Goal: Task Accomplishment & Management: Complete application form

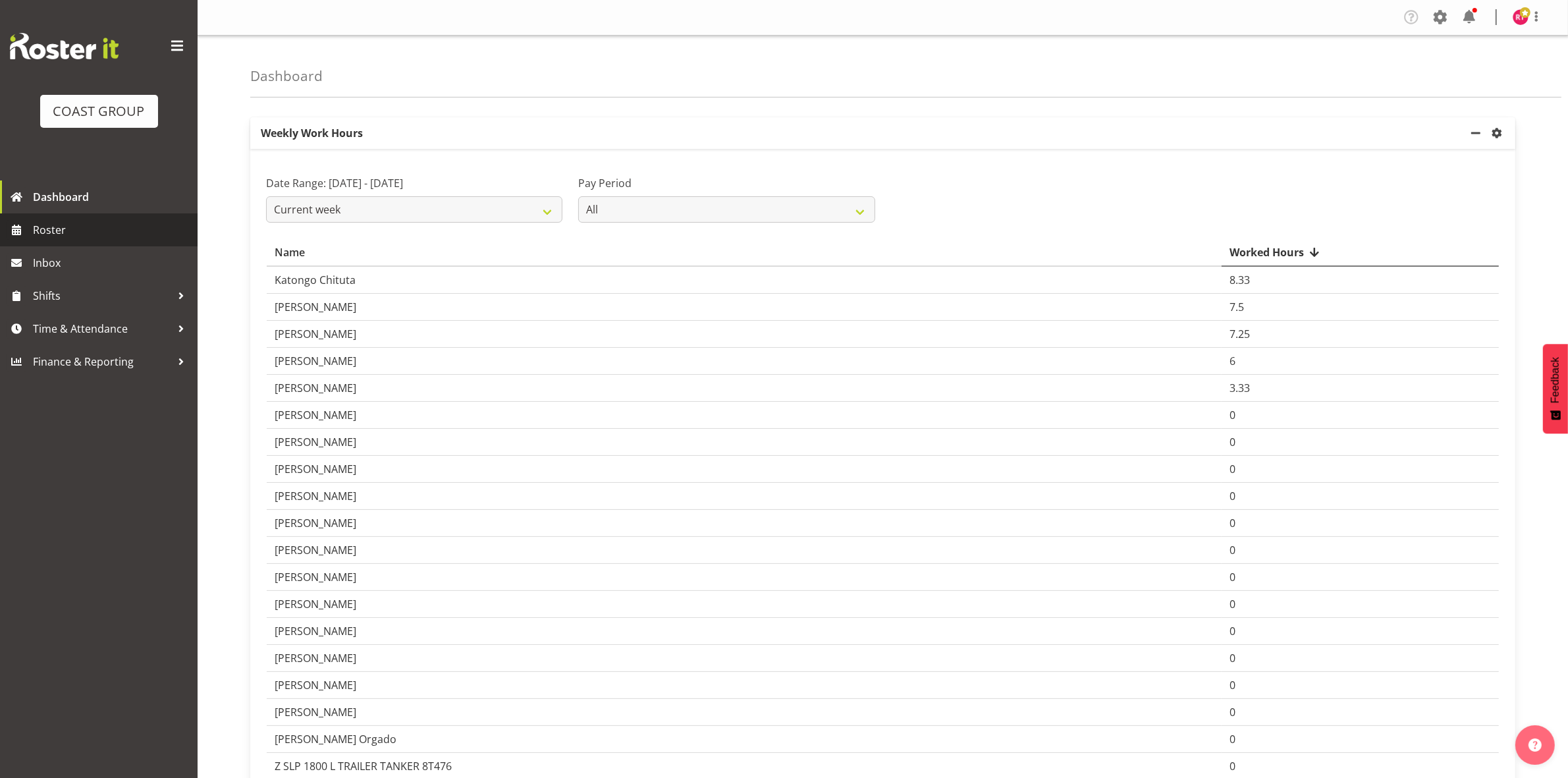
click at [43, 229] on span "Roster" at bounding box center [112, 229] width 158 height 20
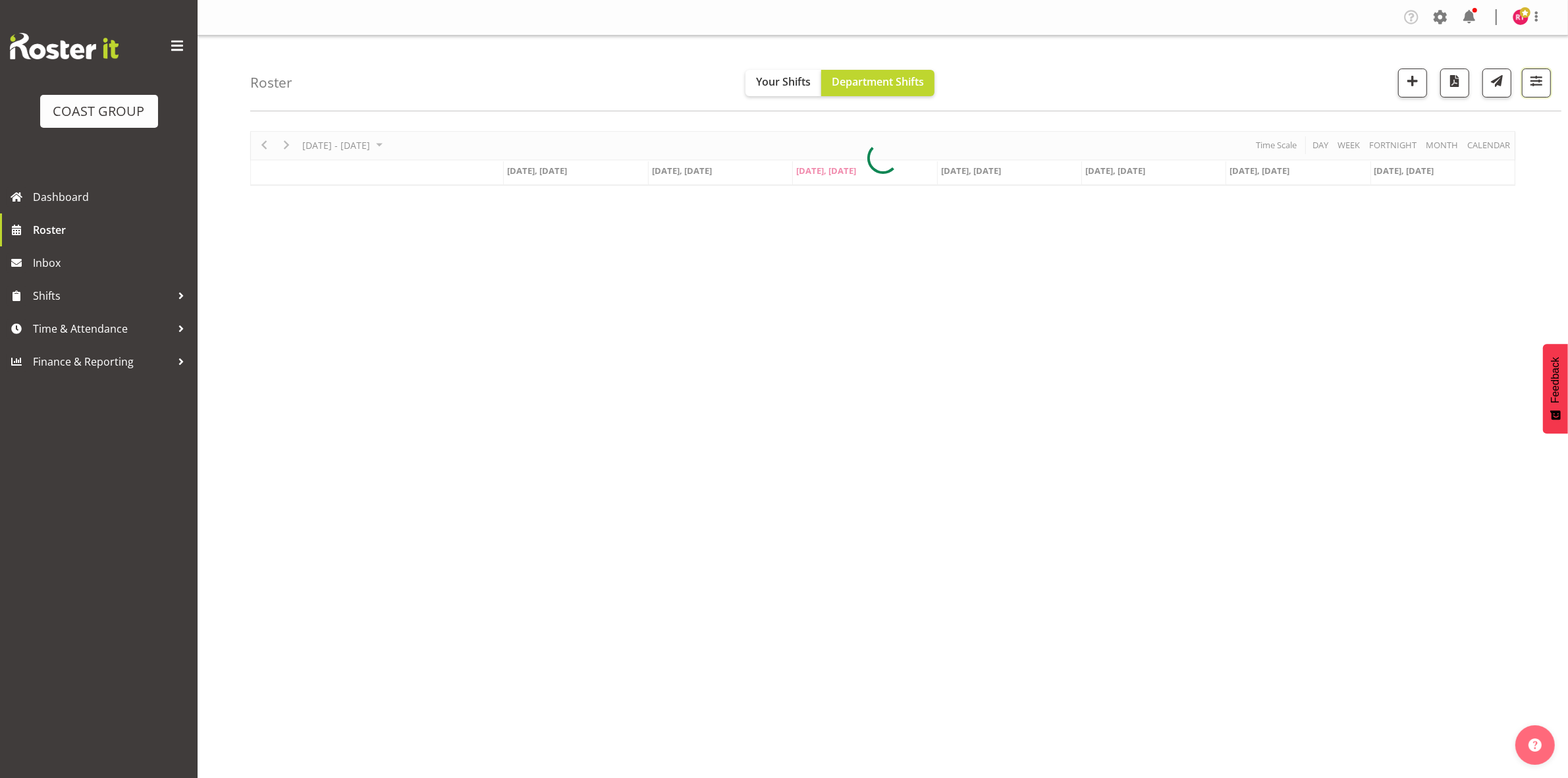
click at [1529, 87] on span "button" at bounding box center [1537, 81] width 17 height 17
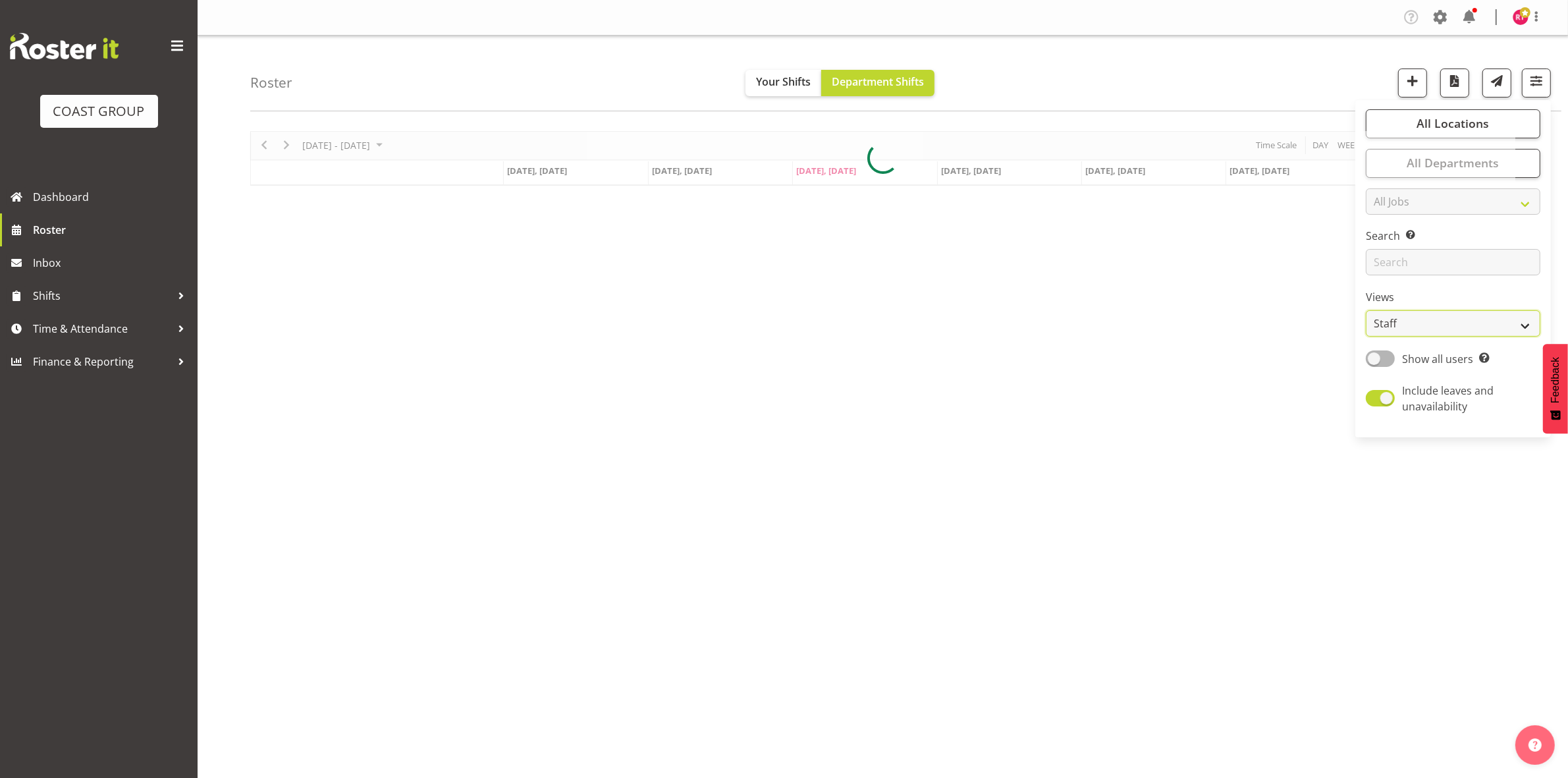
click at [1410, 321] on select "Staff Role Shift - Horizontal Shift - Vertical Staff - Location" at bounding box center [1453, 324] width 175 height 26
select select "shift"
click at [1366, 311] on select "Staff Role Shift - Horizontal Shift - Vertical Staff - Location" at bounding box center [1453, 324] width 175 height 26
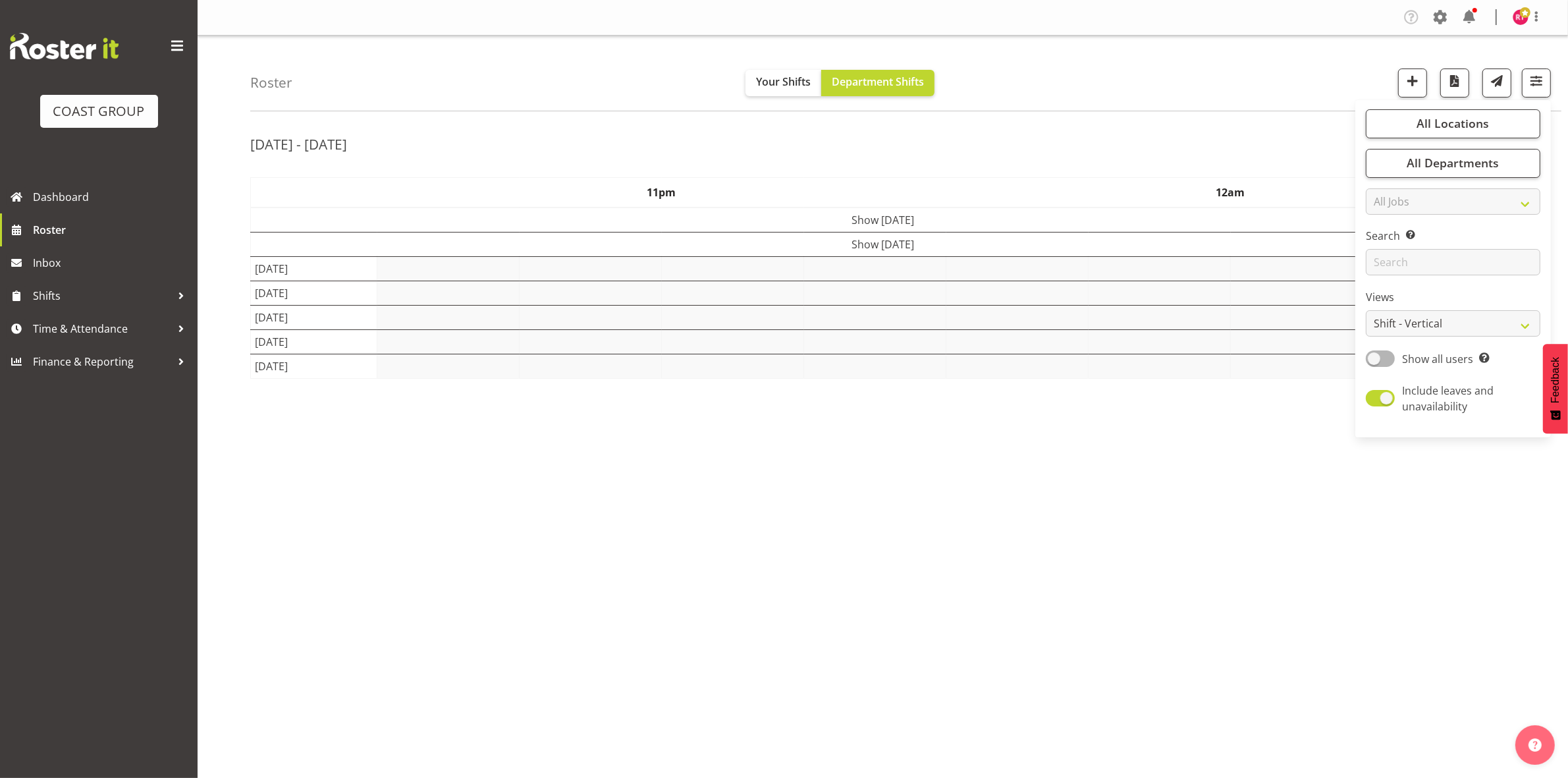
click at [1209, 45] on div "Roster Your Shifts Department Shifts All Locations Clear CARLTON EVENTS Carlton…" at bounding box center [906, 74] width 1311 height 76
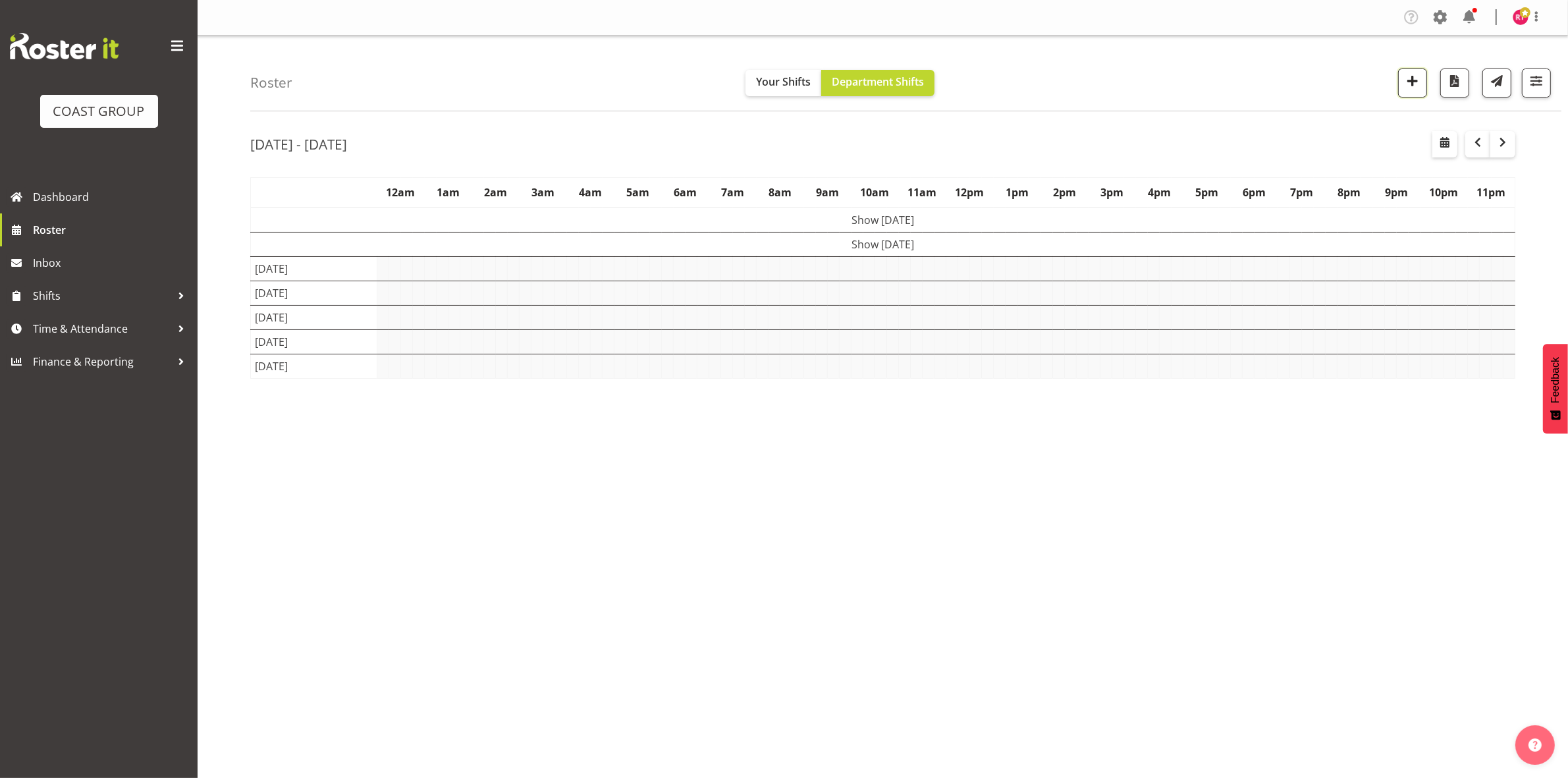
click at [1405, 84] on span "button" at bounding box center [1413, 81] width 17 height 17
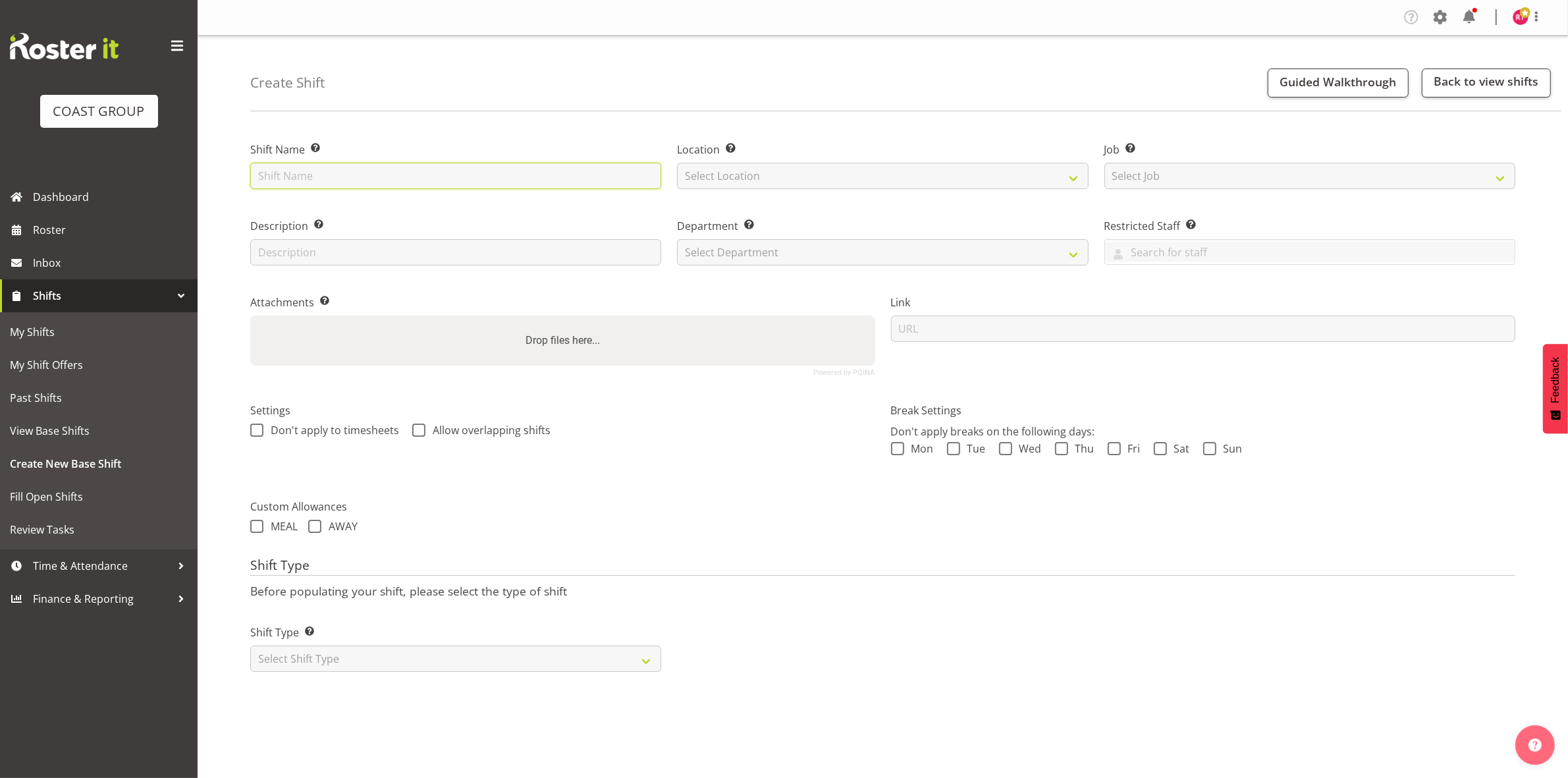
click at [326, 182] on input "text" at bounding box center [455, 176] width 411 height 26
type input "warehouse"
click at [792, 184] on select "Select Location EHS CHC" at bounding box center [882, 176] width 411 height 26
select select "107"
click at [677, 163] on select "Select Location EHS CHC" at bounding box center [882, 176] width 411 height 26
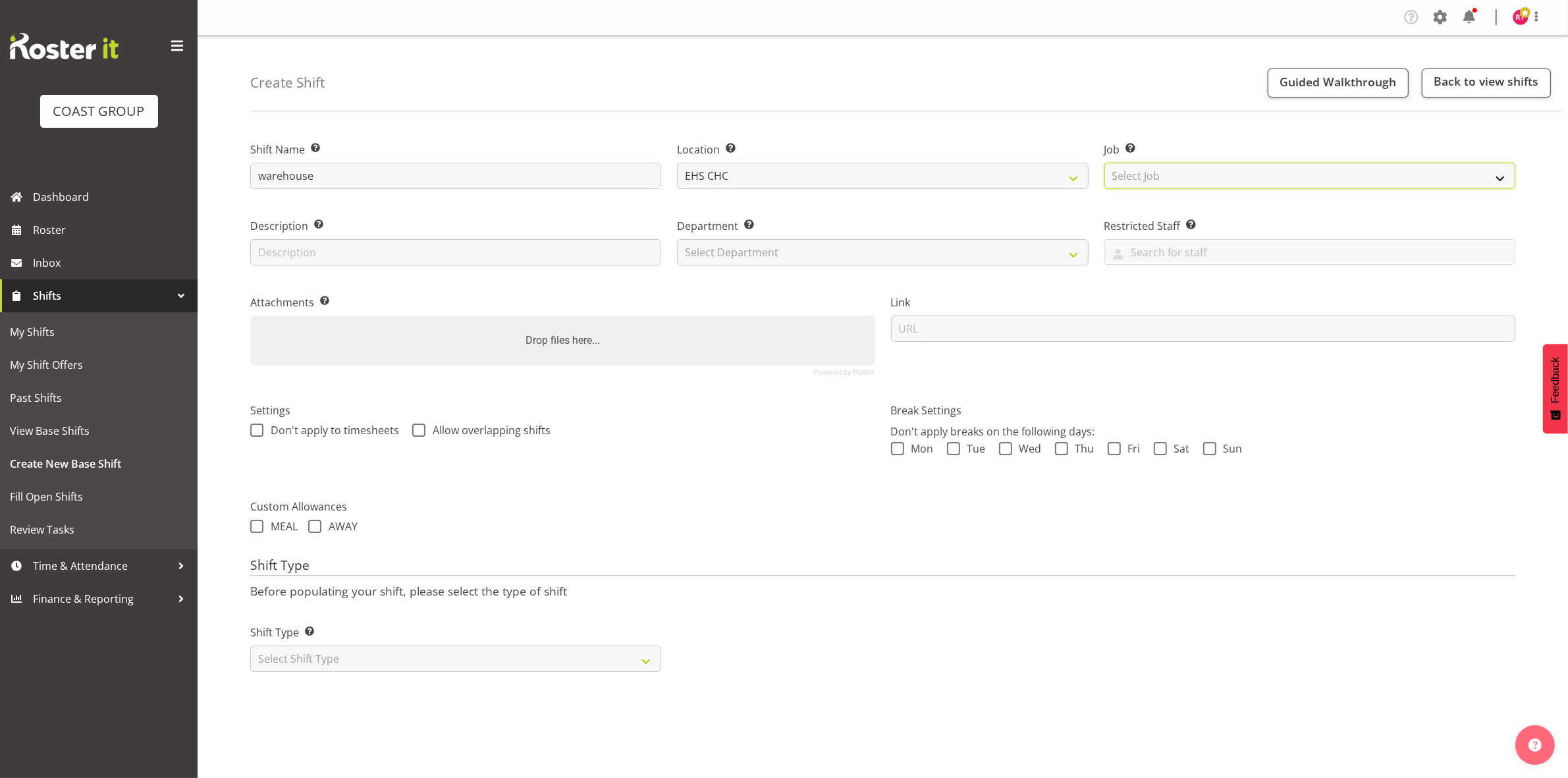
click at [1135, 172] on select "Select Job Create new job 1 Carlton Events 1 Carlton Hamilton 1 Carlton Welling…" at bounding box center [1309, 176] width 411 height 26
select select "69"
click at [1104, 163] on select "Select Job Create new job 1 Carlton Events 1 Carlton Hamilton 1 Carlton Welling…" at bounding box center [1309, 176] width 411 height 26
click at [878, 241] on select "Select Department EHS CHC OPS" at bounding box center [882, 252] width 411 height 26
select select "41"
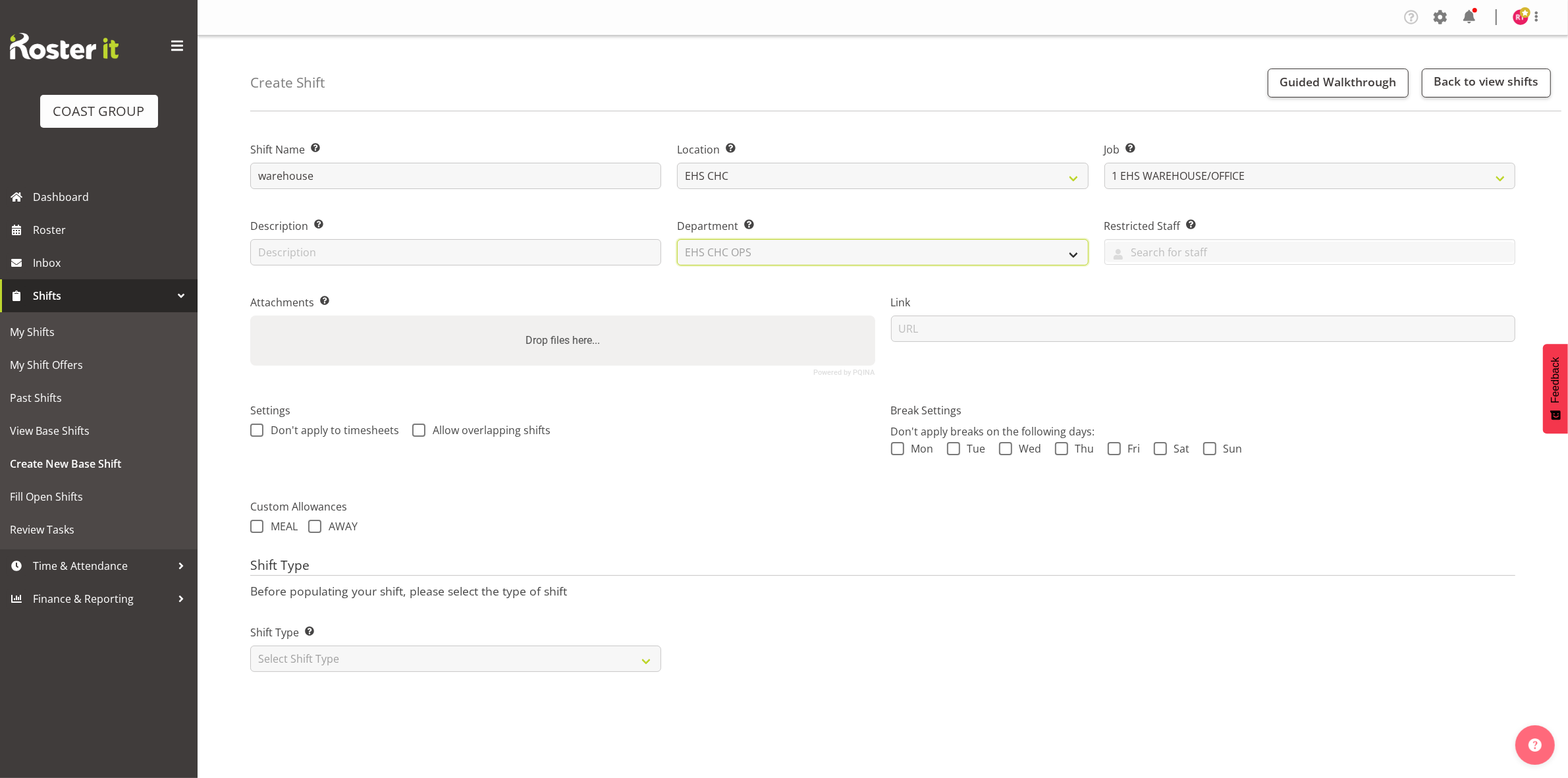
click at [677, 239] on select "Select Department EHS CHC OPS" at bounding box center [882, 252] width 411 height 26
click at [436, 654] on select "Select Shift Type One Off Shift Recurring Shift Rotating Shift" at bounding box center [455, 659] width 411 height 26
select select "one_off"
click at [250, 647] on select "Select Shift Type One Off Shift Recurring Shift Rotating Shift" at bounding box center [455, 659] width 411 height 26
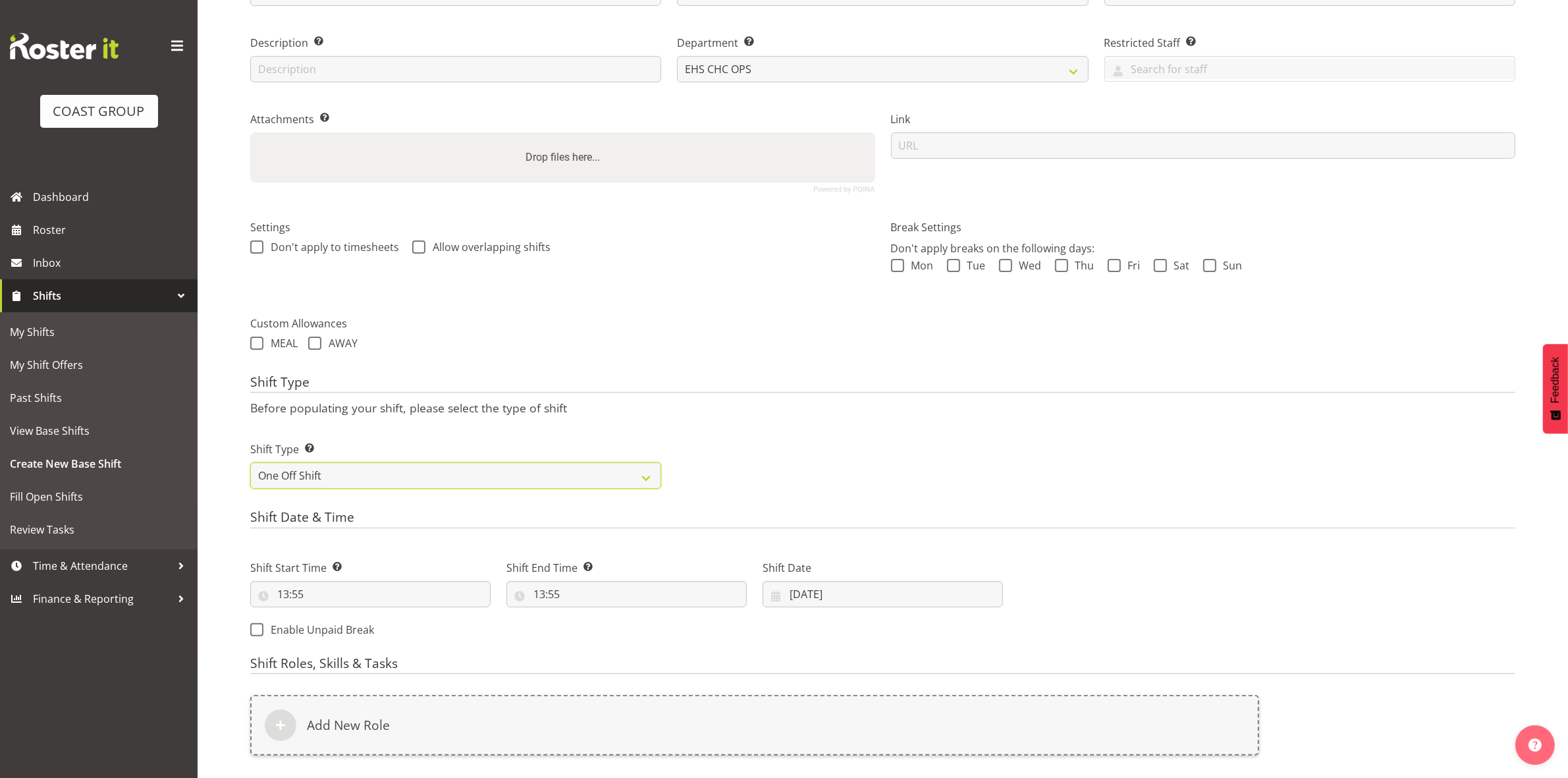
scroll to position [361, 0]
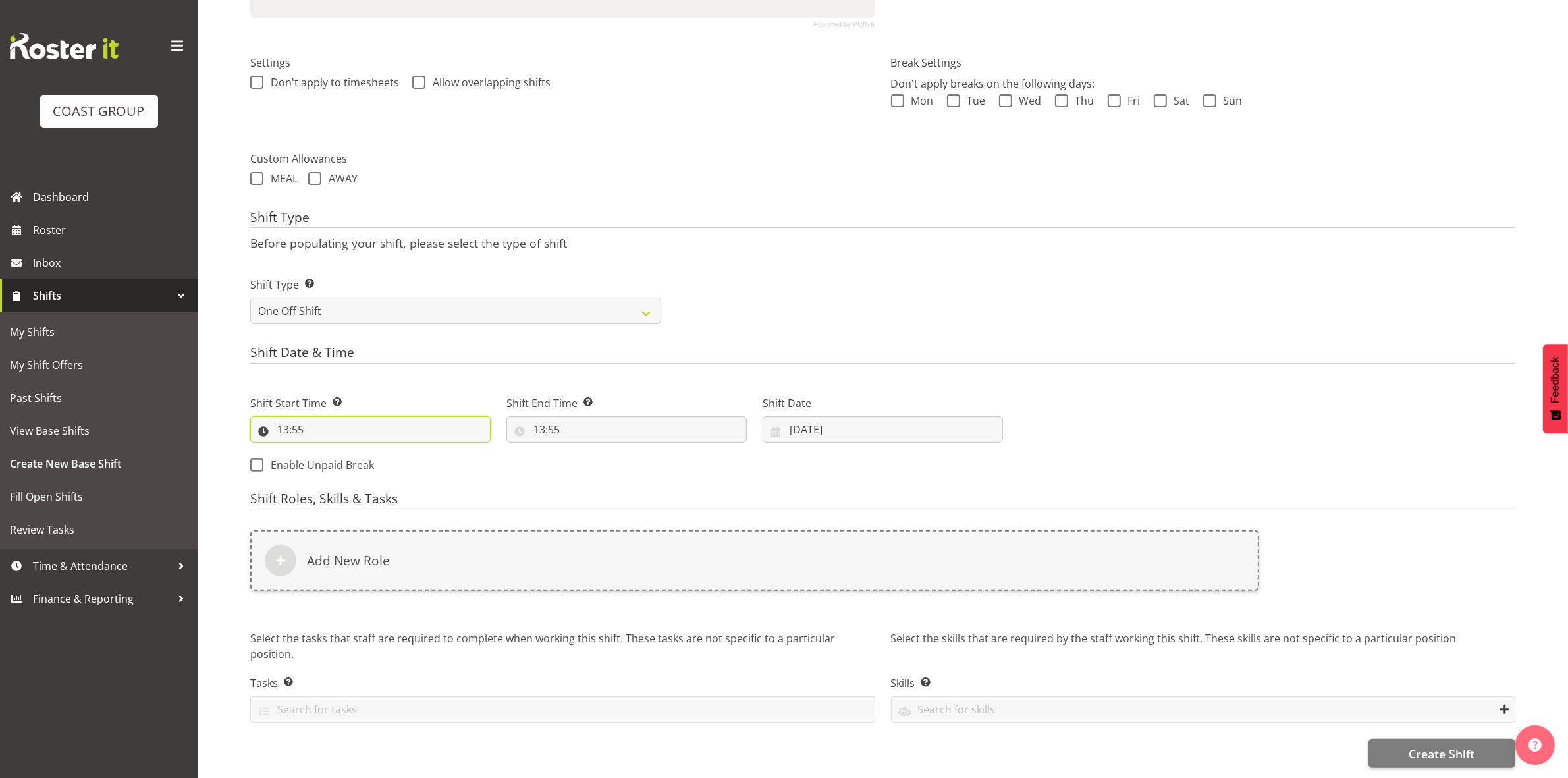
click at [287, 421] on input "13:55" at bounding box center [370, 429] width 240 height 26
click at [330, 451] on select "00 01 02 03 04 05 06 07 08 09 10 11 12 13 14 15 16 17 18 19 20 21 22 23" at bounding box center [340, 464] width 29 height 26
select select "8"
click at [325, 451] on select "00 01 02 03 04 05 06 07 08 09 10 11 12 13 14 15 16 17 18 19 20 21 22 23" at bounding box center [340, 464] width 29 height 26
type input "08:55"
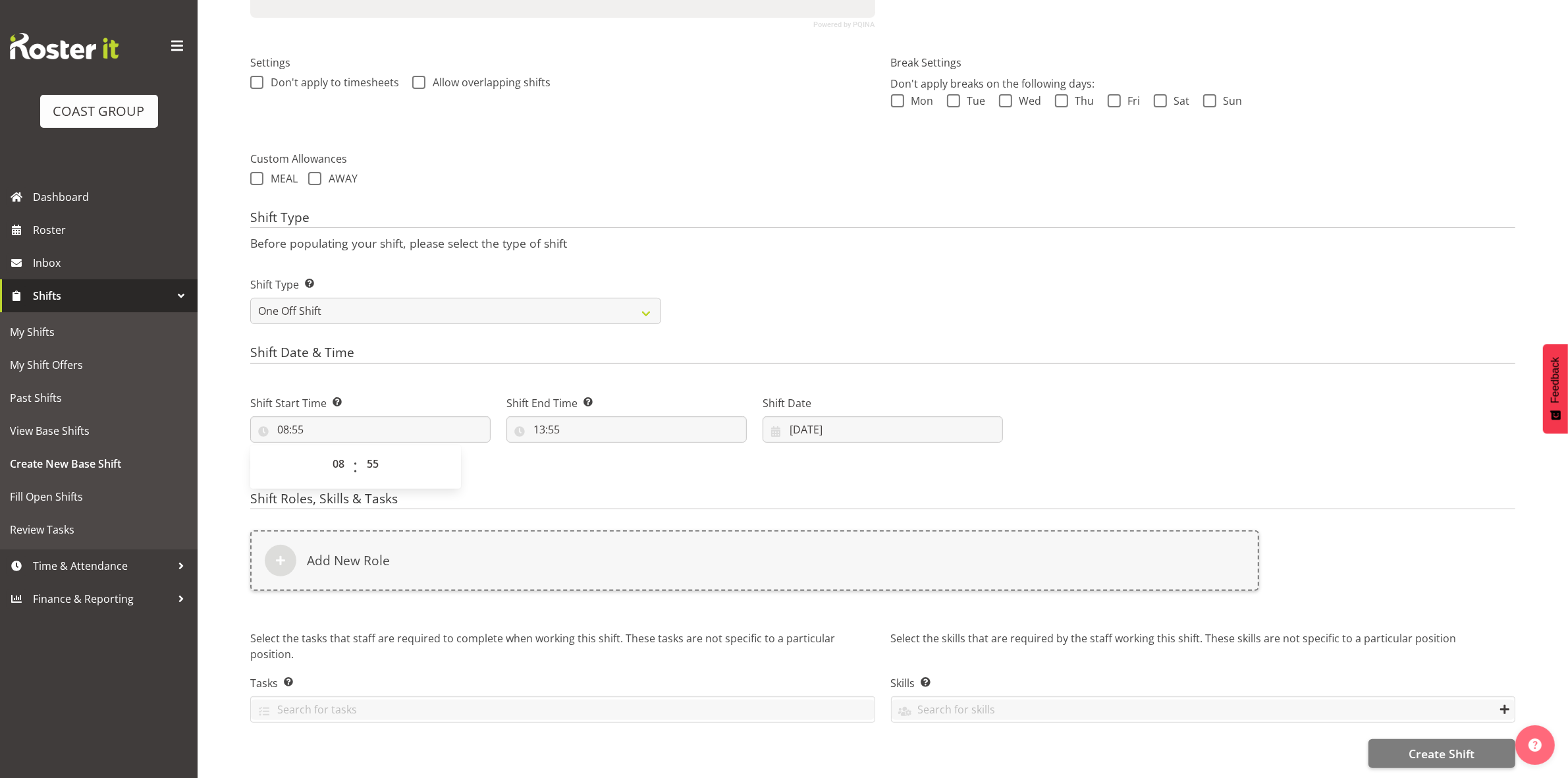
click at [368, 446] on div "00 01 02 03 04 05 06 07 08 09 10 11 12 13 14 15 16 17 18 19 20 21 22 23 : 00 01…" at bounding box center [355, 467] width 211 height 43
click at [369, 451] on select "00 01 02 03 04 05 06 07 08 09 10 11 12 13 14 15 16 17 18 19 20 21 22 23 24 25 2…" at bounding box center [374, 464] width 29 height 26
select select "0"
click at [360, 451] on select "00 01 02 03 04 05 06 07 08 09 10 11 12 13 14 15 16 17 18 19 20 21 22 23 24 25 2…" at bounding box center [374, 464] width 29 height 26
type input "08:00"
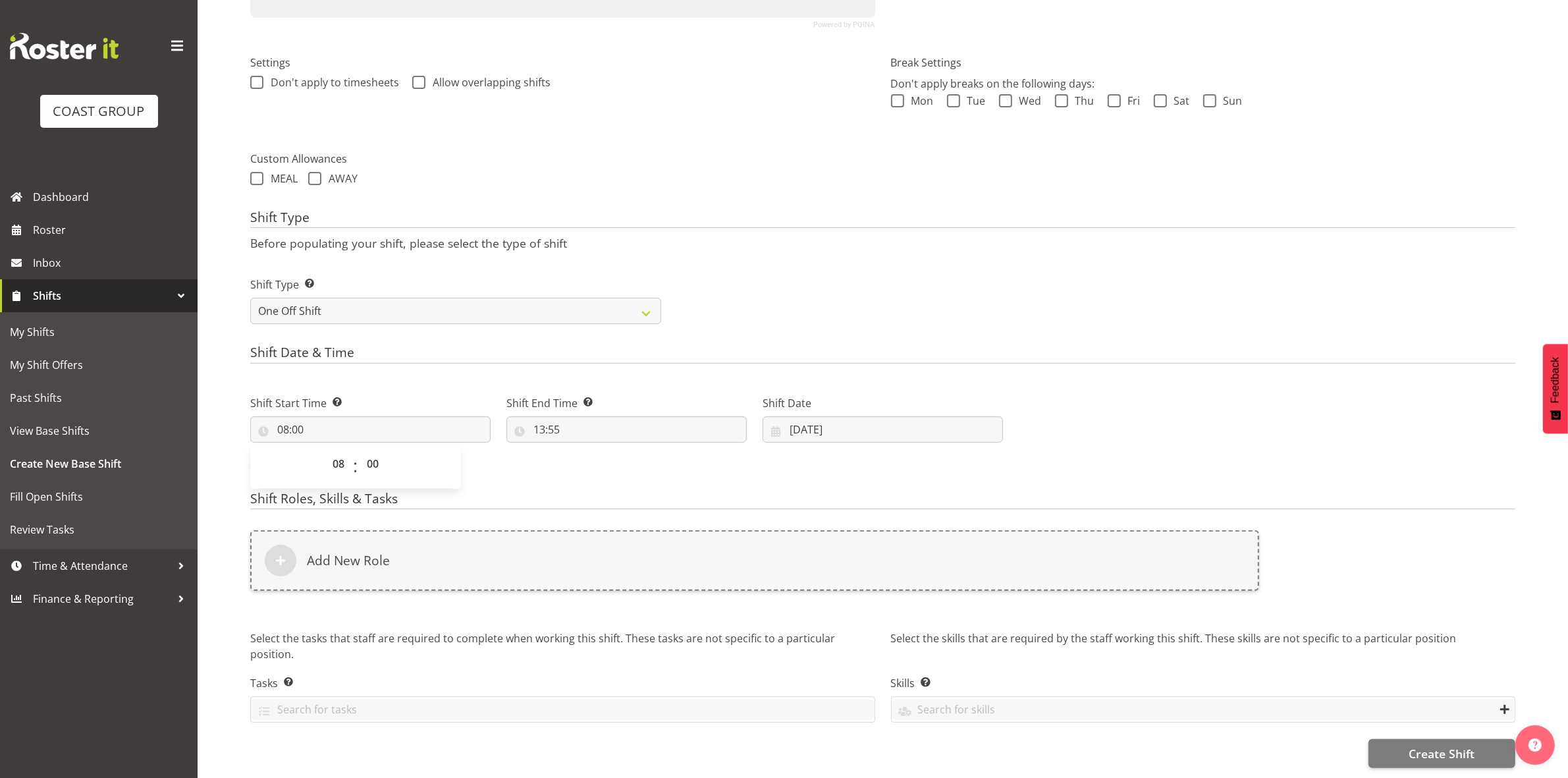
click at [797, 294] on div "Shift Type Shift Types: One Off – Select this if you would like a single shift …" at bounding box center [882, 295] width 1281 height 74
click at [540, 416] on input "13:55" at bounding box center [627, 429] width 240 height 26
click at [596, 451] on select "00 01 02 03 04 05 06 07 08 09 10 11 12 13 14 15 16 17 18 19 20 21 22 23" at bounding box center [596, 464] width 29 height 26
select select "15"
click at [581, 451] on select "00 01 02 03 04 05 06 07 08 09 10 11 12 13 14 15 16 17 18 19 20 21 22 23" at bounding box center [596, 464] width 29 height 26
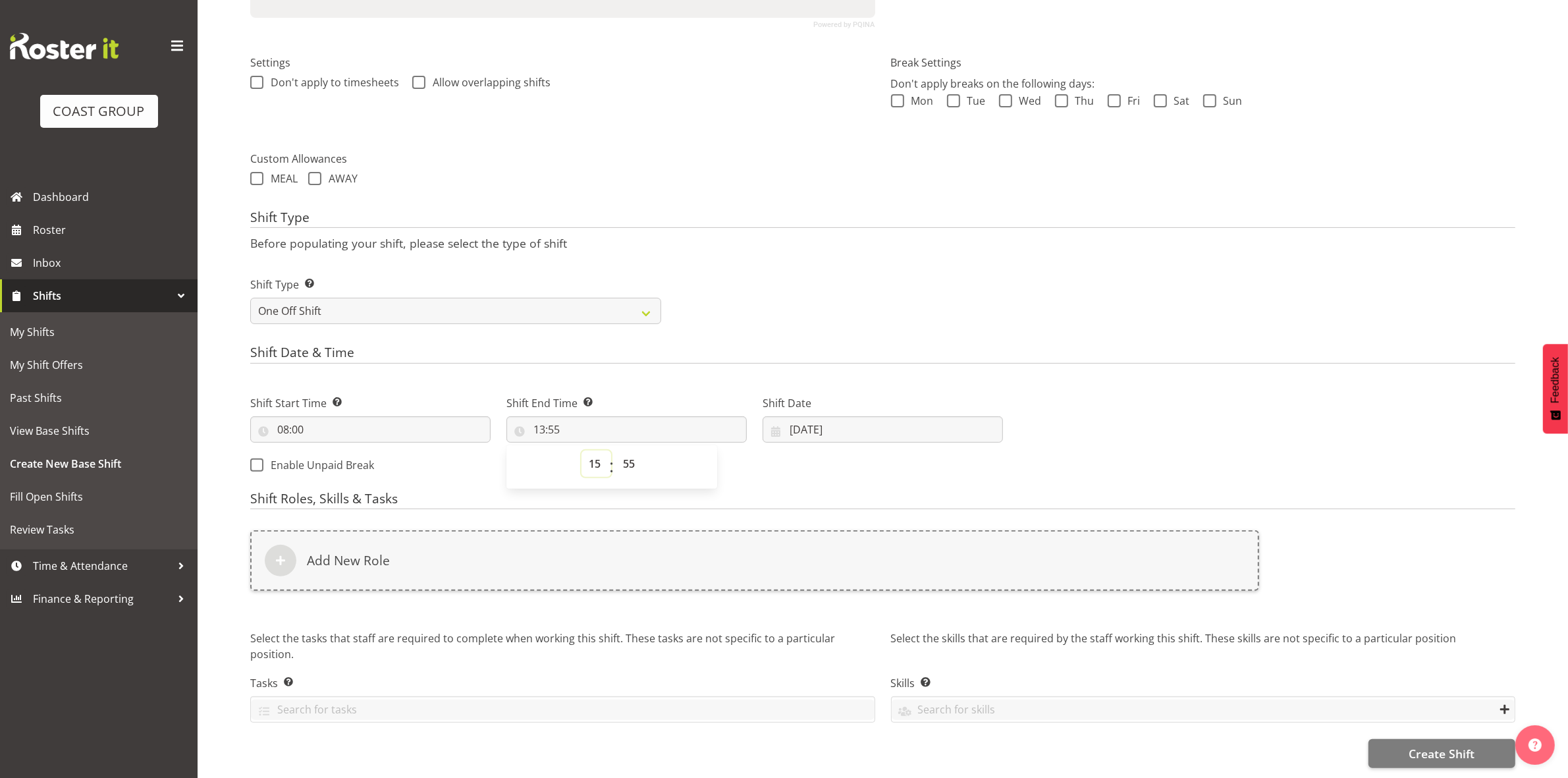
type input "15:55"
click at [632, 452] on select "00 01 02 03 04 05 06 07 08 09 10 11 12 13 14 15 16 17 18 19 20 21 22 23 24 25 2…" at bounding box center [630, 464] width 29 height 26
select select "0"
click at [616, 451] on select "00 01 02 03 04 05 06 07 08 09 10 11 12 13 14 15 16 17 18 19 20 21 22 23 24 25 2…" at bounding box center [630, 464] width 29 height 26
type input "15:00"
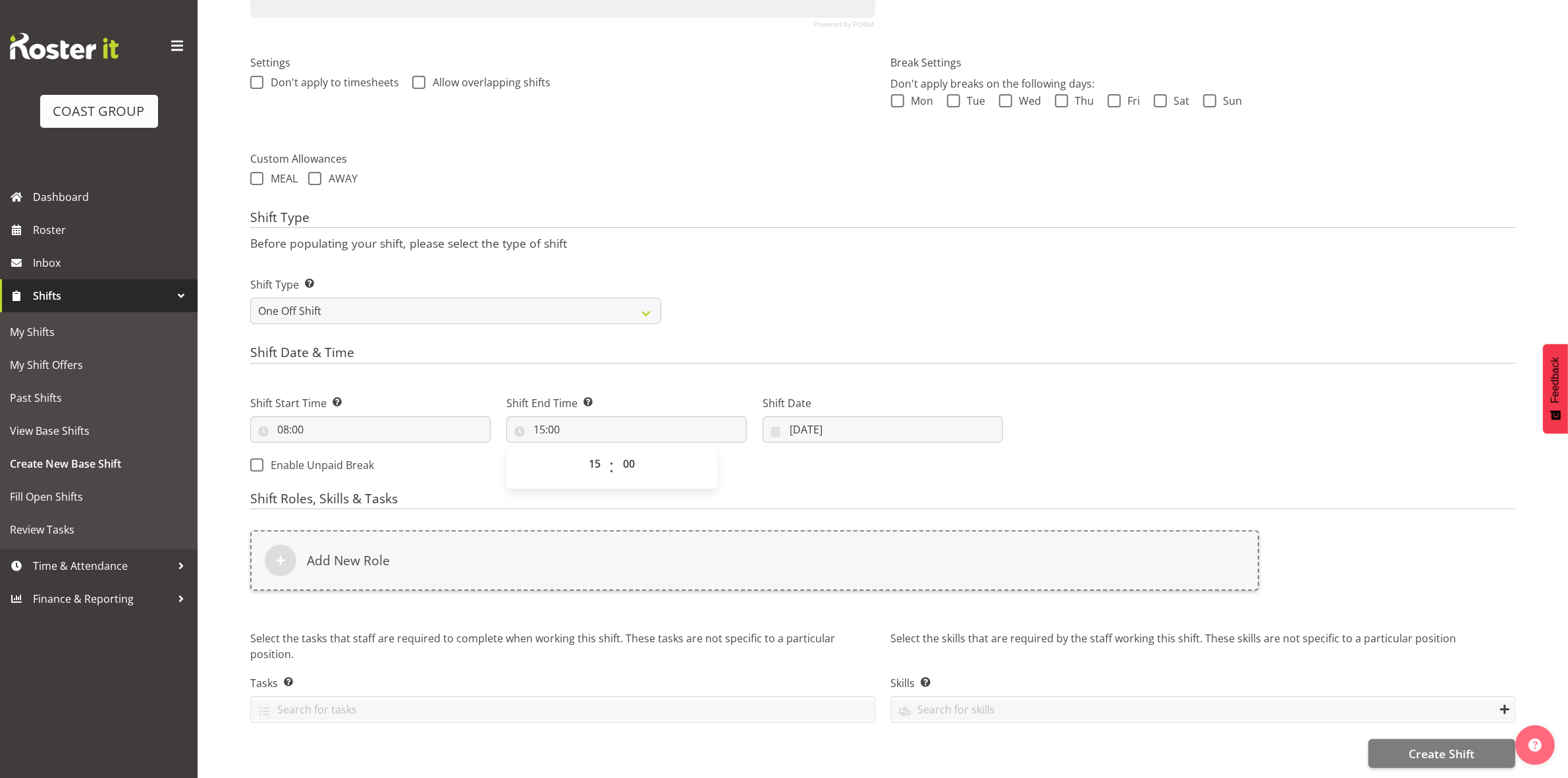
click at [932, 350] on h4 "Shift Date & Time" at bounding box center [882, 354] width 1265 height 18
click at [554, 416] on input "15:00" at bounding box center [627, 429] width 240 height 26
click at [630, 460] on select "00 01 02 03 04 05 06 07 08 09 10 11 12 13 14 15 16 17 18 19 20 21 22 23 24 25 2…" at bounding box center [630, 464] width 29 height 26
select select "30"
click at [616, 451] on select "00 01 02 03 04 05 06 07 08 09 10 11 12 13 14 15 16 17 18 19 20 21 22 23 24 25 2…" at bounding box center [630, 464] width 29 height 26
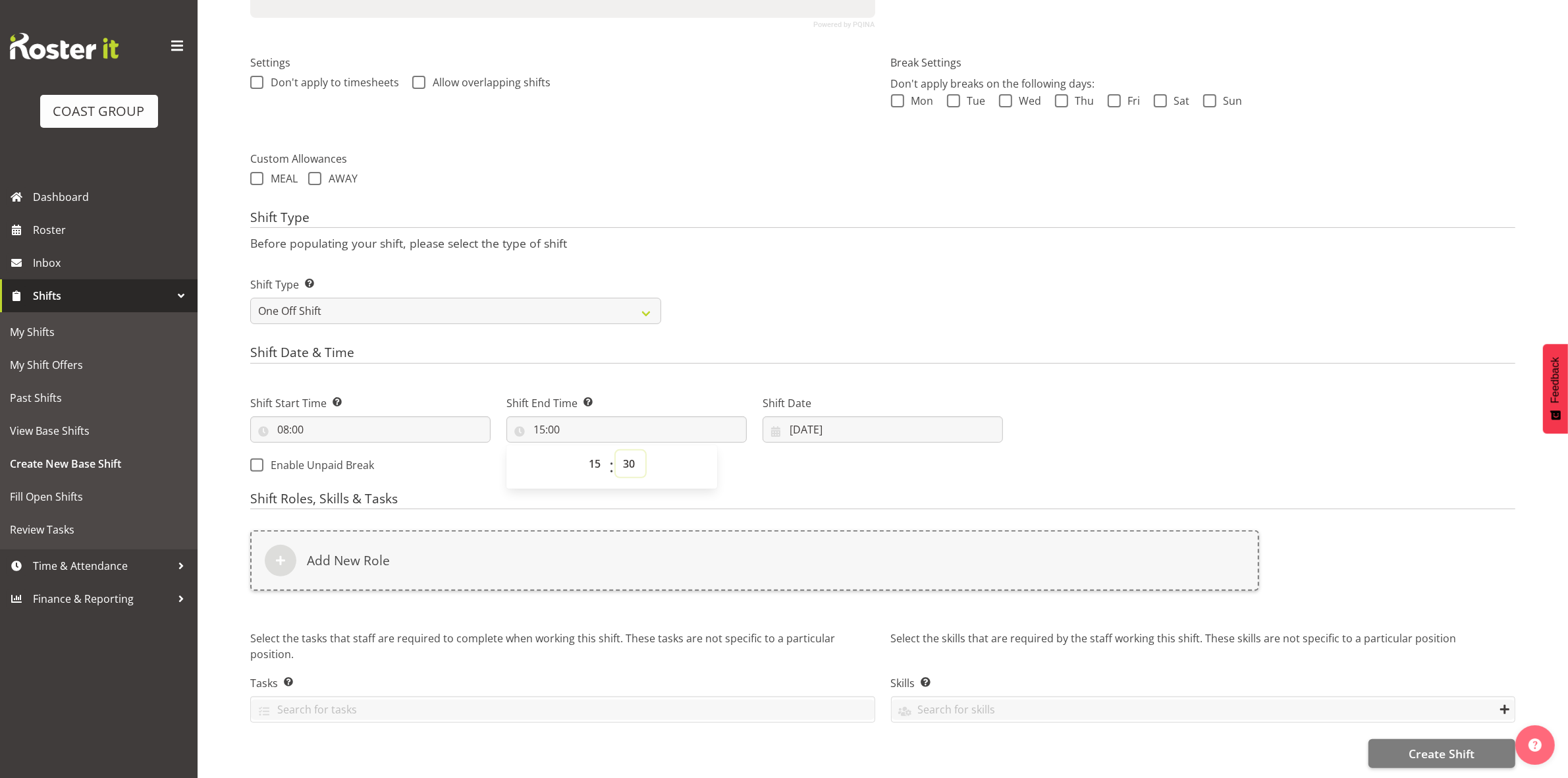
type input "15:30"
click at [778, 259] on div "Shift Type Shift Types: One Off – Select this if you would like a single shift …" at bounding box center [882, 295] width 1281 height 74
click at [792, 417] on input "17/09/2025" at bounding box center [883, 429] width 240 height 26
click at [891, 577] on link "17" at bounding box center [882, 587] width 28 height 26
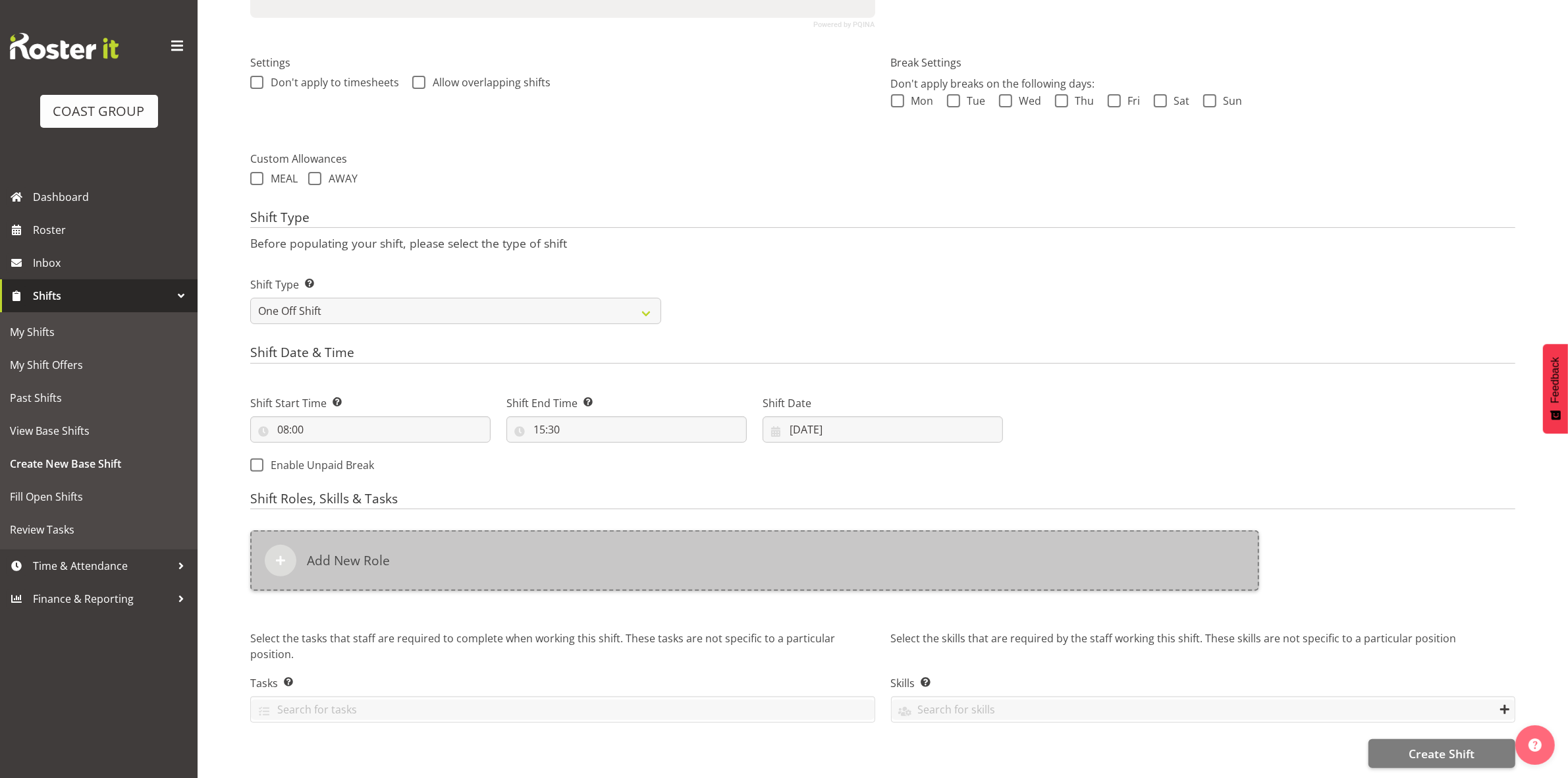
click at [468, 532] on div "Add New Role" at bounding box center [754, 561] width 1009 height 61
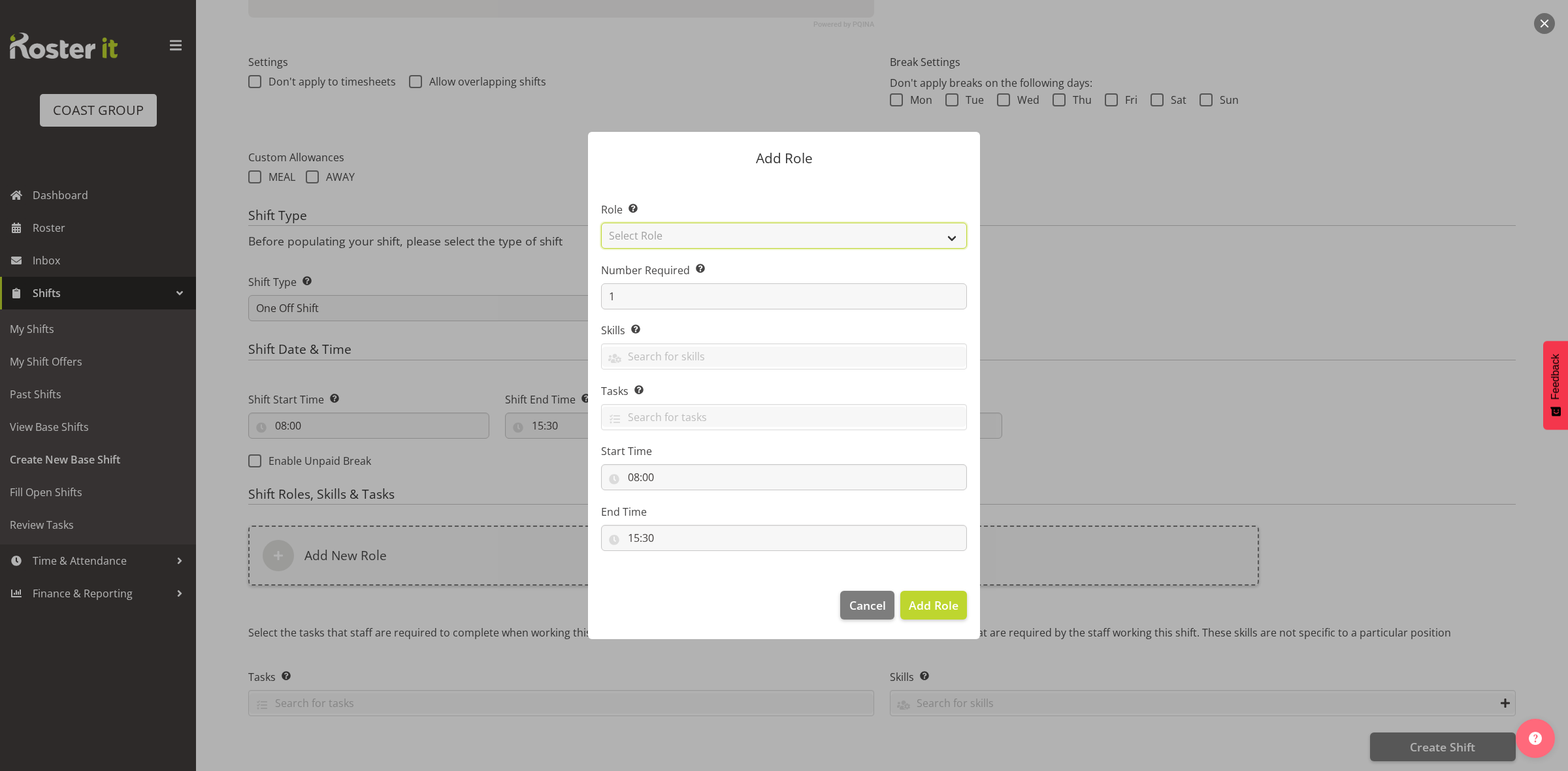
click at [721, 240] on select "Select Role ACCOUNT MANAGER ACCOUNT MANAGER DW ACCOUNTS AKL DIANNA VEHICLES AKL…" at bounding box center [784, 236] width 365 height 26
select select "192"
click at [601, 223] on select "Select Role ACCOUNT MANAGER ACCOUNT MANAGER DW ACCOUNTS AKL DIANNA VEHICLES AKL…" at bounding box center [784, 236] width 365 height 26
click at [693, 294] on input "1" at bounding box center [784, 297] width 365 height 26
type input "3"
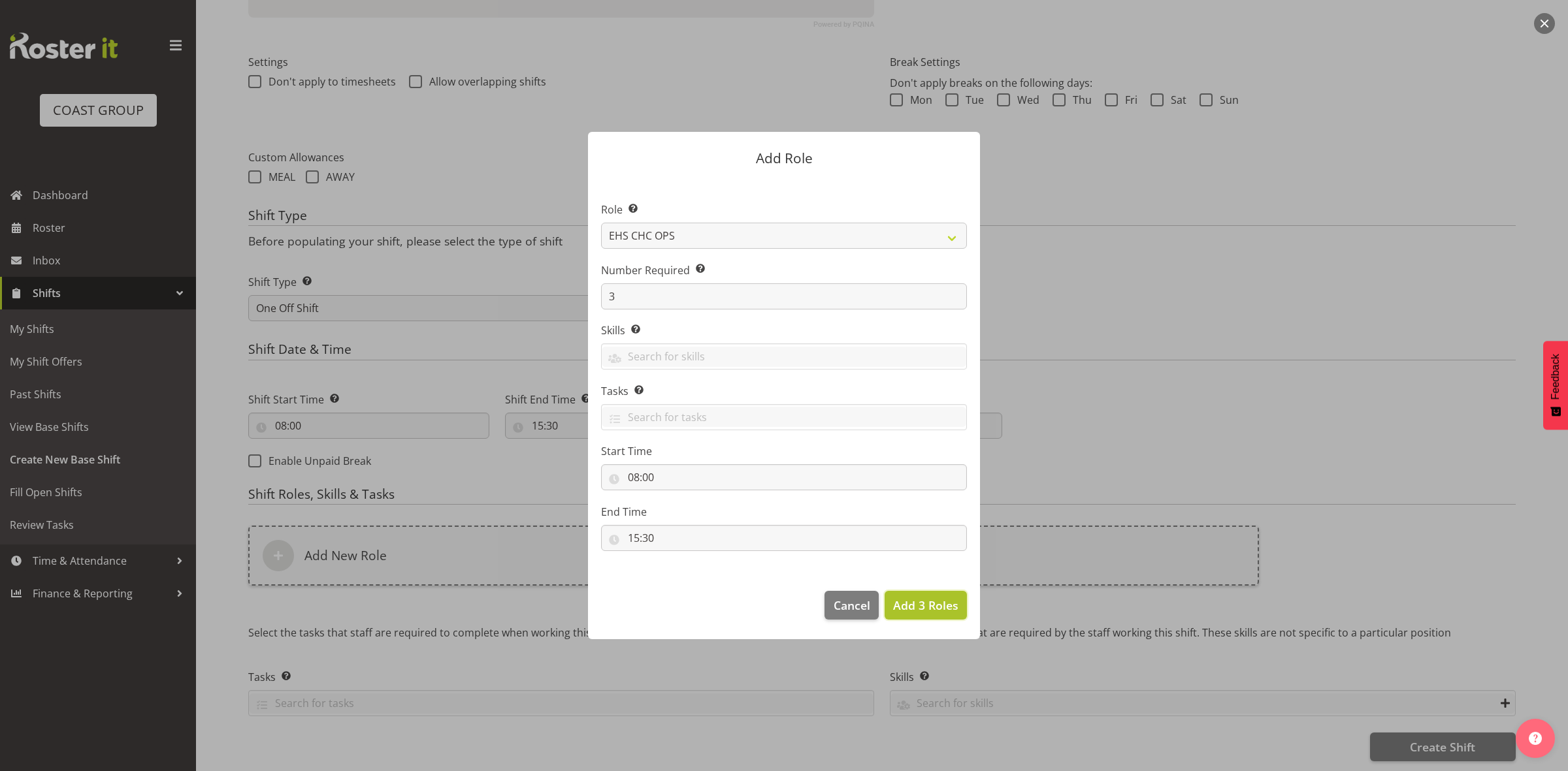
click at [906, 609] on span "Add 3 Roles" at bounding box center [926, 605] width 65 height 15
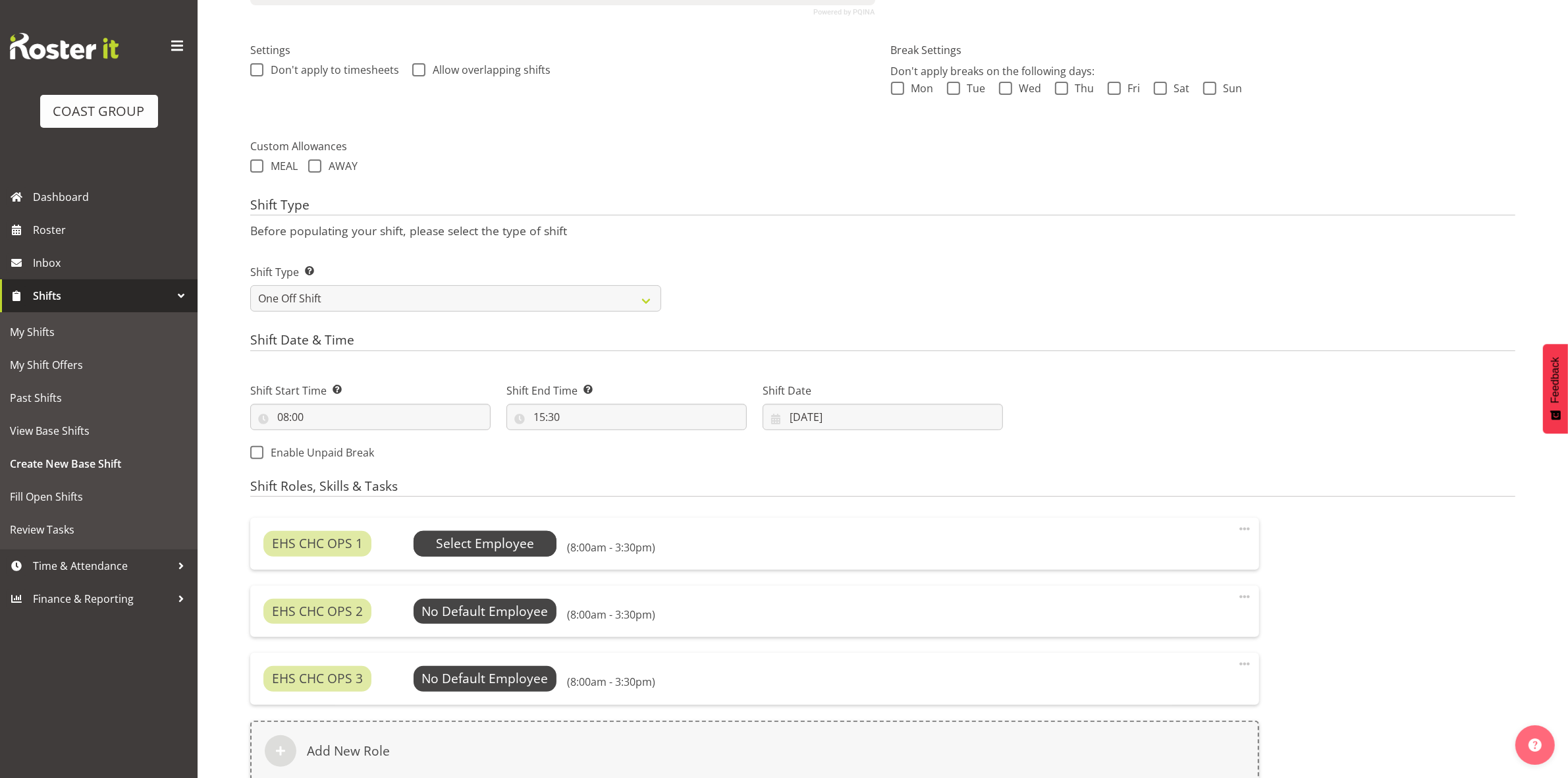
click at [512, 542] on span "Select Employee" at bounding box center [484, 544] width 98 height 19
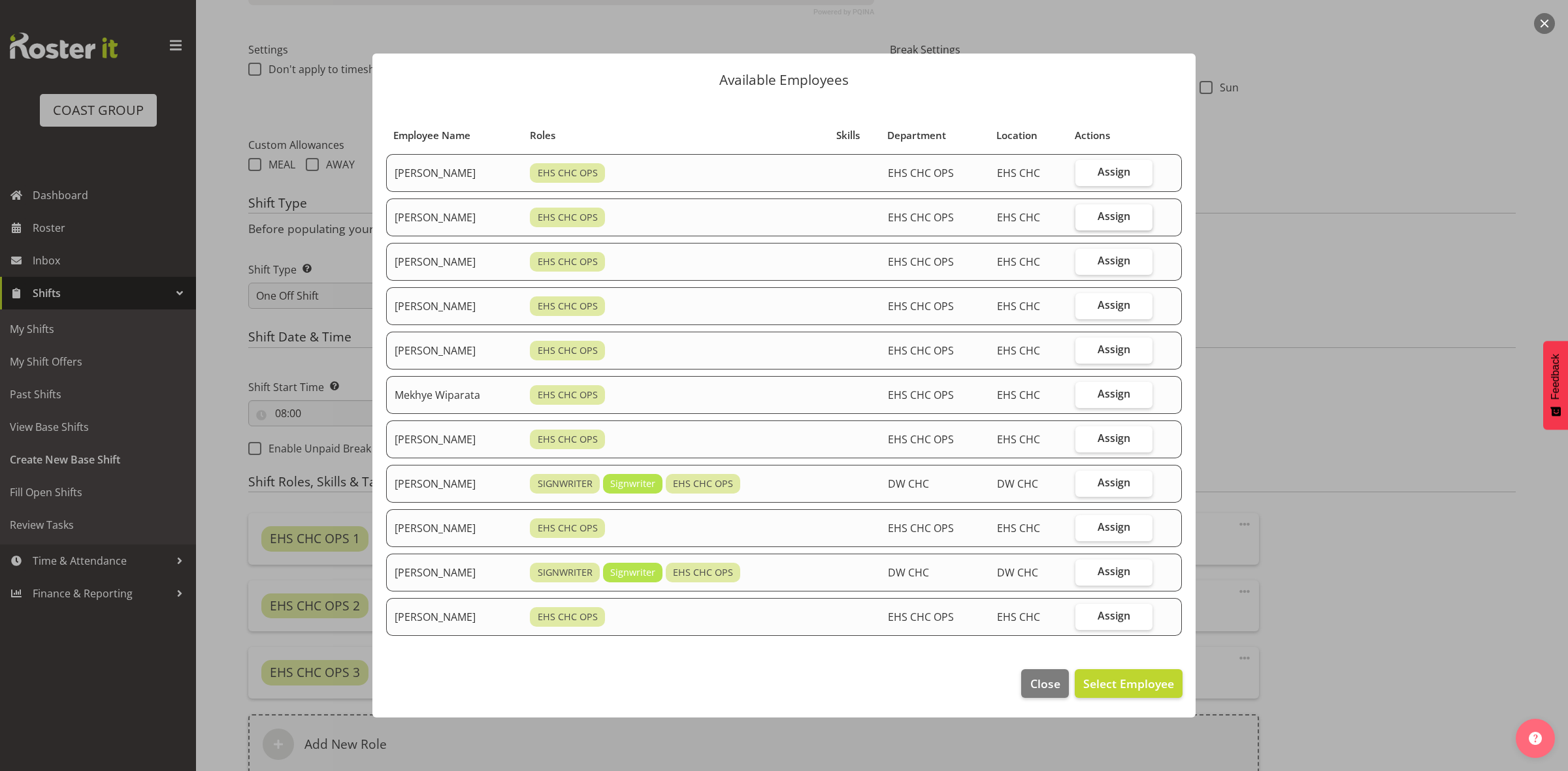
click at [1108, 213] on span "Assign" at bounding box center [1113, 215] width 33 height 13
click at [1083, 213] on input "Assign" at bounding box center [1079, 216] width 9 height 9
checkbox input "true"
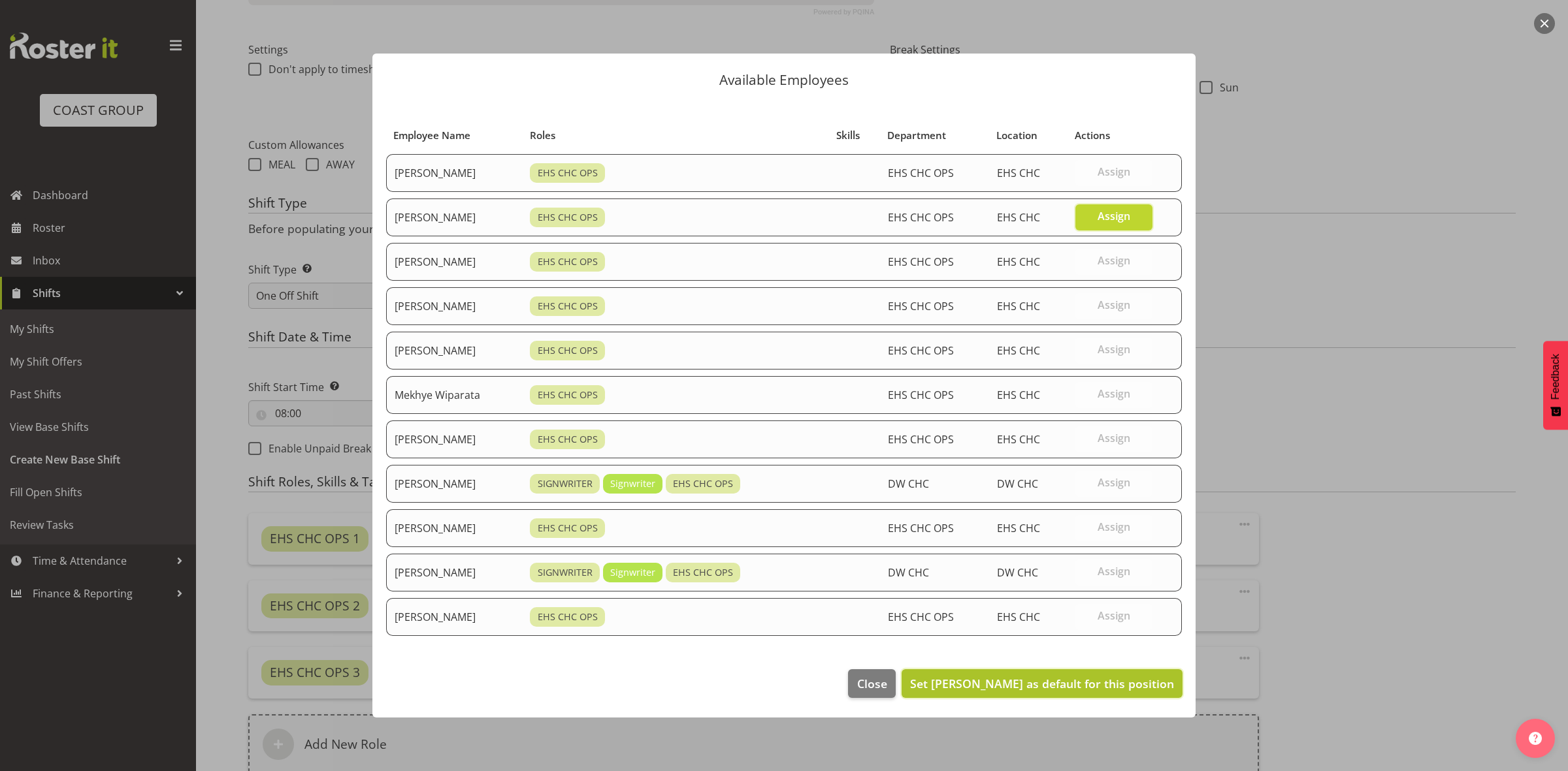
click at [1064, 678] on span "Set David Wiseman as default for this position" at bounding box center [1042, 684] width 264 height 15
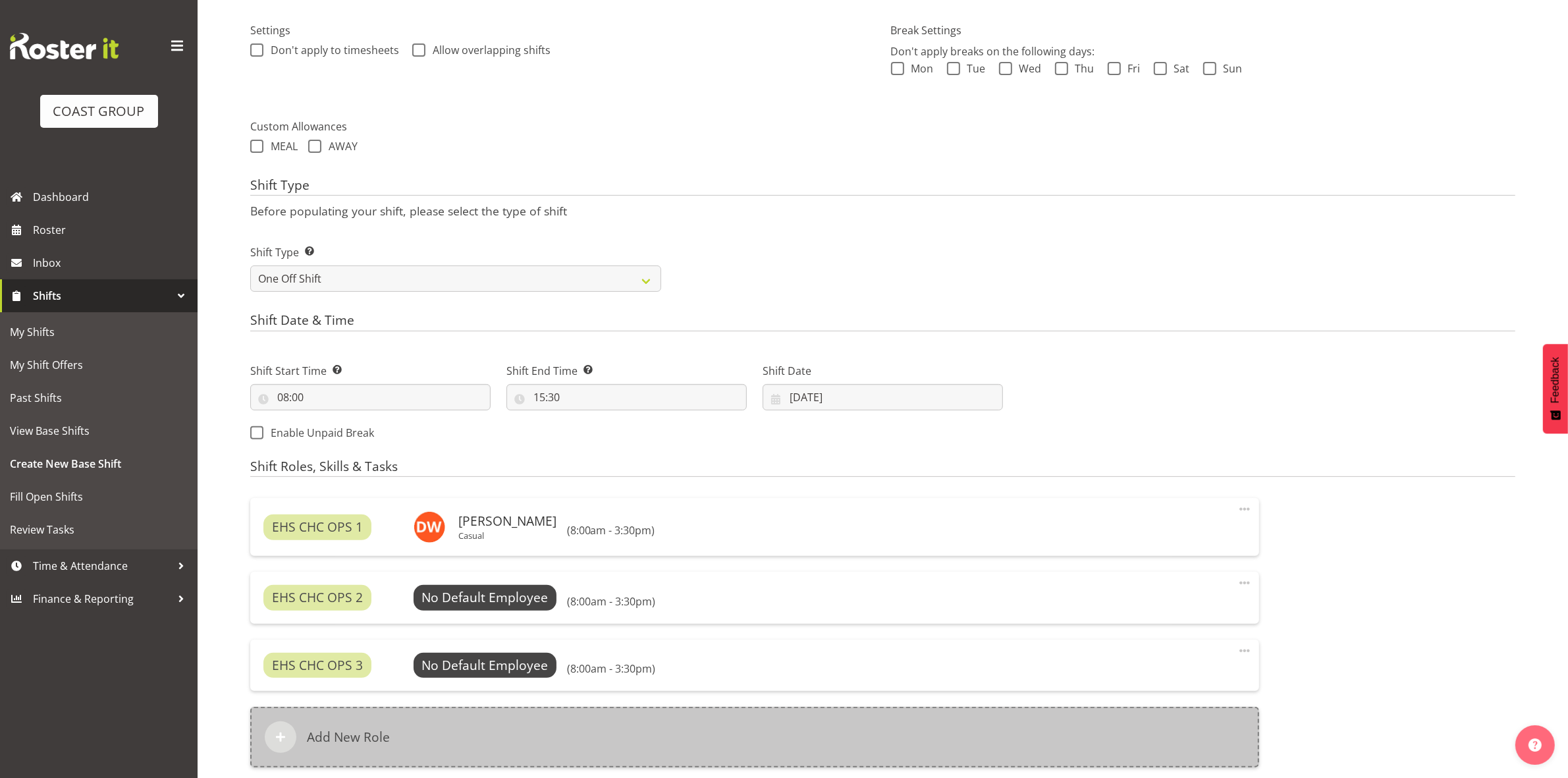
scroll to position [570, 0]
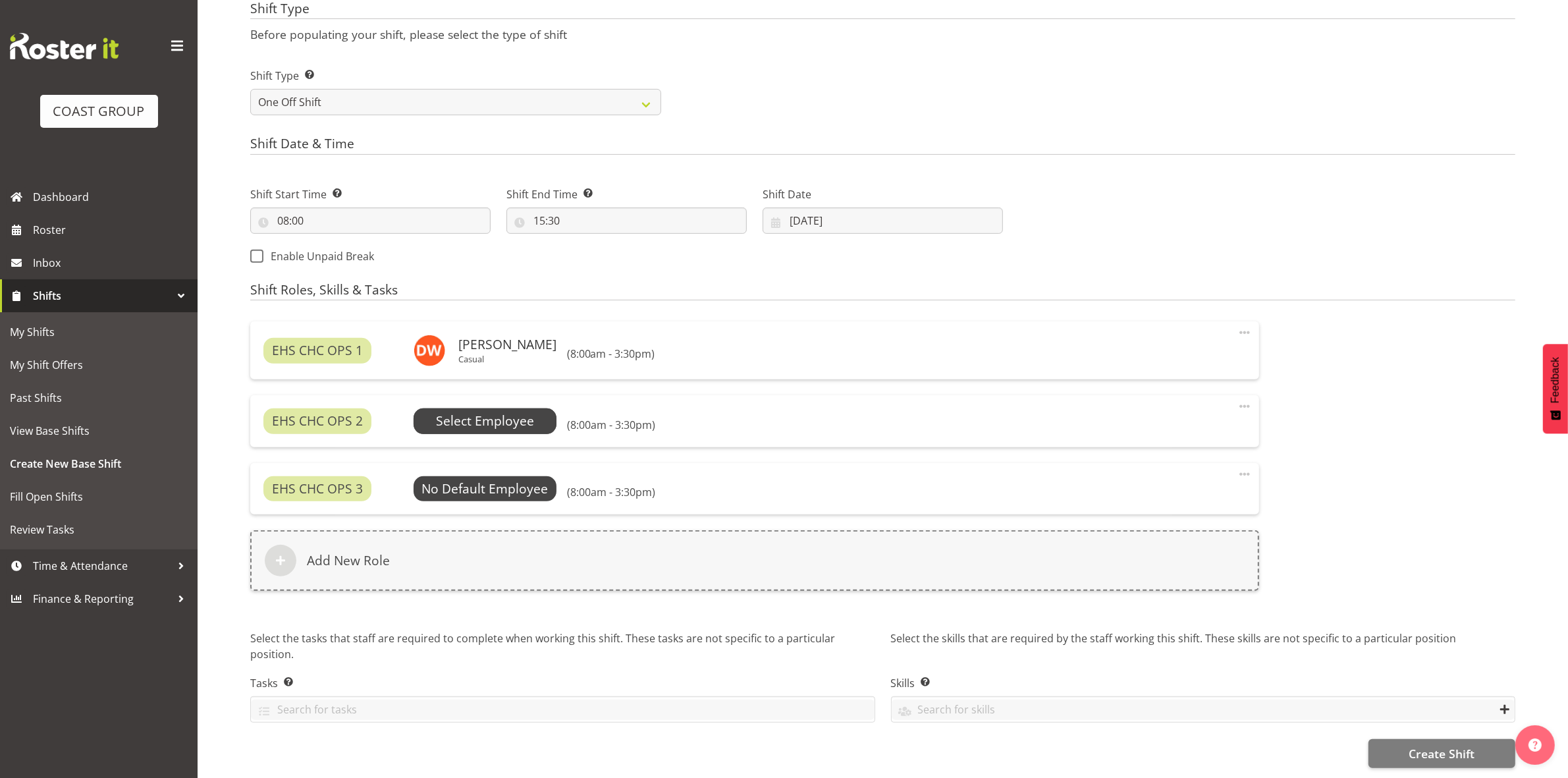
click at [497, 412] on span "Select Employee" at bounding box center [484, 421] width 98 height 19
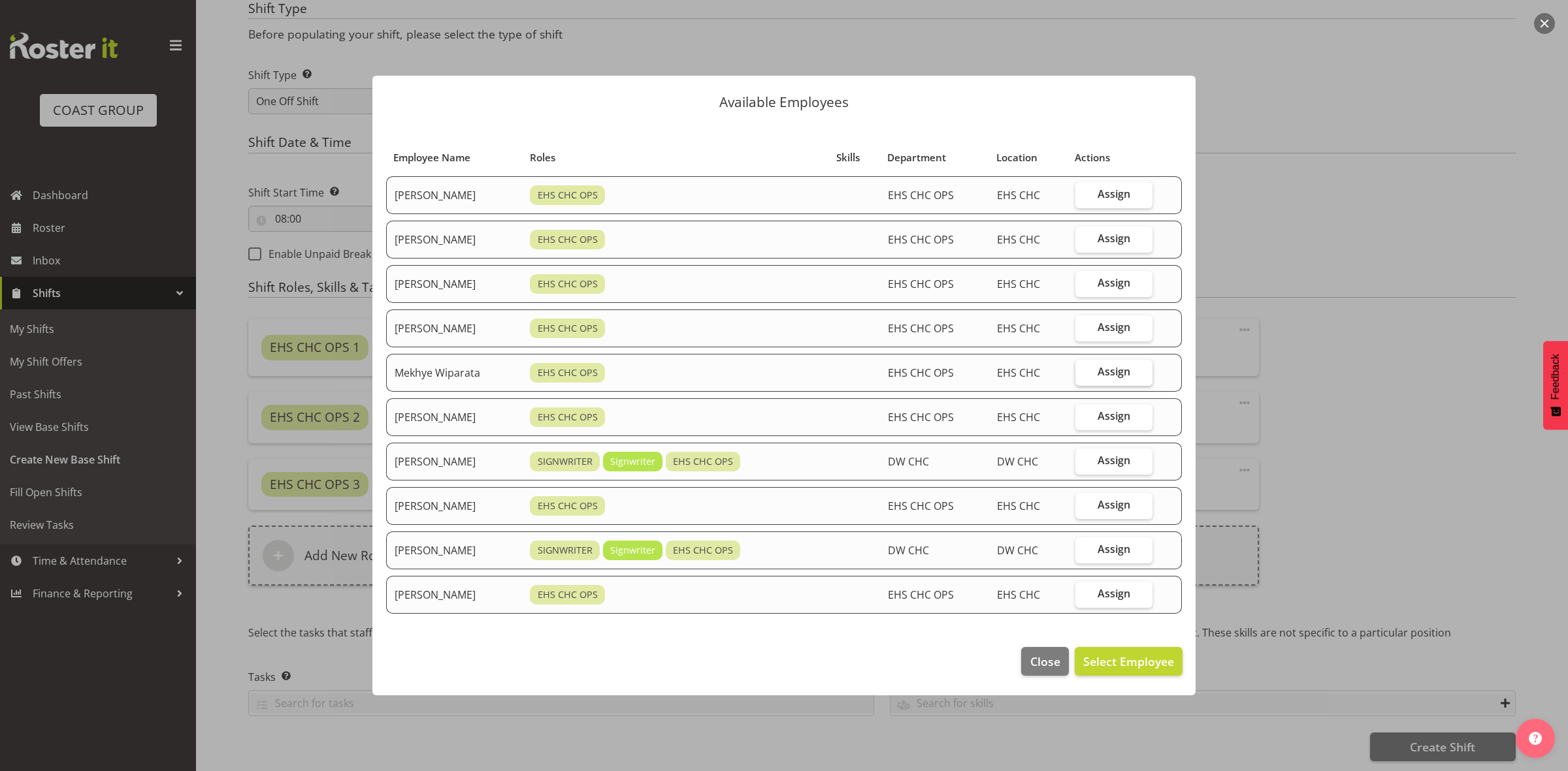
click at [1102, 377] on span "Assign" at bounding box center [1113, 371] width 33 height 13
click at [1083, 376] on input "Assign" at bounding box center [1079, 372] width 9 height 9
checkbox input "true"
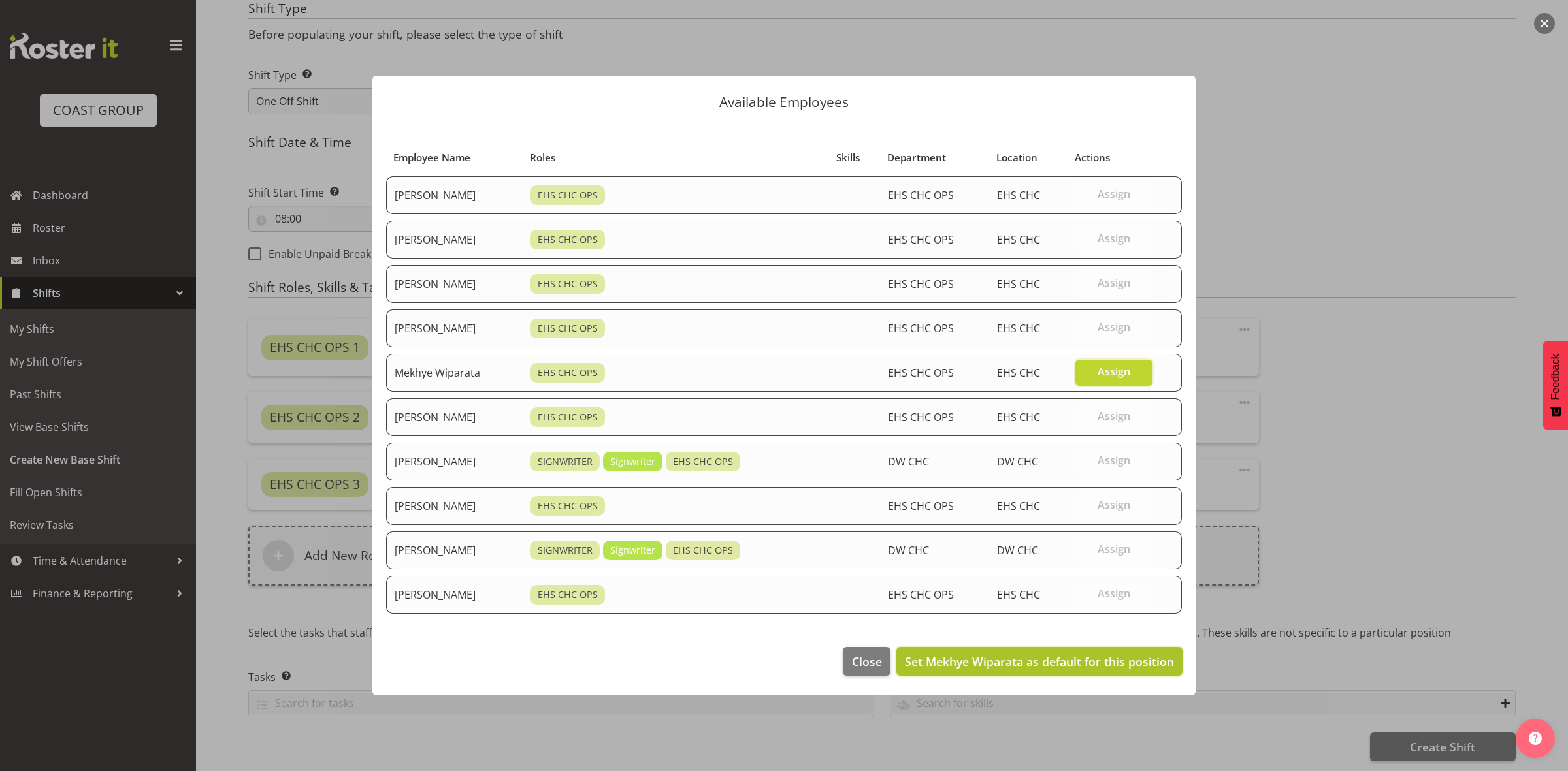
click at [1113, 657] on span "Set Mekhye Wiparata as default for this position" at bounding box center [1040, 661] width 269 height 15
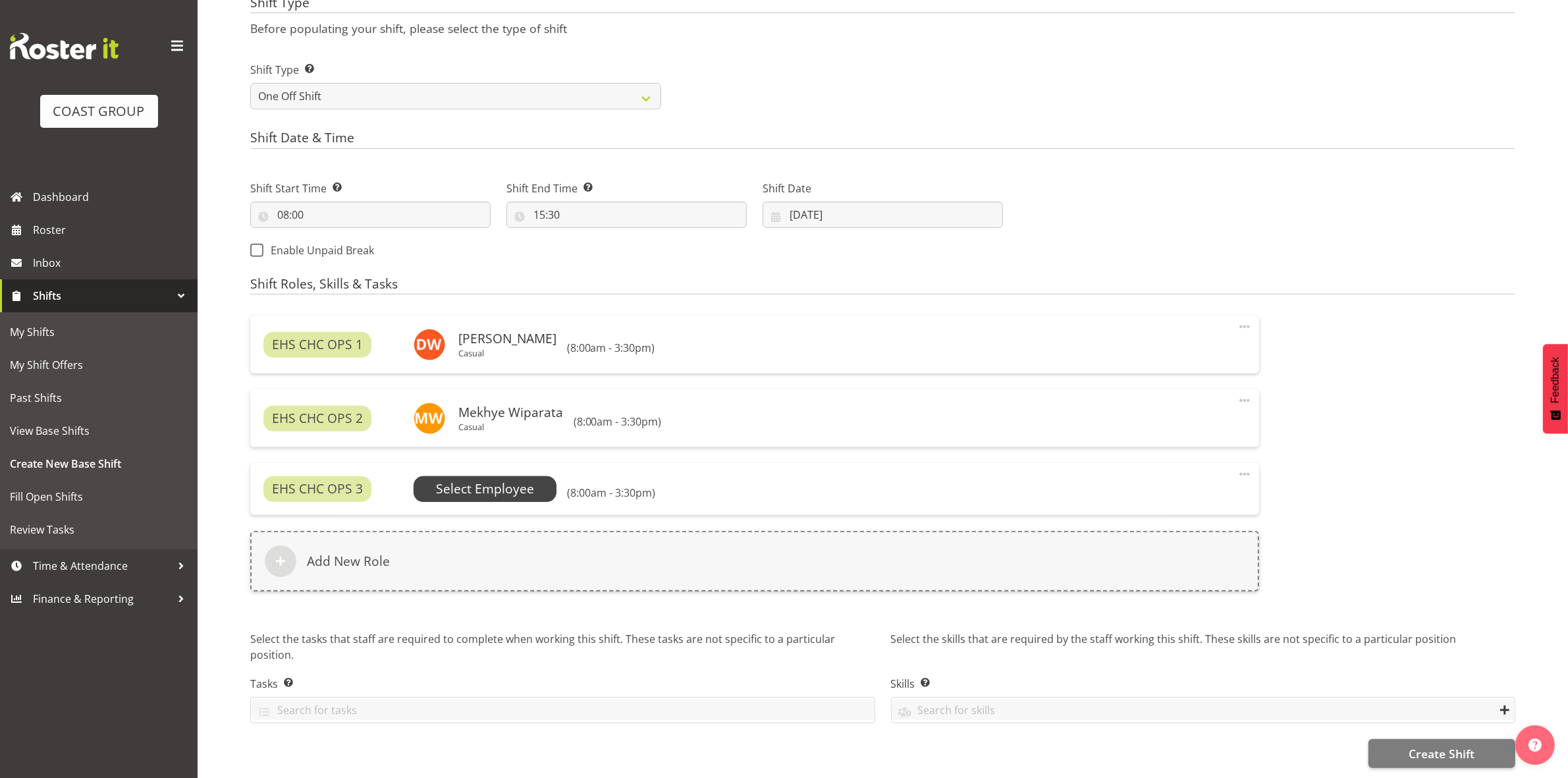
click at [453, 482] on span "Select Employee" at bounding box center [484, 489] width 98 height 19
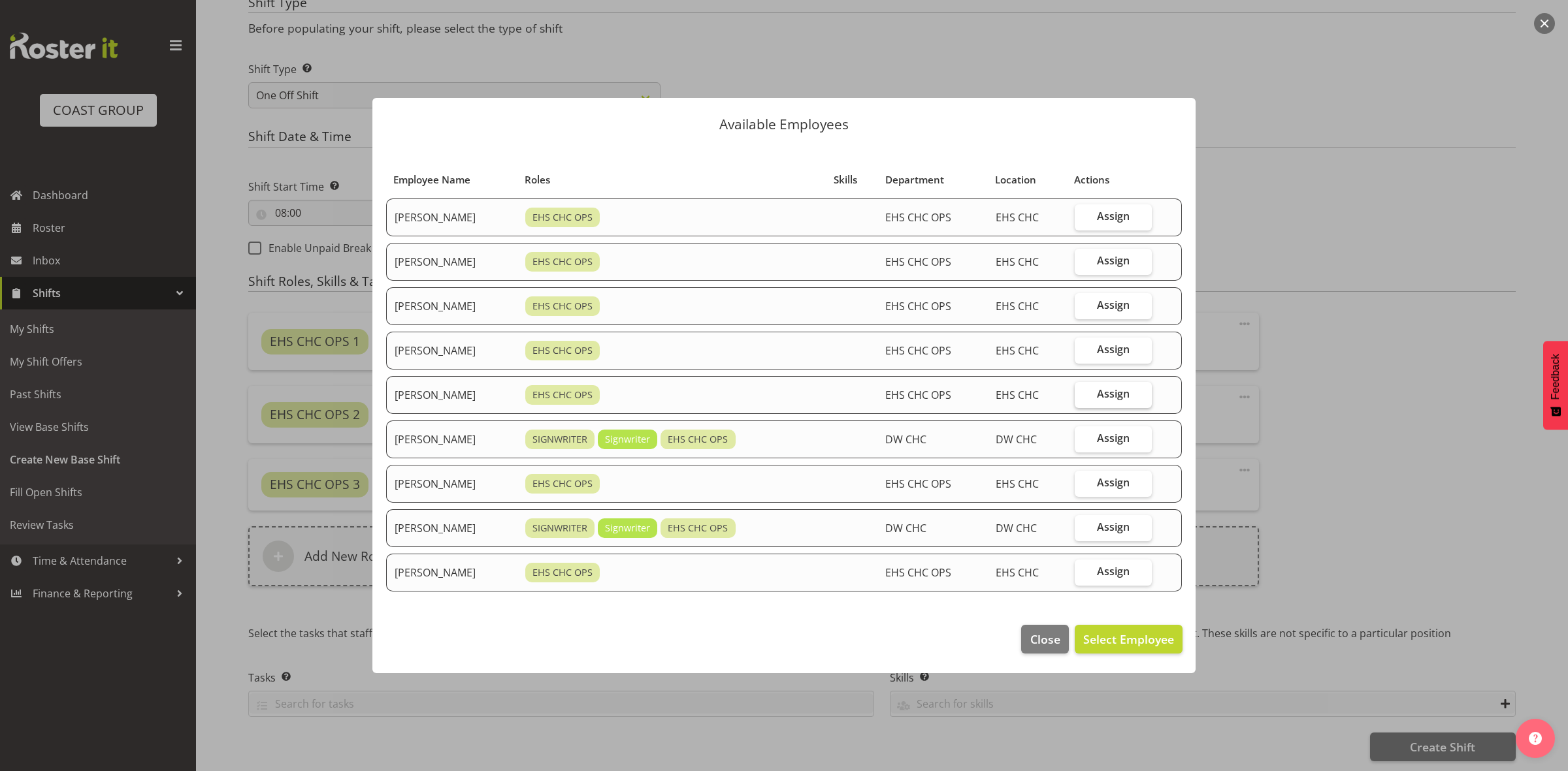
click at [1140, 402] on label "Assign" at bounding box center [1113, 395] width 78 height 26
click at [1083, 399] on input "Assign" at bounding box center [1079, 395] width 9 height 9
checkbox input "true"
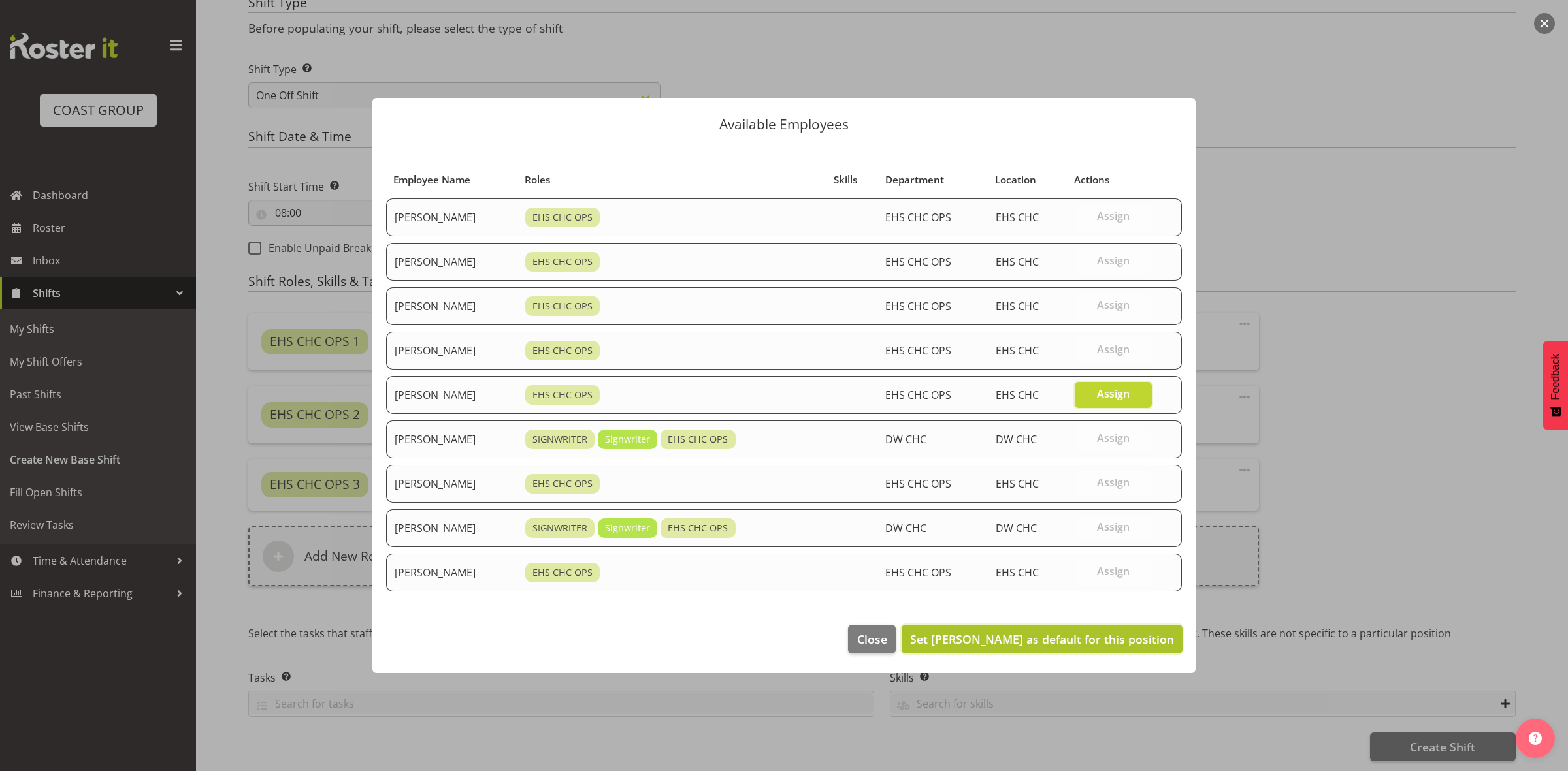
click at [1045, 641] on span "Set Reuben Bowe as default for this position" at bounding box center [1042, 639] width 264 height 15
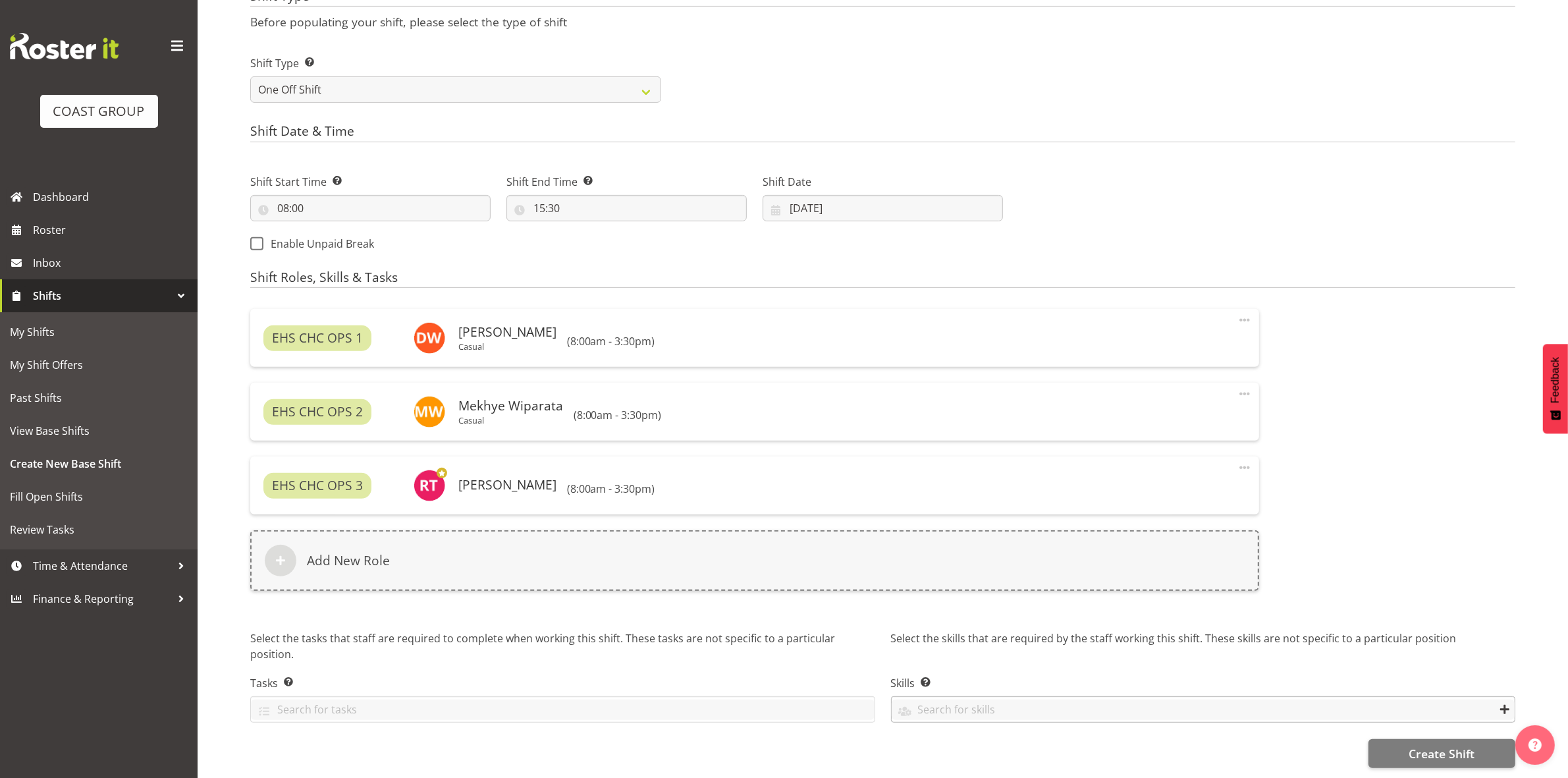
scroll to position [582, 0]
click at [1418, 745] on span "Create Shift" at bounding box center [1442, 754] width 66 height 17
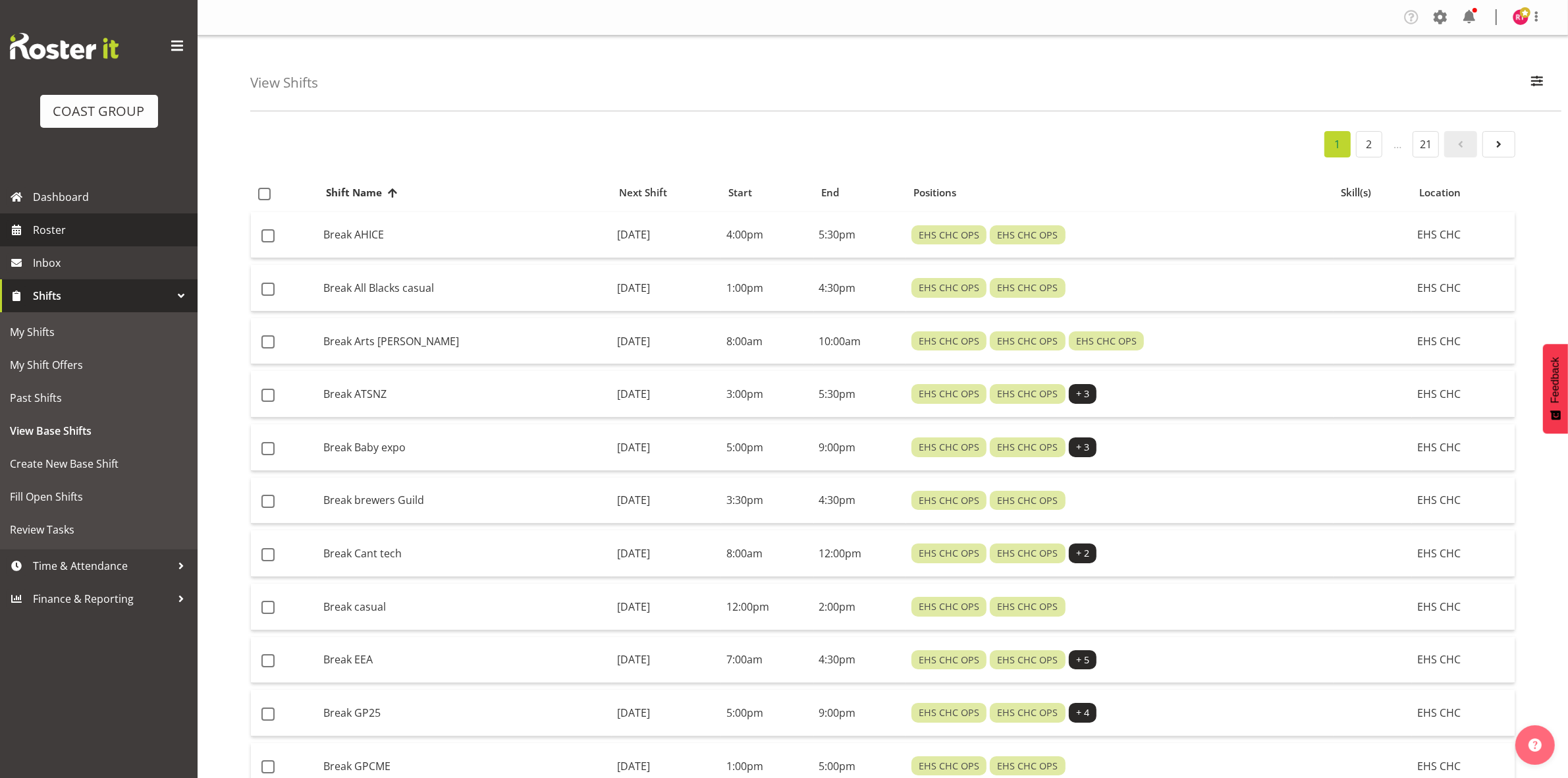
click at [63, 228] on span "Roster" at bounding box center [112, 229] width 158 height 20
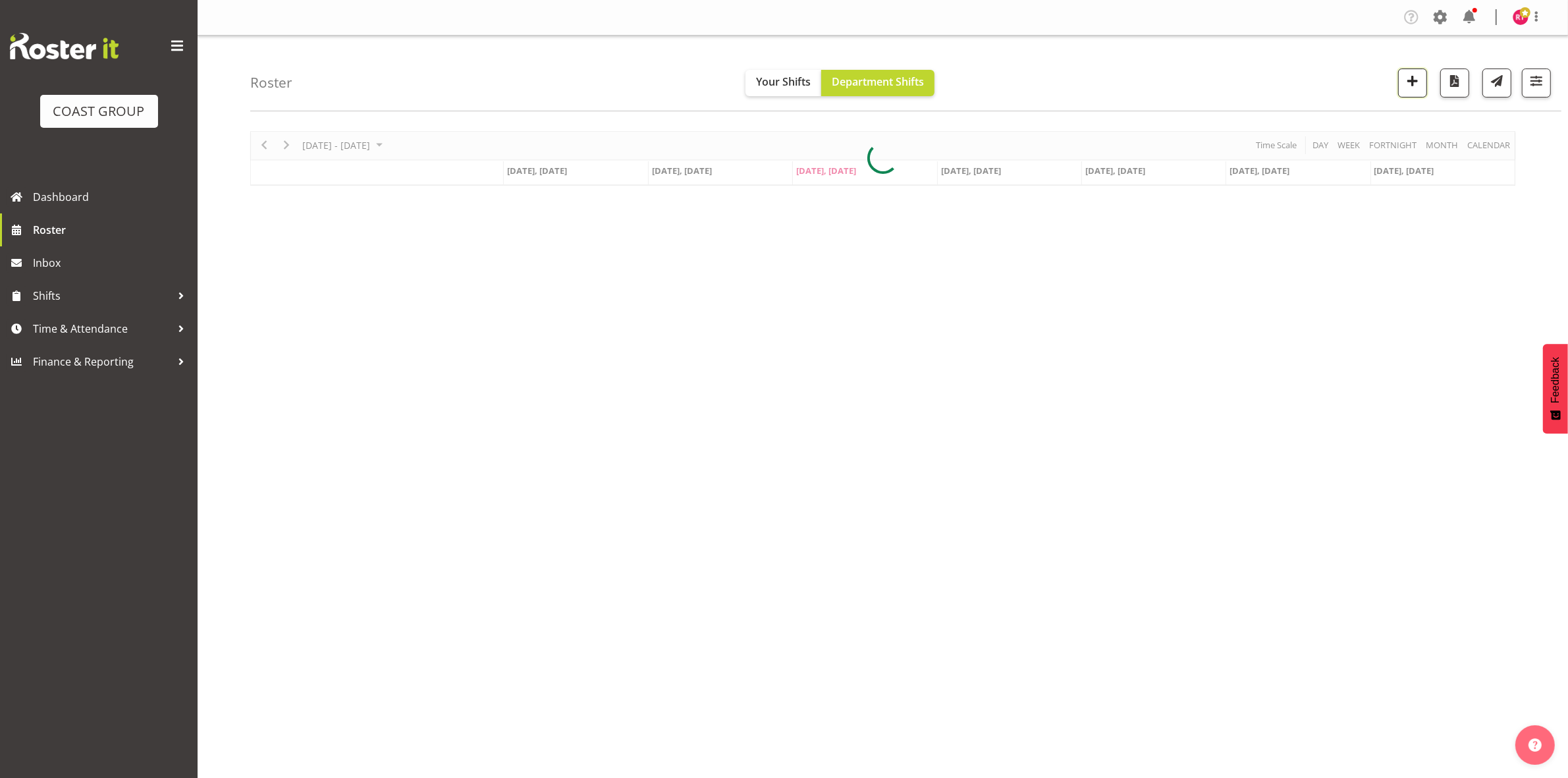
click at [1405, 80] on span "button" at bounding box center [1413, 81] width 17 height 17
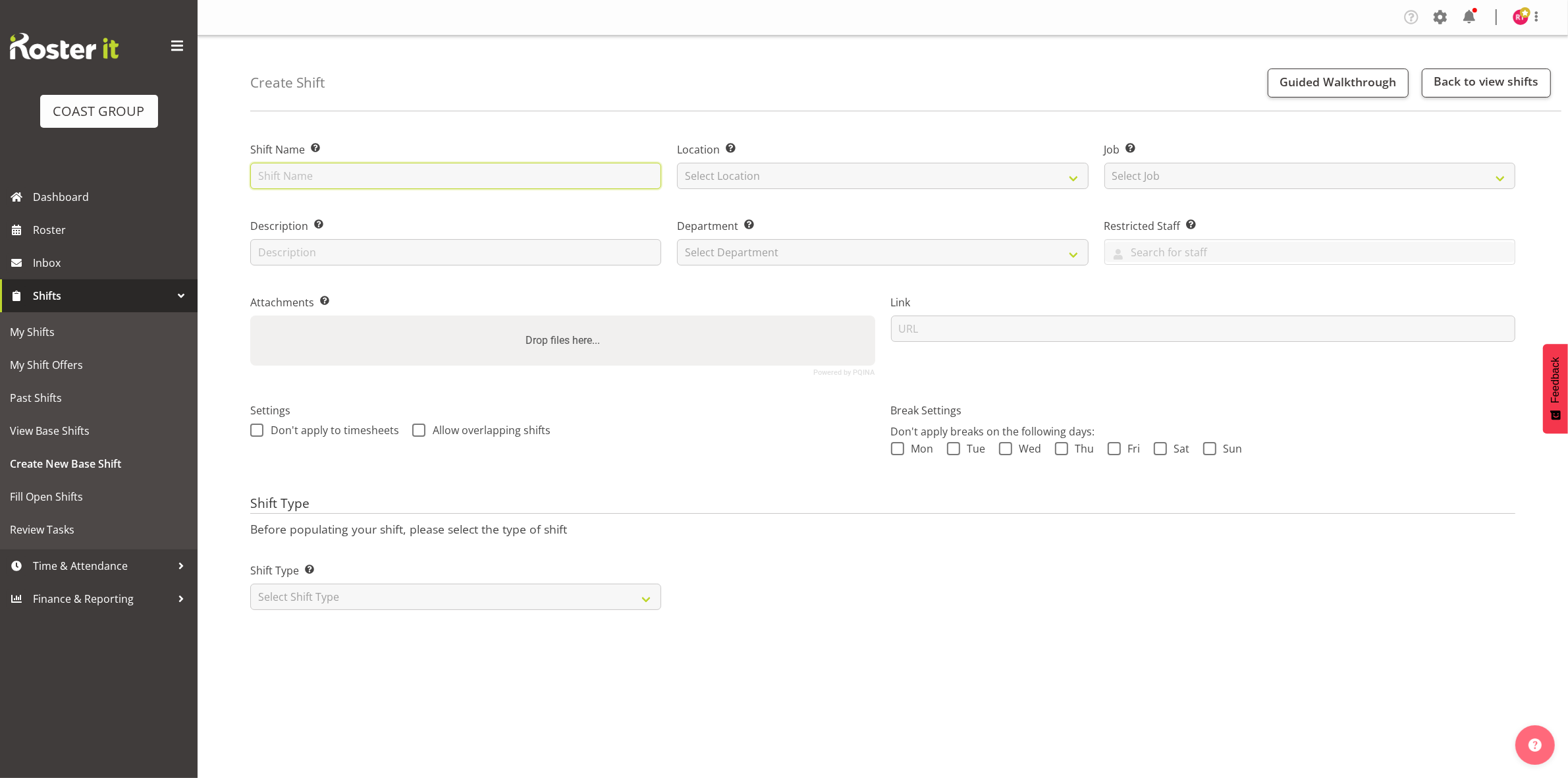
click at [386, 180] on input "text" at bounding box center [455, 176] width 411 height 26
type input "NZEUC"
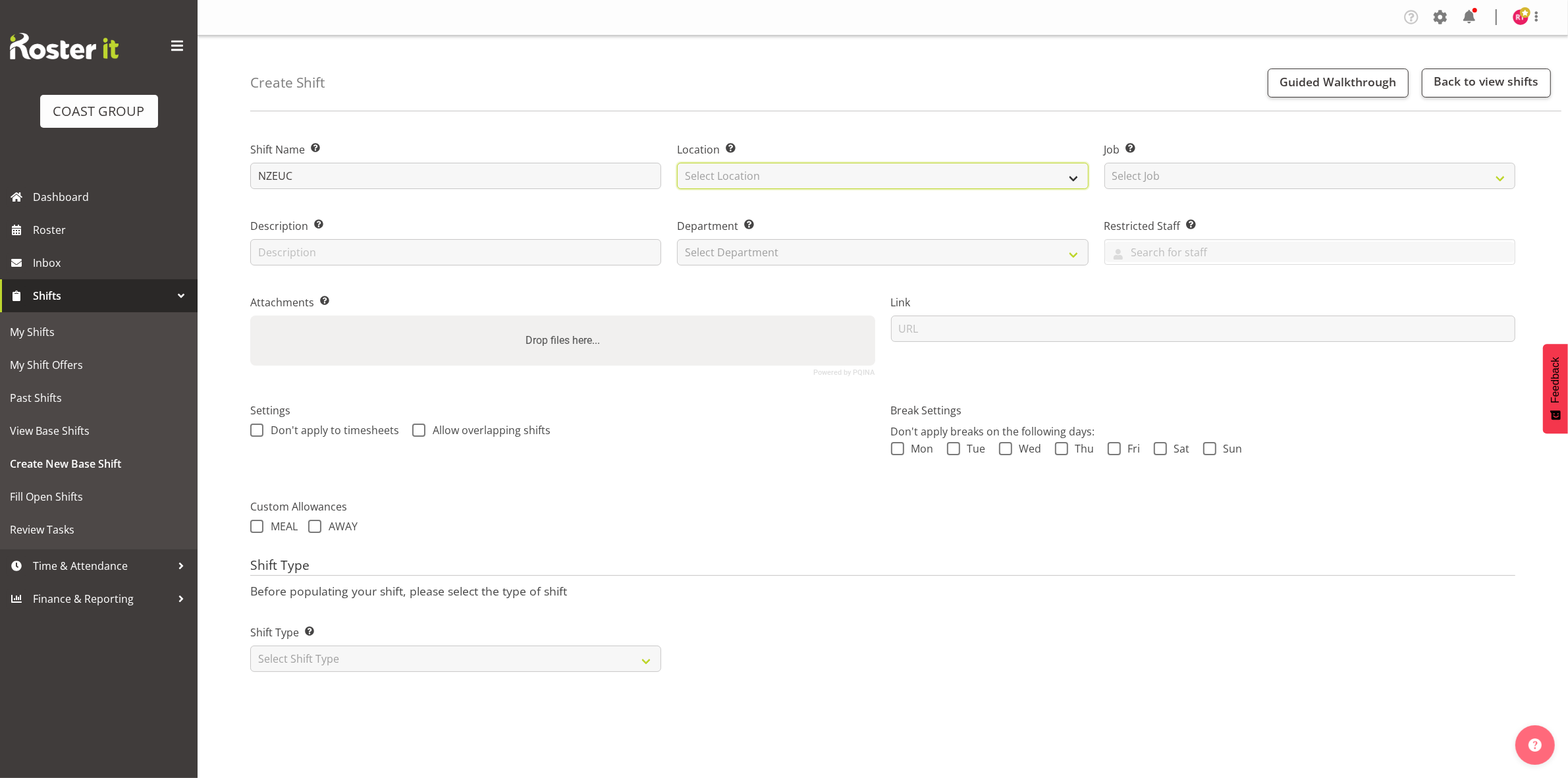
click at [779, 173] on select "Select Location EHS CHC" at bounding box center [882, 176] width 411 height 26
select select "107"
click at [677, 163] on select "Select Location EHS CHC" at bounding box center [882, 176] width 411 height 26
click at [1338, 183] on select "Select Job Create new job 1 Carlton Events 1 Carlton Hamilton 1 Carlton Welling…" at bounding box center [1309, 176] width 411 height 26
select select "9204"
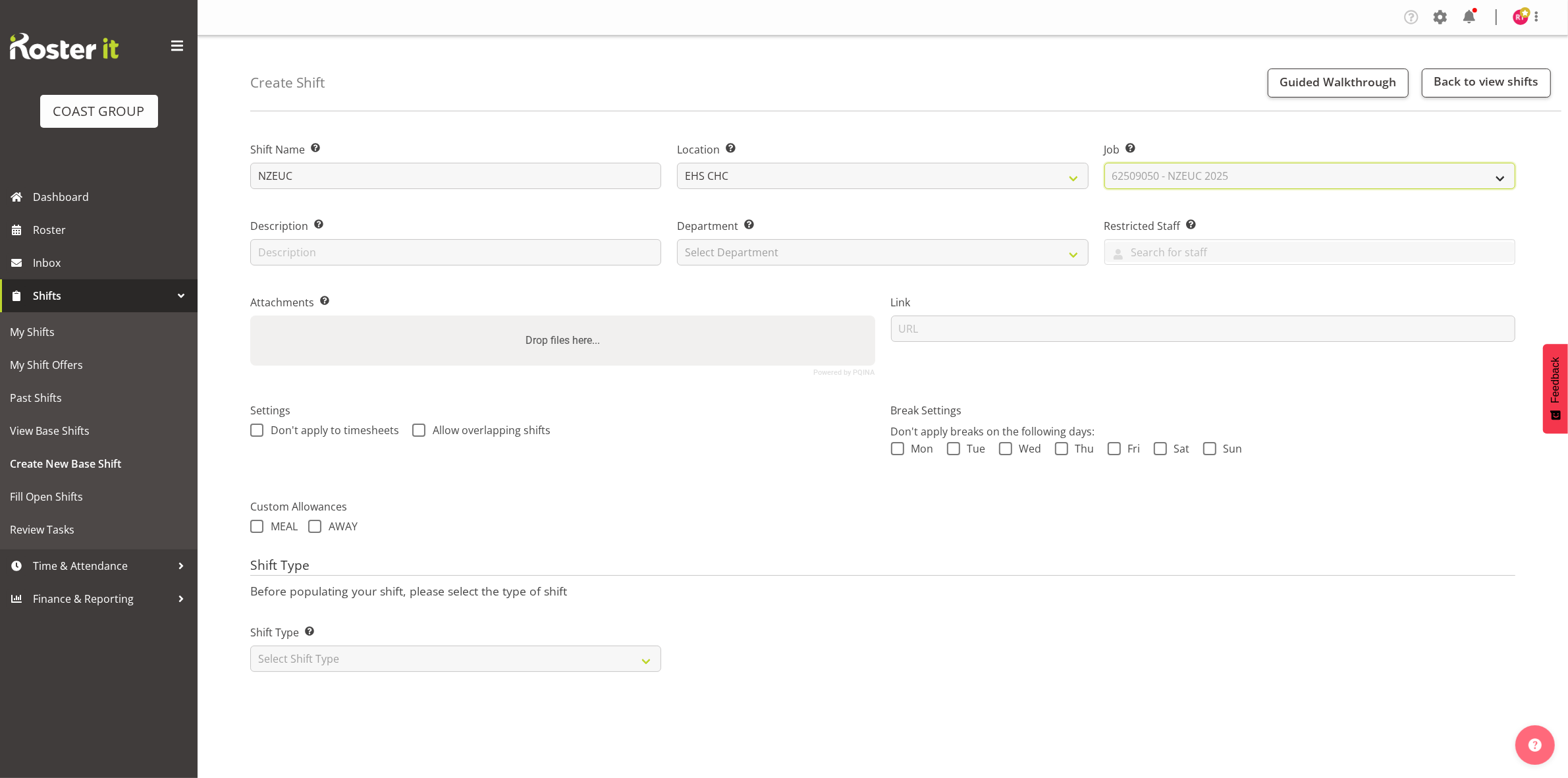
click at [1104, 163] on select "Select Job Create new job 1 Carlton Events 1 Carlton Hamilton 1 Carlton Welling…" at bounding box center [1309, 176] width 411 height 26
click at [877, 259] on select "Select Department EHS CHC OPS" at bounding box center [882, 252] width 411 height 26
select select "41"
click at [677, 239] on select "Select Department EHS CHC OPS" at bounding box center [882, 252] width 411 height 26
click at [555, 659] on select "Select Shift Type One Off Shift Recurring Shift Rotating Shift" at bounding box center [455, 659] width 411 height 26
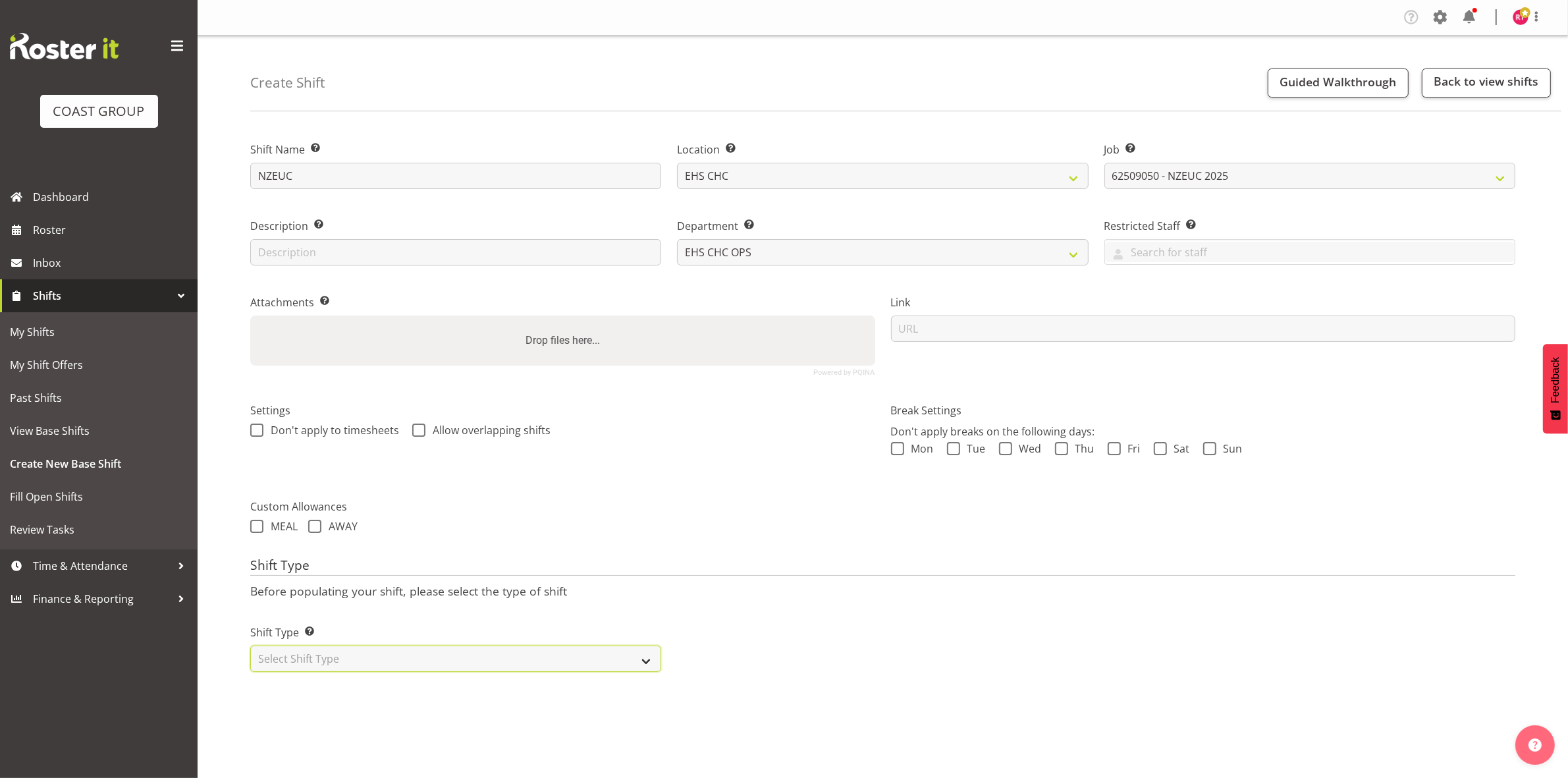
select select "one_off"
click at [250, 647] on select "Select Shift Type One Off Shift Recurring Shift Rotating Shift" at bounding box center [455, 659] width 411 height 26
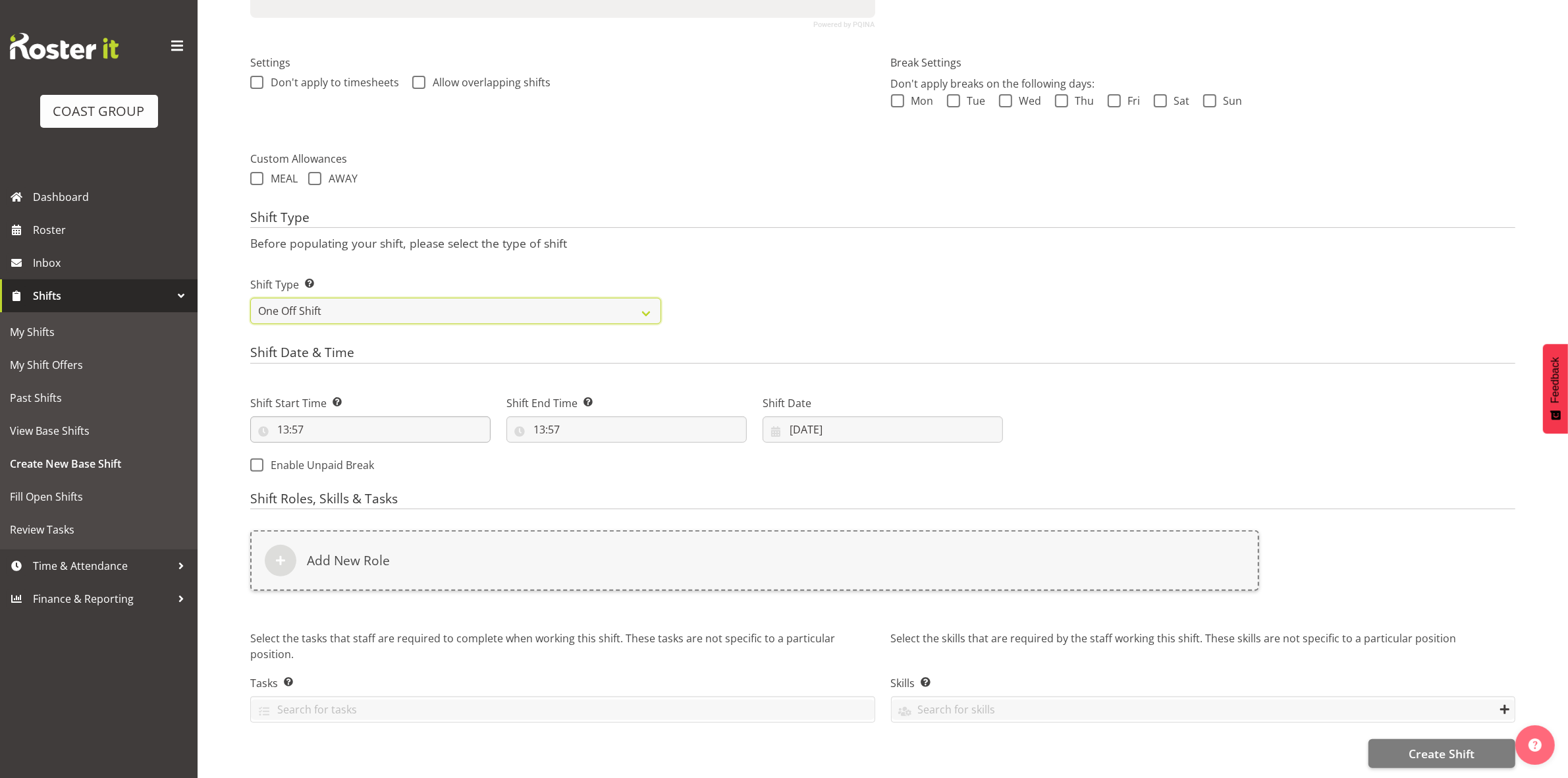
scroll to position [361, 0]
click at [286, 417] on input "13:57" at bounding box center [370, 429] width 240 height 26
click at [339, 451] on select "00 01 02 03 04 05 06 07 08 09 10 11 12 13 14 15 16 17 18 19 20 21 22 23" at bounding box center [340, 464] width 29 height 26
select select "15"
click at [325, 451] on select "00 01 02 03 04 05 06 07 08 09 10 11 12 13 14 15 16 17 18 19 20 21 22 23" at bounding box center [340, 464] width 29 height 26
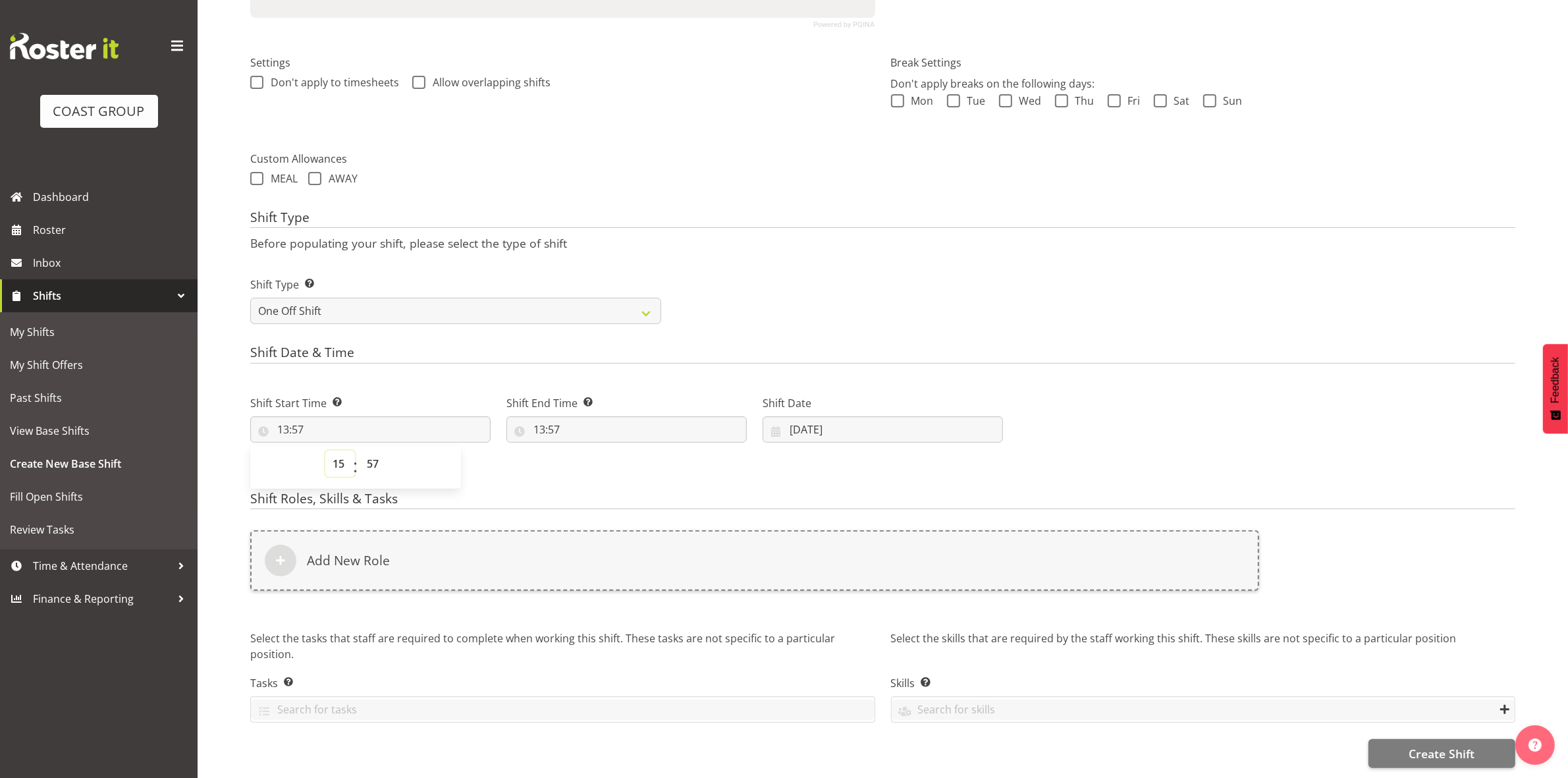
type input "15:57"
click at [383, 453] on select "00 01 02 03 04 05 06 07 08 09 10 11 12 13 14 15 16 17 18 19 20 21 22 23 24 25 2…" at bounding box center [374, 464] width 29 height 26
select select "30"
click at [360, 451] on select "00 01 02 03 04 05 06 07 08 09 10 11 12 13 14 15 16 17 18 19 20 21 22 23 24 25 2…" at bounding box center [374, 464] width 29 height 26
type input "15:30"
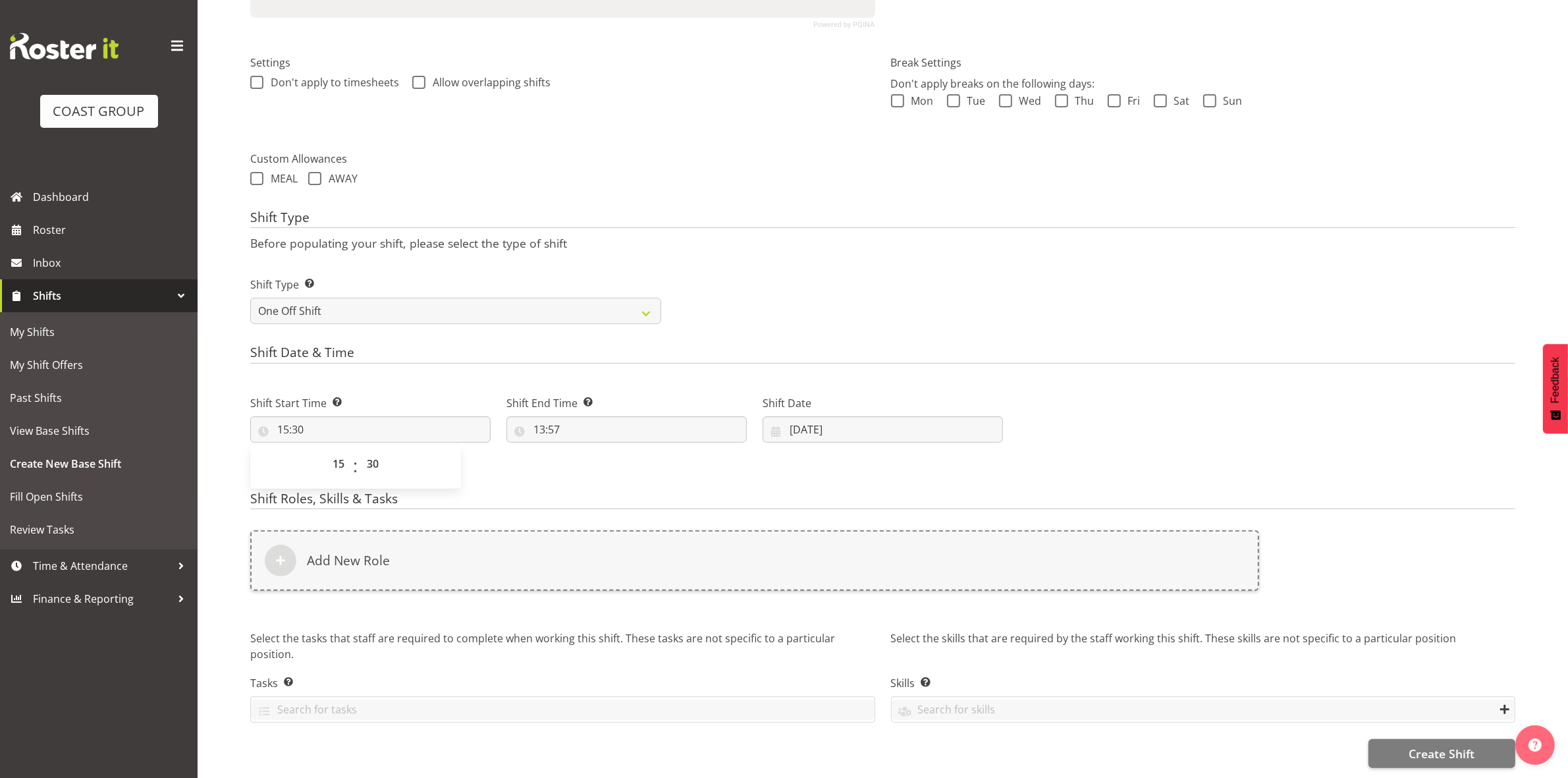
click at [572, 333] on form "Shift Name Enter a name for the shift (e.g. Day Shift). NZEUC Location Enter th…" at bounding box center [882, 272] width 1265 height 993
click at [542, 417] on input "13:57" at bounding box center [627, 429] width 240 height 26
click at [598, 451] on select "00 01 02 03 04 05 06 07 08 09 10 11 12 13 14 15 16 17 18 19 20 21 22 23" at bounding box center [596, 464] width 29 height 26
select select "19"
click at [581, 451] on select "00 01 02 03 04 05 06 07 08 09 10 11 12 13 14 15 16 17 18 19 20 21 22 23" at bounding box center [596, 464] width 29 height 26
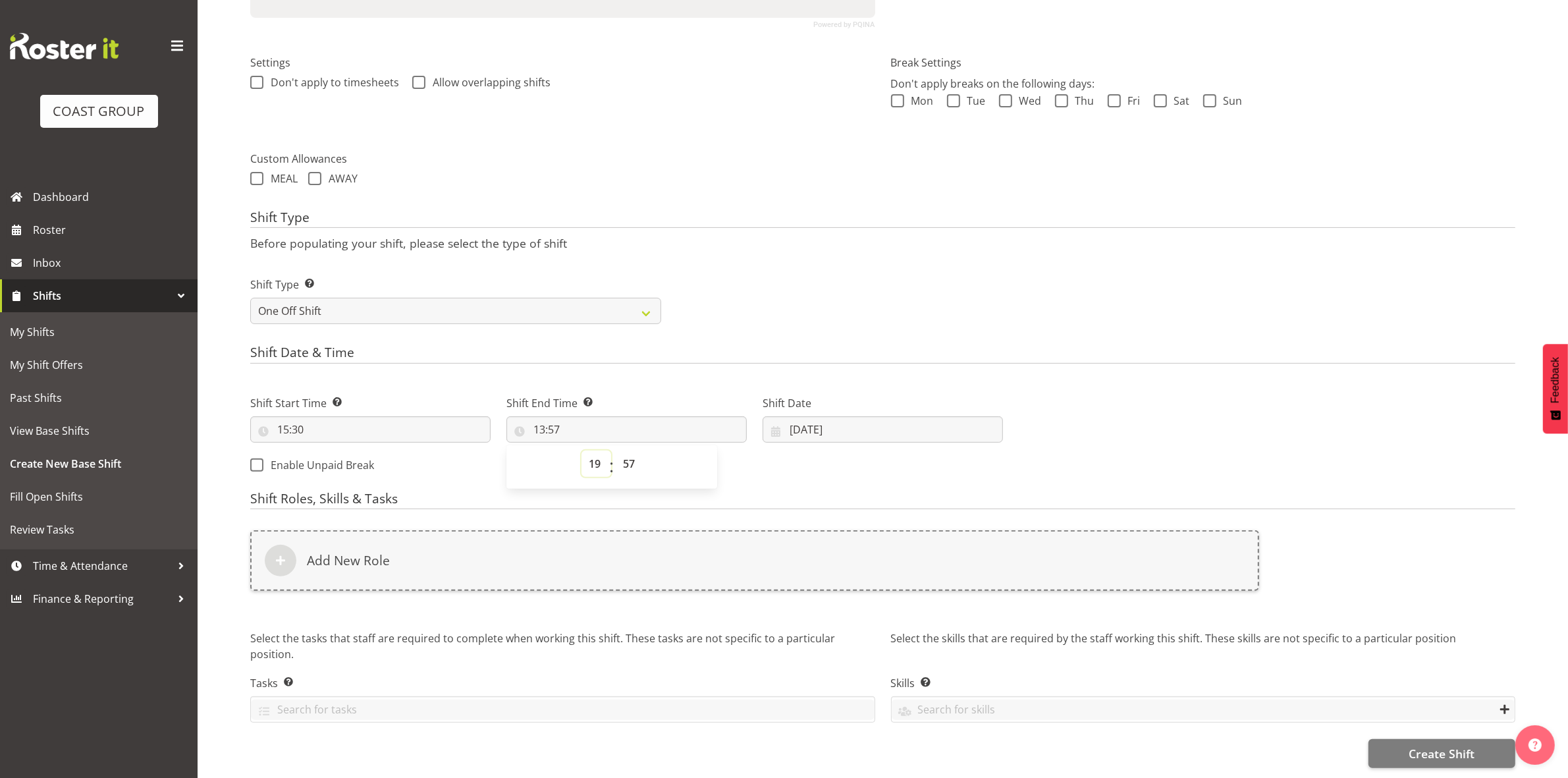
type input "19:57"
drag, startPoint x: 626, startPoint y: 447, endPoint x: 628, endPoint y: 440, distance: 7.3
click at [626, 451] on select "00 01 02 03 04 05 06 07 08 09 10 11 12 13 14 15 16 17 18 19 20 21 22 23 24 25 2…" at bounding box center [630, 464] width 29 height 26
select select "30"
click at [616, 451] on select "00 01 02 03 04 05 06 07 08 09 10 11 12 13 14 15 16 17 18 19 20 21 22 23 24 25 2…" at bounding box center [630, 464] width 29 height 26
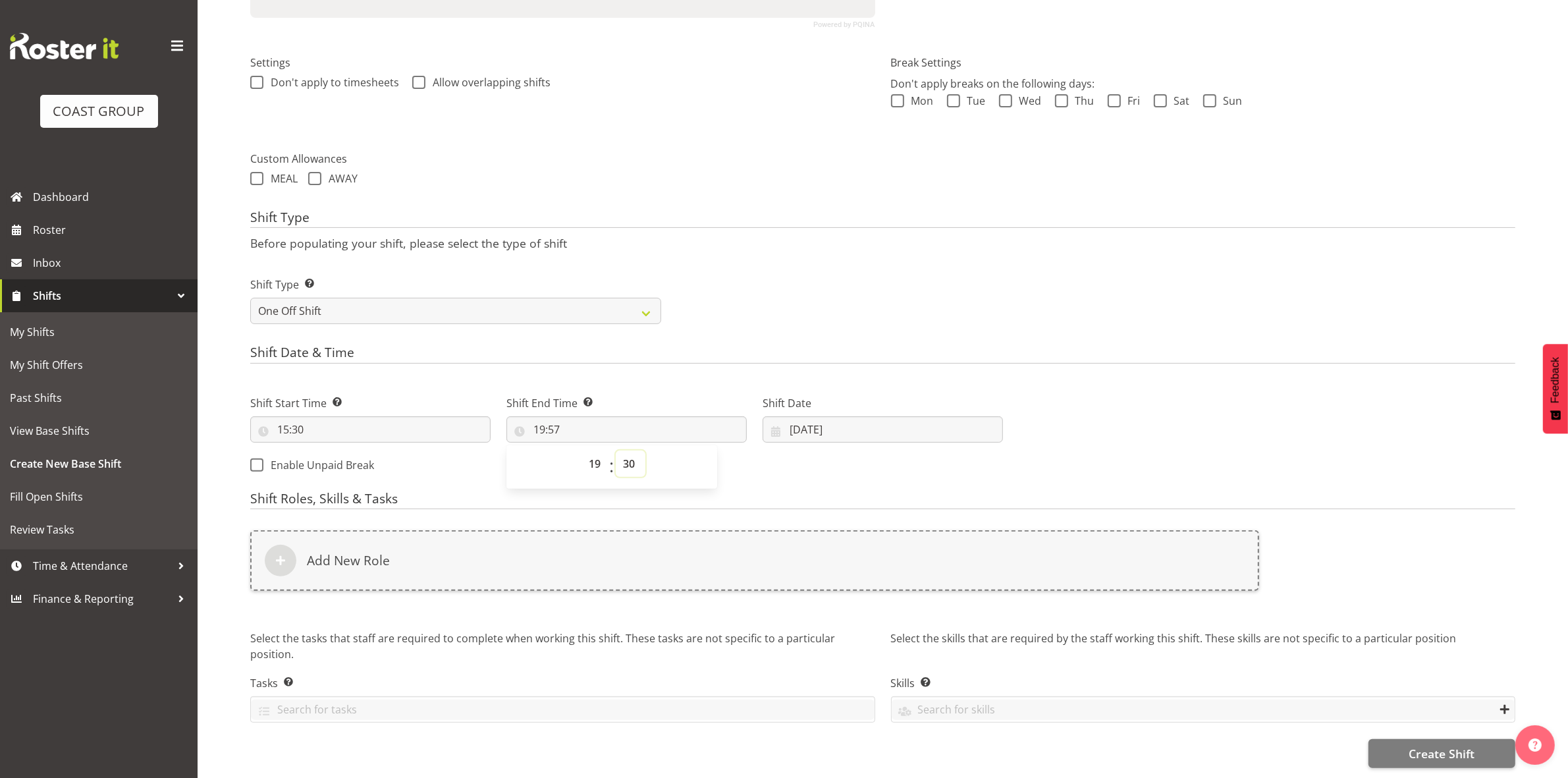
type input "19:30"
click at [755, 306] on div "Shift Type Shift Types: One Off – Select this if you would like a single shift …" at bounding box center [882, 295] width 1281 height 74
click at [800, 421] on input "17/09/2025" at bounding box center [883, 429] width 240 height 26
click at [798, 419] on input "17/09/2025" at bounding box center [883, 429] width 240 height 26
click at [759, 311] on div "Shift Type Shift Types: One Off – Select this if you would like a single shift …" at bounding box center [882, 295] width 1281 height 74
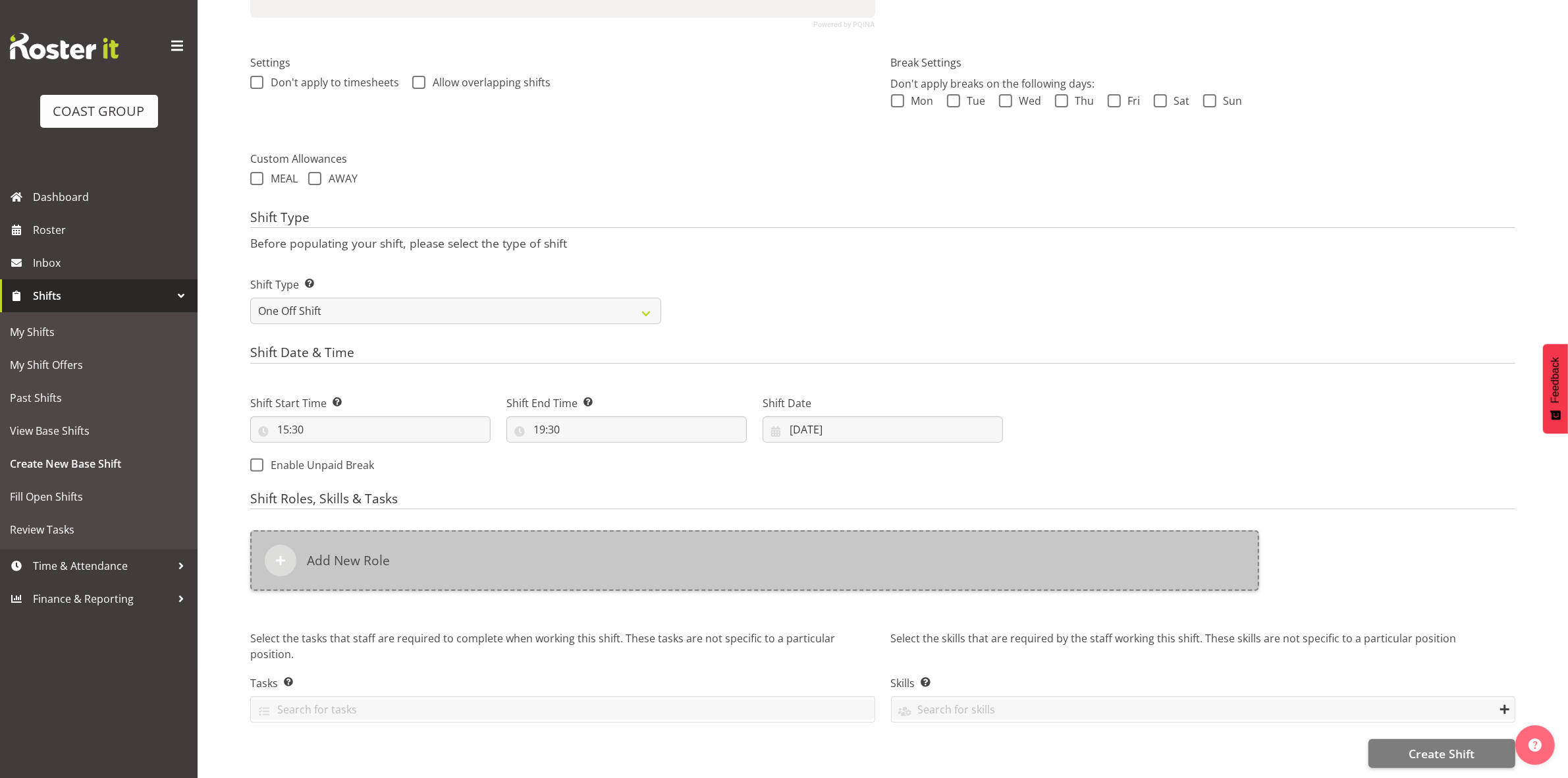
click at [515, 557] on div "Add New Role" at bounding box center [754, 561] width 1009 height 61
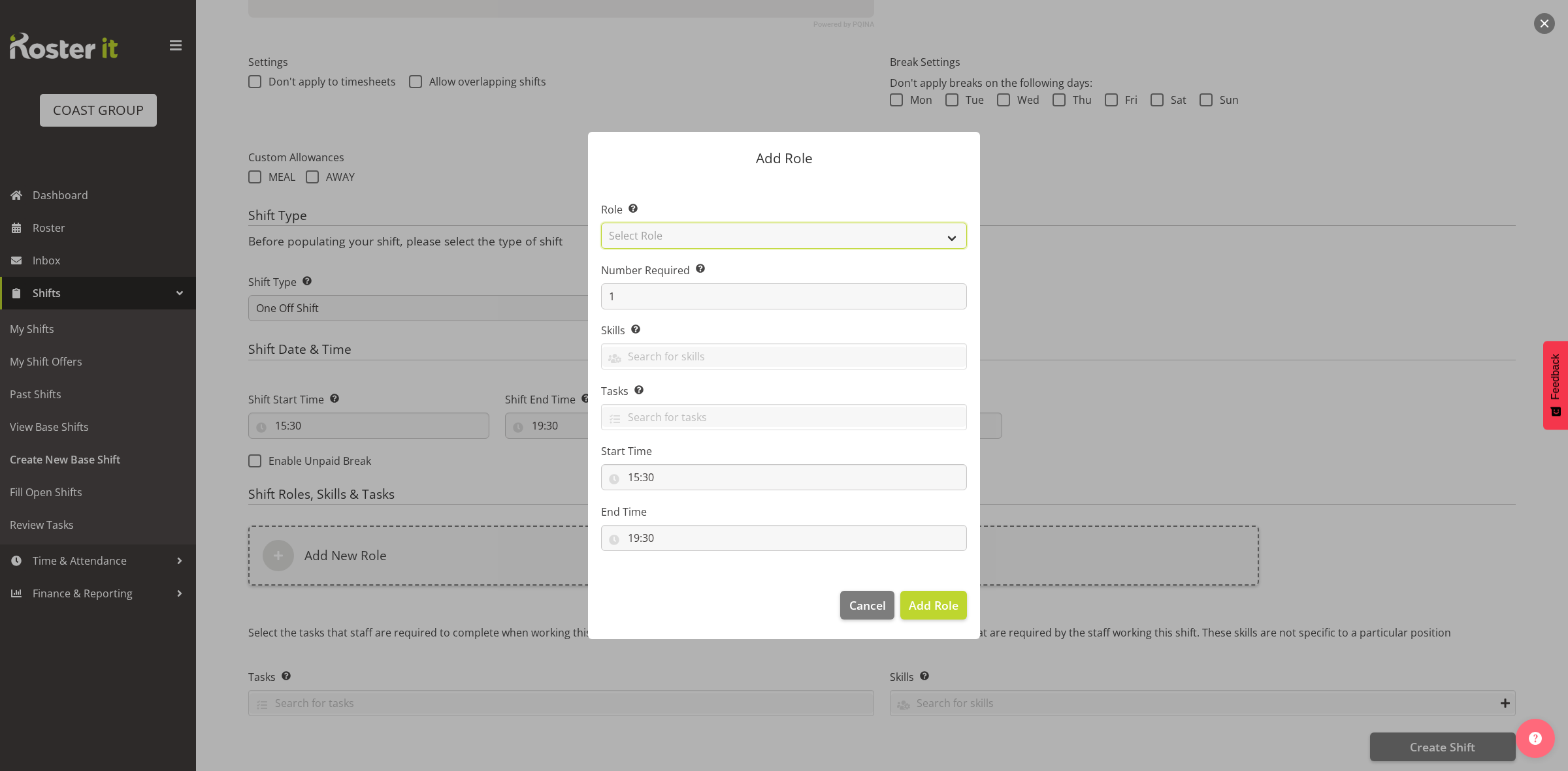
click at [688, 227] on select "Select Role ACCOUNT MANAGER ACCOUNT MANAGER DW ACCOUNTS AKL DIANNA VEHICLES AKL…" at bounding box center [784, 236] width 365 height 26
select select "192"
click at [601, 223] on select "Select Role ACCOUNT MANAGER ACCOUNT MANAGER DW ACCOUNTS AKL DIANNA VEHICLES AKL…" at bounding box center [784, 236] width 365 height 26
click at [671, 305] on input "1" at bounding box center [784, 297] width 365 height 26
type input "5"
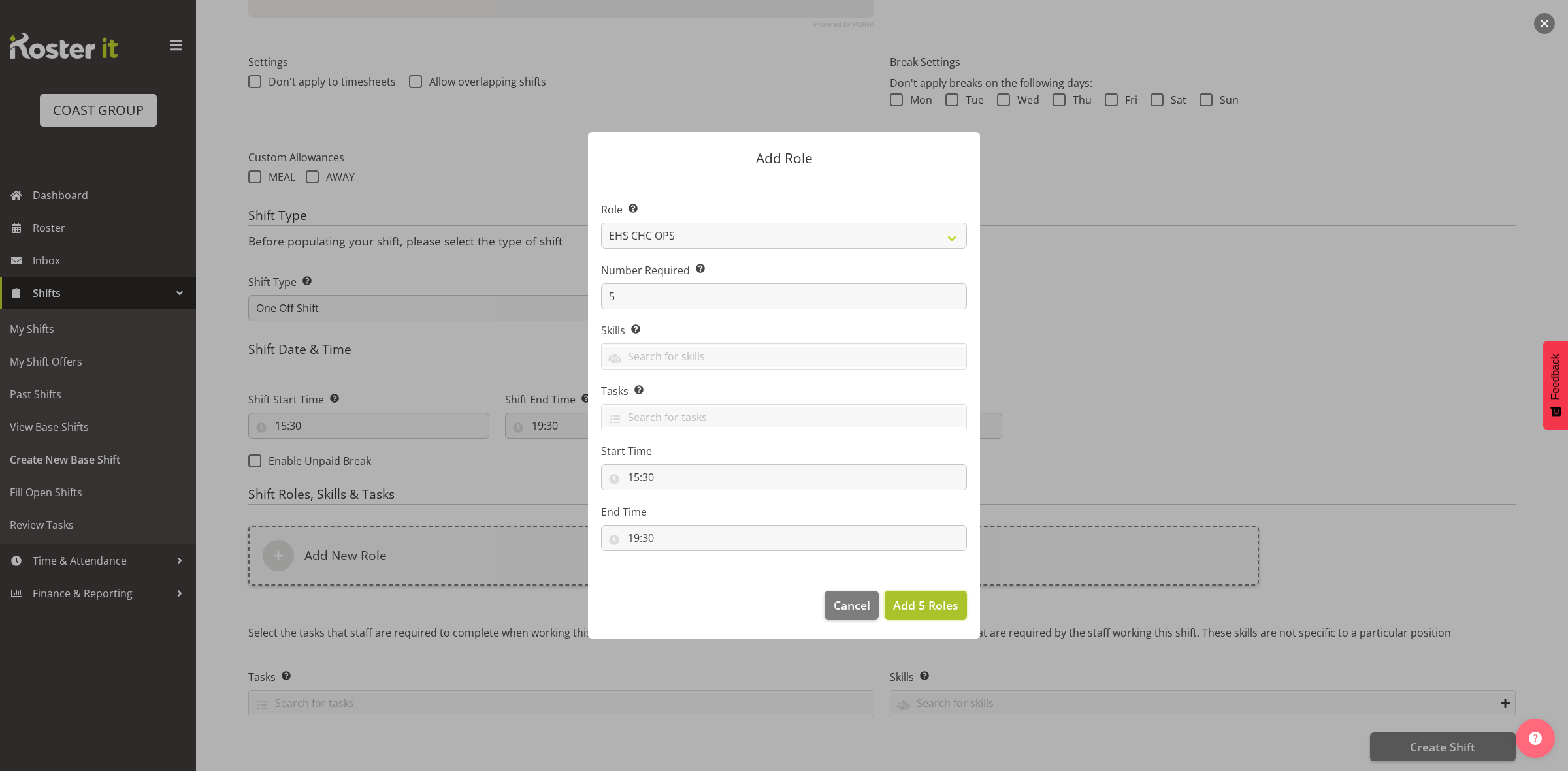
click at [906, 594] on button "Add 5 Roles" at bounding box center [926, 605] width 82 height 29
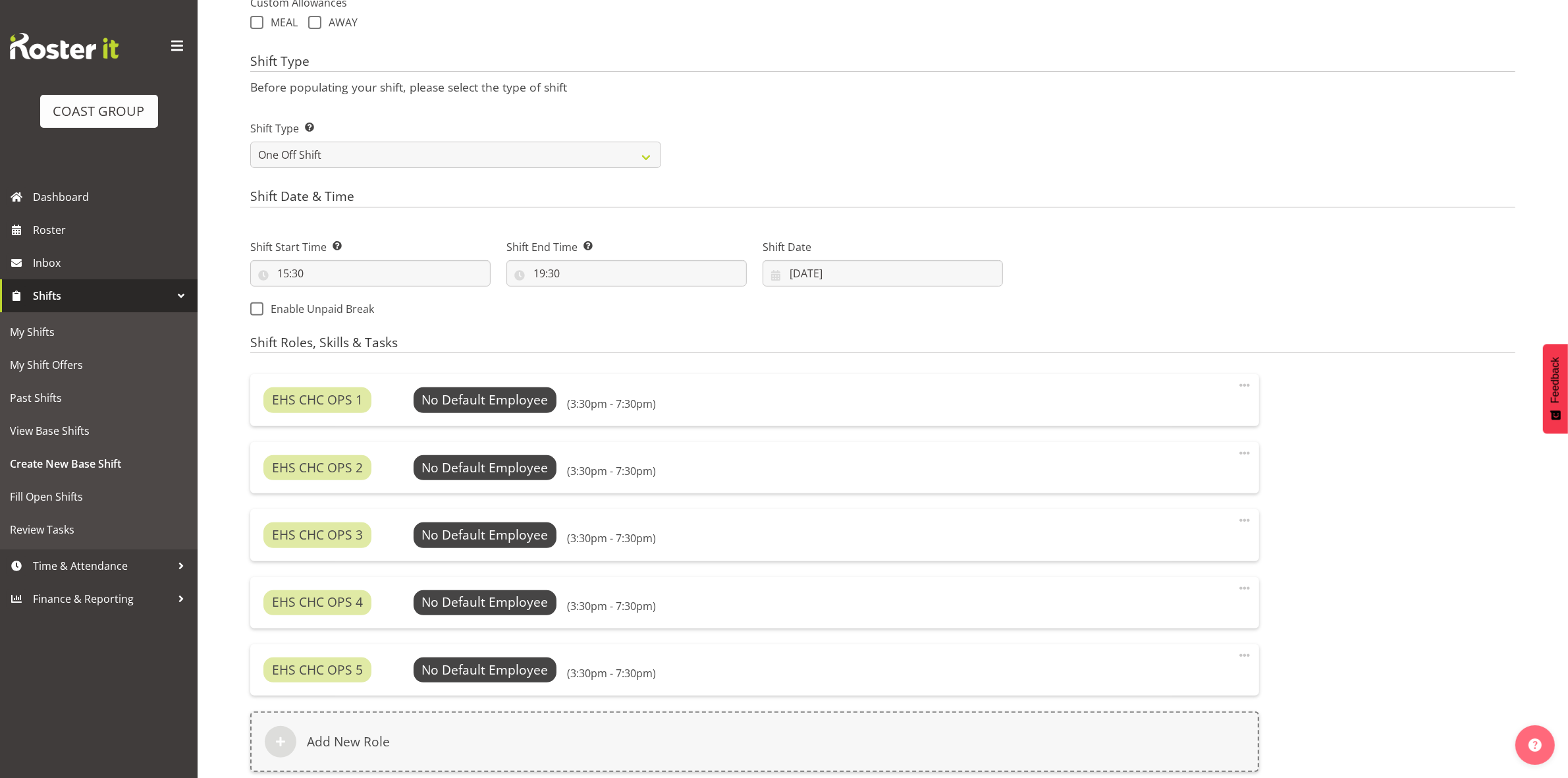
scroll to position [698, 0]
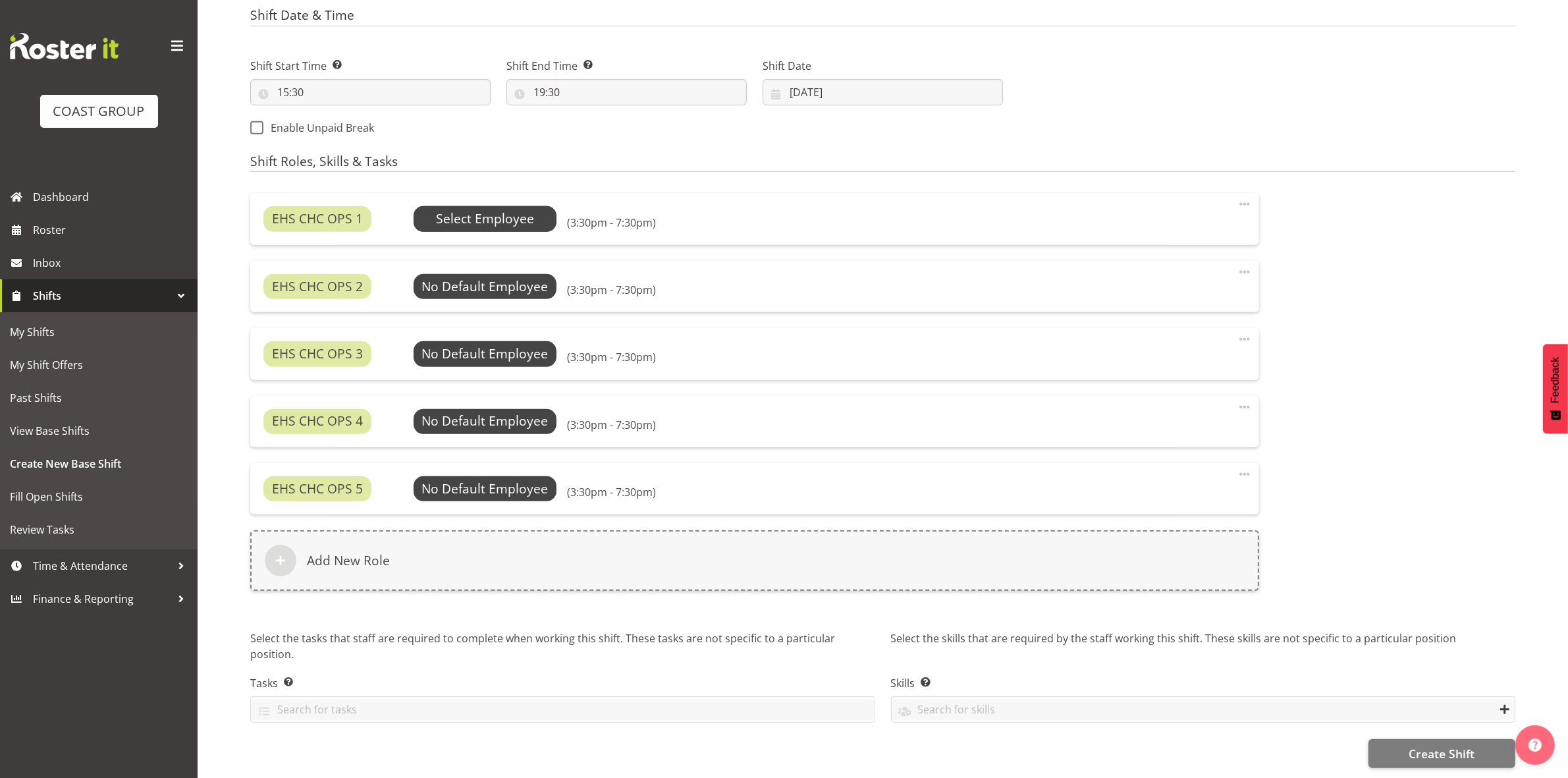
click at [486, 209] on span "Select Employee" at bounding box center [484, 219] width 98 height 19
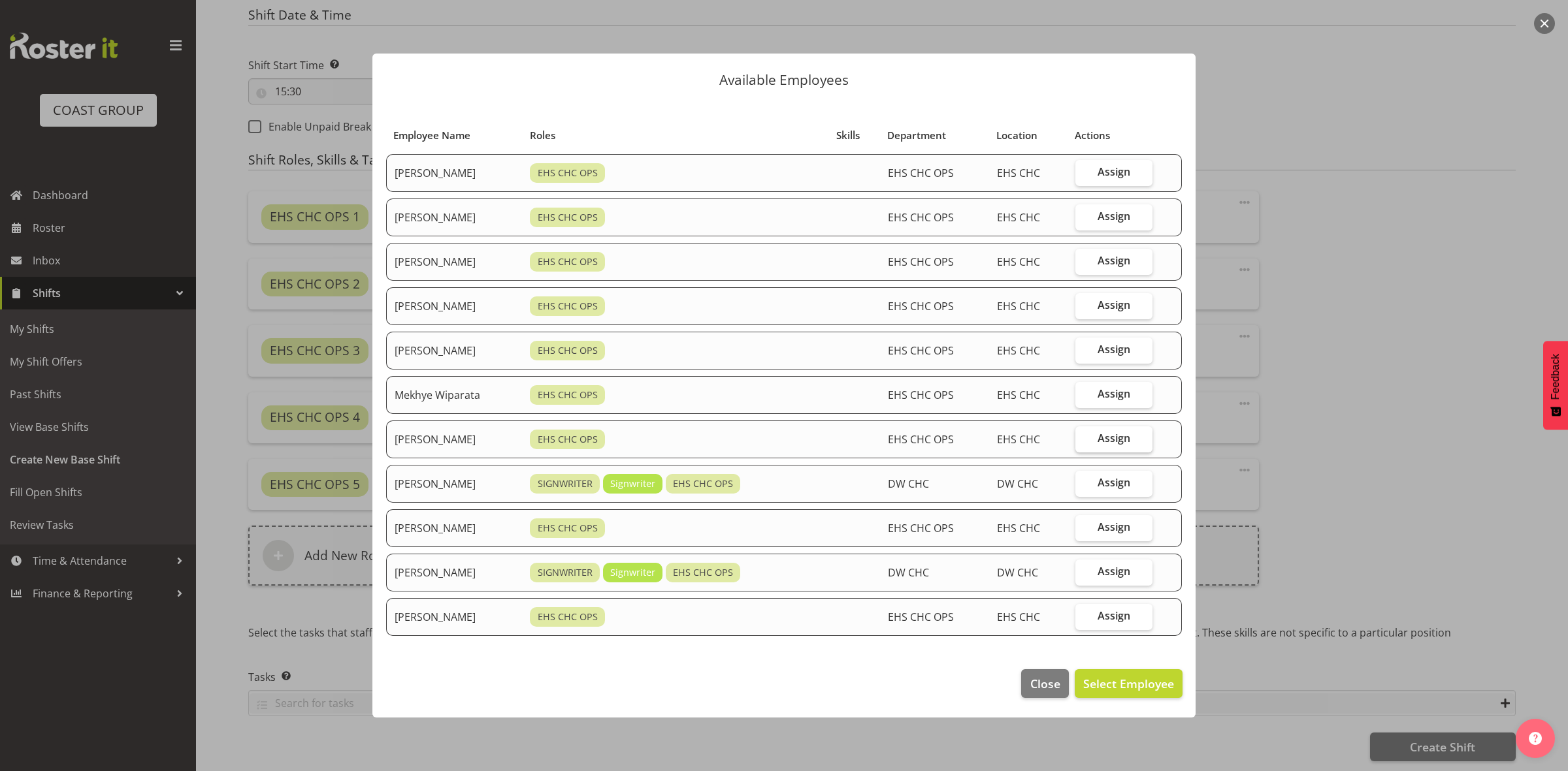
drag, startPoint x: 1095, startPoint y: 389, endPoint x: 1102, endPoint y: 449, distance: 60.4
click at [1095, 389] on label "Assign" at bounding box center [1113, 395] width 77 height 26
click at [1083, 390] on input "Assign" at bounding box center [1079, 395] width 9 height 9
checkbox input "true"
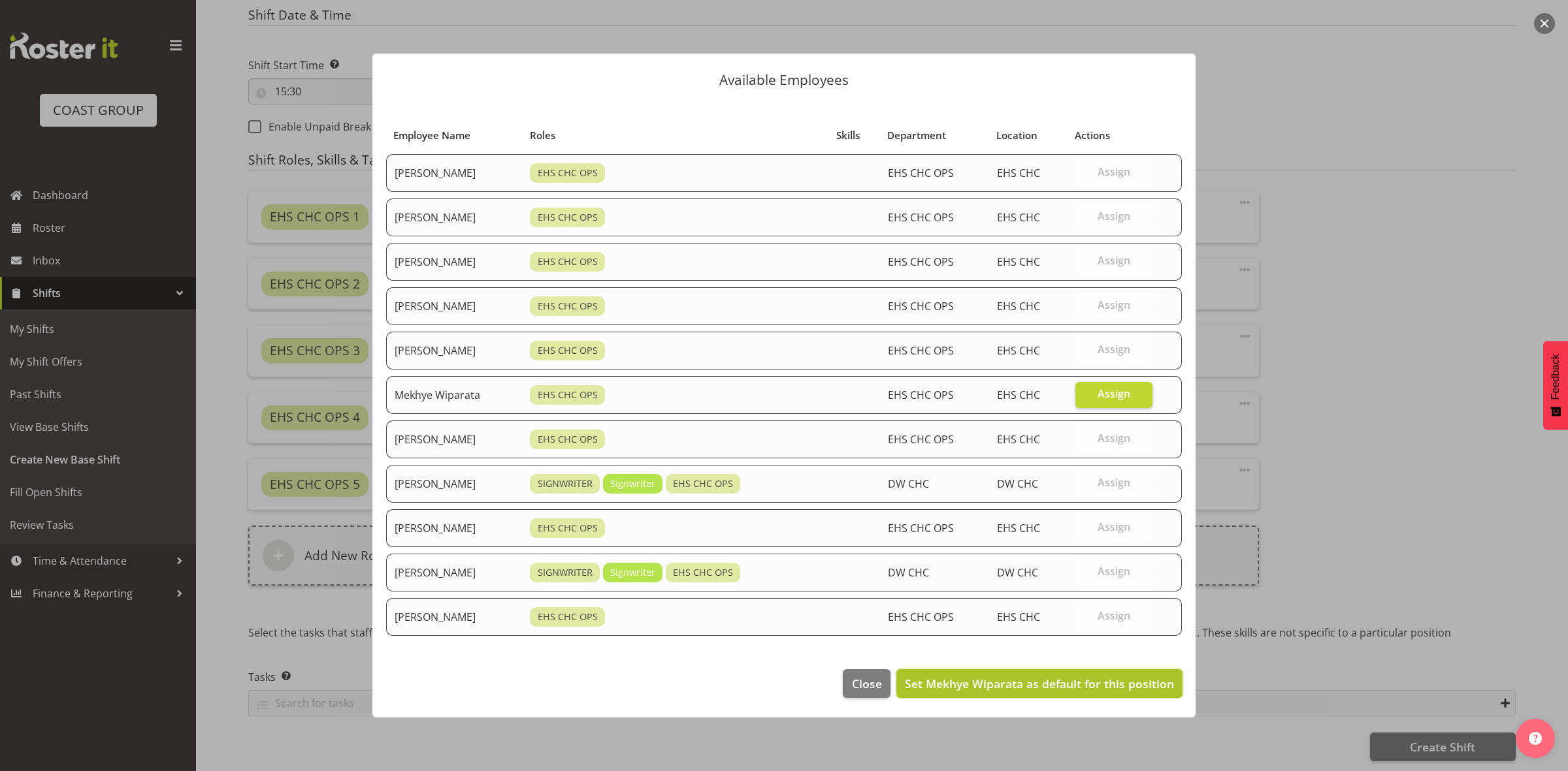
click at [1091, 680] on span "Set Mekhye Wiparata as default for this position" at bounding box center [1040, 684] width 269 height 15
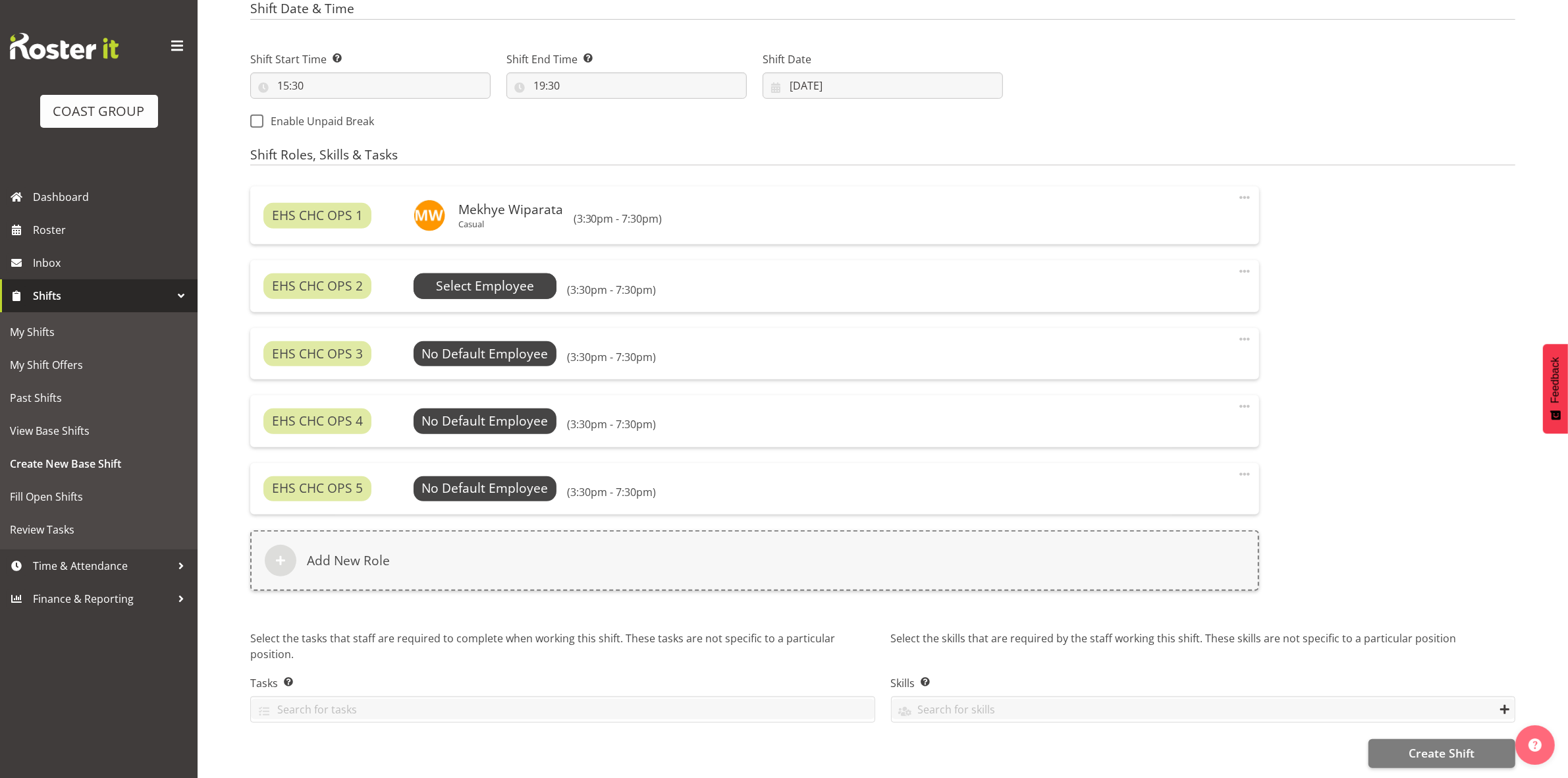
click at [468, 291] on span "Select Employee" at bounding box center [484, 286] width 98 height 19
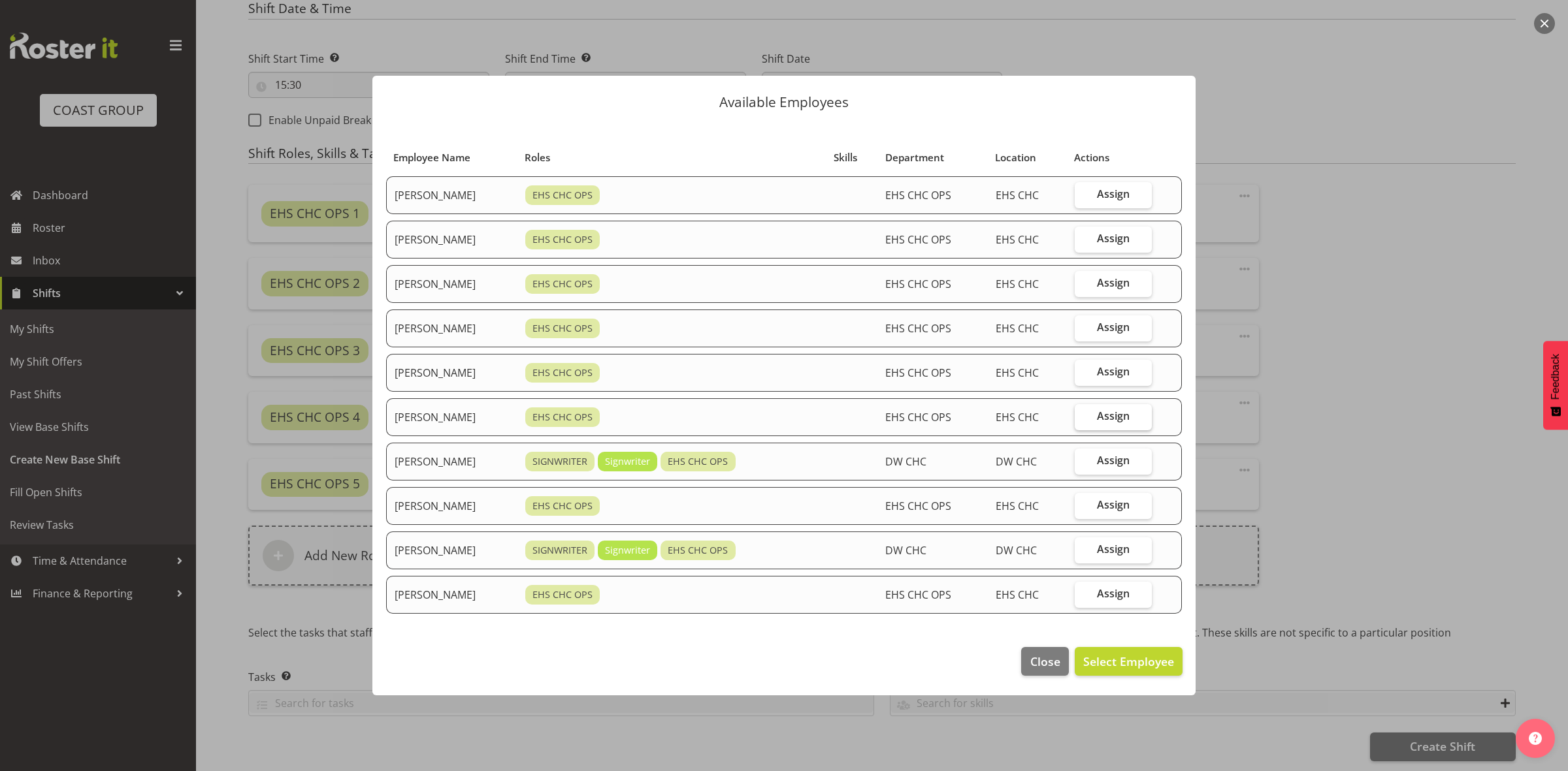
click at [1113, 417] on span "Assign" at bounding box center [1113, 415] width 33 height 13
click at [1083, 417] on input "Assign" at bounding box center [1079, 417] width 9 height 9
checkbox input "true"
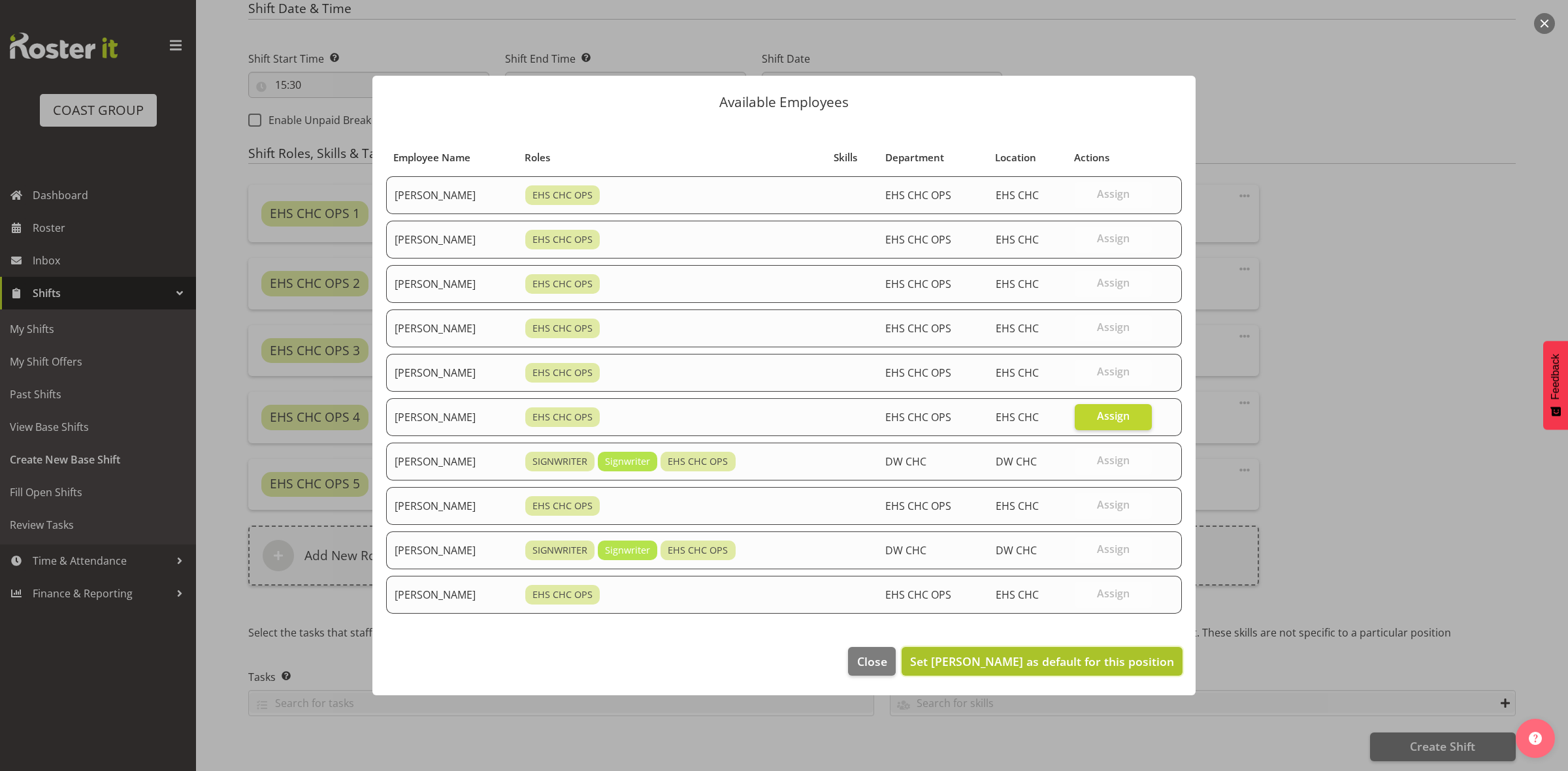
click at [1058, 664] on span "Set Reuben Bowe as default for this position" at bounding box center [1042, 661] width 264 height 15
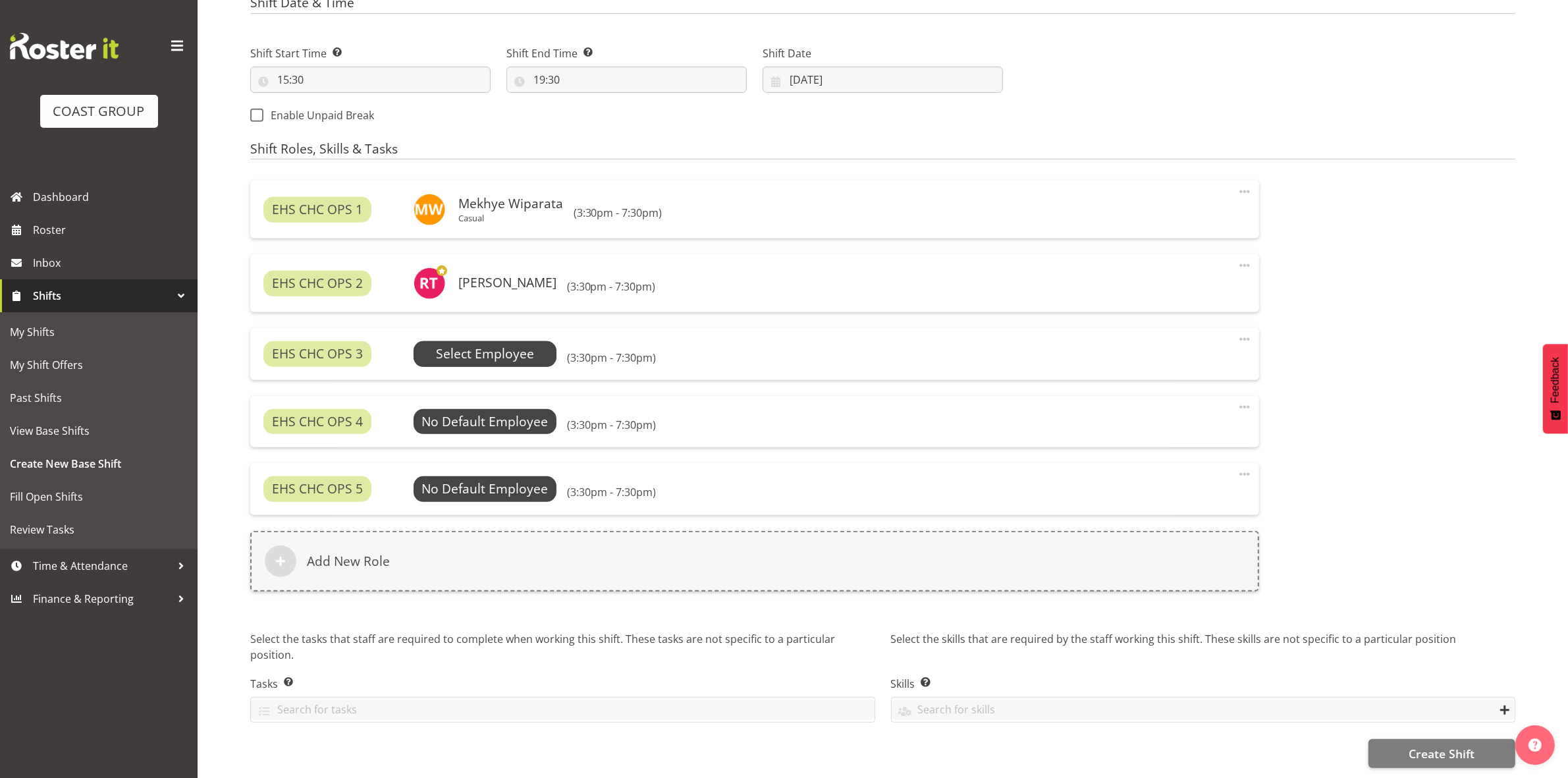
click at [463, 347] on span "Select Employee" at bounding box center [484, 354] width 98 height 19
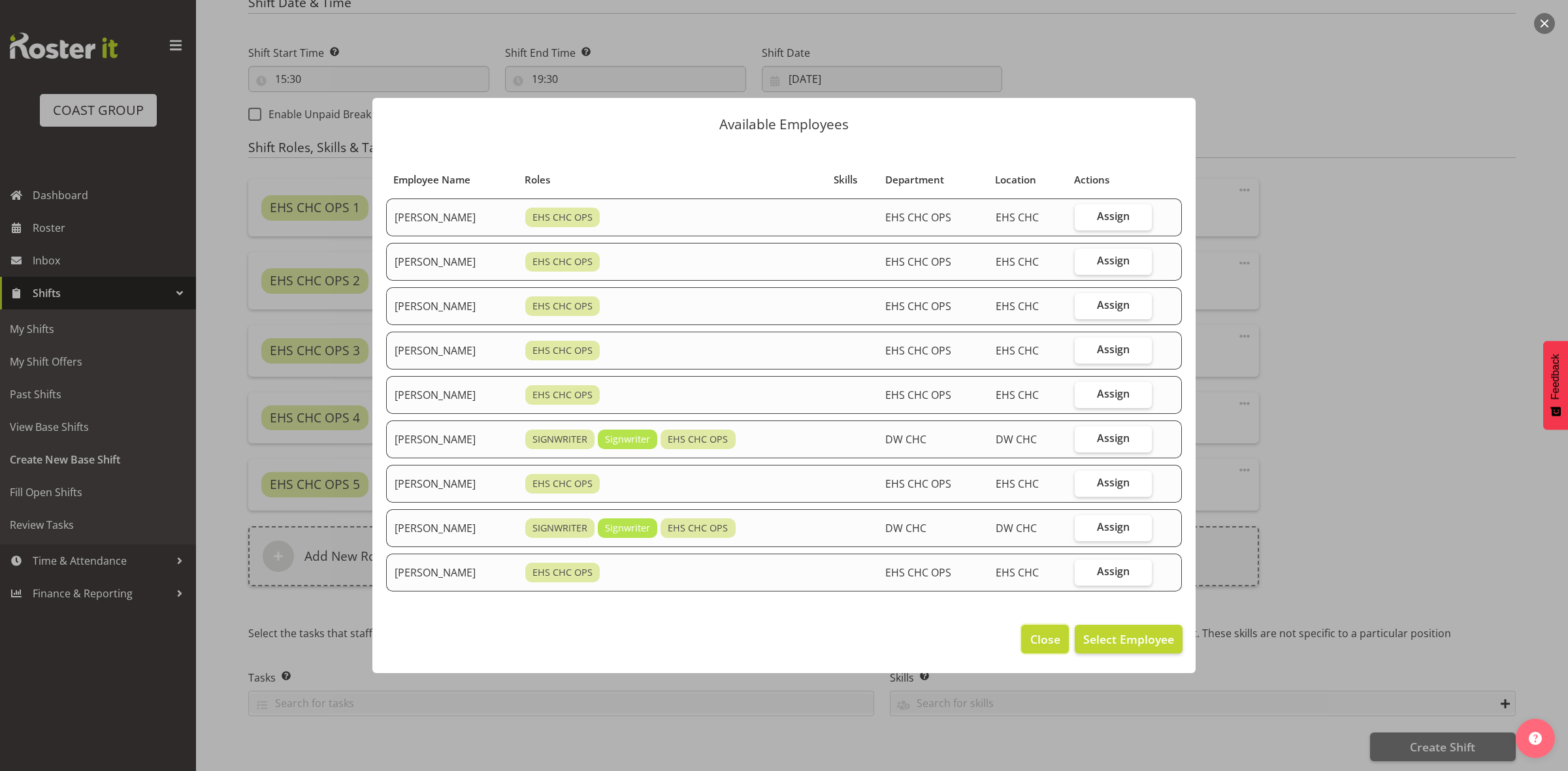
click at [1029, 635] on button "Close" at bounding box center [1044, 640] width 47 height 29
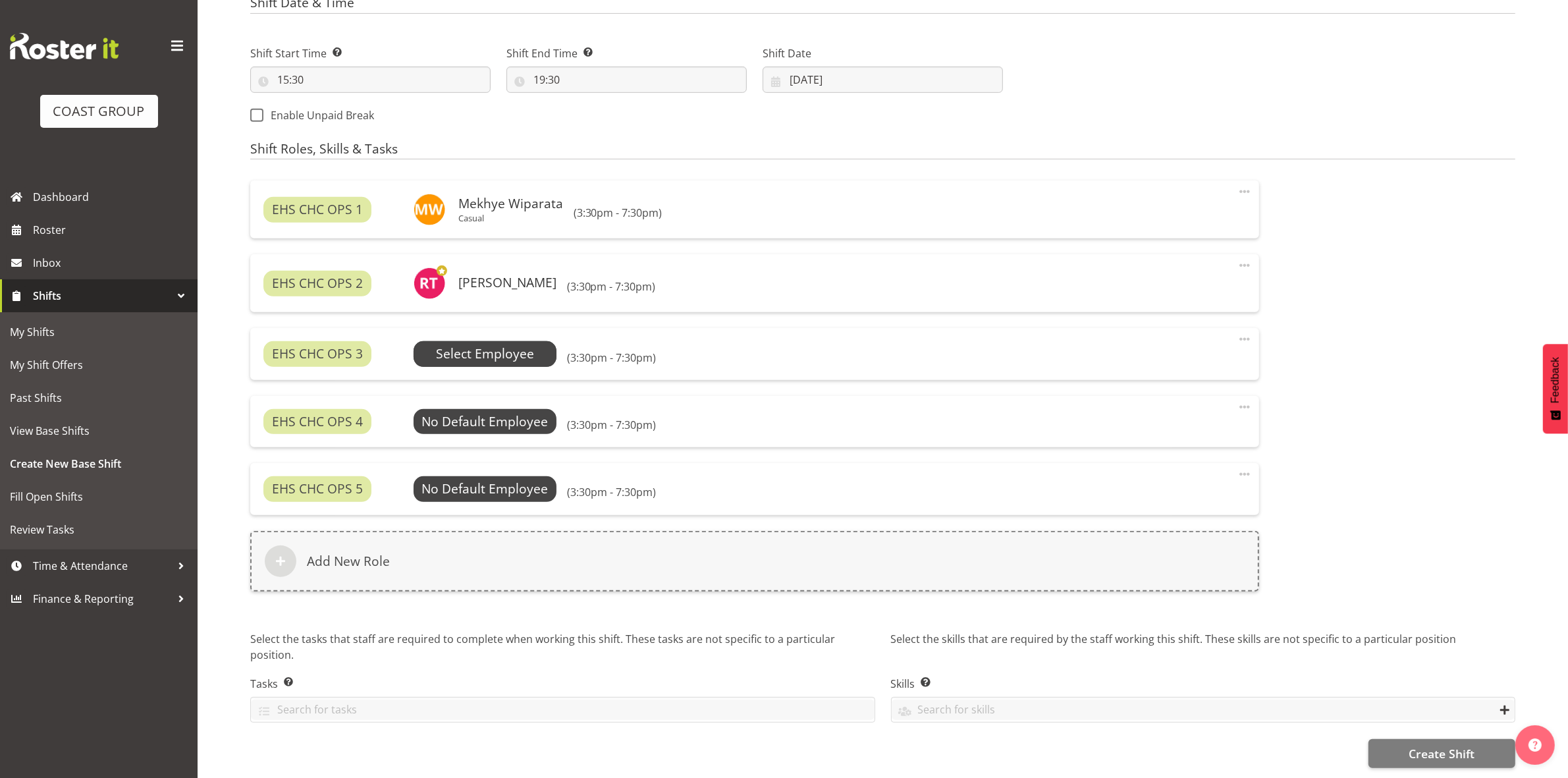
click at [457, 354] on span "Select Employee" at bounding box center [484, 354] width 98 height 19
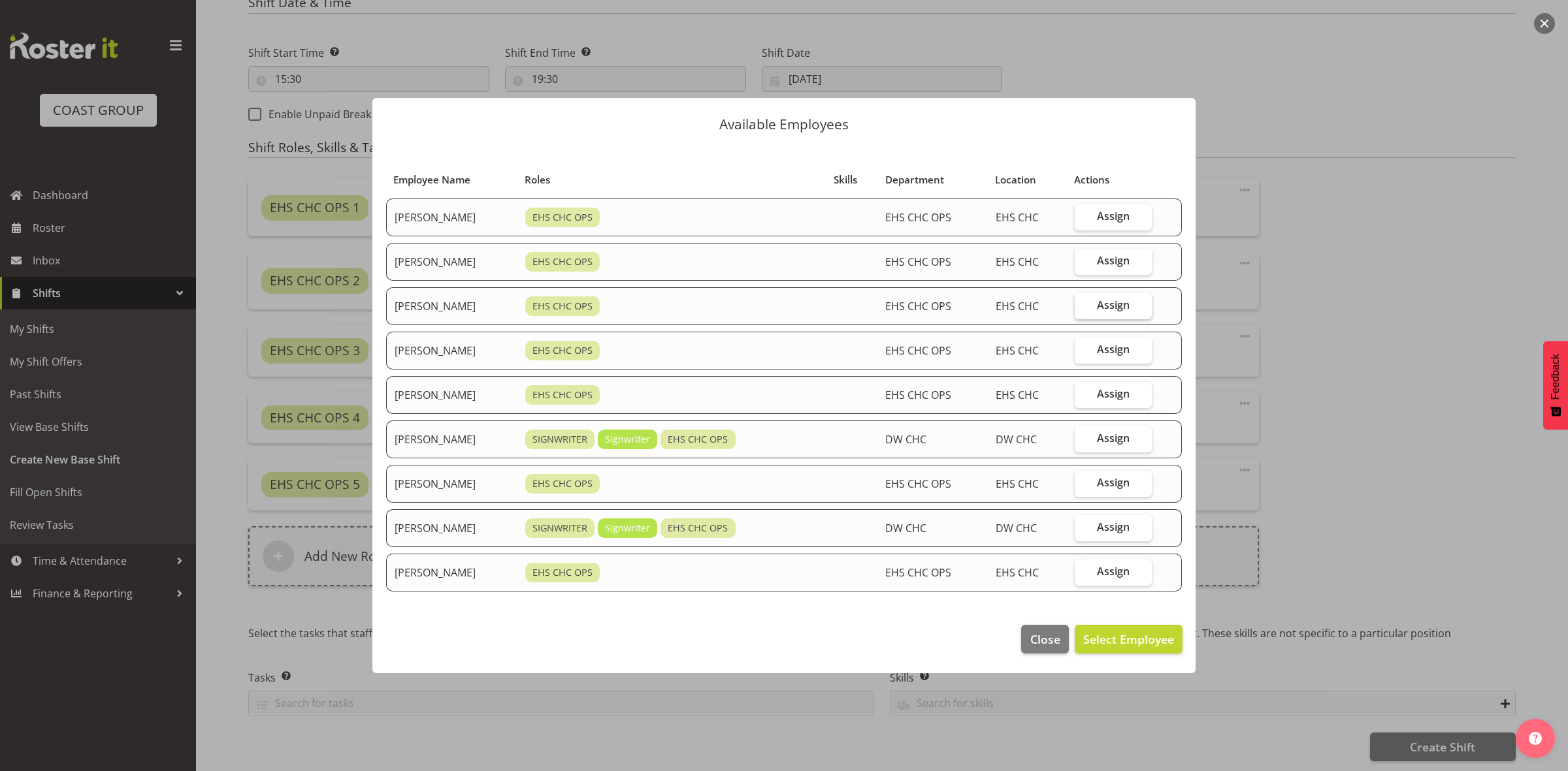
click at [1111, 266] on span "Assign" at bounding box center [1113, 260] width 33 height 13
click at [1083, 265] on input "Assign" at bounding box center [1079, 261] width 9 height 9
checkbox input "true"
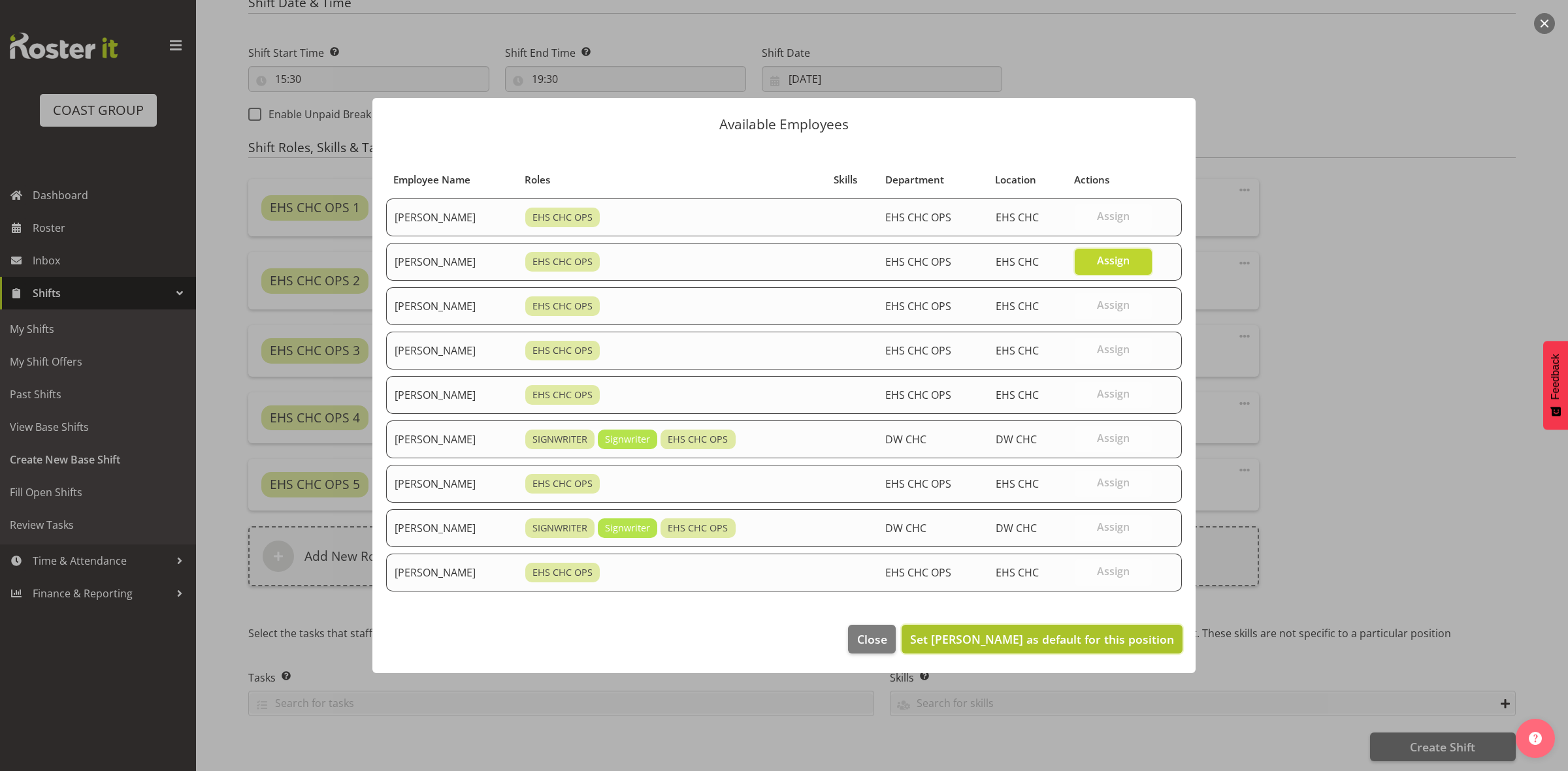
click at [1058, 651] on button "Set David Wiseman as default for this position" at bounding box center [1041, 640] width 280 height 29
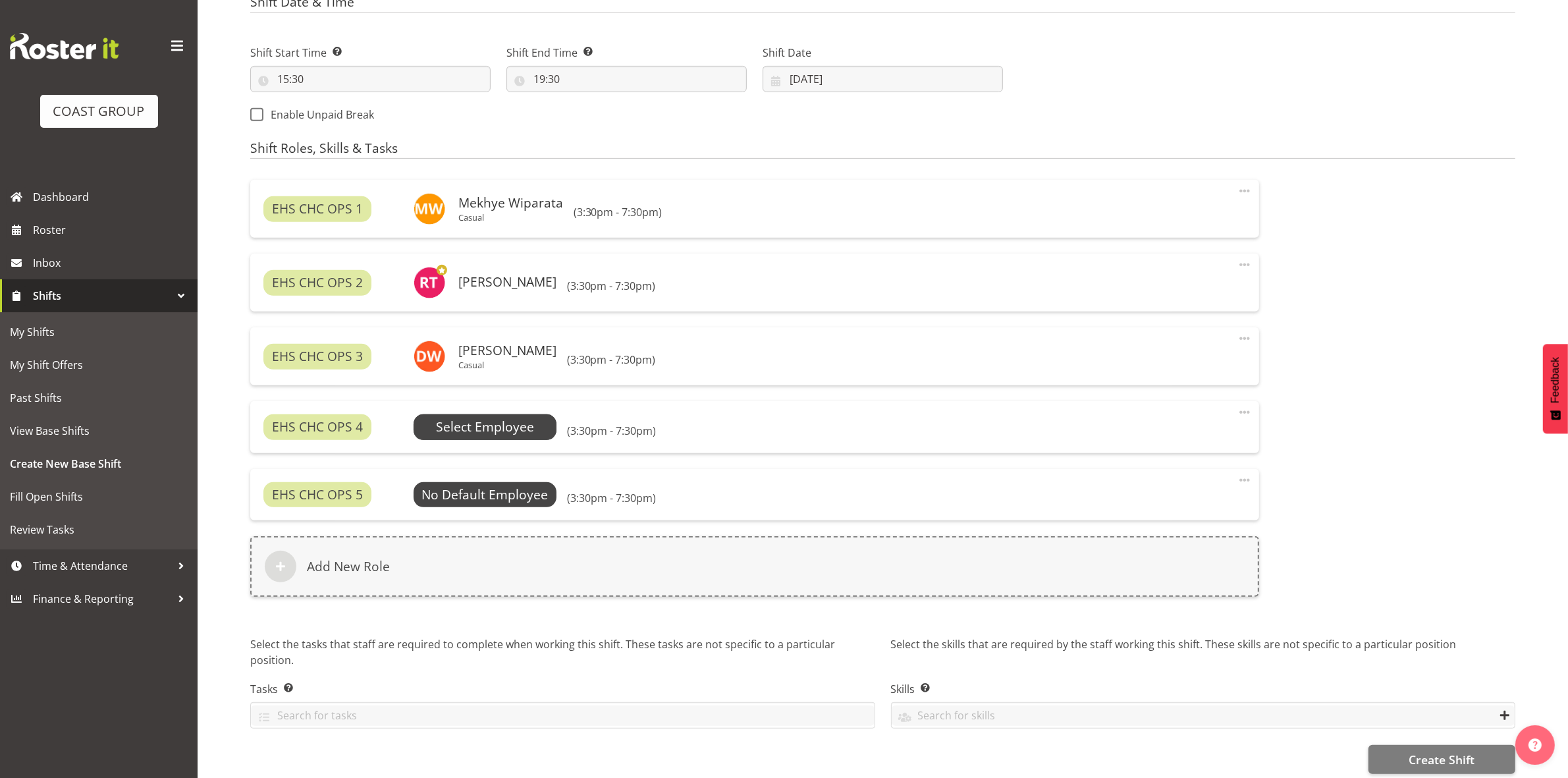
click at [497, 426] on span "Select Employee" at bounding box center [484, 428] width 98 height 19
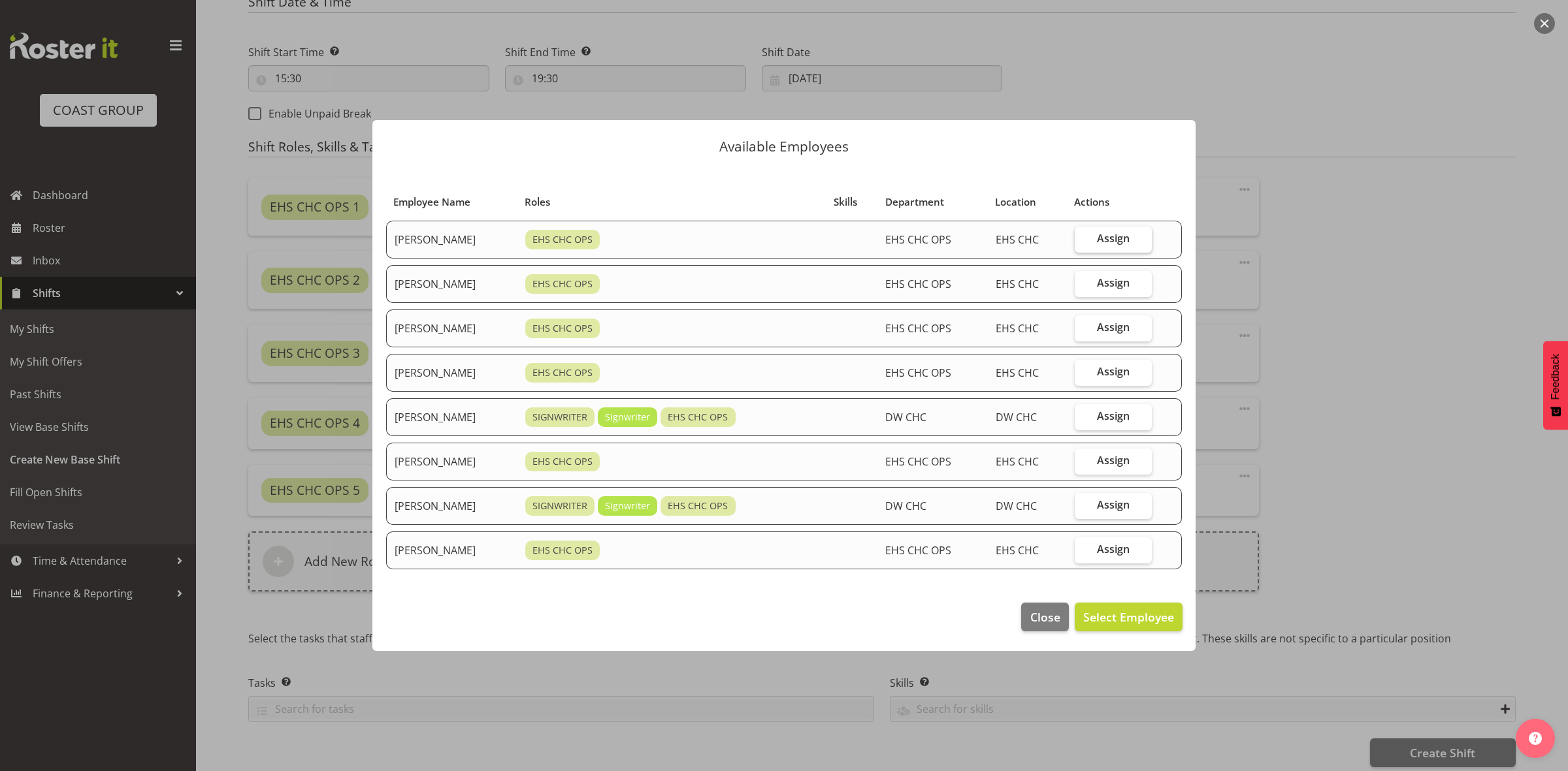
click at [1105, 238] on span "Assign" at bounding box center [1113, 238] width 33 height 13
click at [1083, 238] on input "Assign" at bounding box center [1079, 238] width 9 height 9
checkbox input "true"
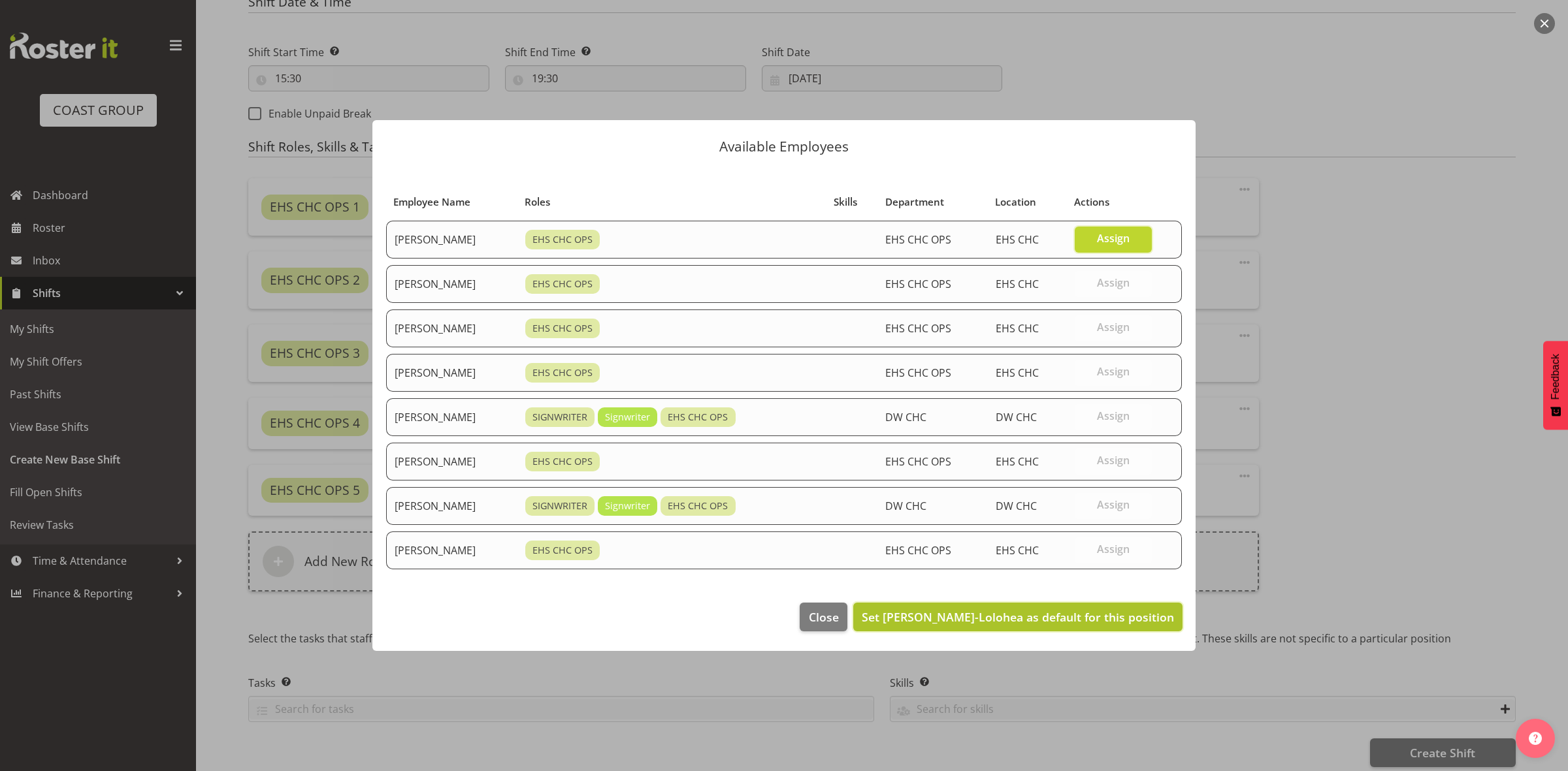
click at [994, 617] on span "Set Aminio Fonongaloa-Lolohea as default for this position" at bounding box center [1017, 617] width 312 height 15
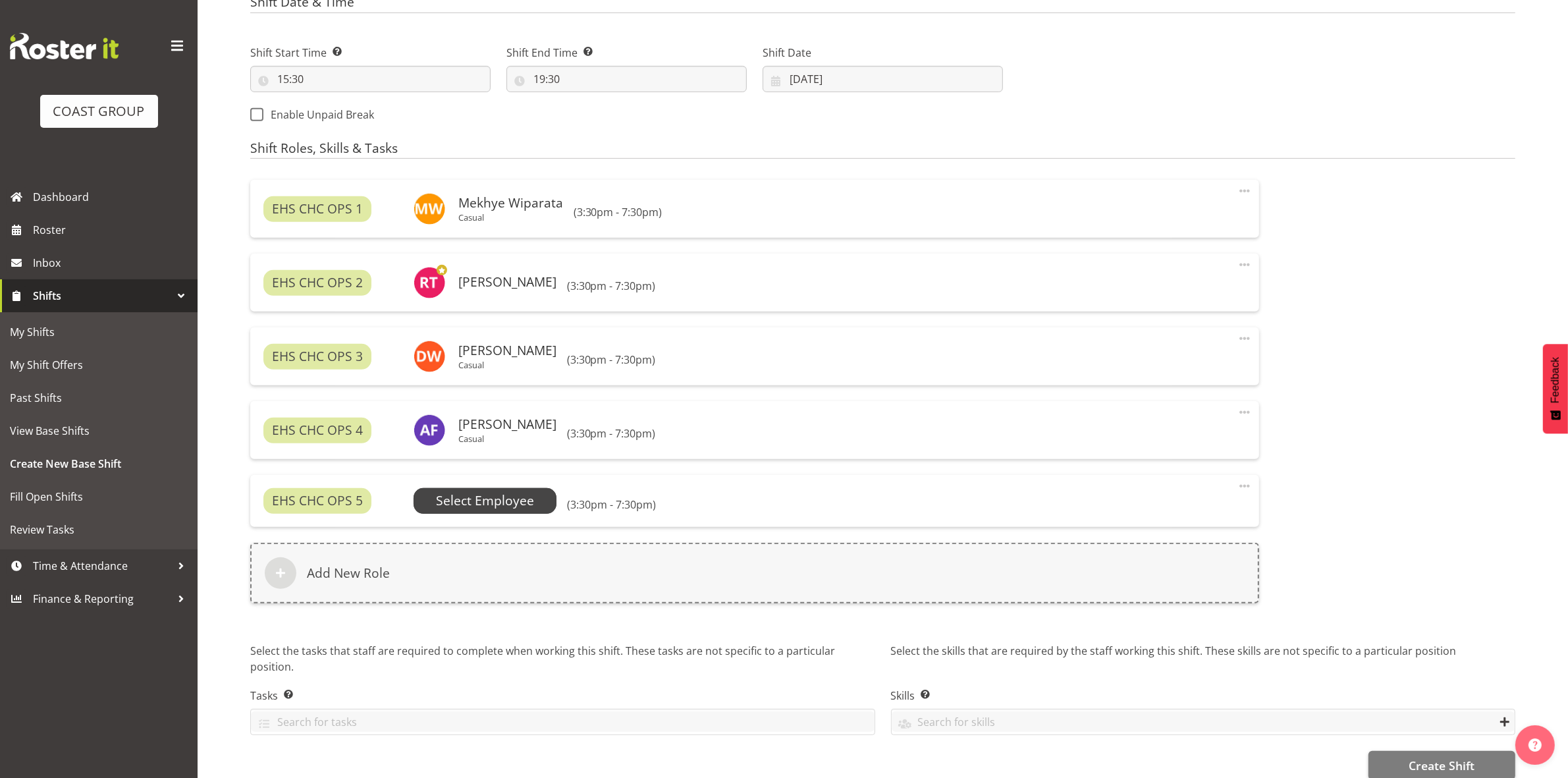
click at [496, 495] on span "Select Employee" at bounding box center [484, 501] width 98 height 19
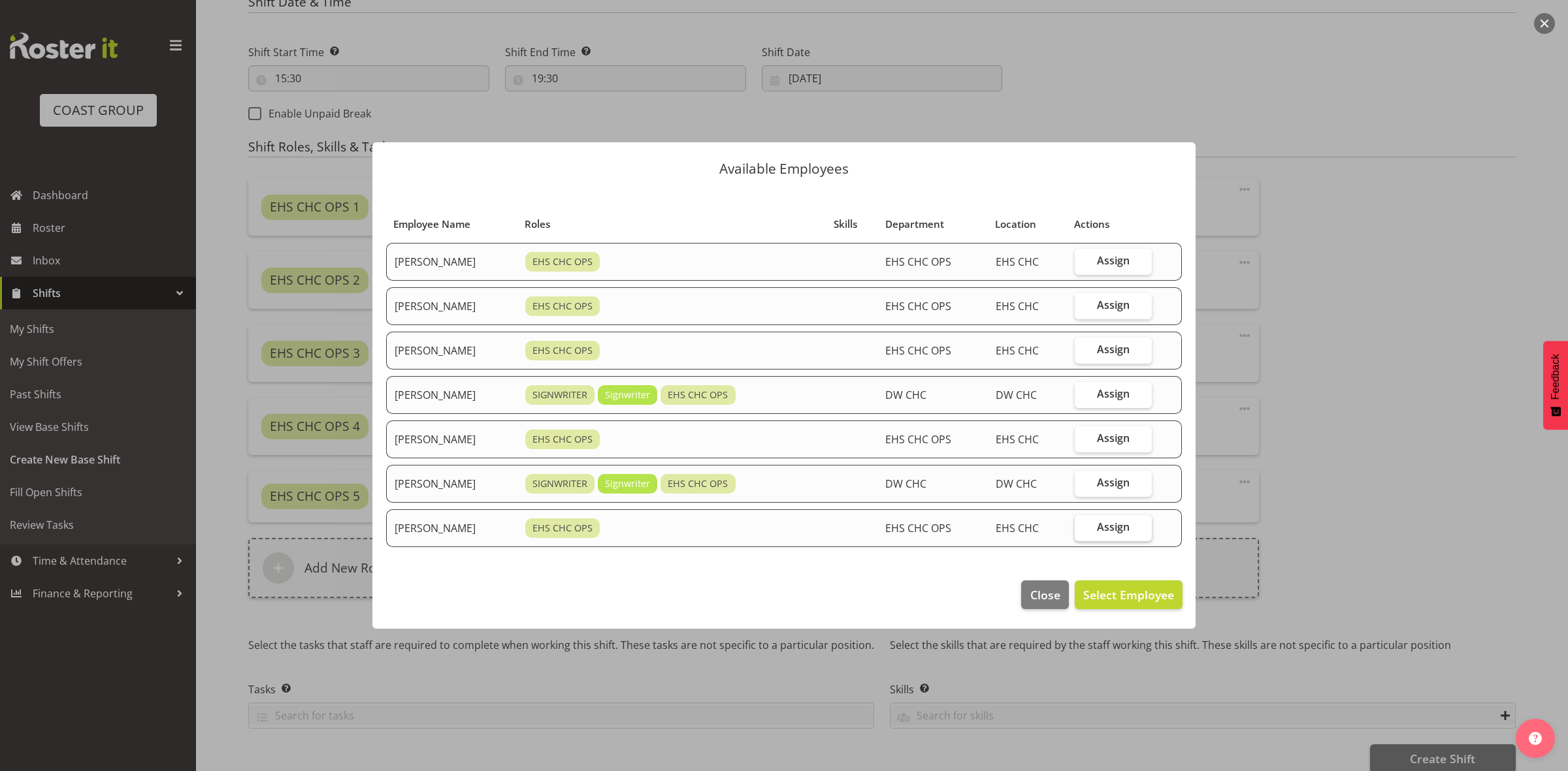
click at [1122, 527] on span "Assign" at bounding box center [1113, 527] width 33 height 13
click at [1083, 527] on input "Assign" at bounding box center [1079, 527] width 9 height 9
checkbox input "true"
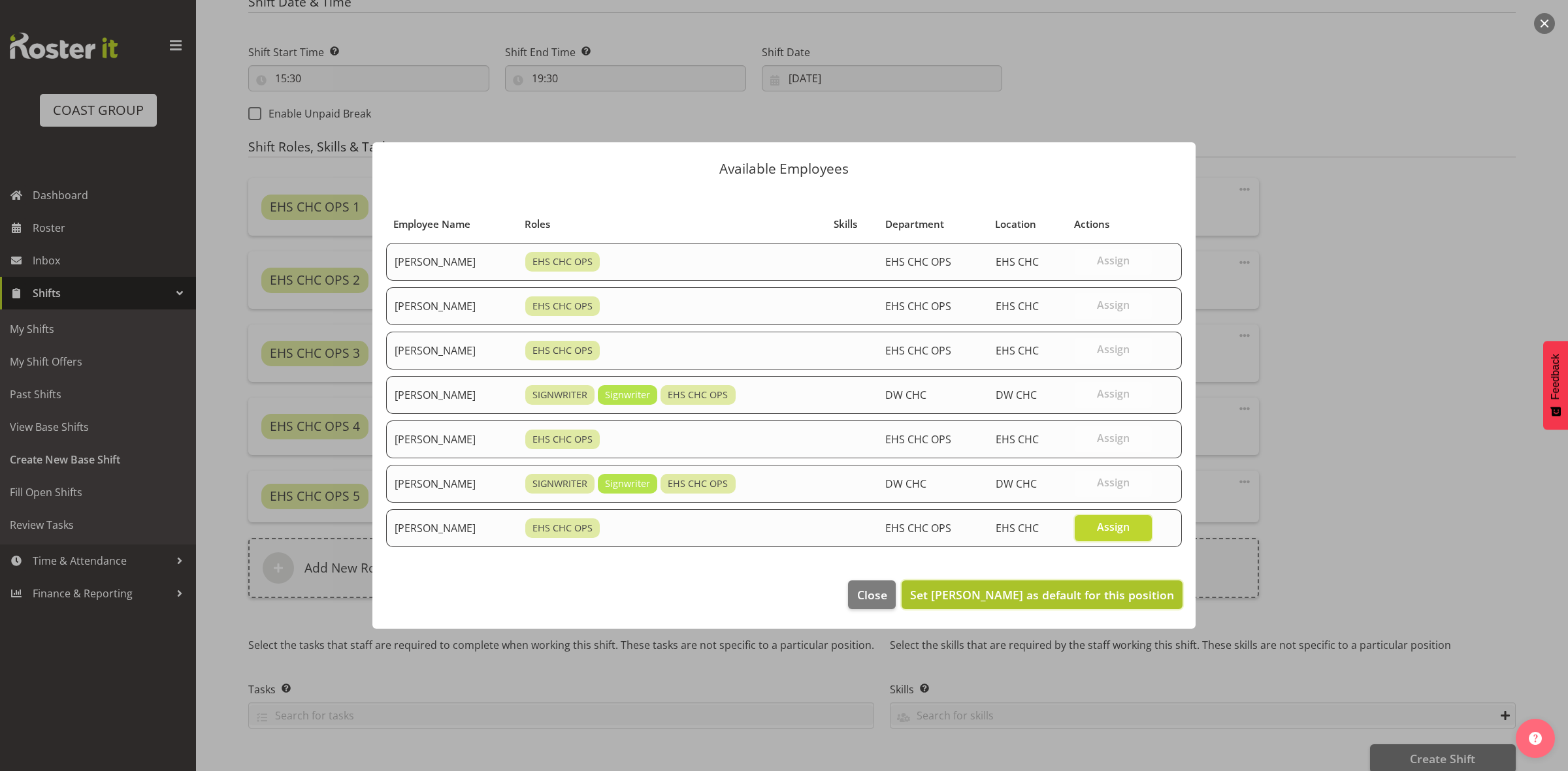
click at [1124, 594] on span "Set Zac Nimmo as default for this position" at bounding box center [1042, 595] width 264 height 15
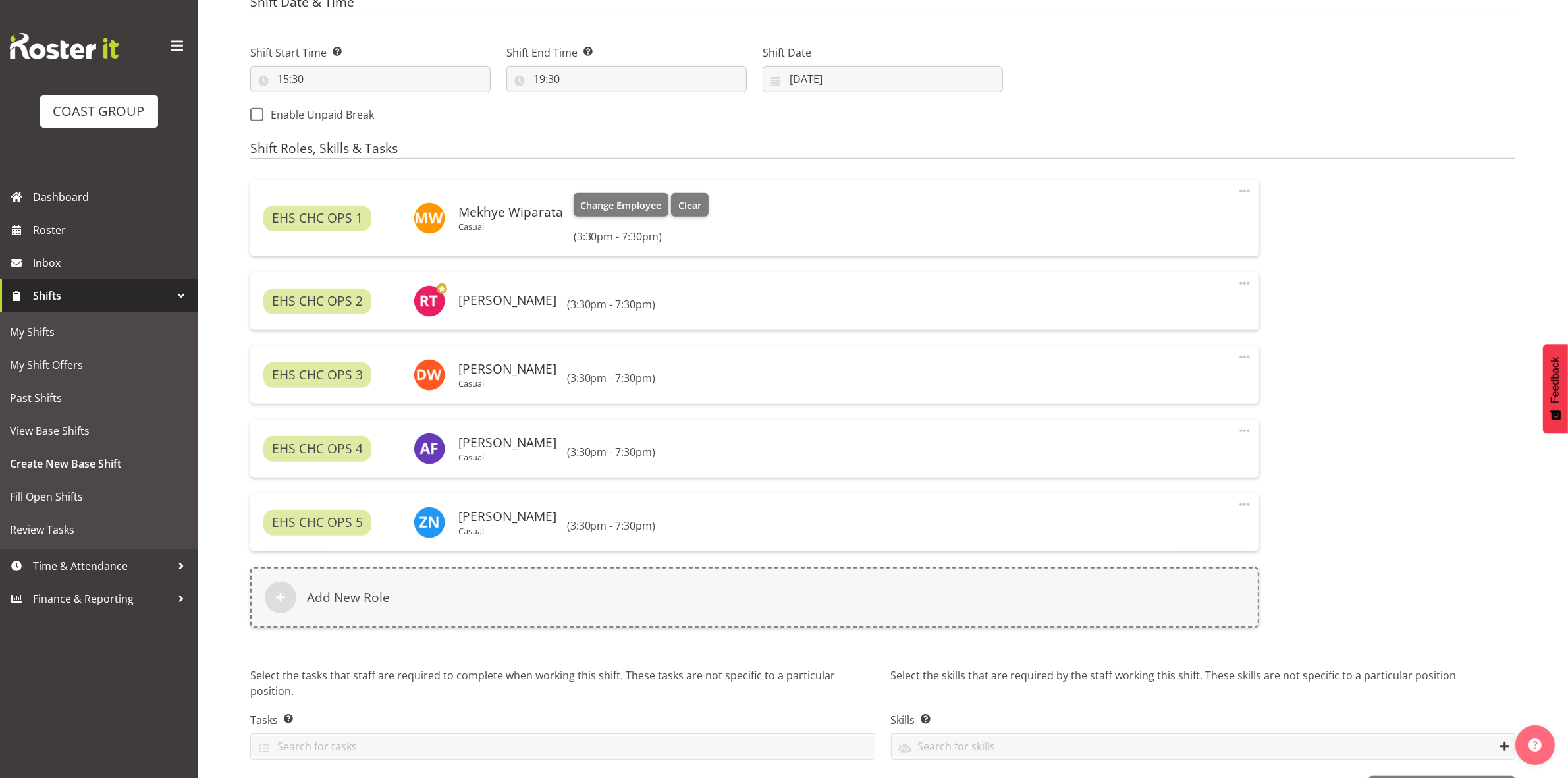
click at [1246, 196] on span at bounding box center [1245, 191] width 16 height 16
click at [1131, 231] on link "Edit" at bounding box center [1189, 220] width 126 height 23
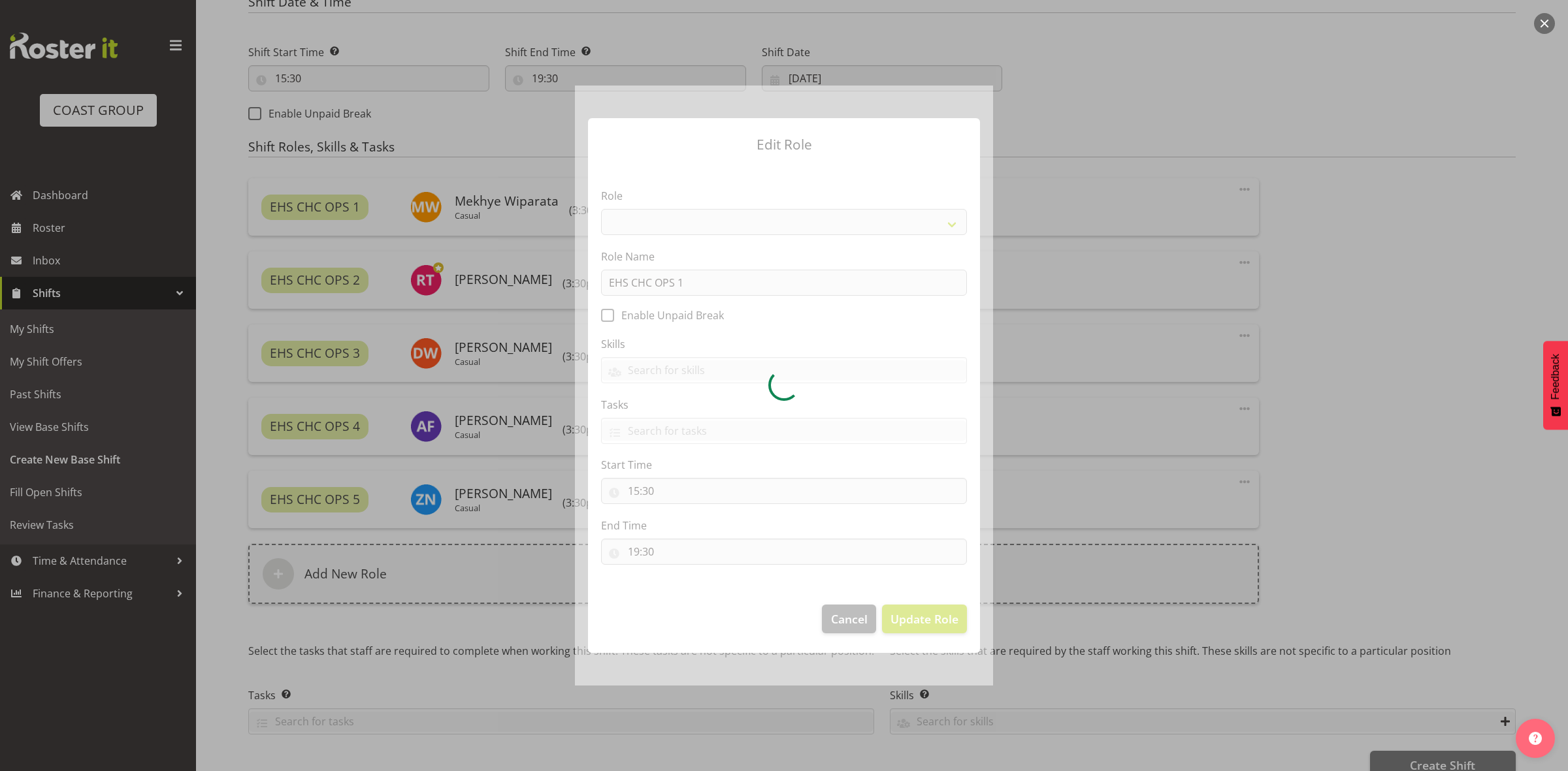
select select "192"
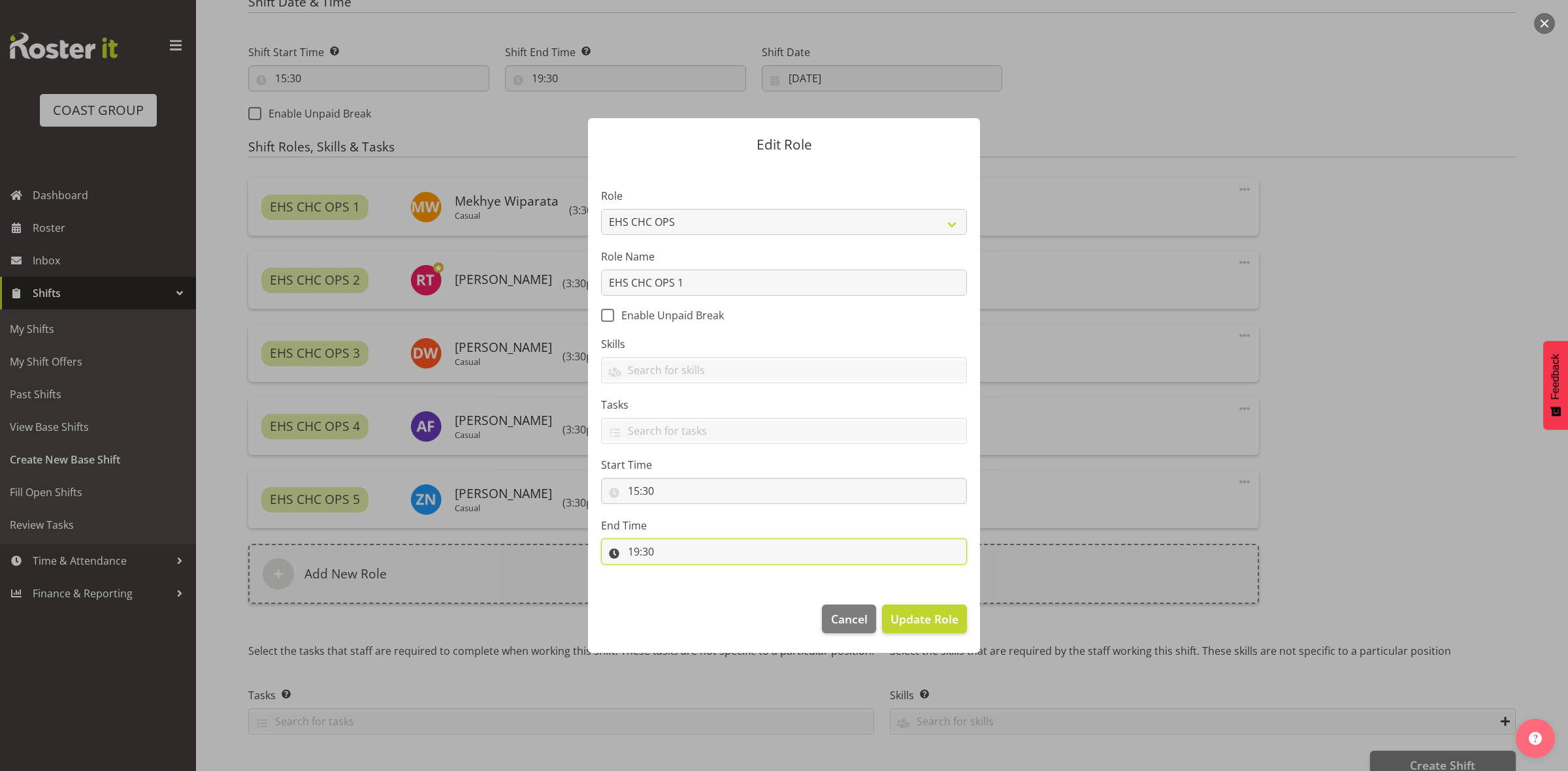
click at [634, 552] on input "19:30" at bounding box center [784, 551] width 365 height 26
click at [687, 586] on select "00 01 02 03 04 05 06 07 08 09 10 11 12 13 14 15 16 17 18 19 20 21 22 23" at bounding box center [690, 586] width 29 height 26
select select "18"
click at [675, 574] on select "00 01 02 03 04 05 06 07 08 09 10 11 12 13 14 15 16 17 18 19 20 21 22 23" at bounding box center [690, 586] width 29 height 26
type input "18:30"
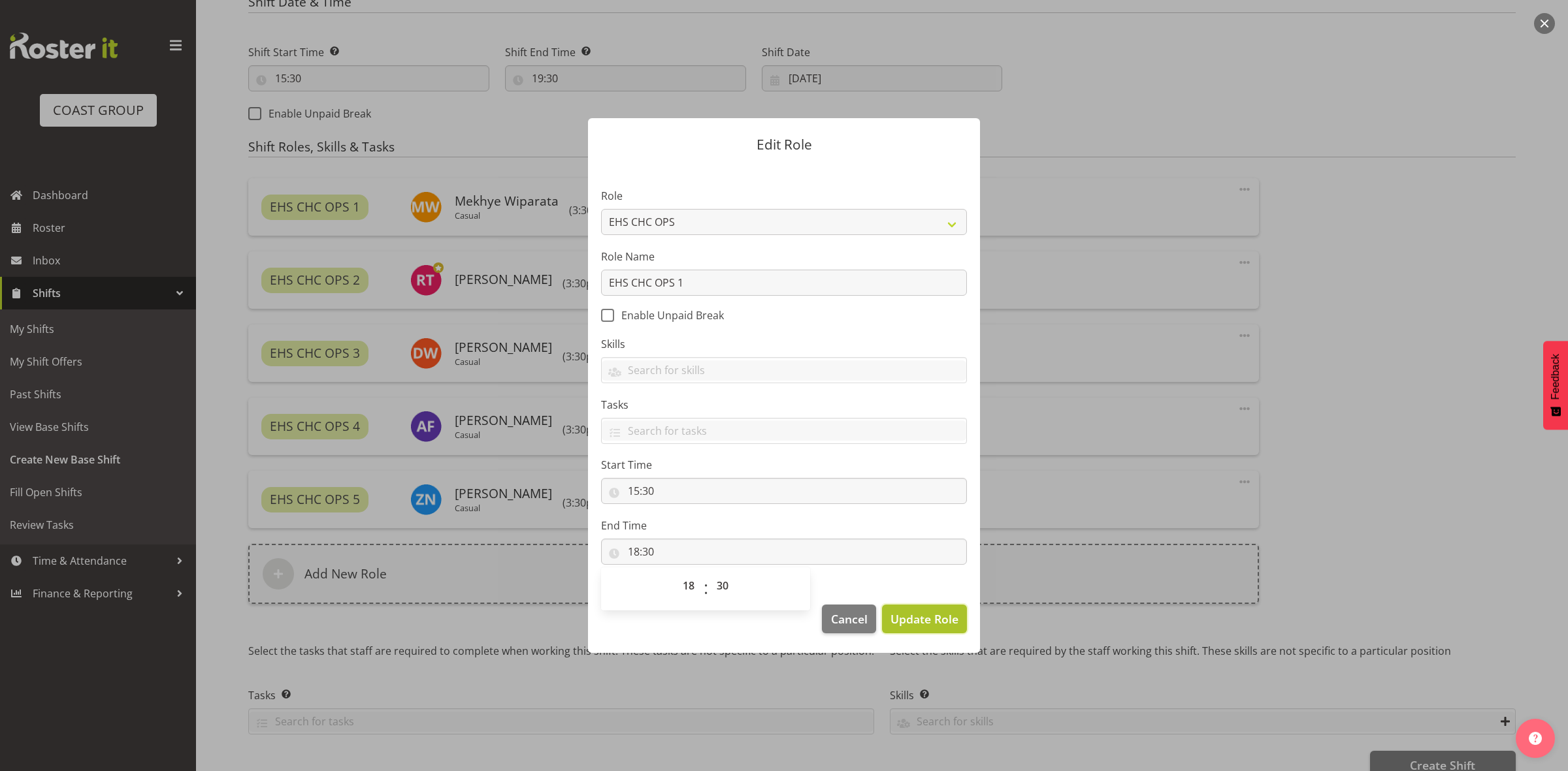
drag, startPoint x: 943, startPoint y: 621, endPoint x: 804, endPoint y: 536, distance: 162.9
click at [942, 621] on span "Update Role" at bounding box center [924, 619] width 68 height 17
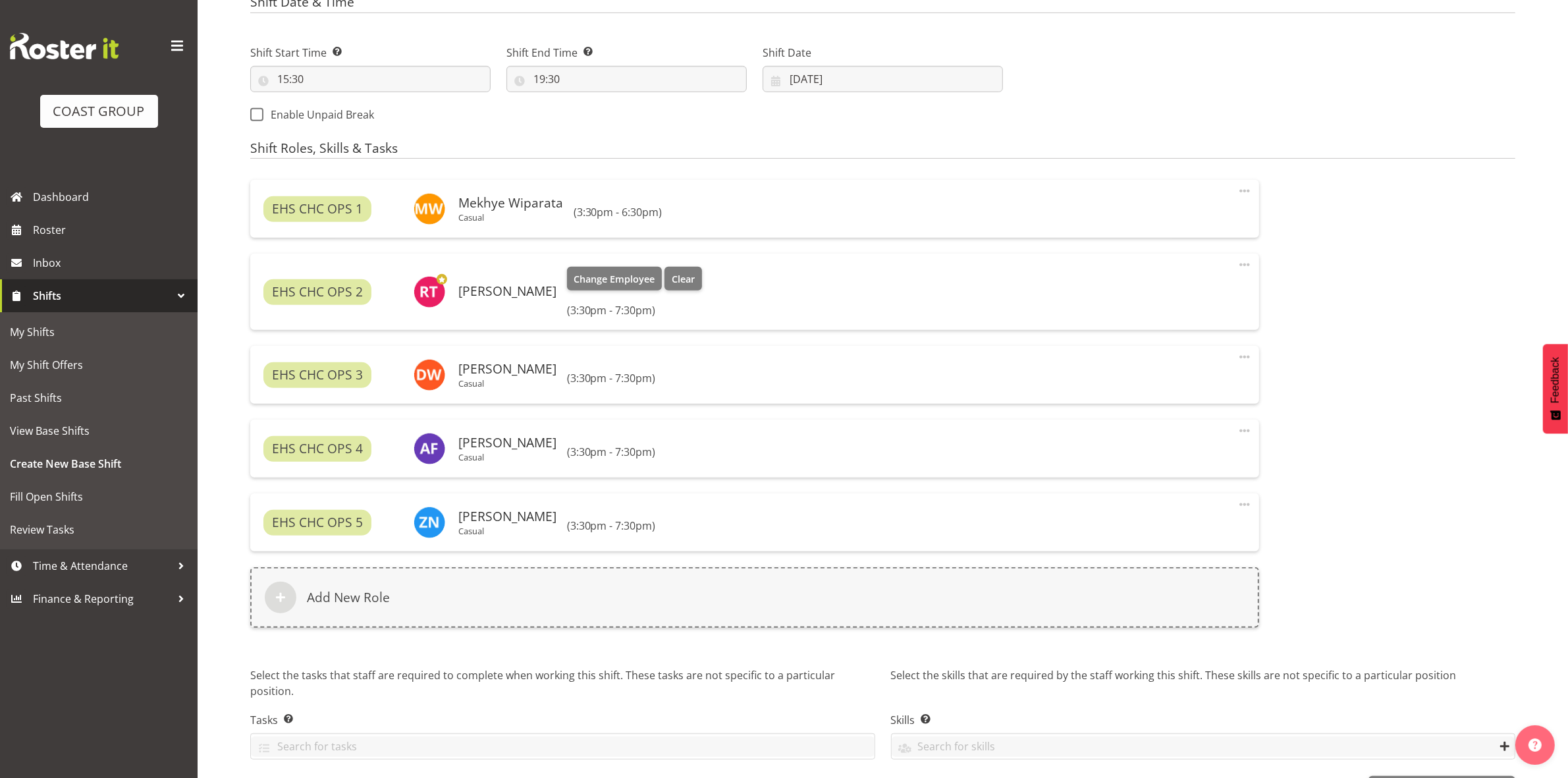
click at [1245, 262] on span at bounding box center [1245, 265] width 16 height 16
click at [1182, 285] on link "Edit" at bounding box center [1189, 293] width 126 height 23
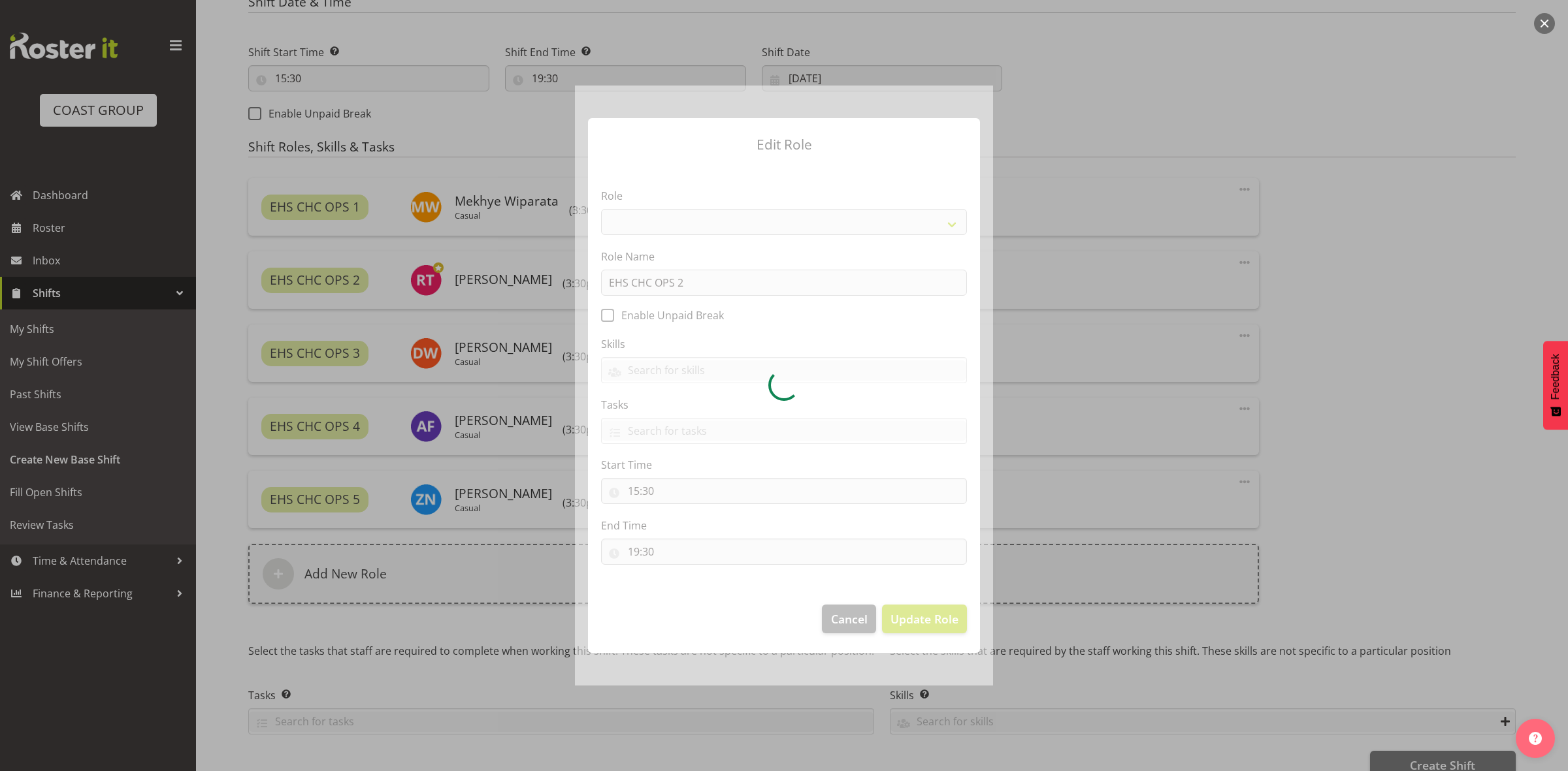
select select "192"
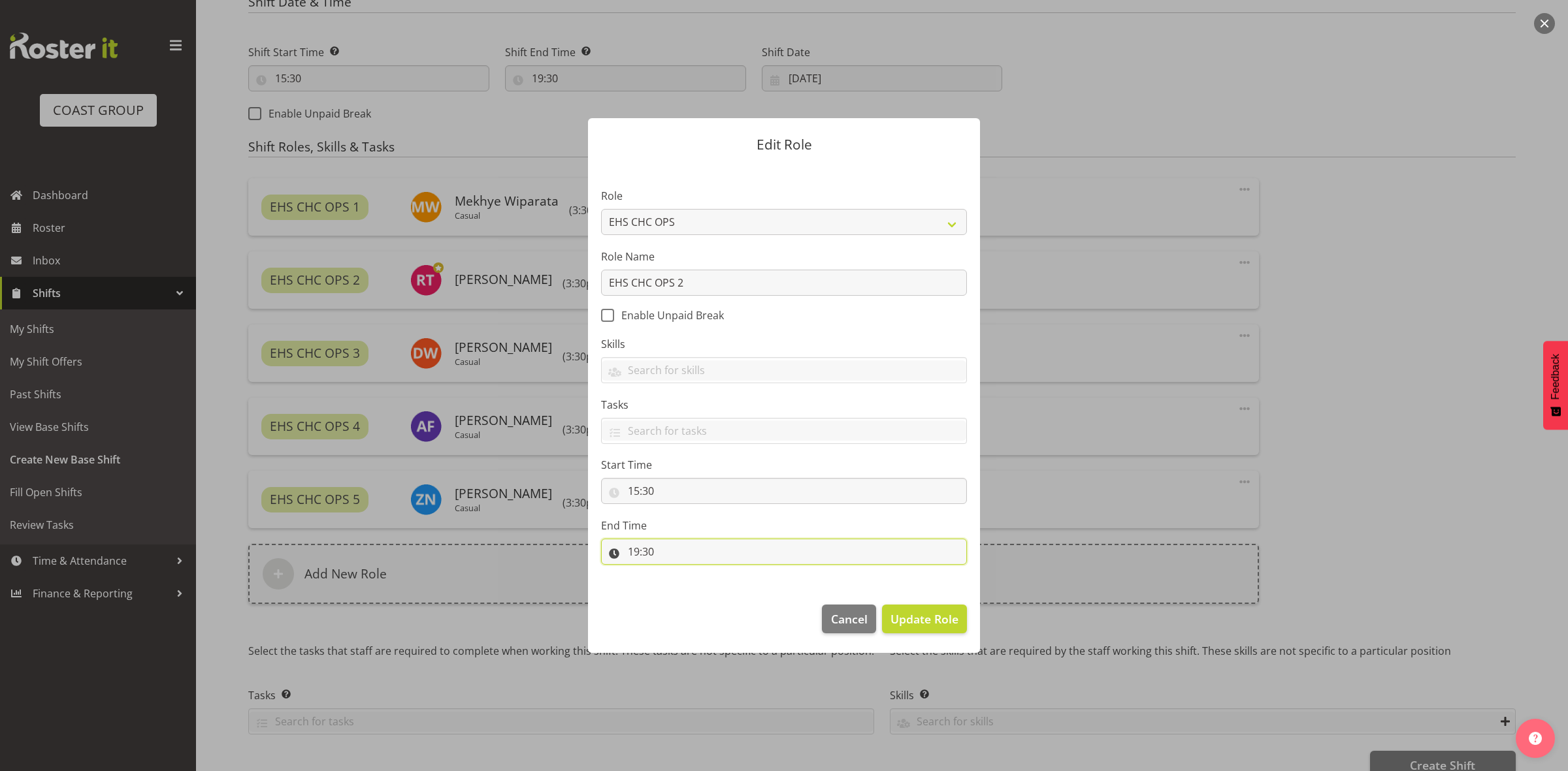
click at [635, 553] on input "19:30" at bounding box center [784, 551] width 365 height 26
click at [688, 587] on select "00 01 02 03 04 05 06 07 08 09 10 11 12 13 14 15 16 17 18 19 20 21 22 23" at bounding box center [690, 586] width 29 height 26
select select "18"
click at [675, 574] on select "00 01 02 03 04 05 06 07 08 09 10 11 12 13 14 15 16 17 18 19 20 21 22 23" at bounding box center [690, 586] width 29 height 26
type input "18:30"
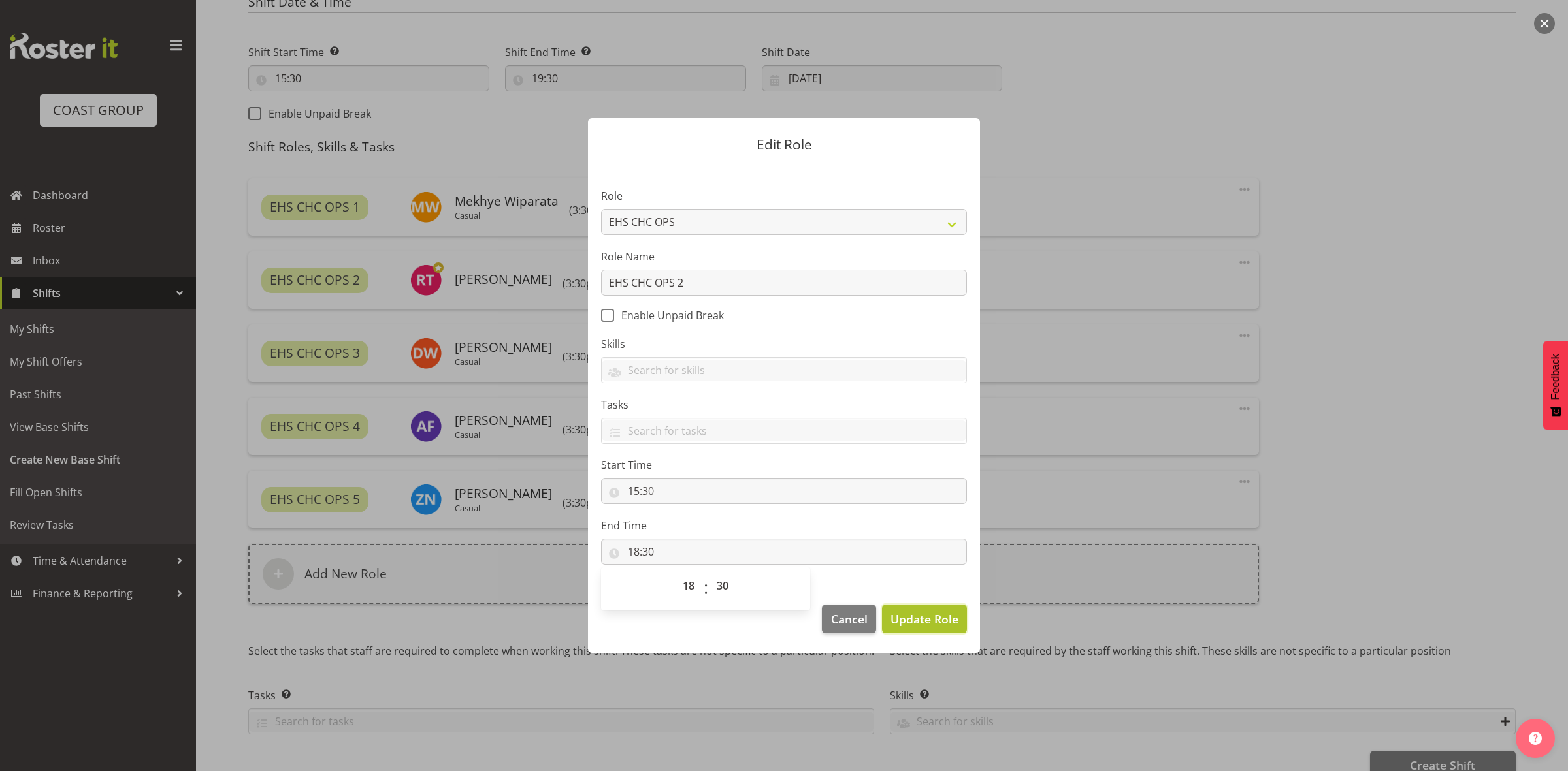
click at [911, 615] on span "Update Role" at bounding box center [924, 619] width 68 height 17
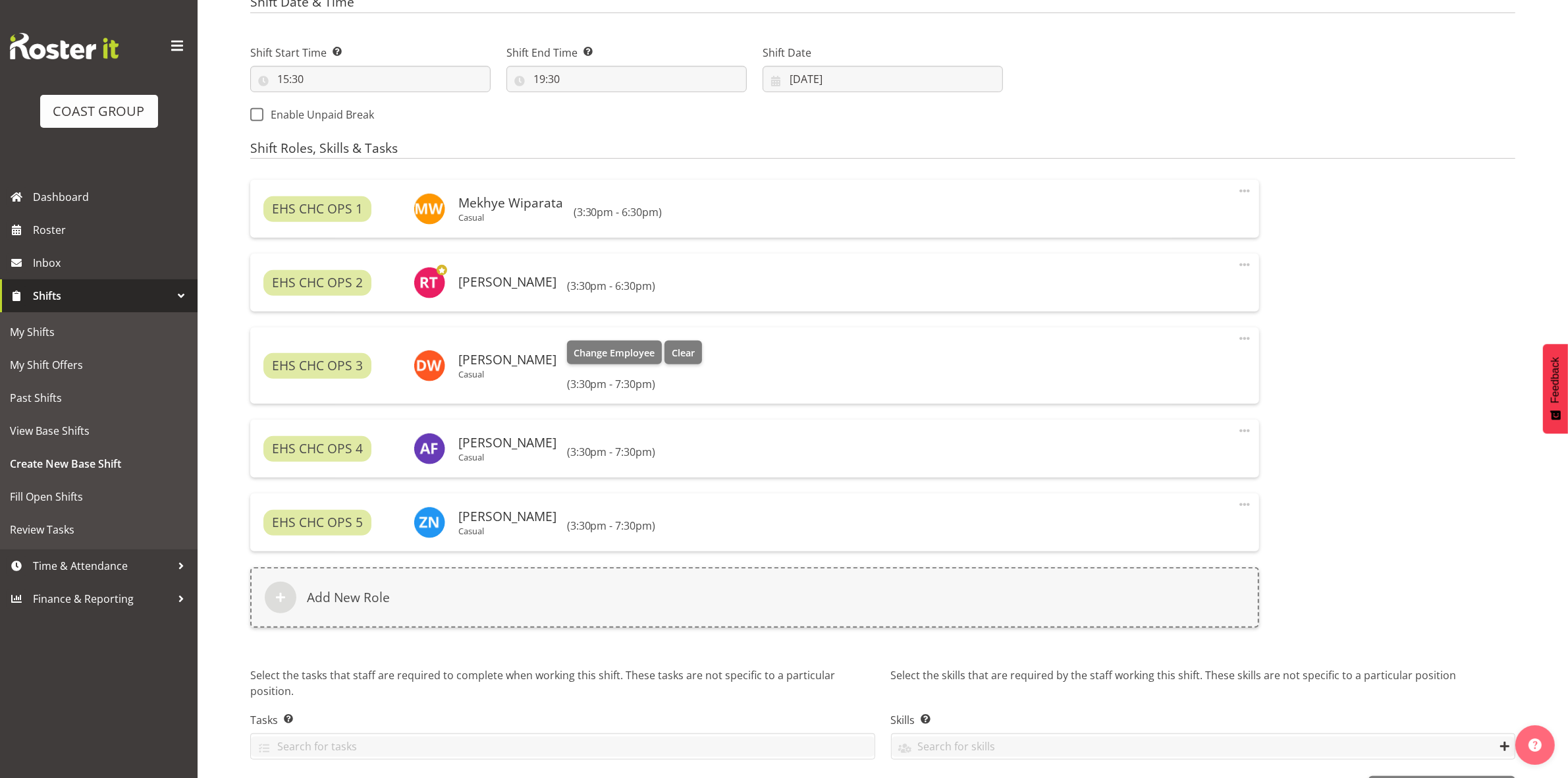
click at [1236, 340] on div "EHS CHC OPS 3 David Wiseman Casual Change Employee Clear (3:30pm - 7:30pm) Edit…" at bounding box center [754, 365] width 1009 height 76
drag, startPoint x: 1250, startPoint y: 331, endPoint x: 1244, endPoint y: 337, distance: 8.5
click at [1250, 331] on div "EHS CHC OPS 3 David Wiseman Casual Change Employee Clear (3:30pm - 7:30pm) Edit…" at bounding box center [754, 365] width 1009 height 76
click at [1242, 338] on span at bounding box center [1245, 338] width 16 height 16
click at [1159, 370] on link "Edit" at bounding box center [1189, 367] width 126 height 23
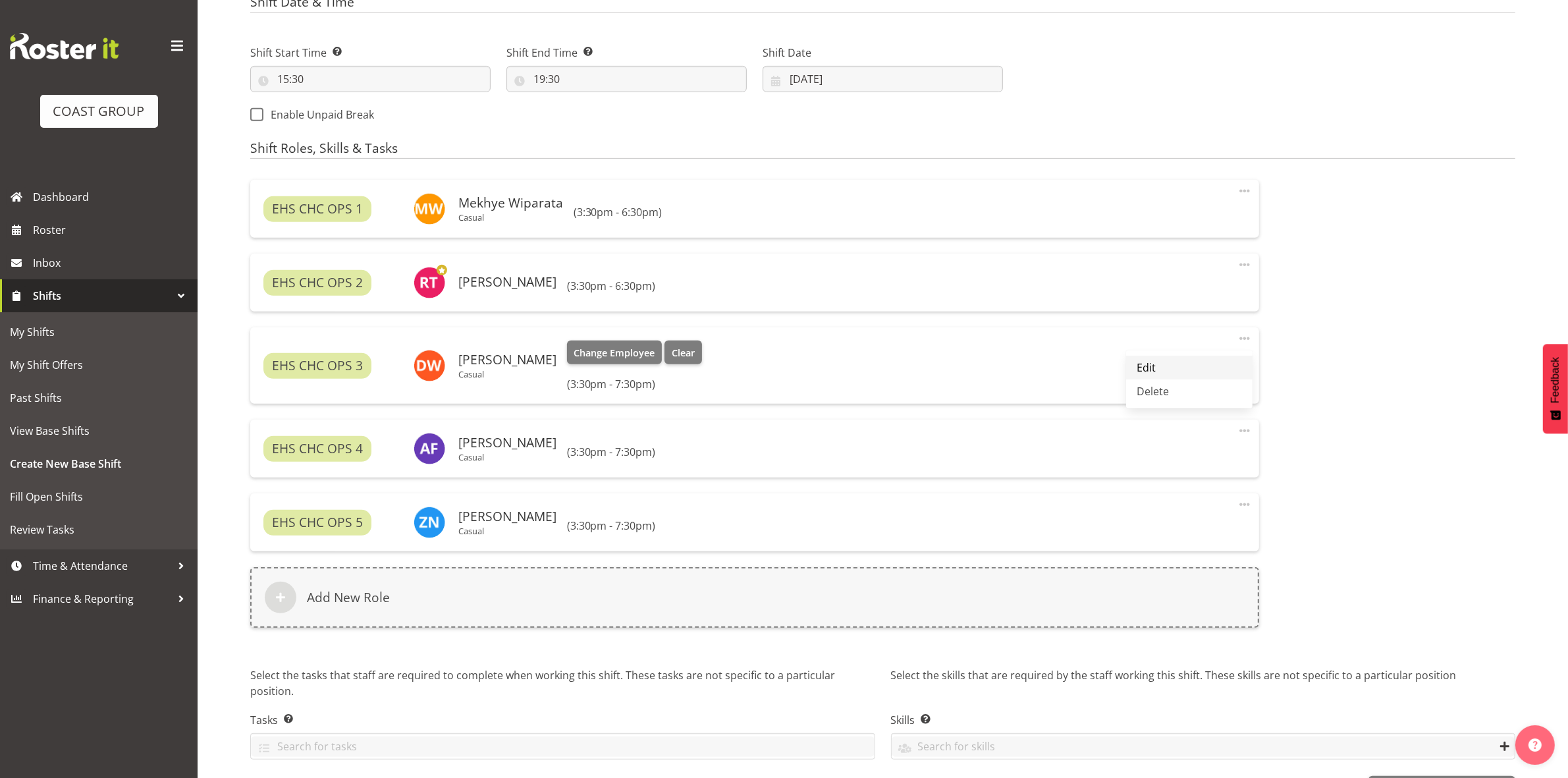
select select "19"
select select "30"
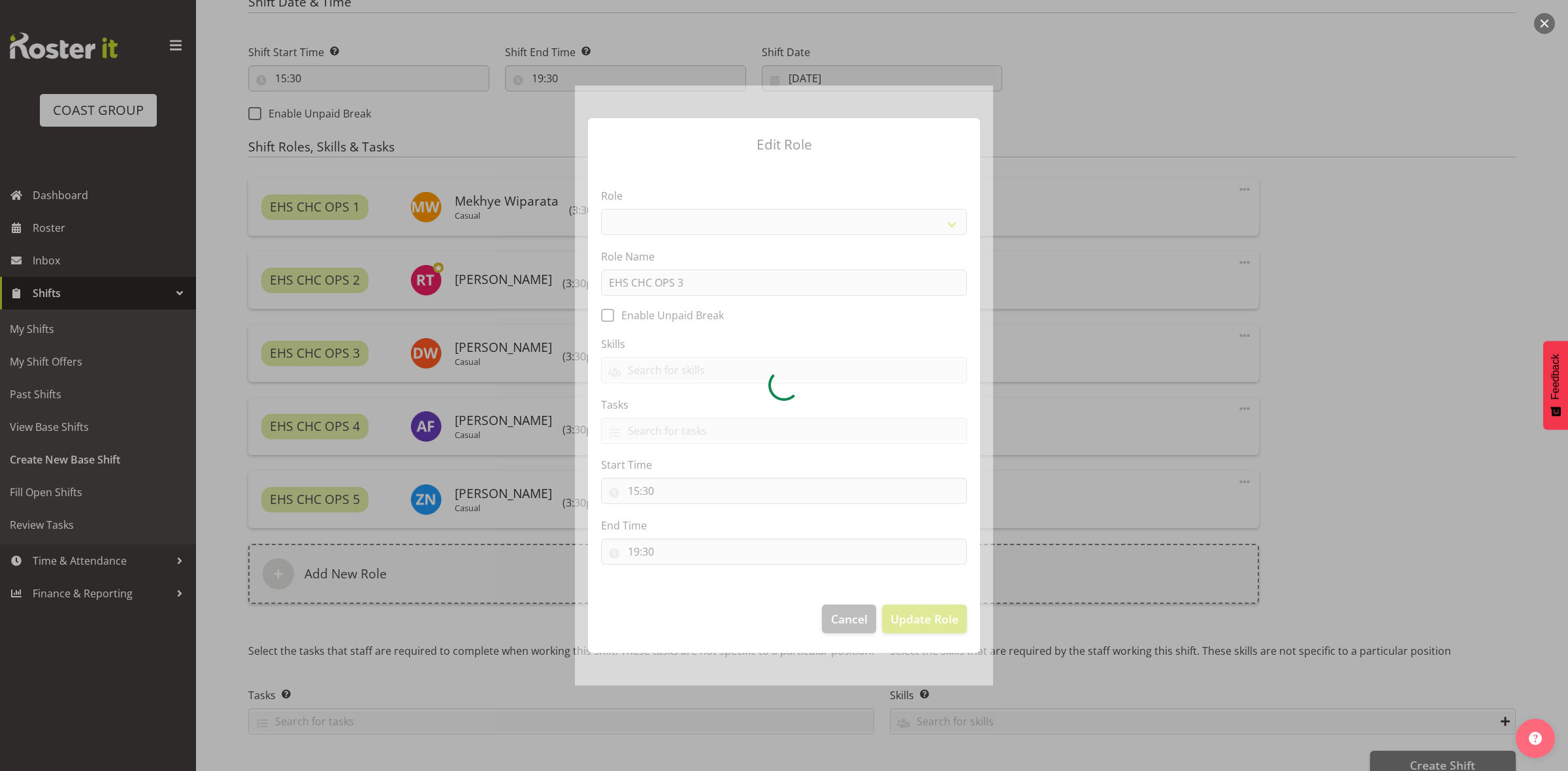
select select "192"
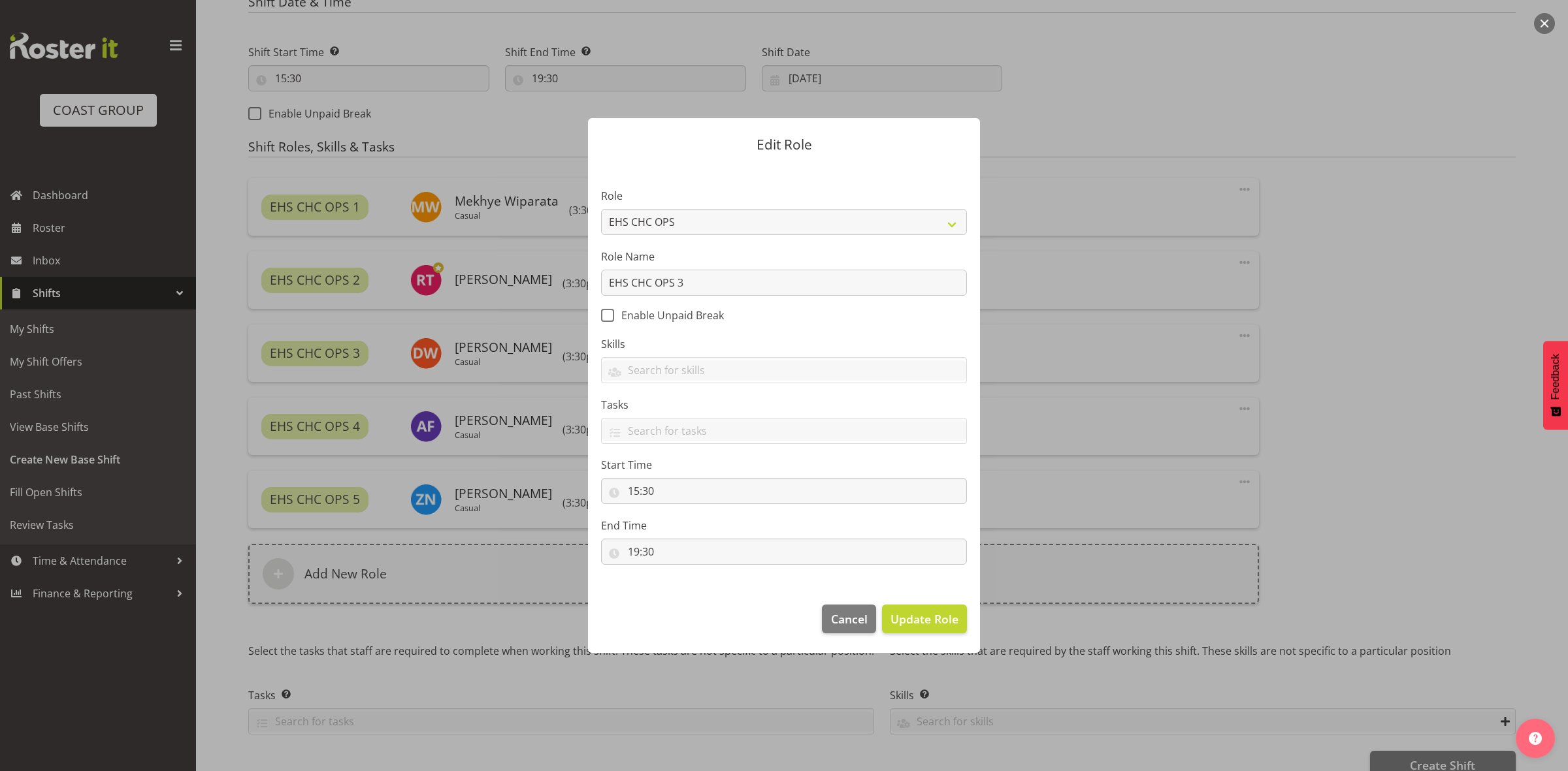
click at [634, 554] on section "Role ACCOUNT MANAGER ACCOUNT MANAGER DW ACCOUNTS AKL DIANNA VEHICLES AKL RYMER …" at bounding box center [783, 378] width 392 height 427
click at [634, 554] on input "19:30" at bounding box center [784, 551] width 365 height 26
click at [693, 592] on select "00 01 02 03 04 05 06 07 08 09 10 11 12 13 14 15 16 17 18 19 20 21 22 23" at bounding box center [690, 586] width 29 height 26
select select "18"
click at [675, 574] on select "00 01 02 03 04 05 06 07 08 09 10 11 12 13 14 15 16 17 18 19 20 21 22 23" at bounding box center [690, 586] width 29 height 26
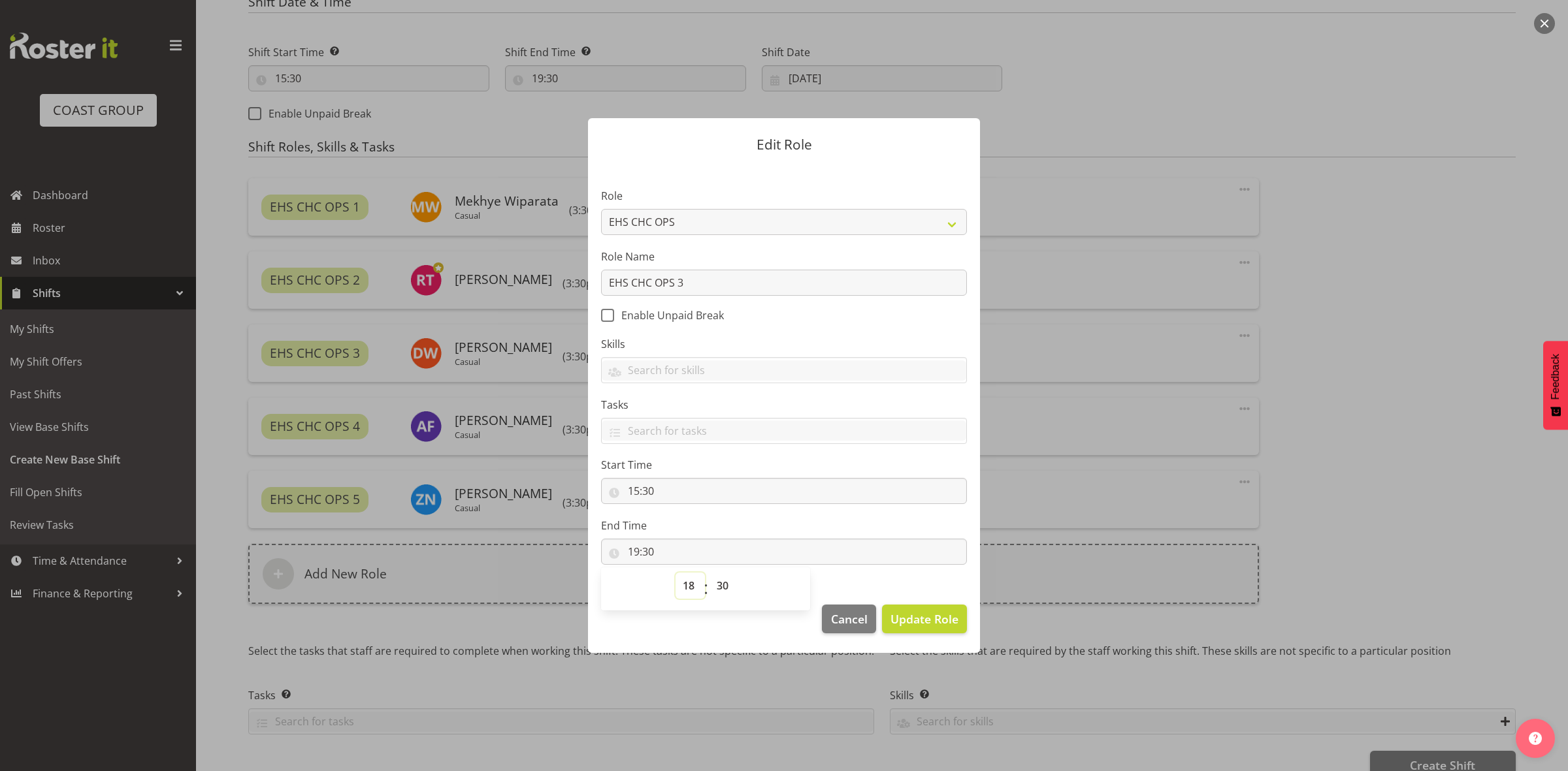
type input "18:30"
click at [906, 620] on span "Update Role" at bounding box center [924, 619] width 68 height 17
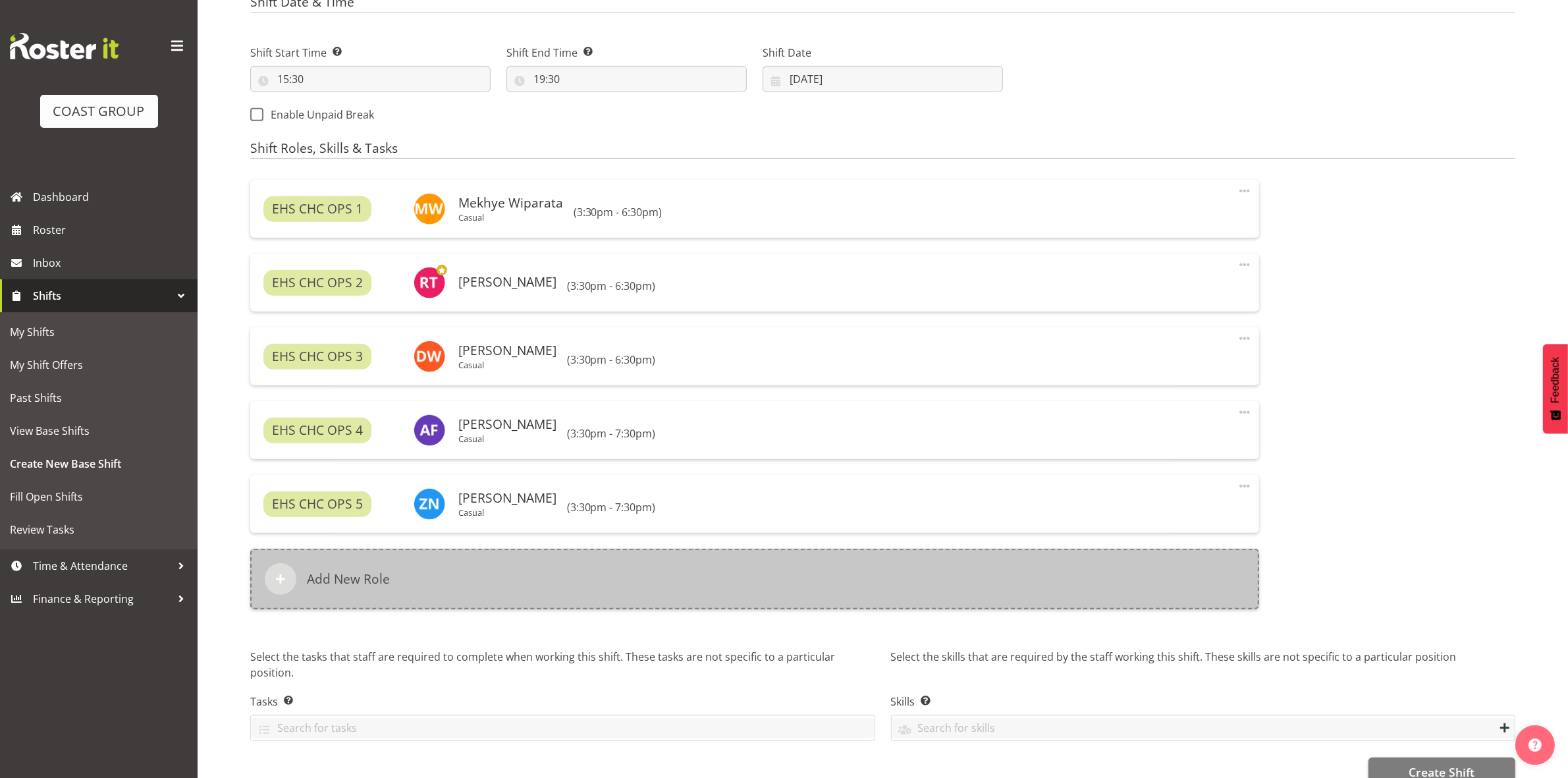
scroll to position [730, 0]
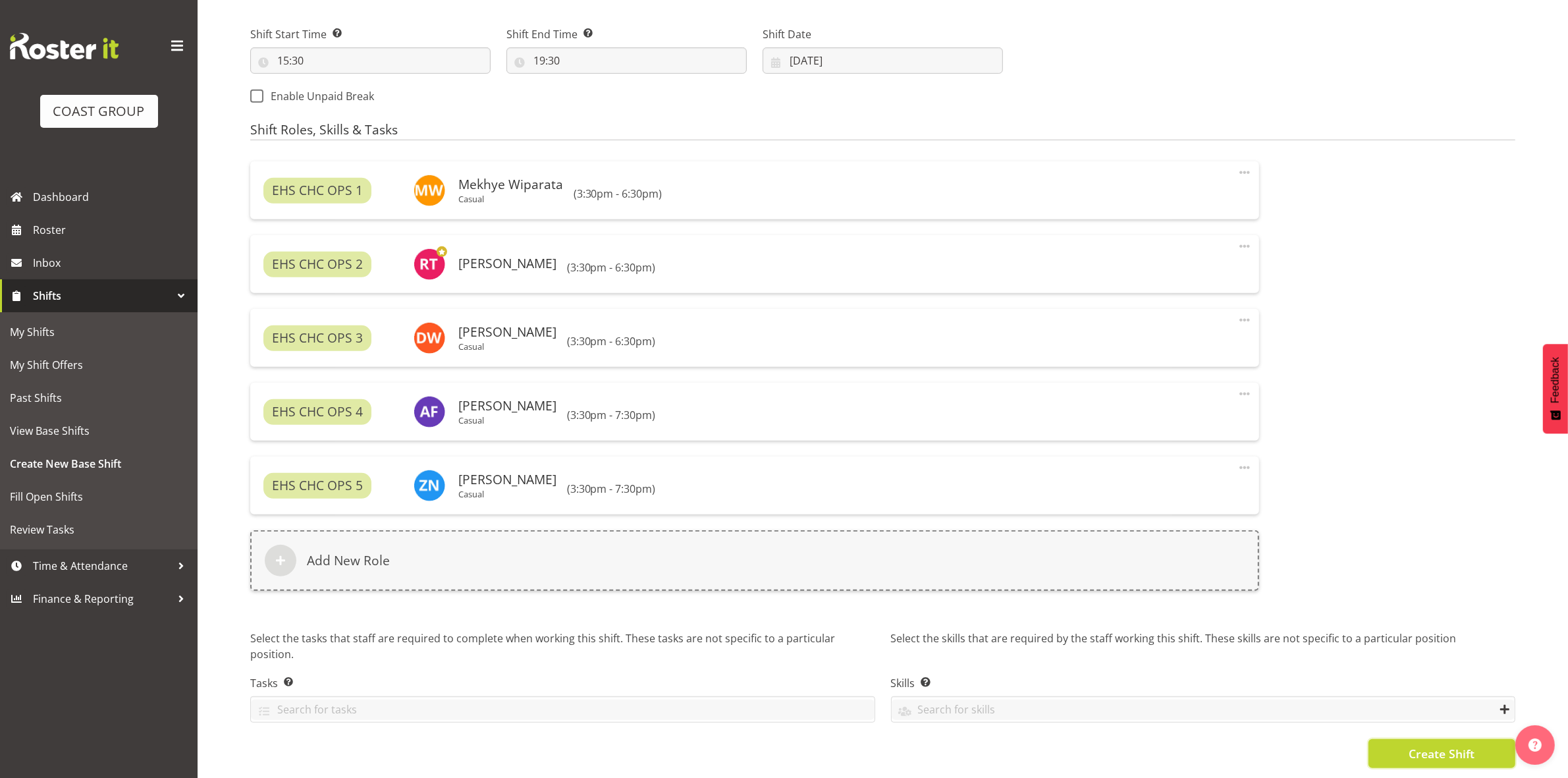
click at [1404, 742] on button "Create Shift" at bounding box center [1442, 754] width 147 height 29
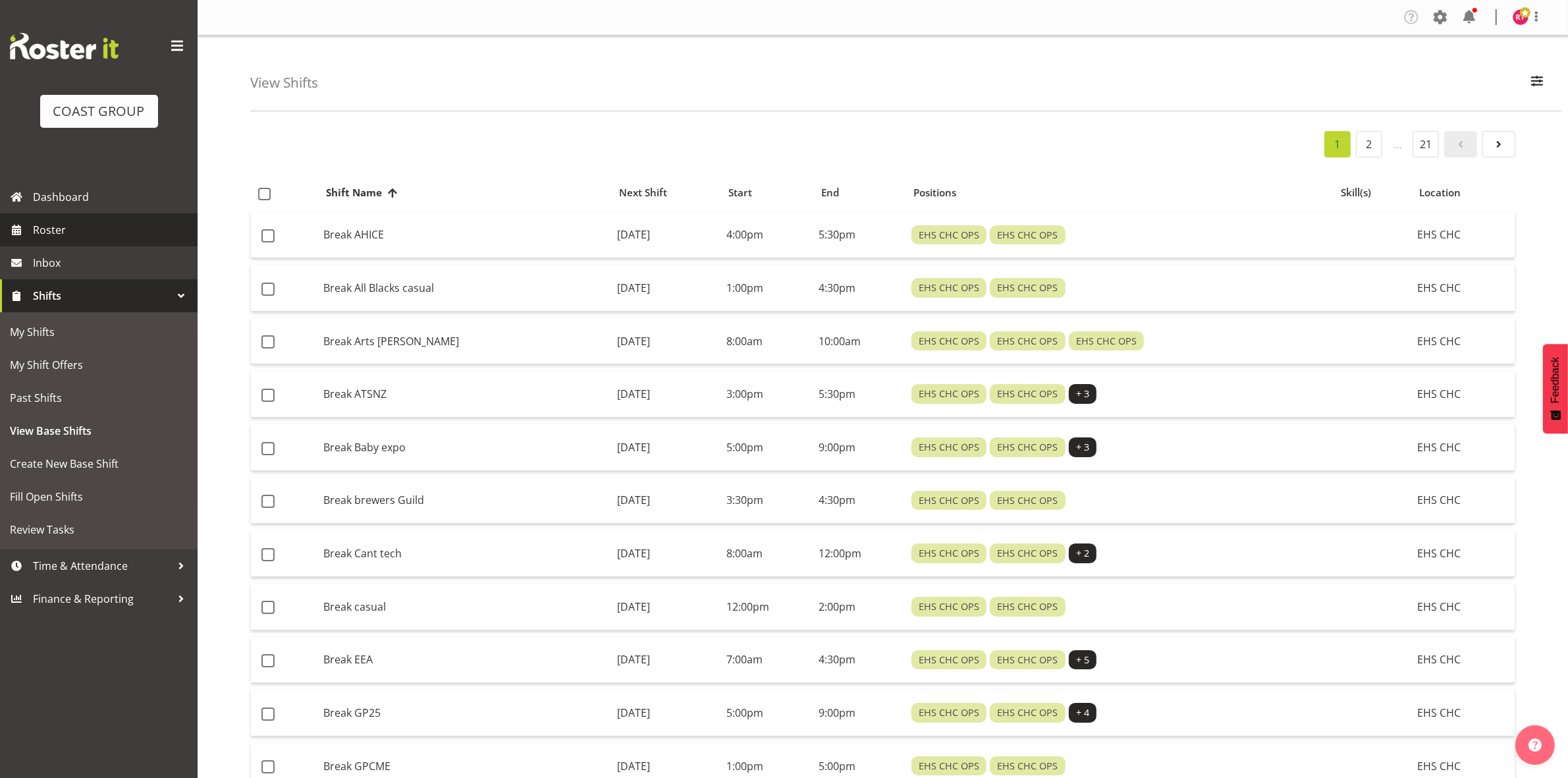
click at [49, 222] on span "Roster" at bounding box center [112, 229] width 158 height 20
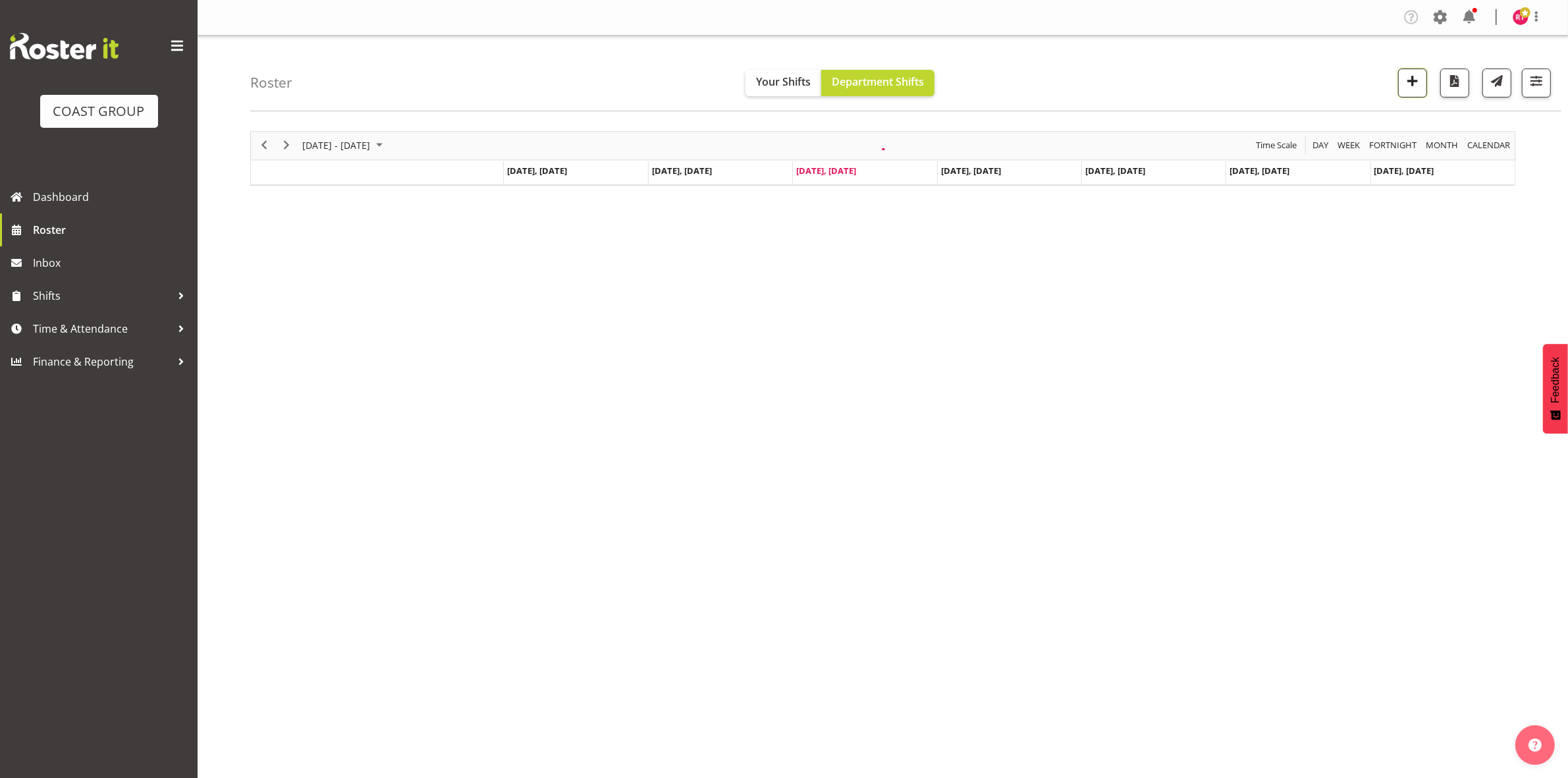
click at [1405, 84] on span "button" at bounding box center [1413, 81] width 17 height 17
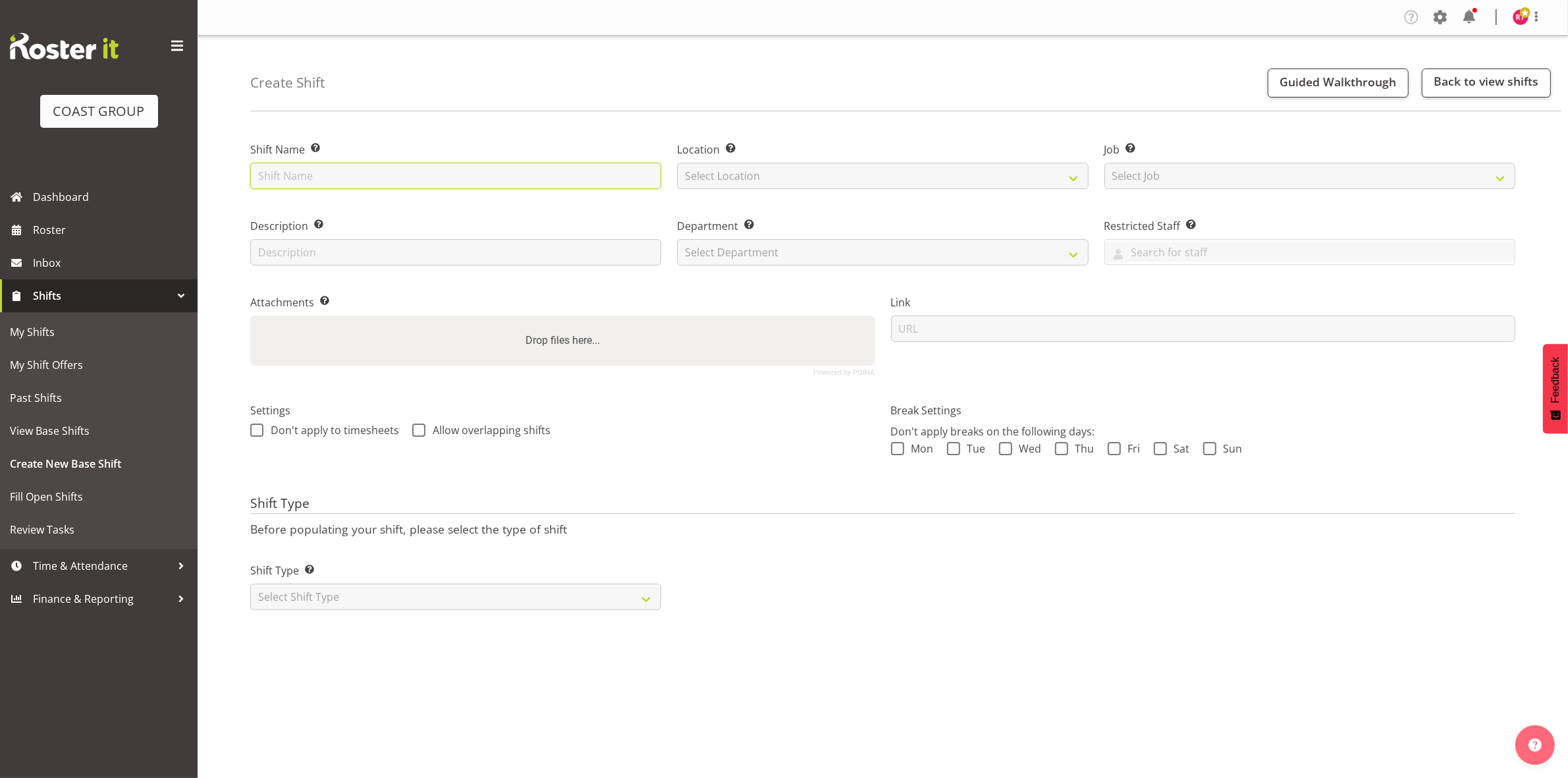
click at [354, 164] on input "text" at bounding box center [455, 176] width 411 height 26
type input "Exhibitor build Neslon Homeshow"
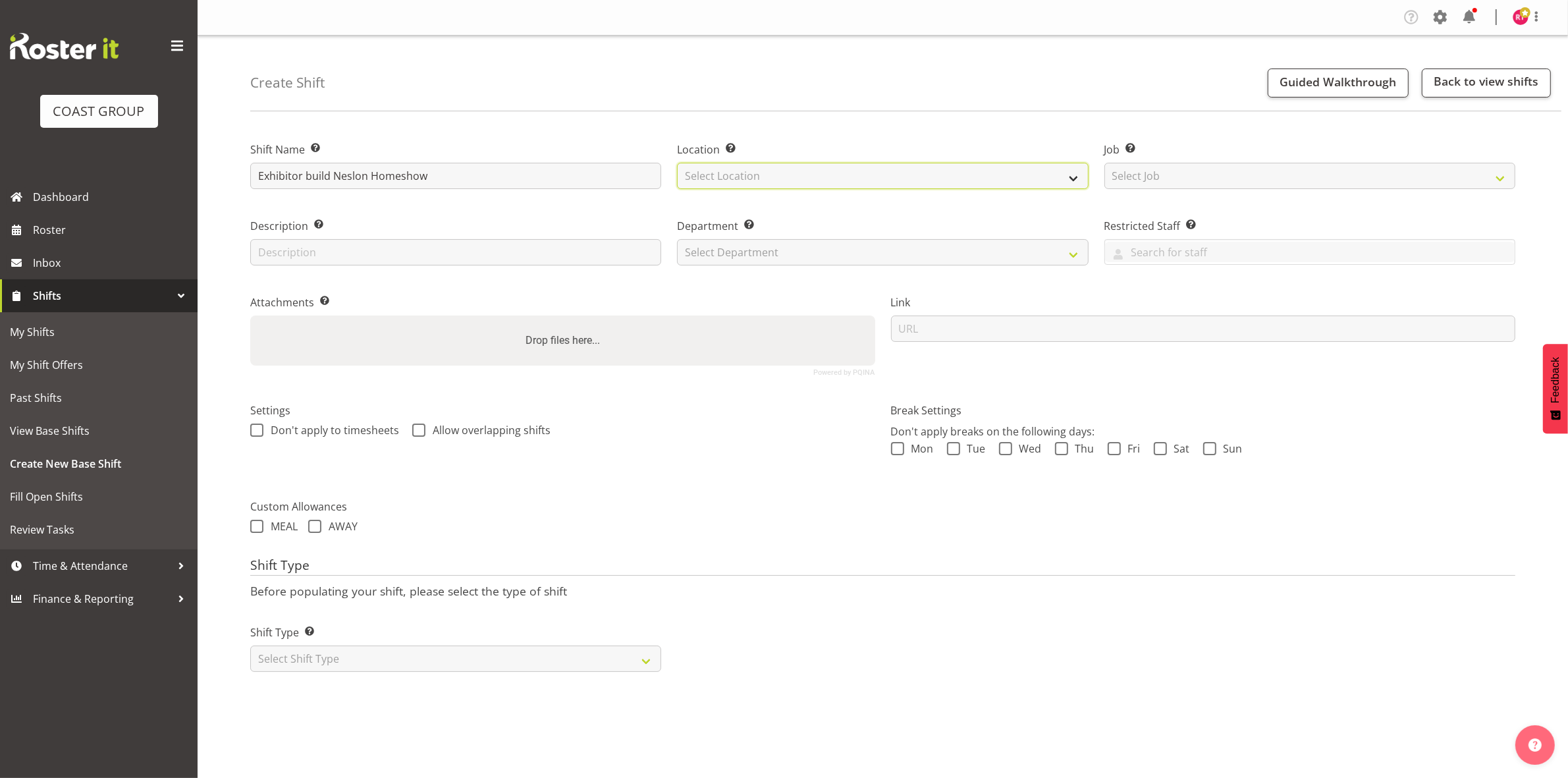
click at [729, 185] on select "Select Location EHS CHC" at bounding box center [882, 176] width 411 height 26
select select "107"
click at [677, 163] on select "Select Location EHS CHC" at bounding box center [882, 176] width 411 height 26
click at [1249, 188] on select "Select Job Create new job 1 Carlton Events 1 Carlton Hamilton 1 Carlton Welling…" at bounding box center [1309, 176] width 411 height 26
select select "9238"
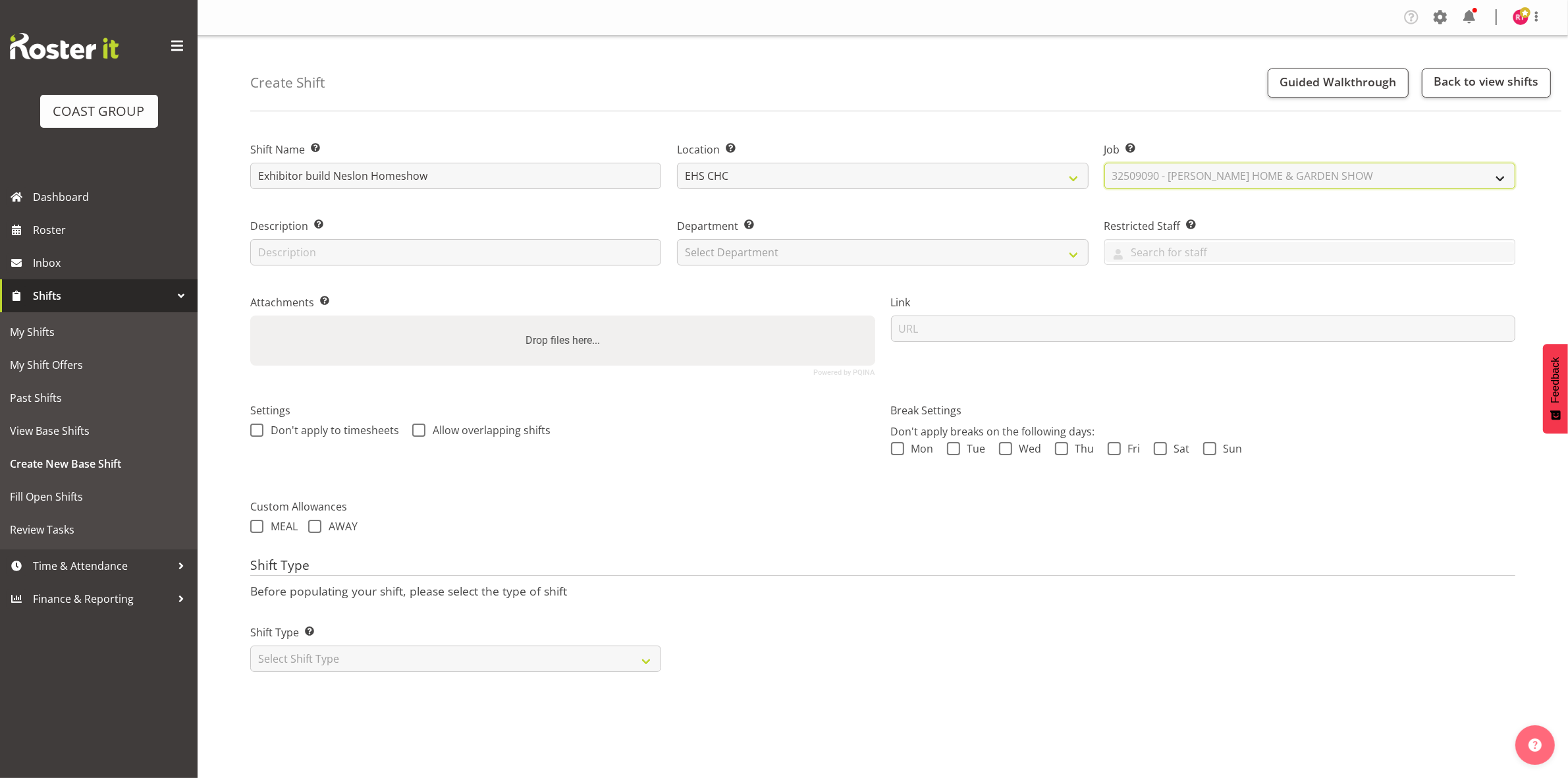
click at [1104, 163] on select "Select Job Create new job 1 Carlton Events 1 Carlton Hamilton 1 Carlton Welling…" at bounding box center [1309, 176] width 411 height 26
drag, startPoint x: 830, startPoint y: 252, endPoint x: 822, endPoint y: 261, distance: 12.0
click at [830, 252] on select "Select Department EHS CHC OPS" at bounding box center [882, 252] width 411 height 26
select select "41"
click at [677, 239] on select "Select Department EHS CHC OPS" at bounding box center [882, 252] width 411 height 26
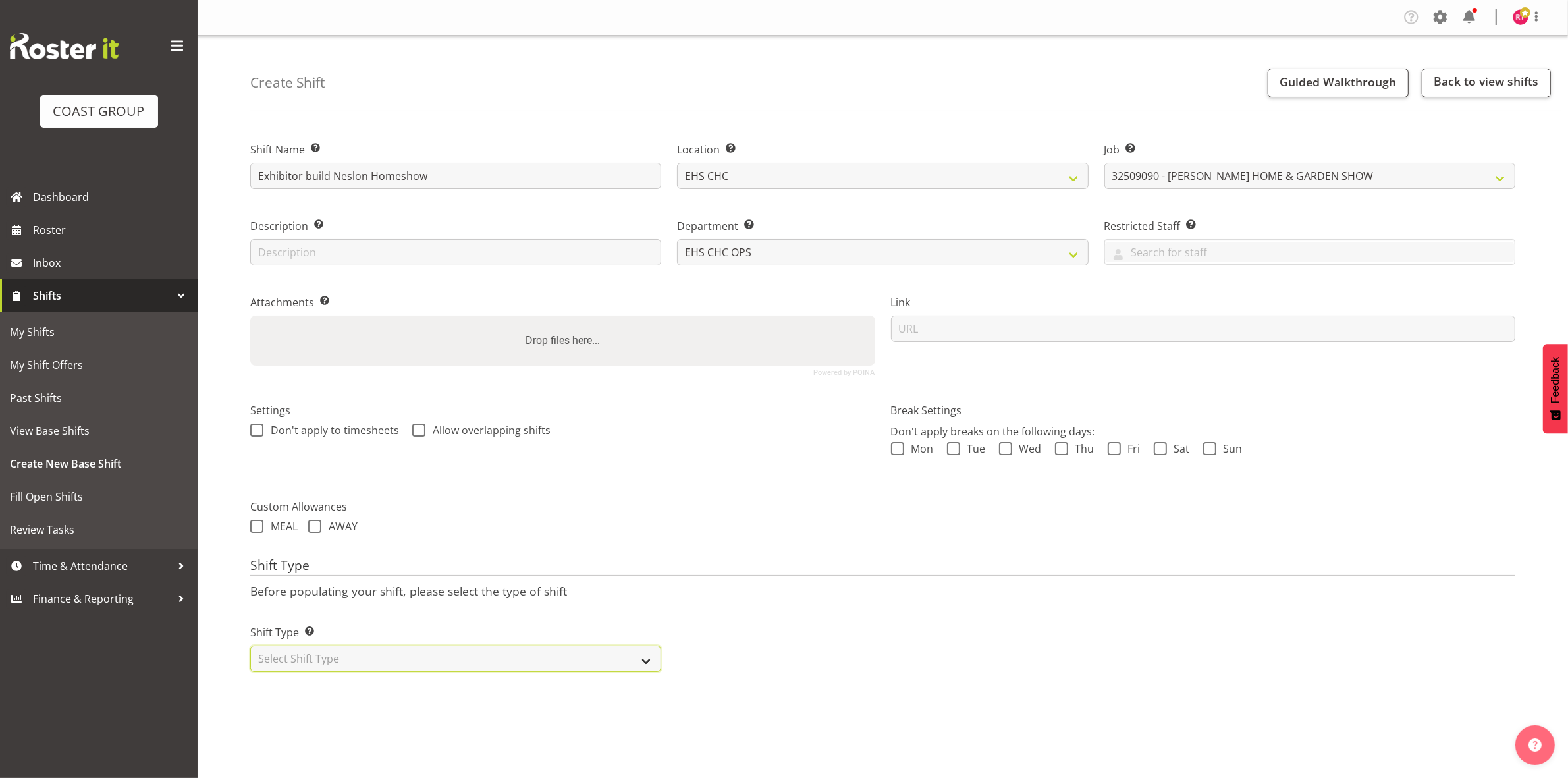
drag, startPoint x: 471, startPoint y: 654, endPoint x: 473, endPoint y: 665, distance: 11.2
click at [471, 656] on select "Select Shift Type One Off Shift Recurring Shift Rotating Shift" at bounding box center [455, 659] width 411 height 26
click at [472, 672] on select "Select Shift Type One Off Shift Recurring Shift Rotating Shift" at bounding box center [455, 659] width 411 height 26
select select "one_off"
click at [250, 647] on select "Select Shift Type One Off Shift Recurring Shift Rotating Shift" at bounding box center [455, 659] width 411 height 26
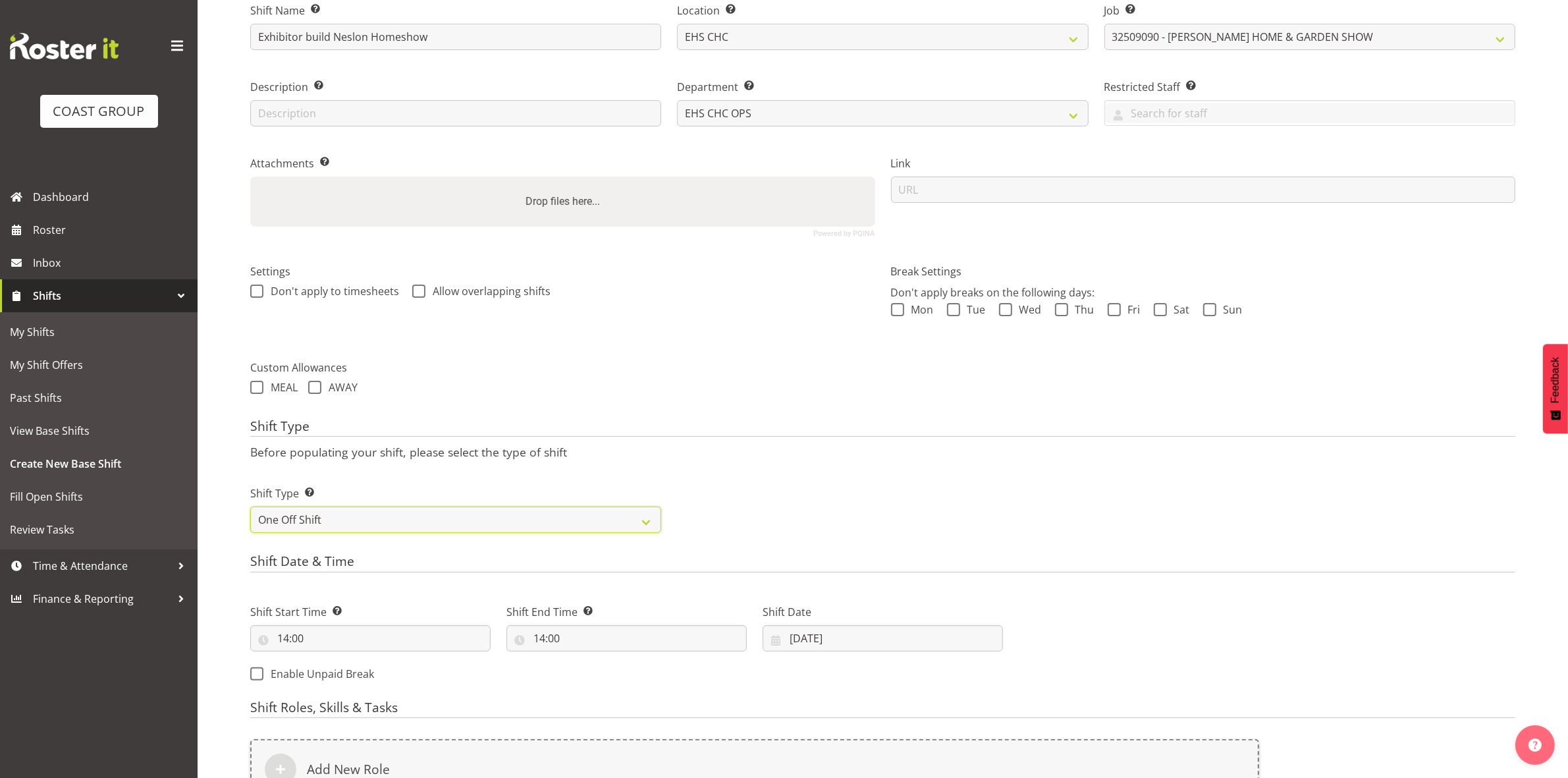
scroll to position [361, 0]
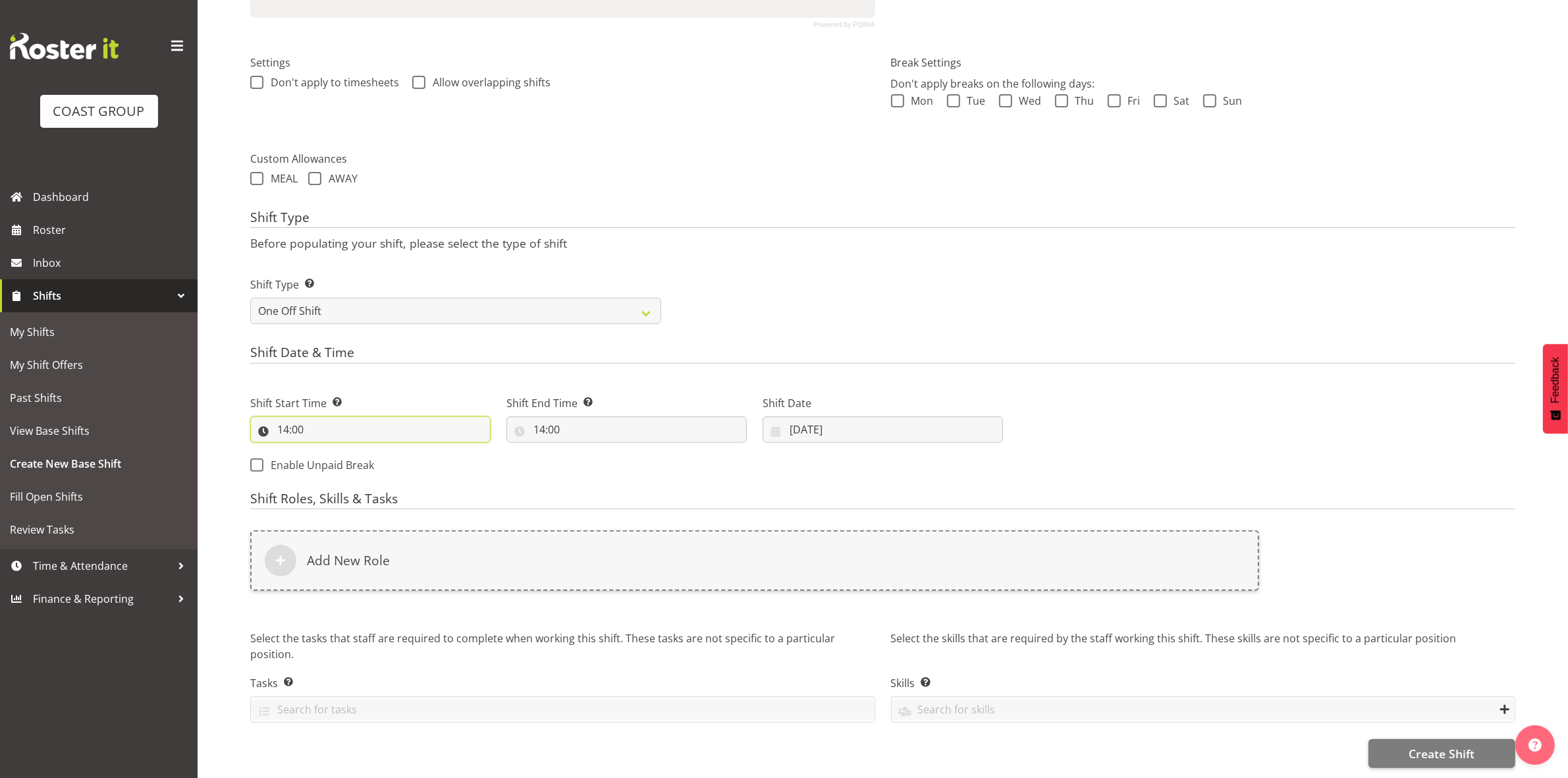
click at [282, 419] on input "14:00" at bounding box center [370, 429] width 240 height 26
click at [330, 460] on select "00 01 02 03 04 05 06 07 08 09 10 11 12 13 14 15 16 17 18 19 20 21 22 23" at bounding box center [340, 464] width 29 height 26
select select "8"
click at [325, 451] on select "00 01 02 03 04 05 06 07 08 09 10 11 12 13 14 15 16 17 18 19 20 21 22 23" at bounding box center [340, 464] width 29 height 26
type input "08:00"
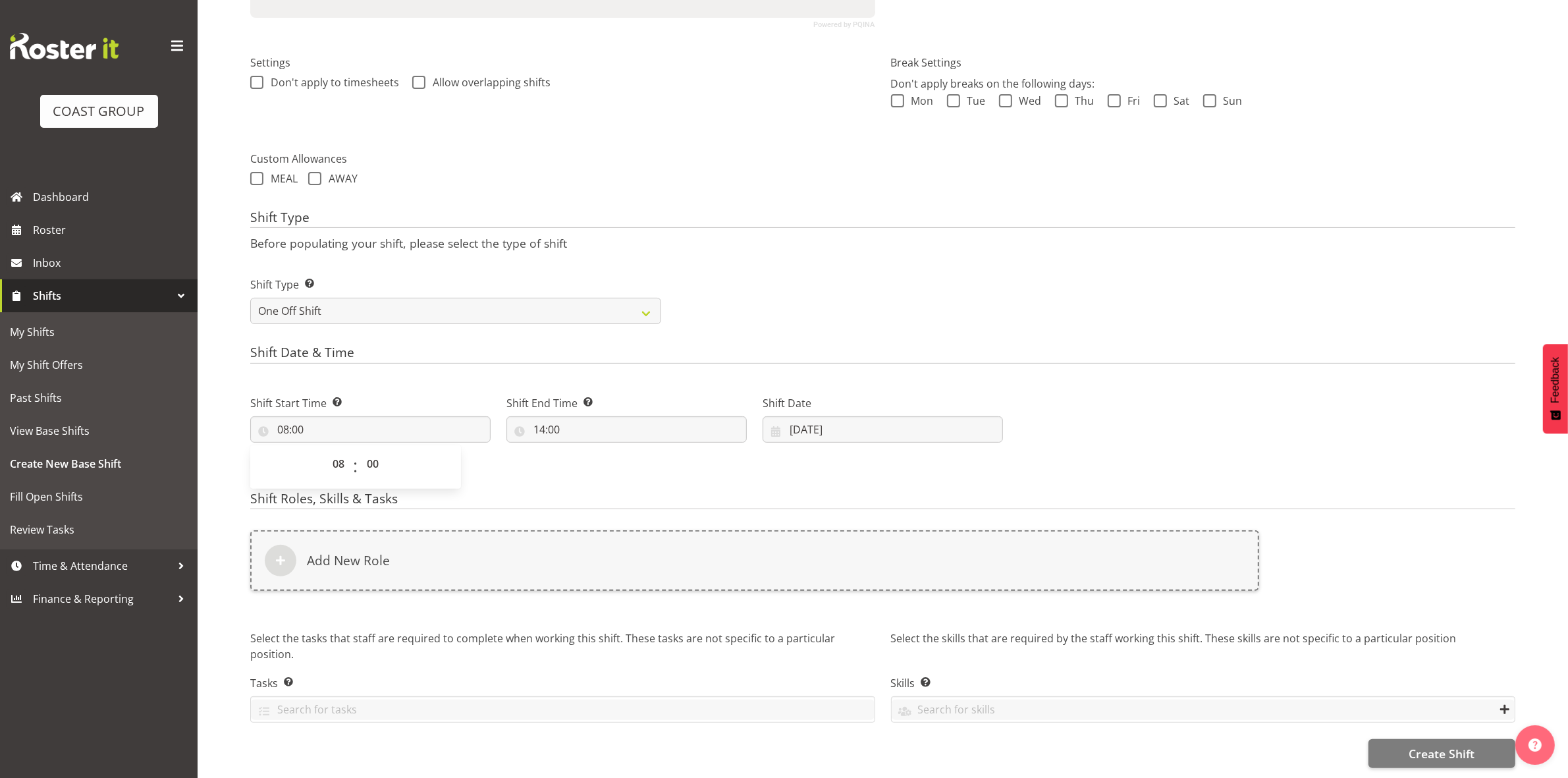
click at [435, 377] on div "Shift Start Time Set the time of the day you wish this shift to start 08:00 00 …" at bounding box center [370, 414] width 256 height 74
click at [539, 419] on input "14:00" at bounding box center [627, 429] width 240 height 26
click at [591, 451] on select "00 01 02 03 04 05 06 07 08 09 10 11 12 13 14 15 16 17 18 19 20 21 22 23" at bounding box center [596, 464] width 29 height 26
select select "16"
click at [581, 451] on select "00 01 02 03 04 05 06 07 08 09 10 11 12 13 14 15 16 17 18 19 20 21 22 23" at bounding box center [596, 464] width 29 height 26
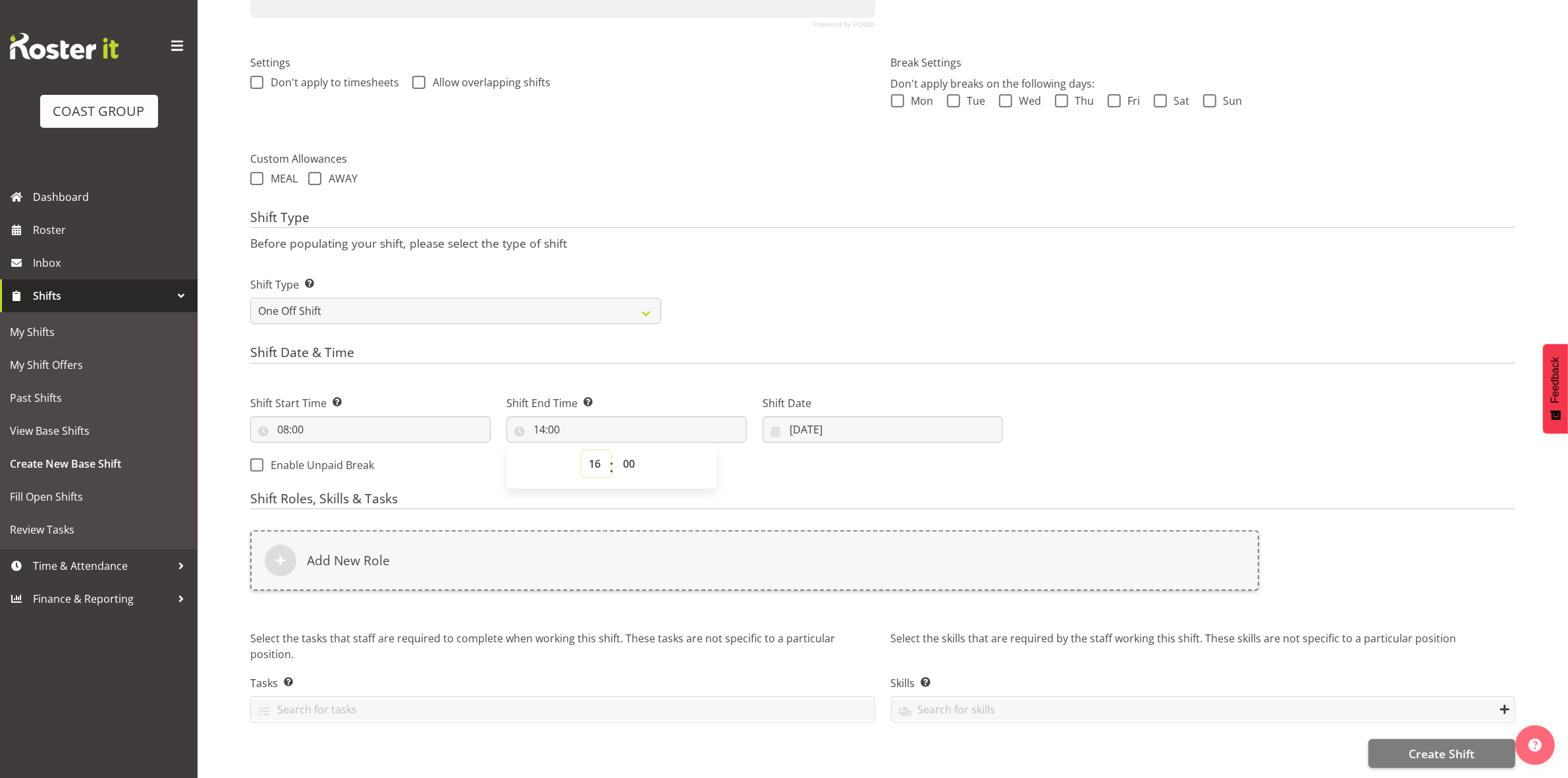
type input "16:00"
drag, startPoint x: 625, startPoint y: 452, endPoint x: 625, endPoint y: 440, distance: 12.0
click at [625, 452] on select "00 01 02 03 04 05 06 07 08 09 10 11 12 13 14 15 16 17 18 19 20 21 22 23 24 25 2…" at bounding box center [630, 464] width 29 height 26
select select "30"
click at [616, 451] on select "00 01 02 03 04 05 06 07 08 09 10 11 12 13 14 15 16 17 18 19 20 21 22 23 24 25 2…" at bounding box center [630, 464] width 29 height 26
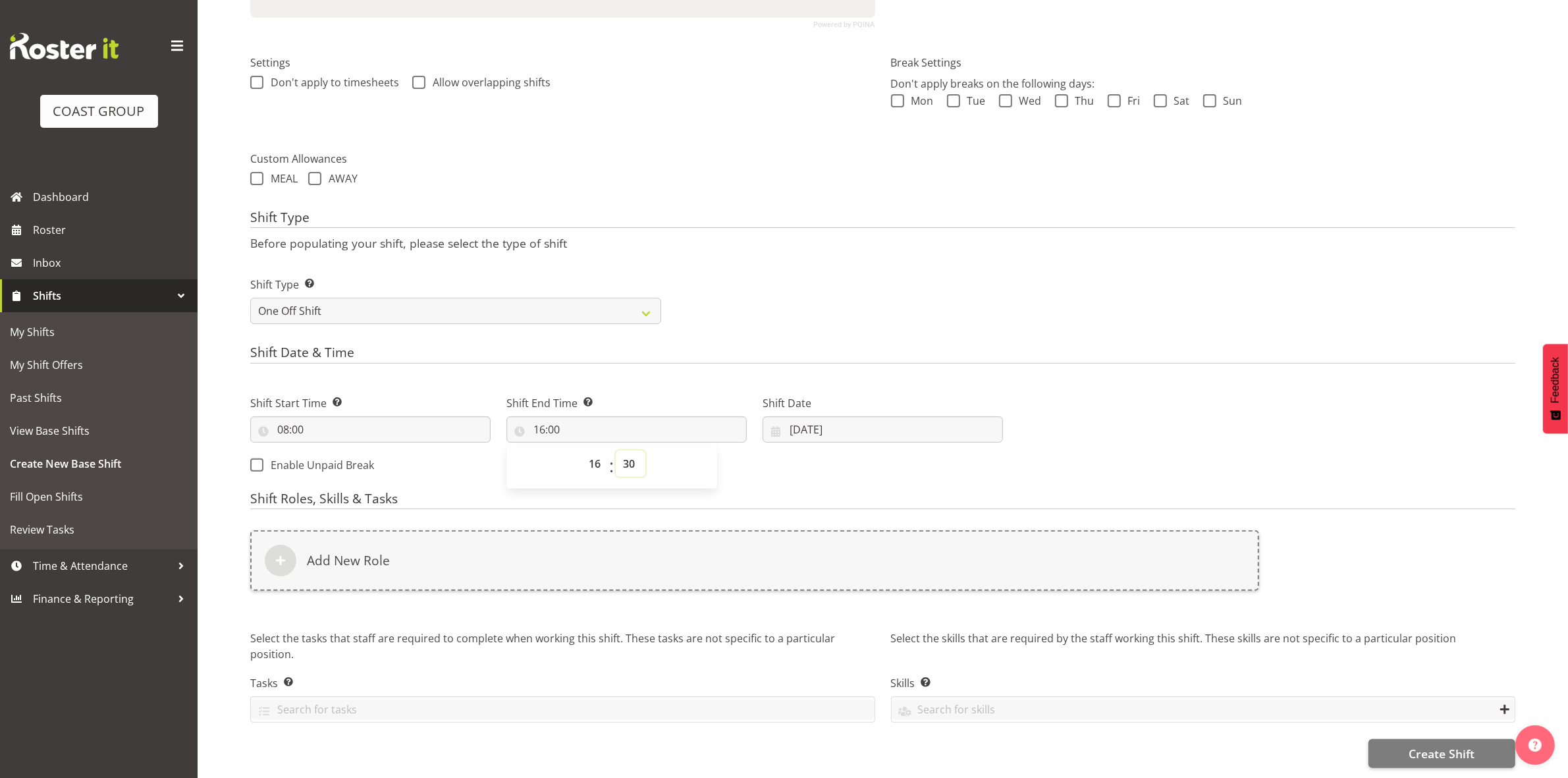
type input "16:30"
click at [729, 351] on h4 "Shift Date & Time" at bounding box center [882, 354] width 1265 height 18
click at [800, 416] on input "17/09/2025" at bounding box center [883, 429] width 240 height 26
click at [776, 313] on div "Shift Type Shift Types: One Off – Select this if you would like a single shift …" at bounding box center [882, 295] width 1281 height 74
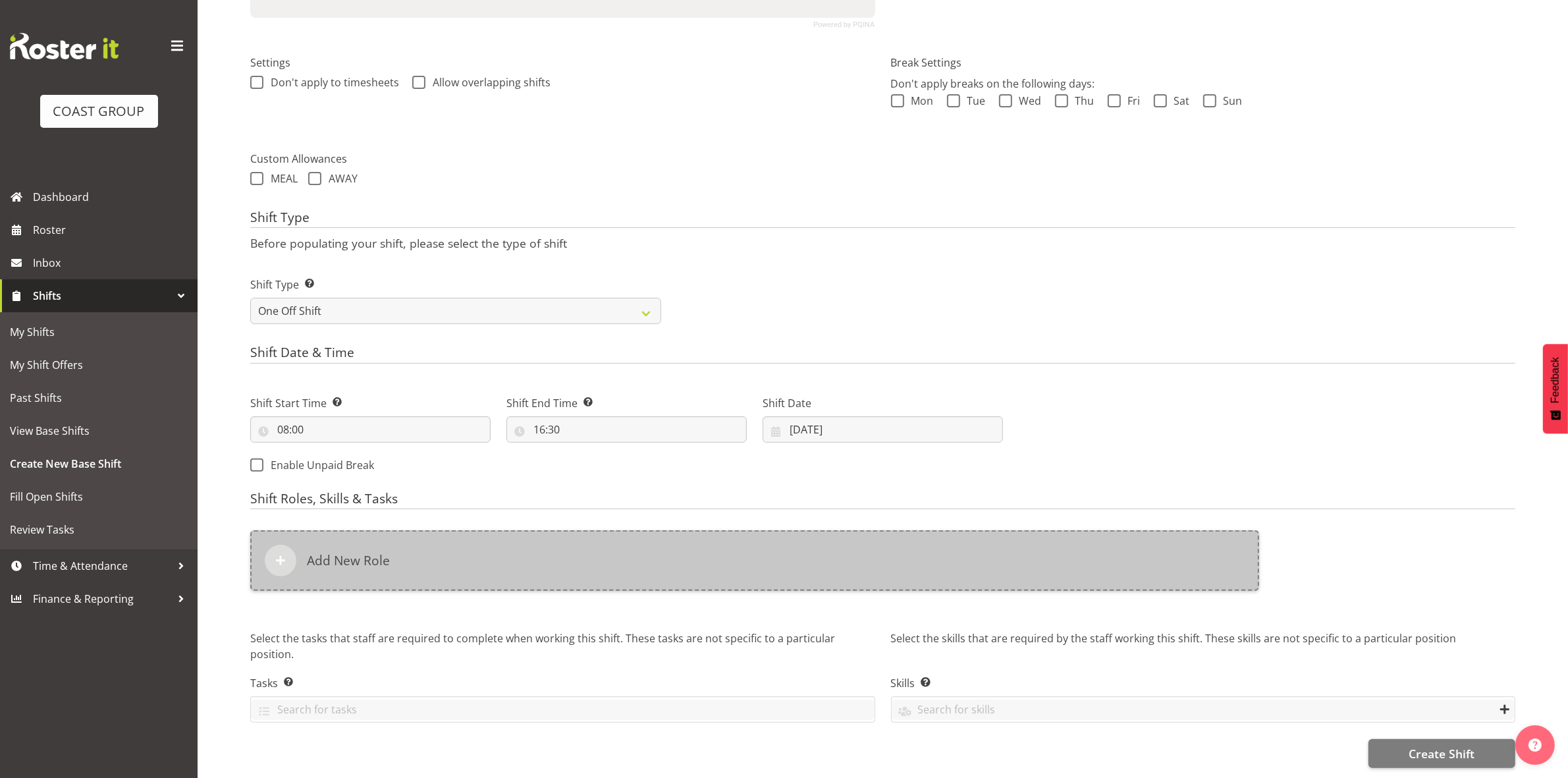
click at [446, 534] on div "Add New Role" at bounding box center [754, 561] width 1009 height 61
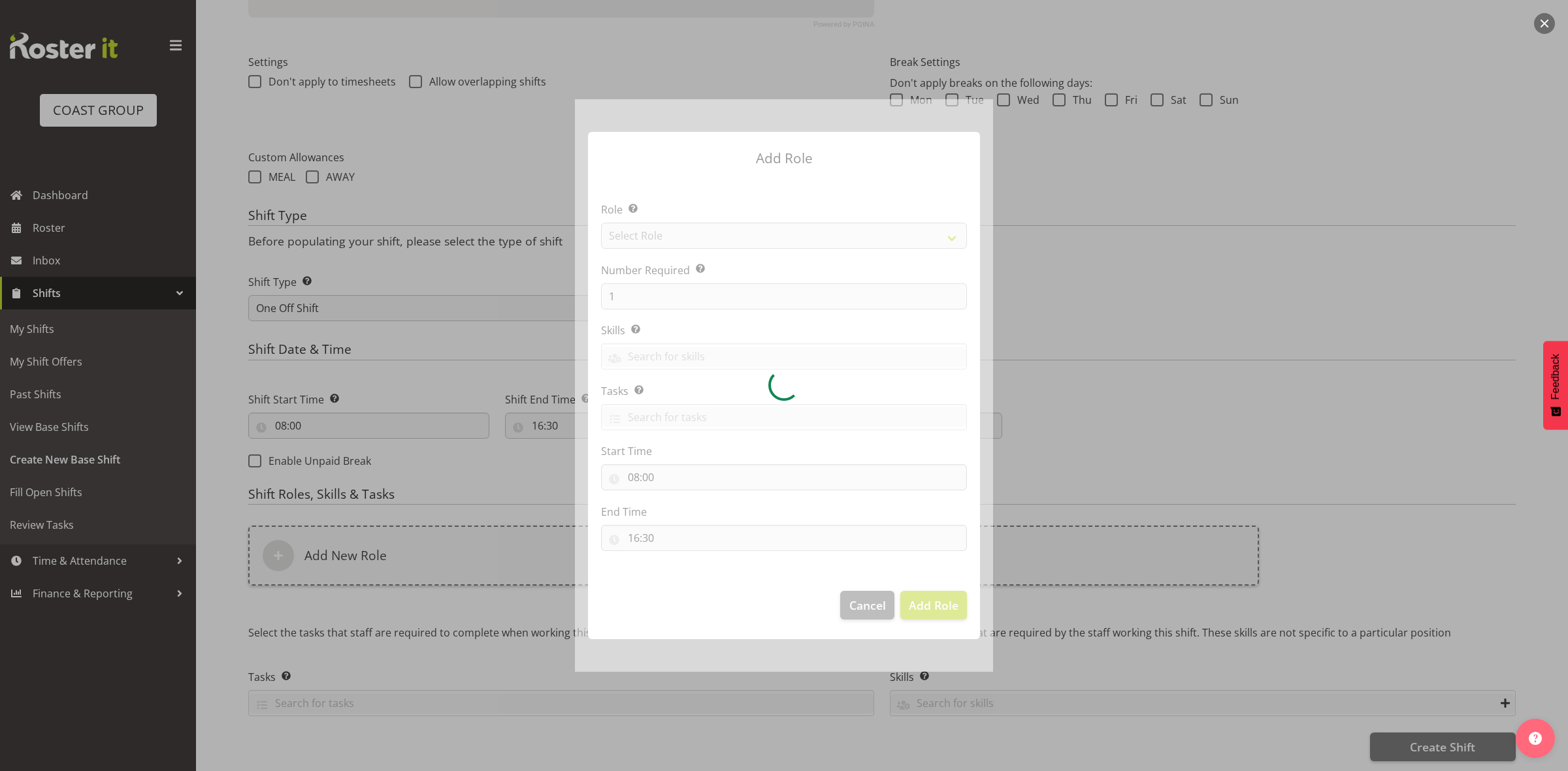
click at [719, 236] on div at bounding box center [783, 386] width 418 height 573
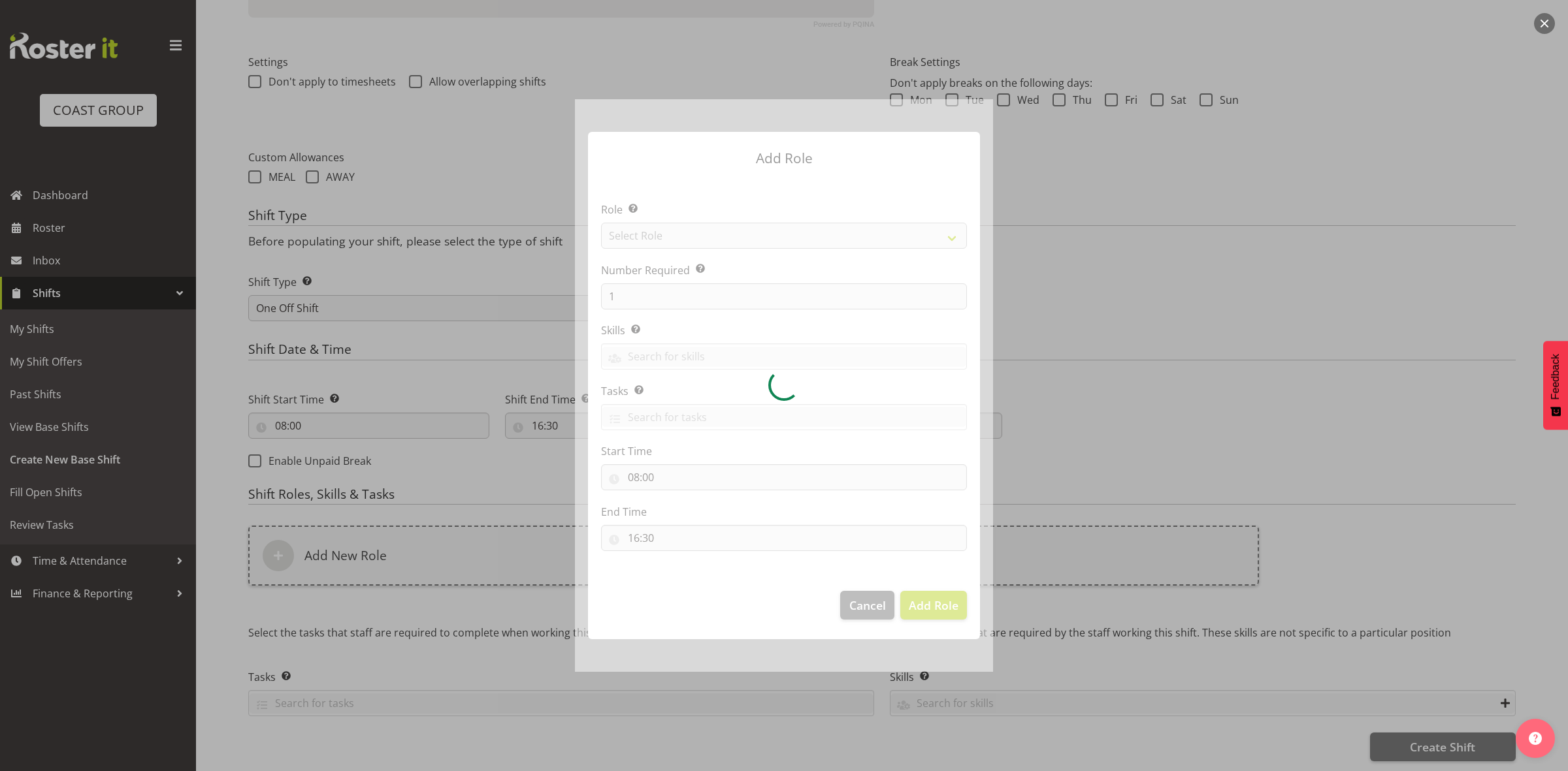
click at [715, 236] on div at bounding box center [783, 386] width 418 height 573
click at [713, 233] on div at bounding box center [783, 386] width 418 height 573
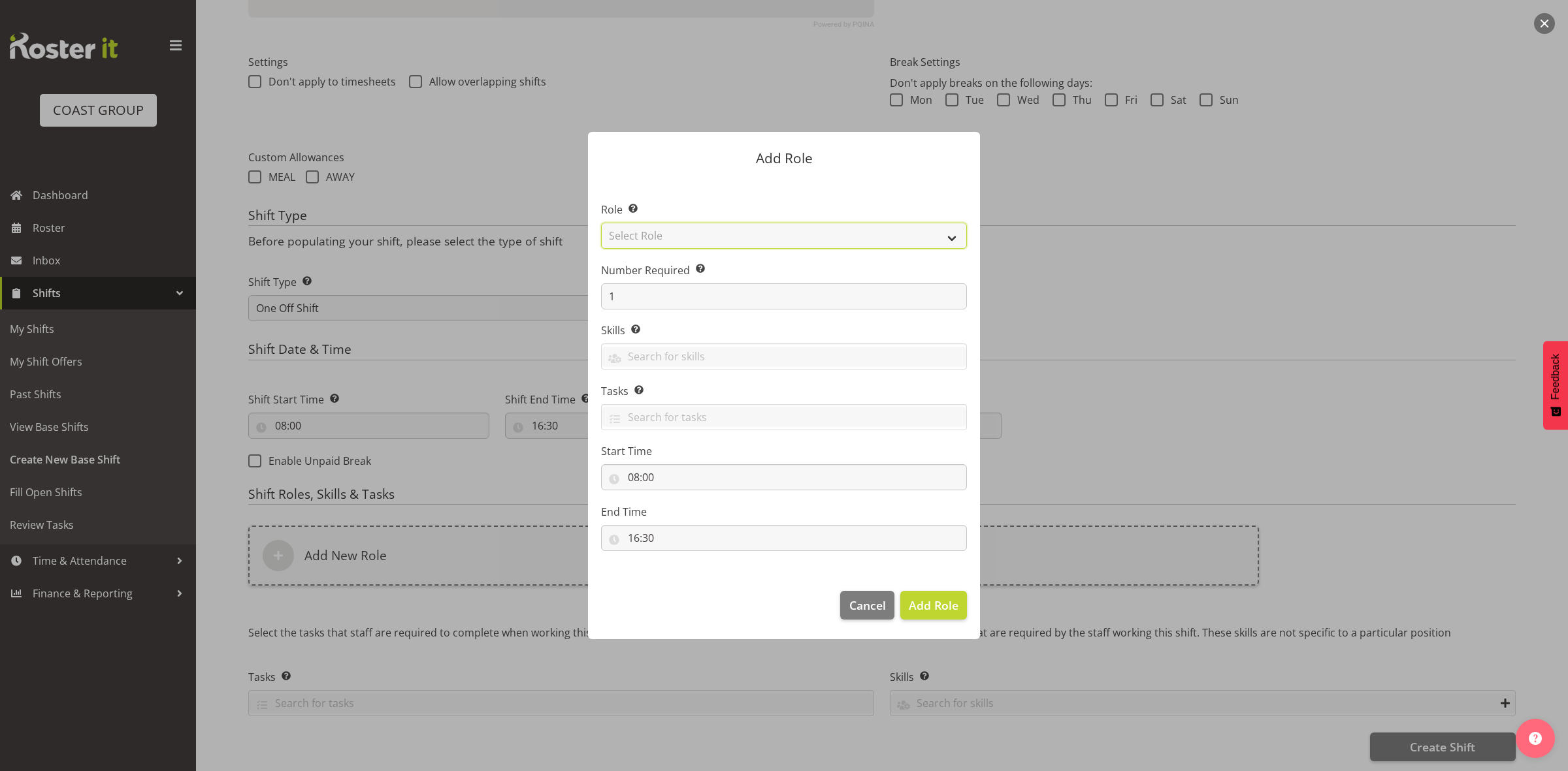
click at [713, 233] on select "Select Role ACCOUNT MANAGER ACCOUNT MANAGER DW ACCOUNTS AKL DIANNA VEHICLES AKL…" at bounding box center [784, 236] width 365 height 26
select select "192"
click at [601, 223] on select "Select Role ACCOUNT MANAGER ACCOUNT MANAGER DW ACCOUNTS AKL DIANNA VEHICLES AKL…" at bounding box center [784, 236] width 365 height 26
click at [945, 610] on span "Add Role" at bounding box center [933, 605] width 50 height 15
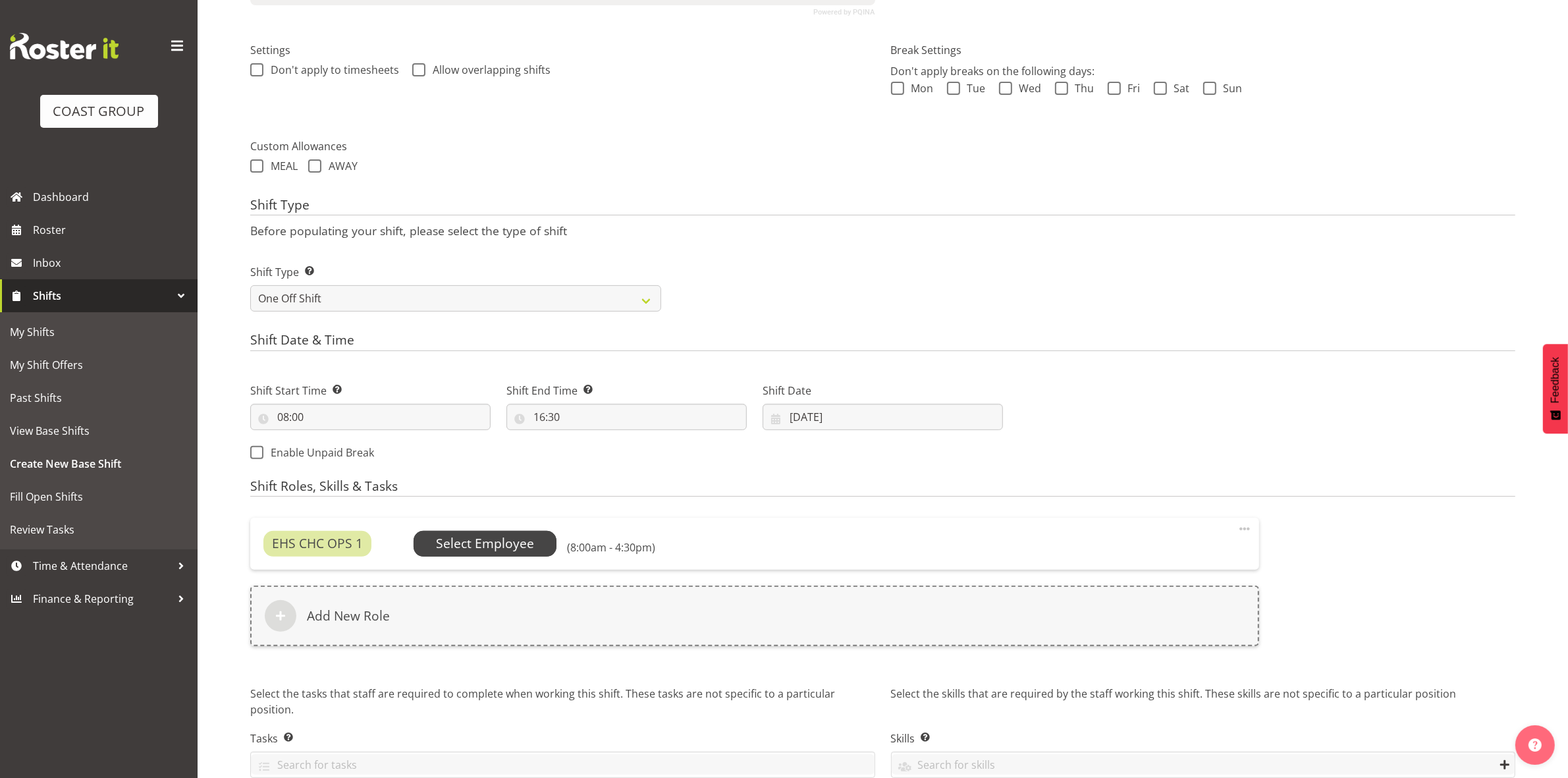
click at [483, 555] on span "Select Employee" at bounding box center [485, 543] width 144 height 25
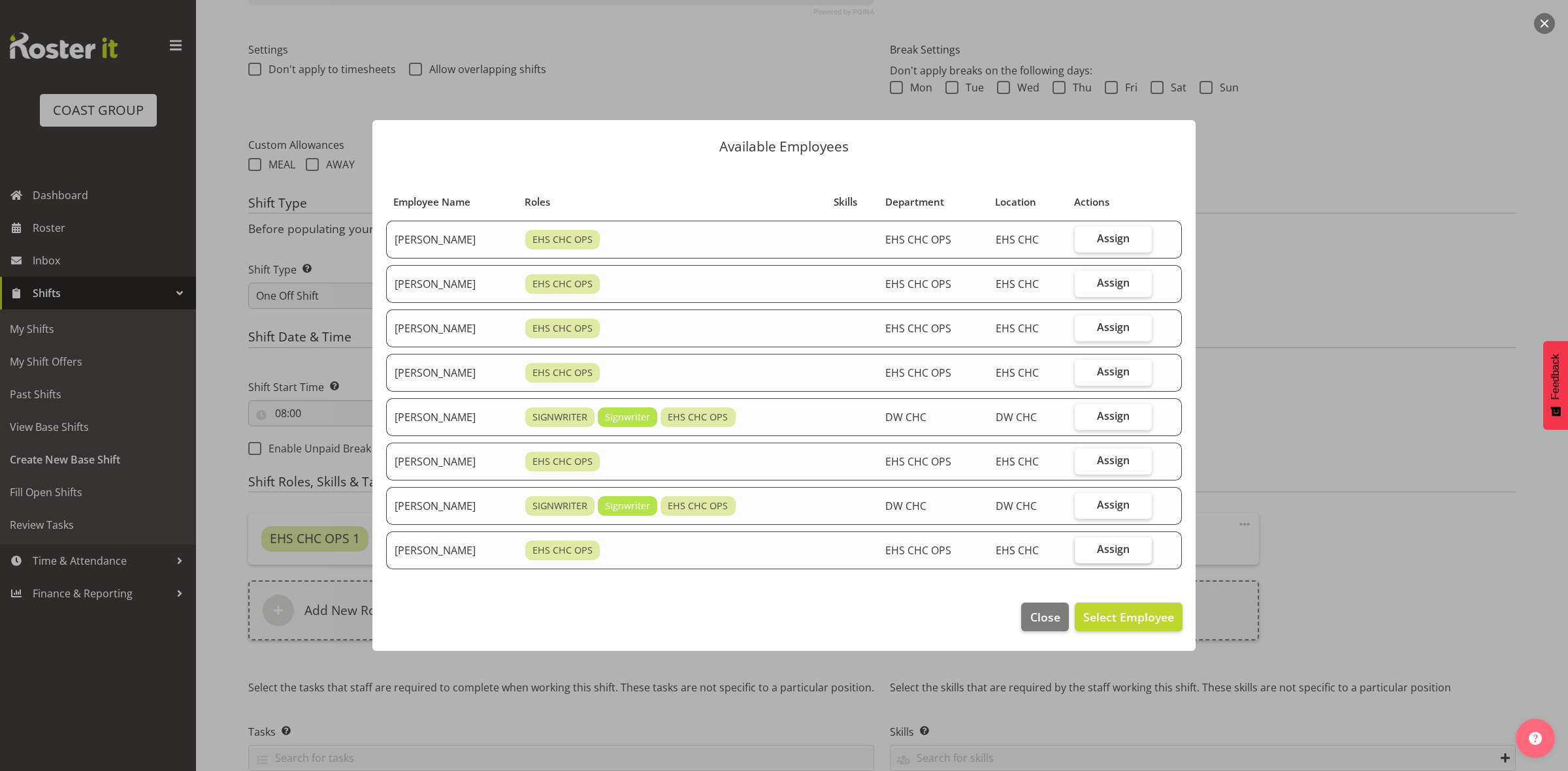
click at [1099, 556] on label "Assign" at bounding box center [1113, 551] width 78 height 26
click at [1083, 554] on input "Assign" at bounding box center [1079, 550] width 9 height 9
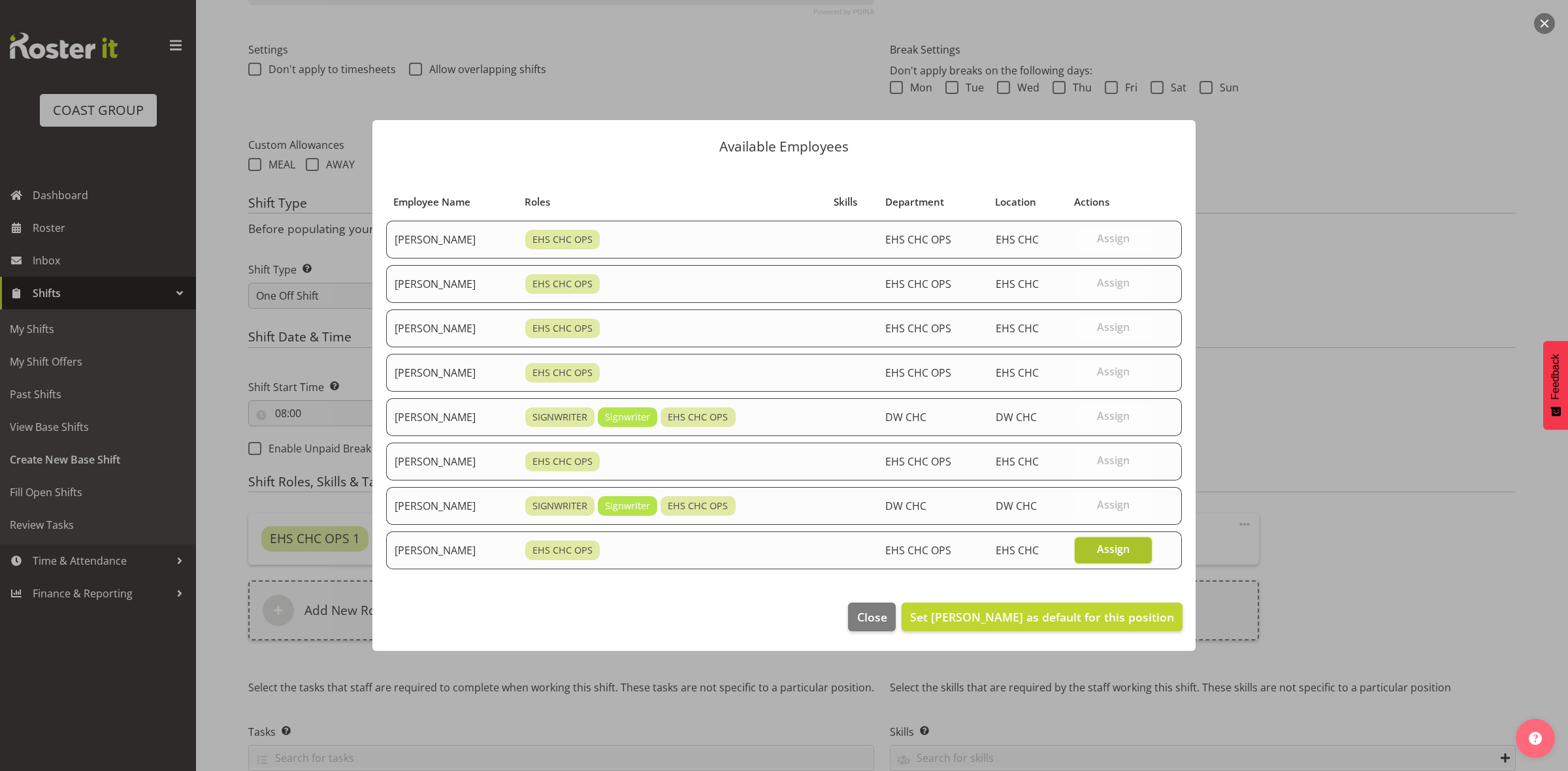
click at [1098, 555] on label "Assign" at bounding box center [1113, 551] width 78 height 26
click at [1083, 554] on input "Assign" at bounding box center [1079, 550] width 9 height 9
checkbox input "false"
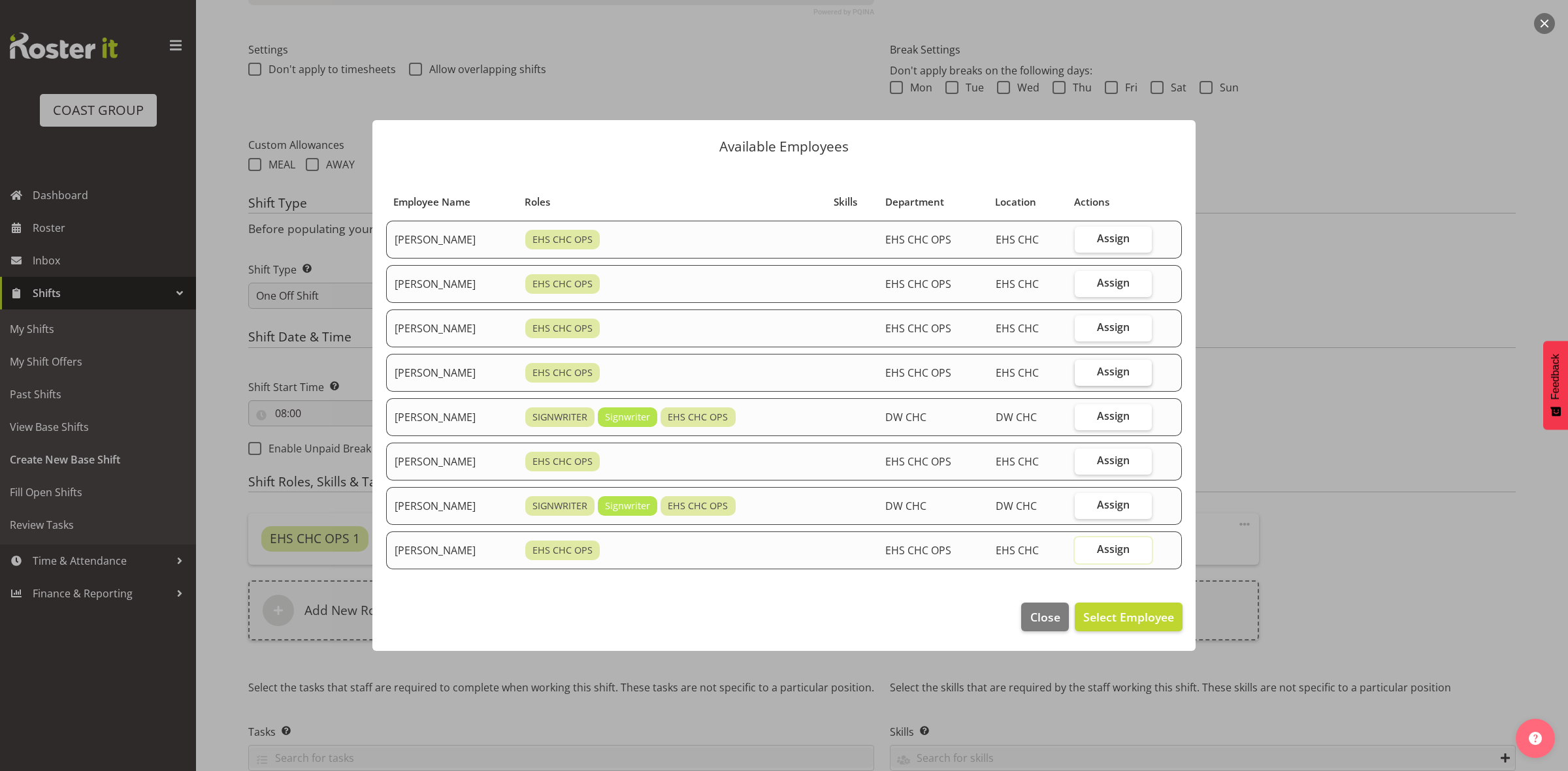
click at [1109, 372] on span "Assign" at bounding box center [1113, 371] width 33 height 13
click at [1083, 372] on input "Assign" at bounding box center [1079, 372] width 9 height 9
checkbox input "true"
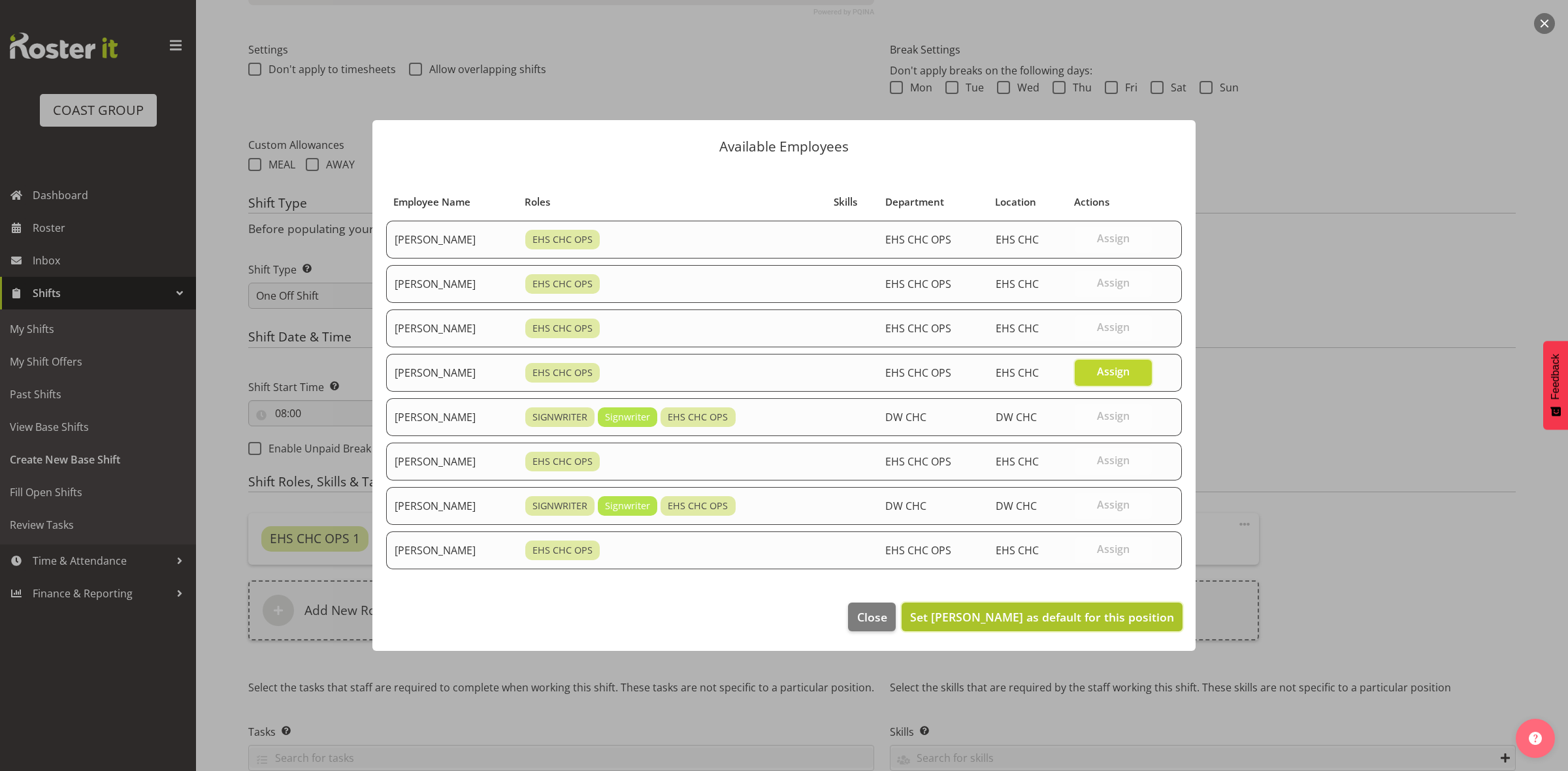
click at [1058, 623] on span "Set Martin Gorzeman as default for this position" at bounding box center [1042, 617] width 264 height 15
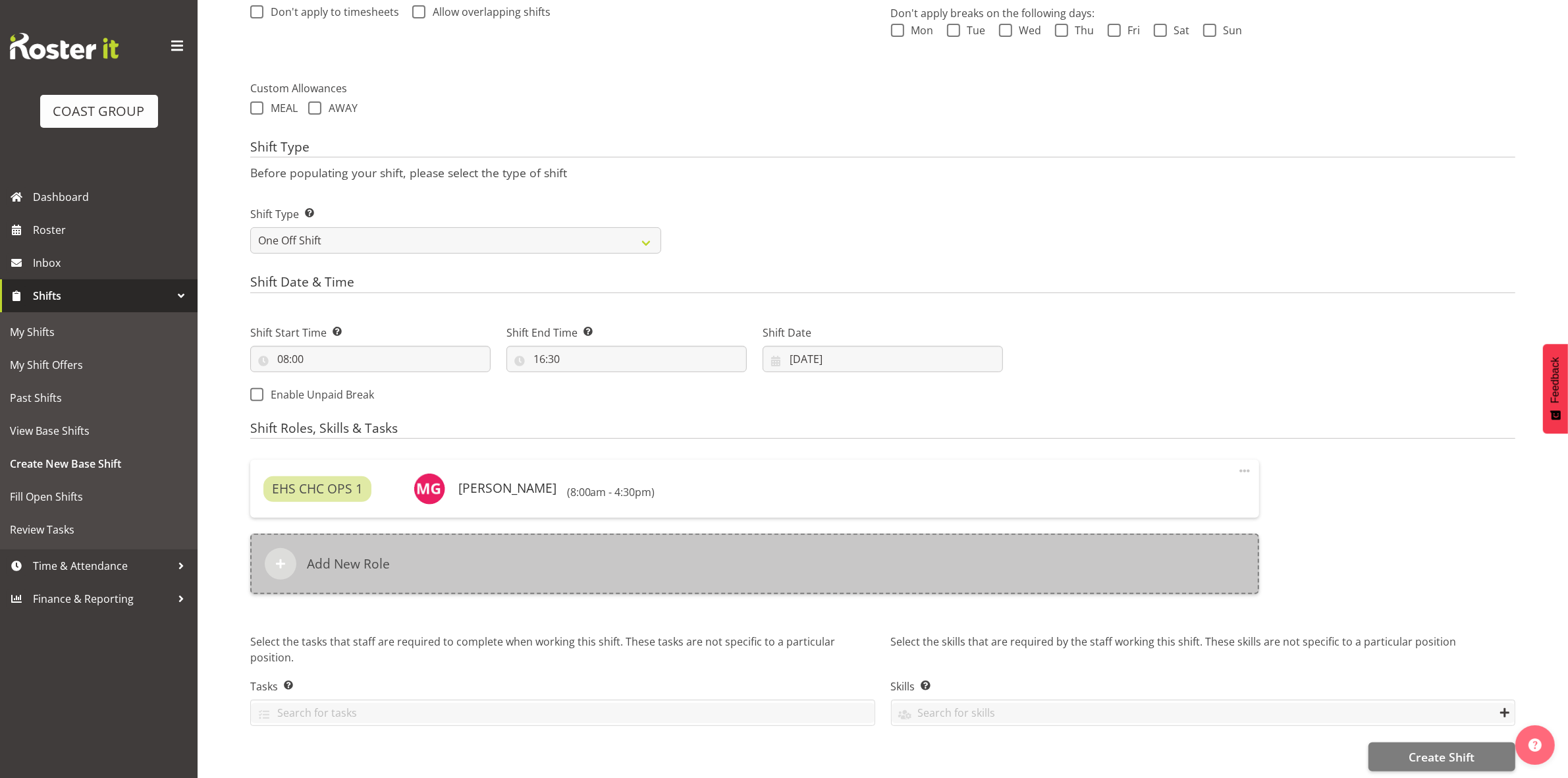
scroll to position [435, 0]
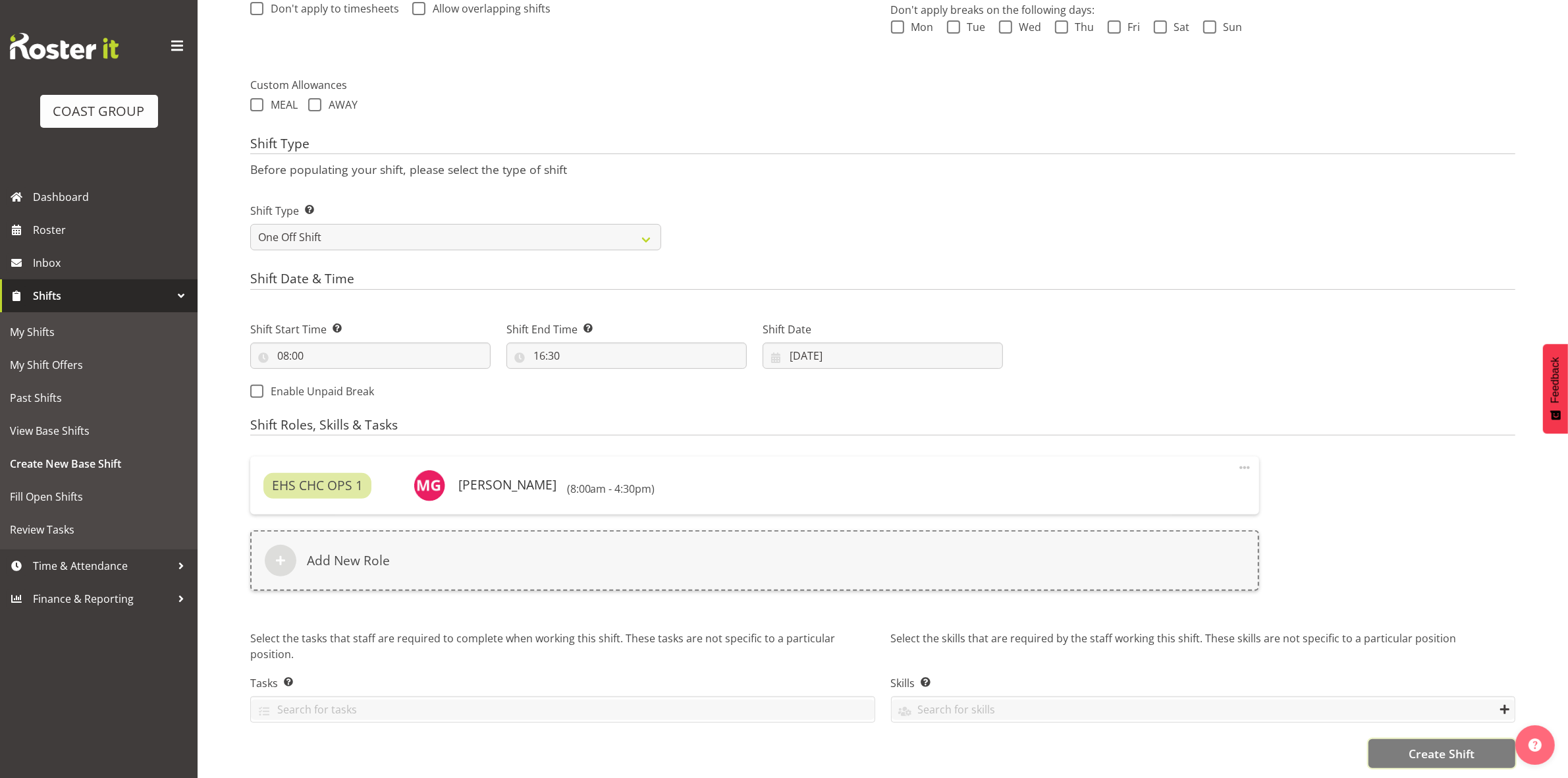
click at [1456, 745] on span "Create Shift" at bounding box center [1442, 754] width 66 height 17
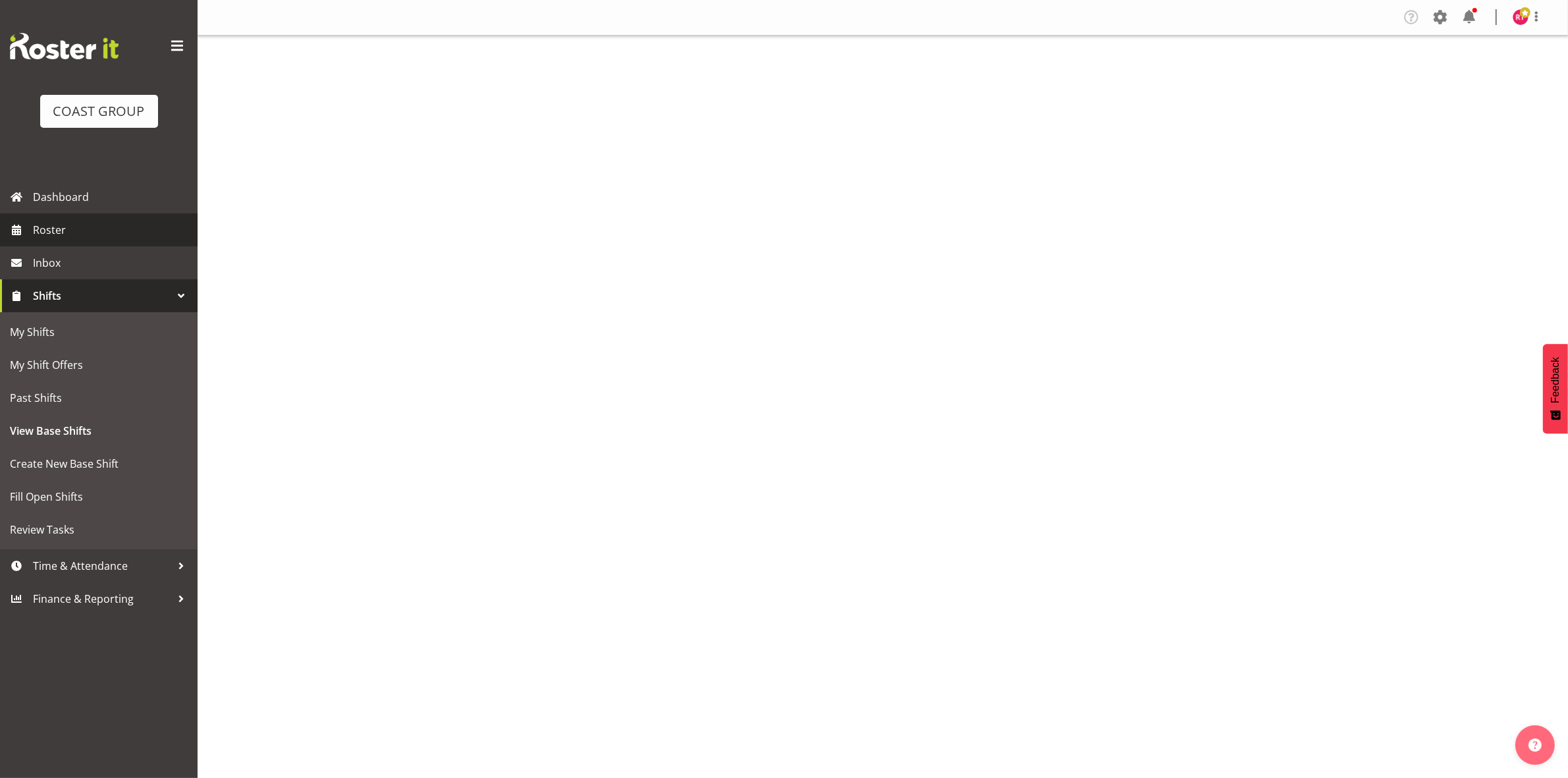
drag, startPoint x: 0, startPoint y: 0, endPoint x: 64, endPoint y: 229, distance: 237.8
click at [64, 229] on span "Roster" at bounding box center [112, 229] width 158 height 20
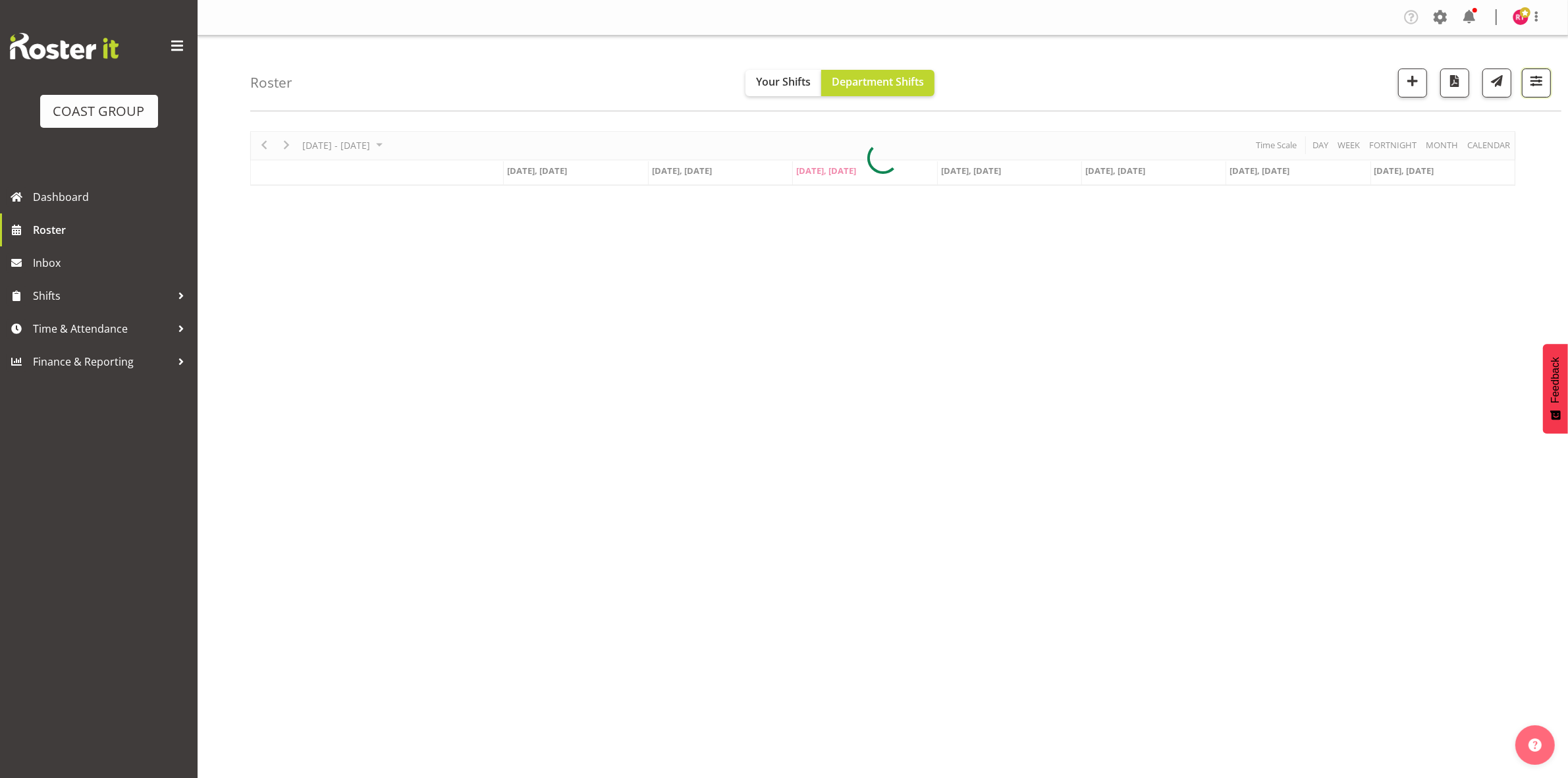
click at [1525, 84] on button "button" at bounding box center [1537, 83] width 29 height 29
click at [1419, 308] on div "Views Staff Role Shift - Horizontal Shift - Vertical Staff - Location" at bounding box center [1453, 312] width 175 height 48
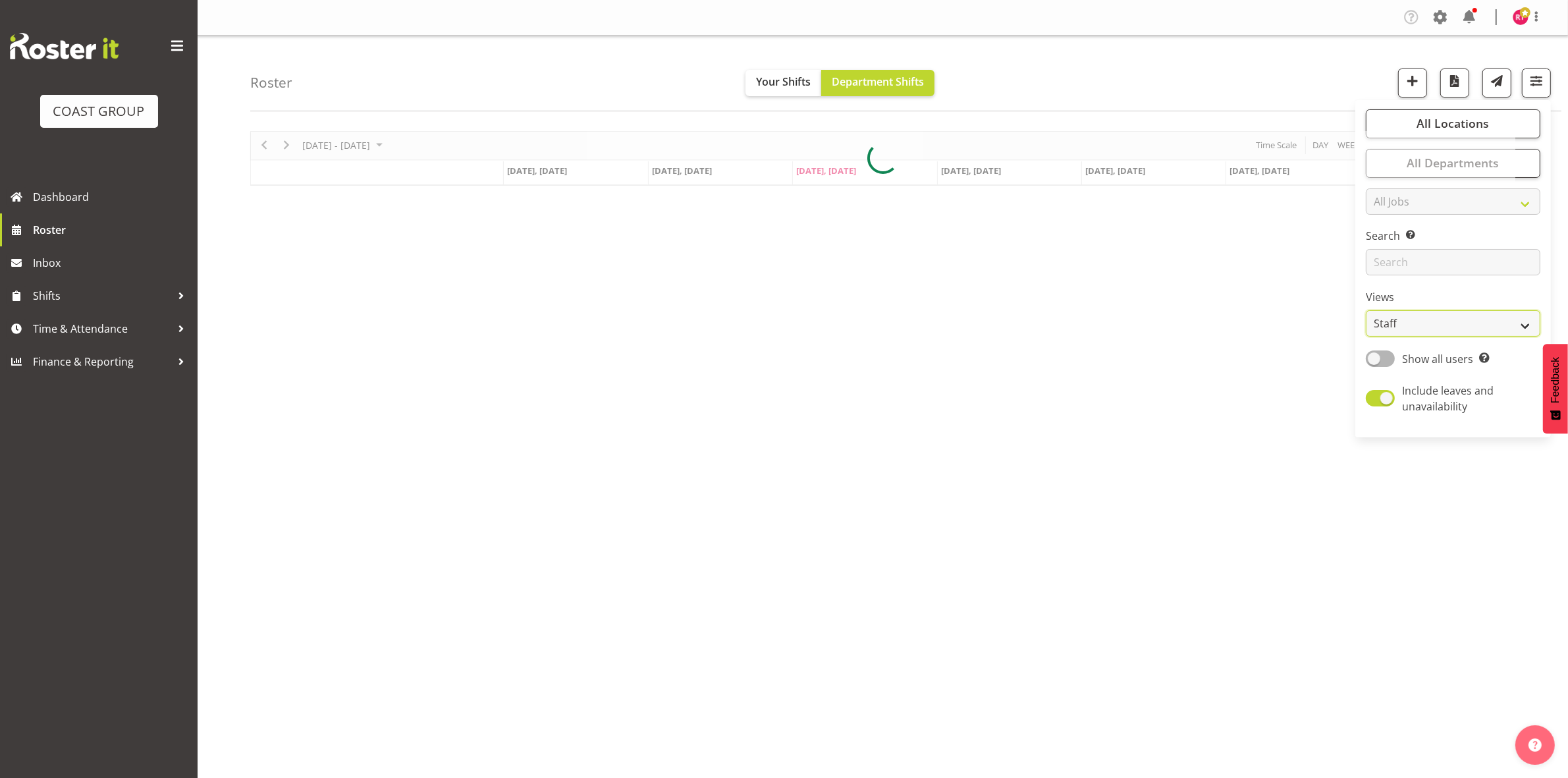
drag, startPoint x: 1419, startPoint y: 324, endPoint x: 1419, endPoint y: 336, distance: 12.0
click at [1419, 325] on select "Staff Role Shift - Horizontal Shift - Vertical Staff - Location" at bounding box center [1453, 324] width 175 height 26
select select "shift"
click at [1366, 311] on select "Staff Role Shift - Horizontal Shift - Vertical Staff - Location" at bounding box center [1453, 324] width 175 height 26
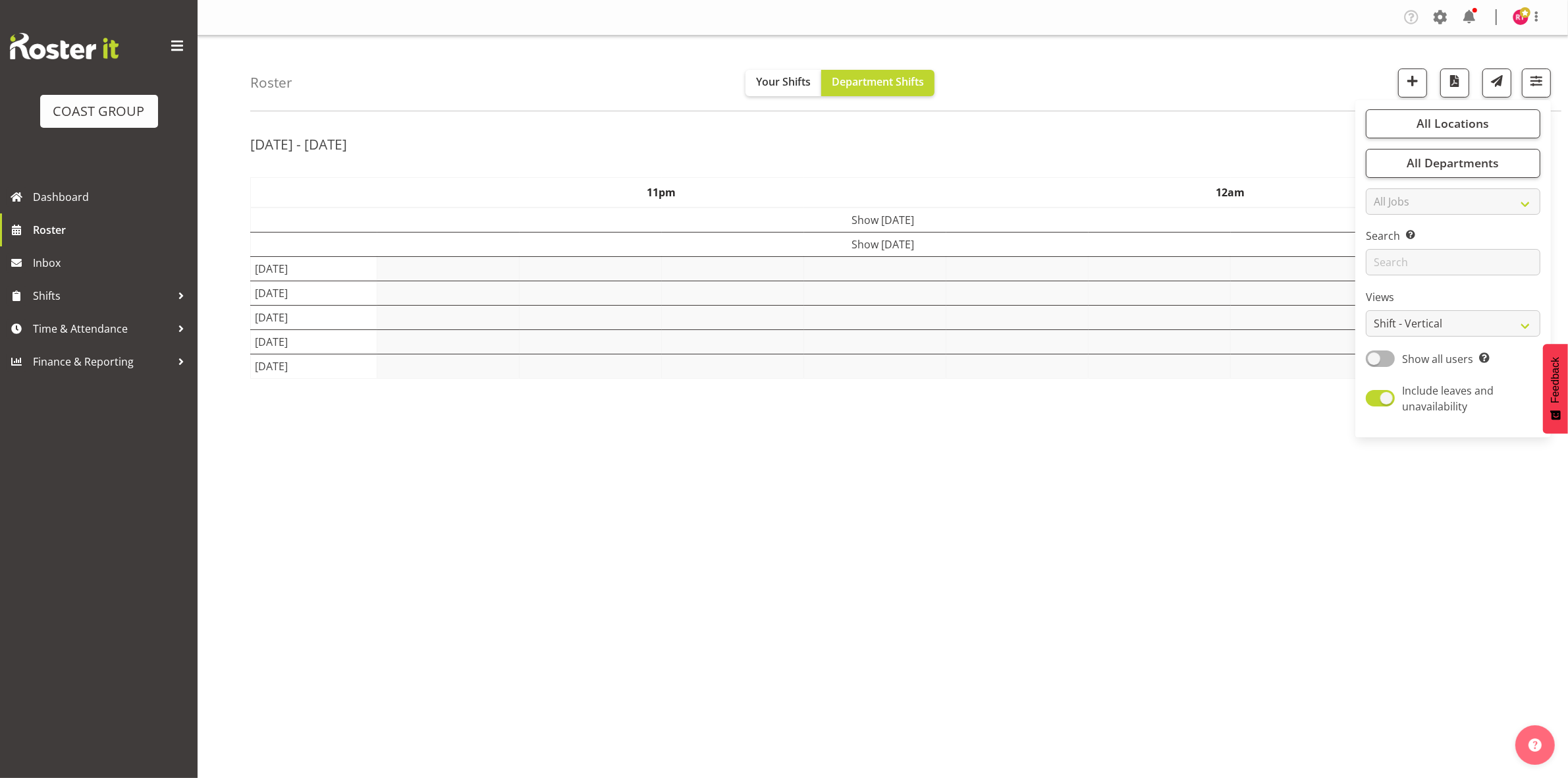
click at [1207, 149] on div "[DATE] - [DATE]" at bounding box center [882, 146] width 1265 height 30
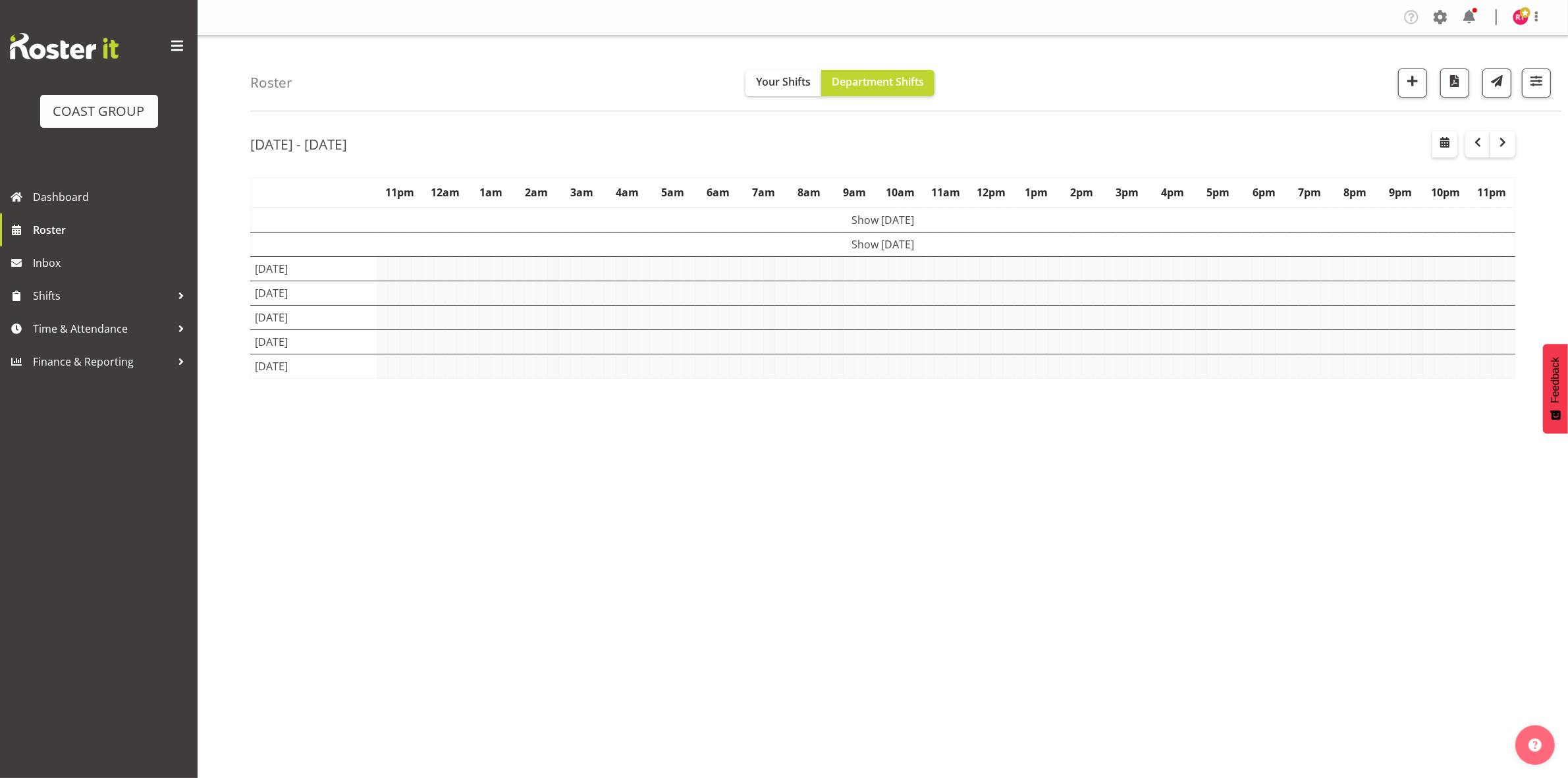
click at [960, 245] on td "Show [DATE]" at bounding box center [883, 244] width 1264 height 24
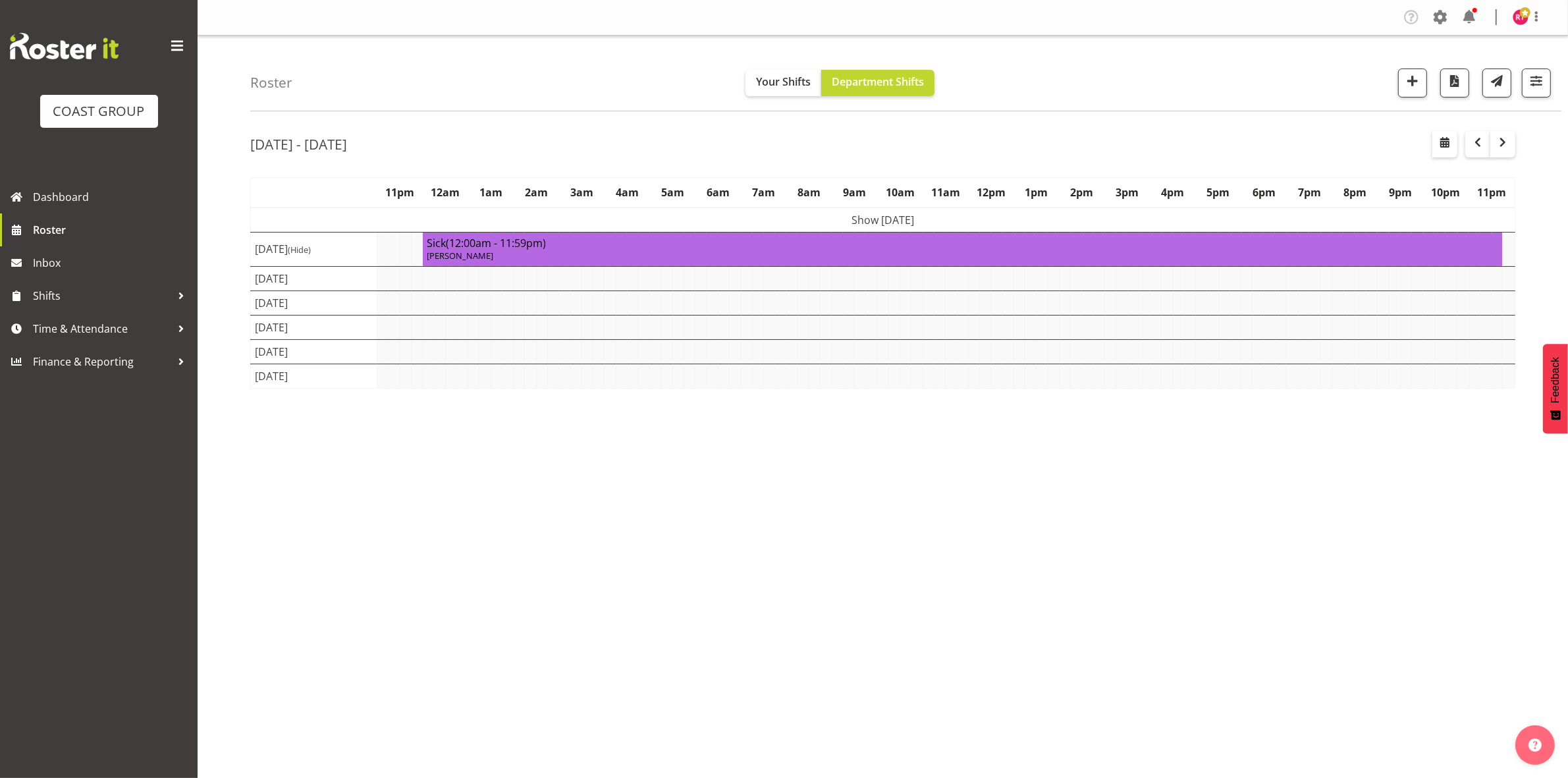
click at [957, 222] on td "Show [DATE]" at bounding box center [883, 220] width 1264 height 25
click at [896, 151] on div "[DATE] - [DATE]" at bounding box center [882, 146] width 1265 height 30
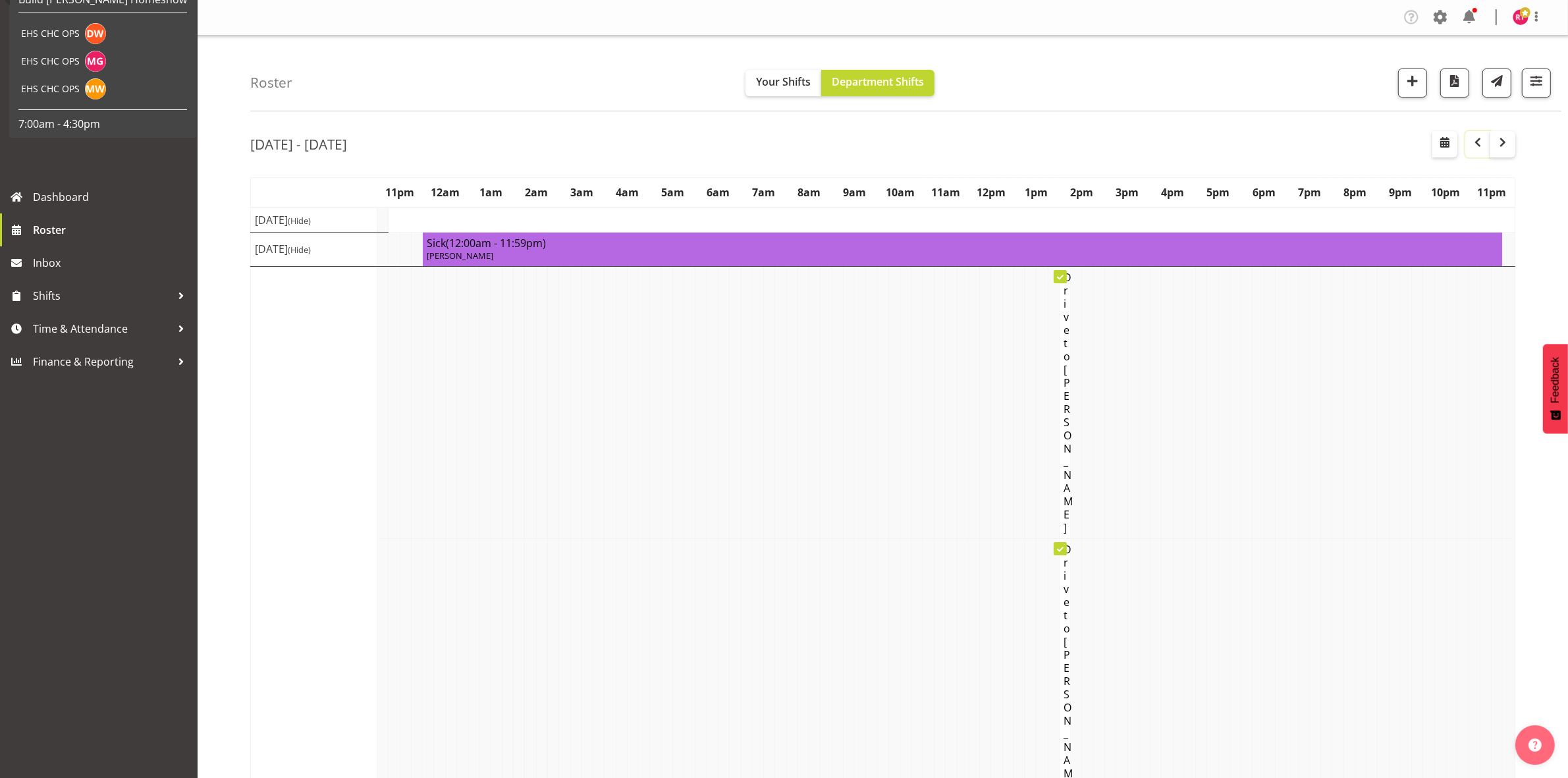
click at [1485, 142] on span "button" at bounding box center [1478, 142] width 16 height 16
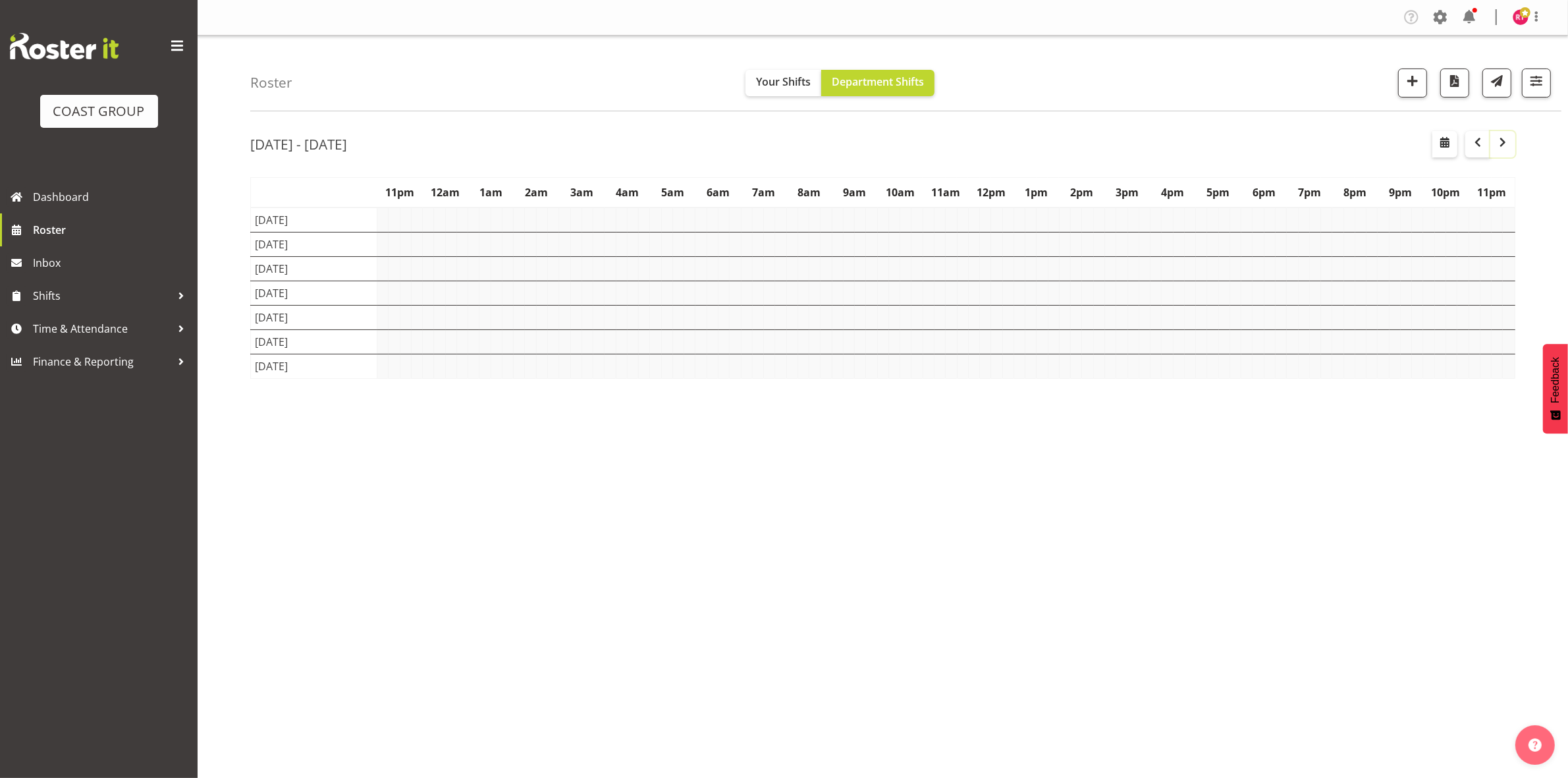
click at [1506, 143] on span "button" at bounding box center [1503, 142] width 16 height 16
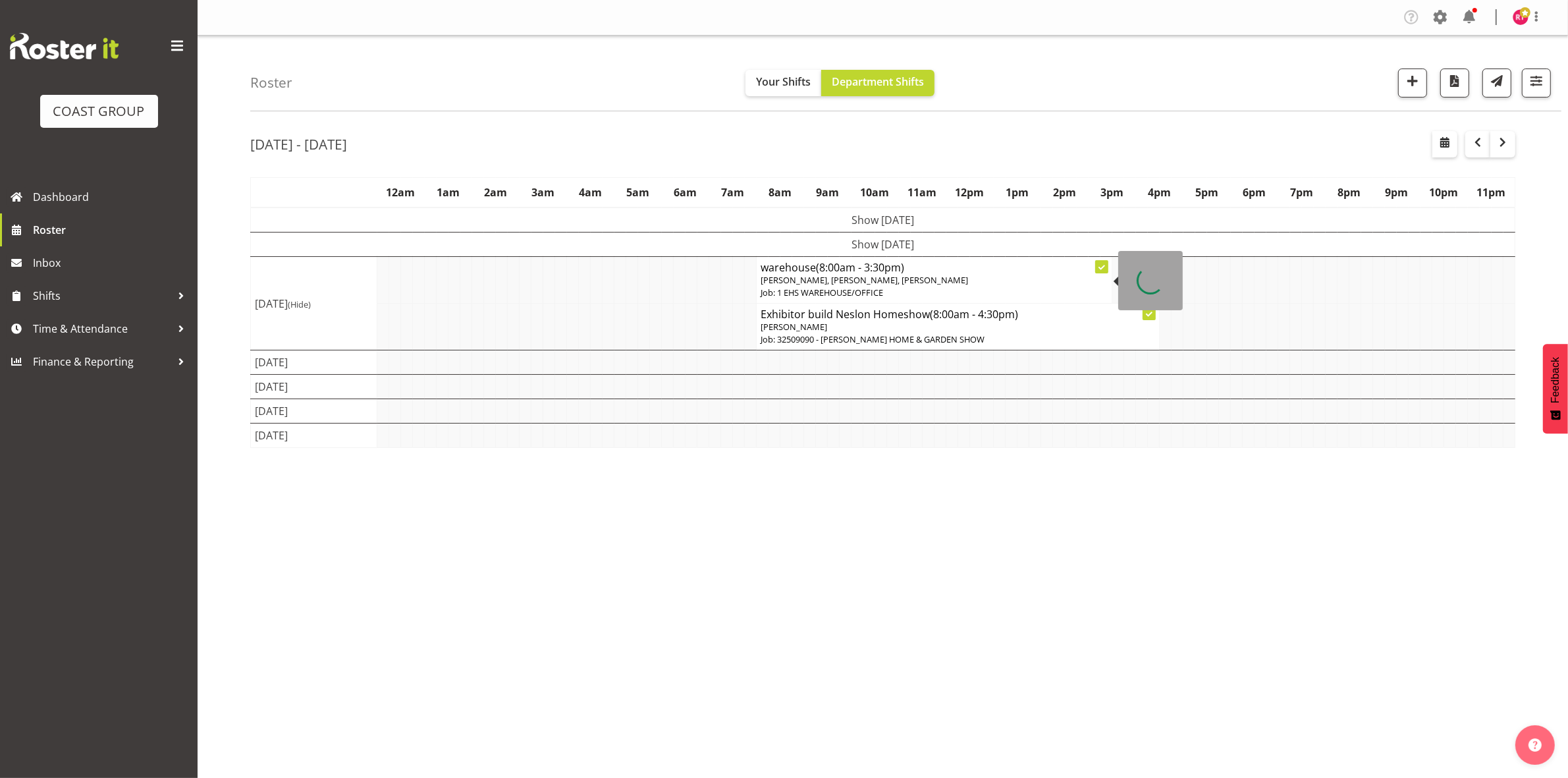
click at [805, 280] on span "[PERSON_NAME], [PERSON_NAME], [PERSON_NAME]" at bounding box center [865, 280] width 208 height 12
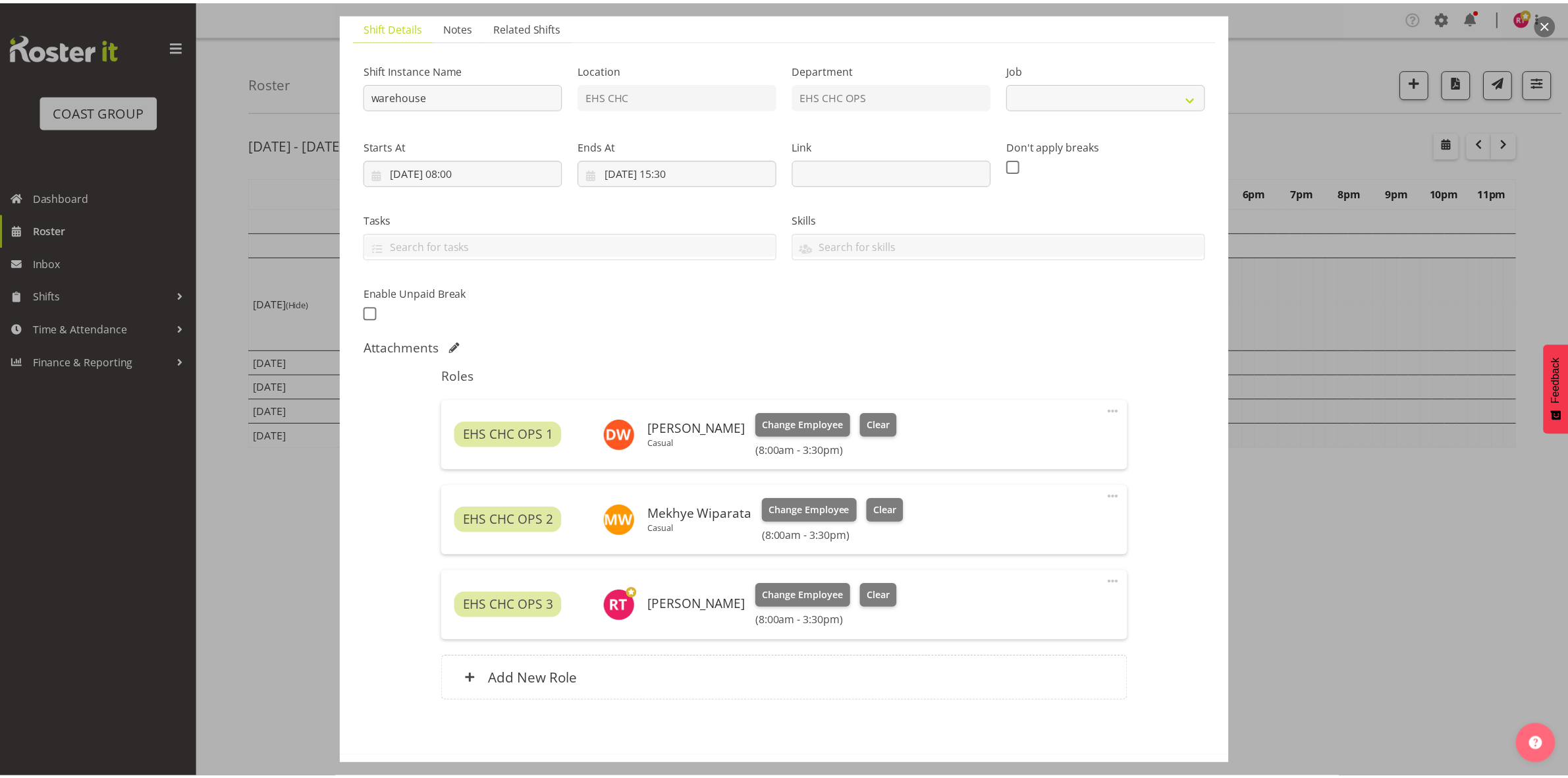
scroll to position [147, 0]
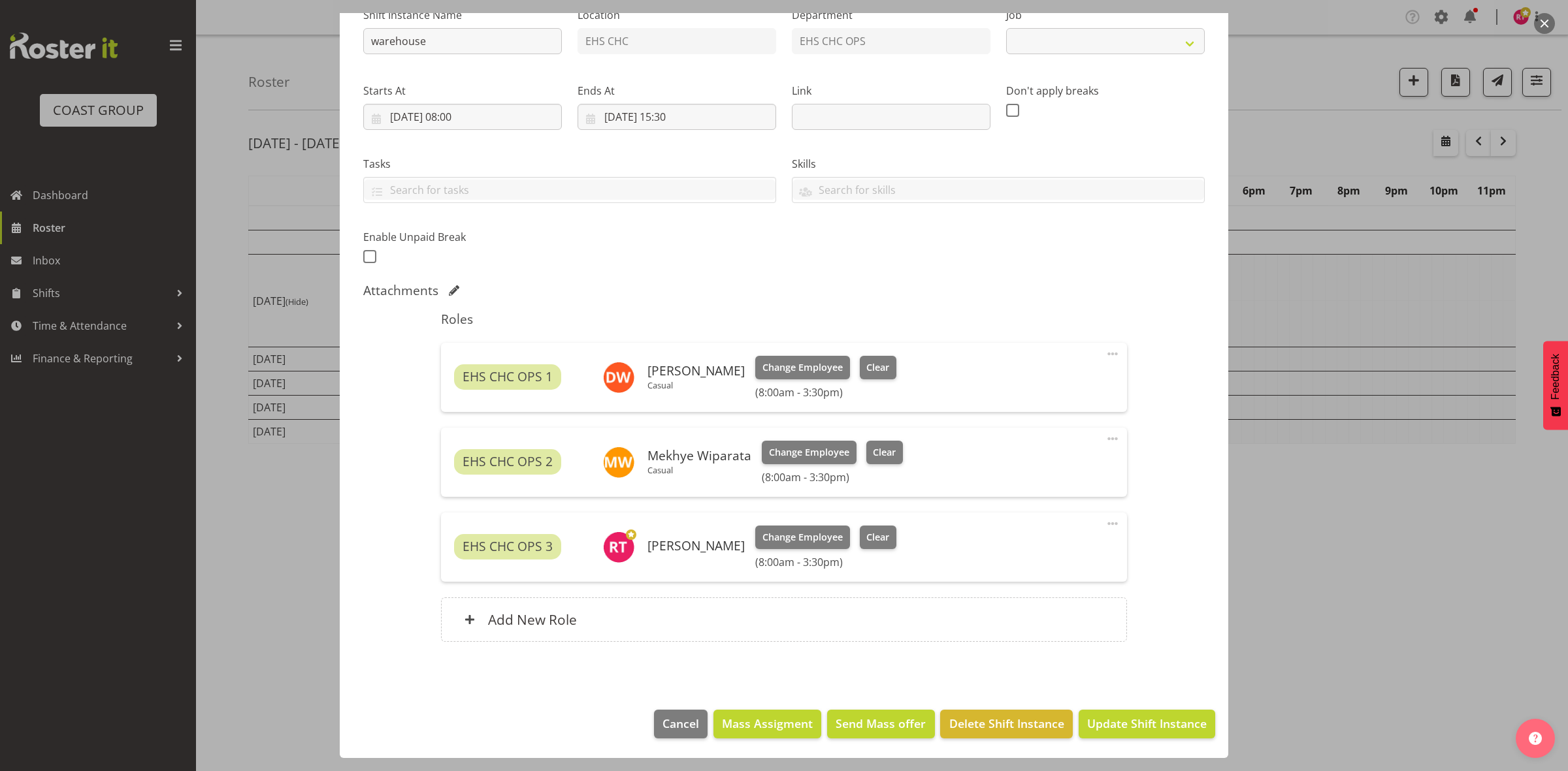
select select "69"
click at [654, 717] on button "Cancel" at bounding box center [680, 725] width 53 height 29
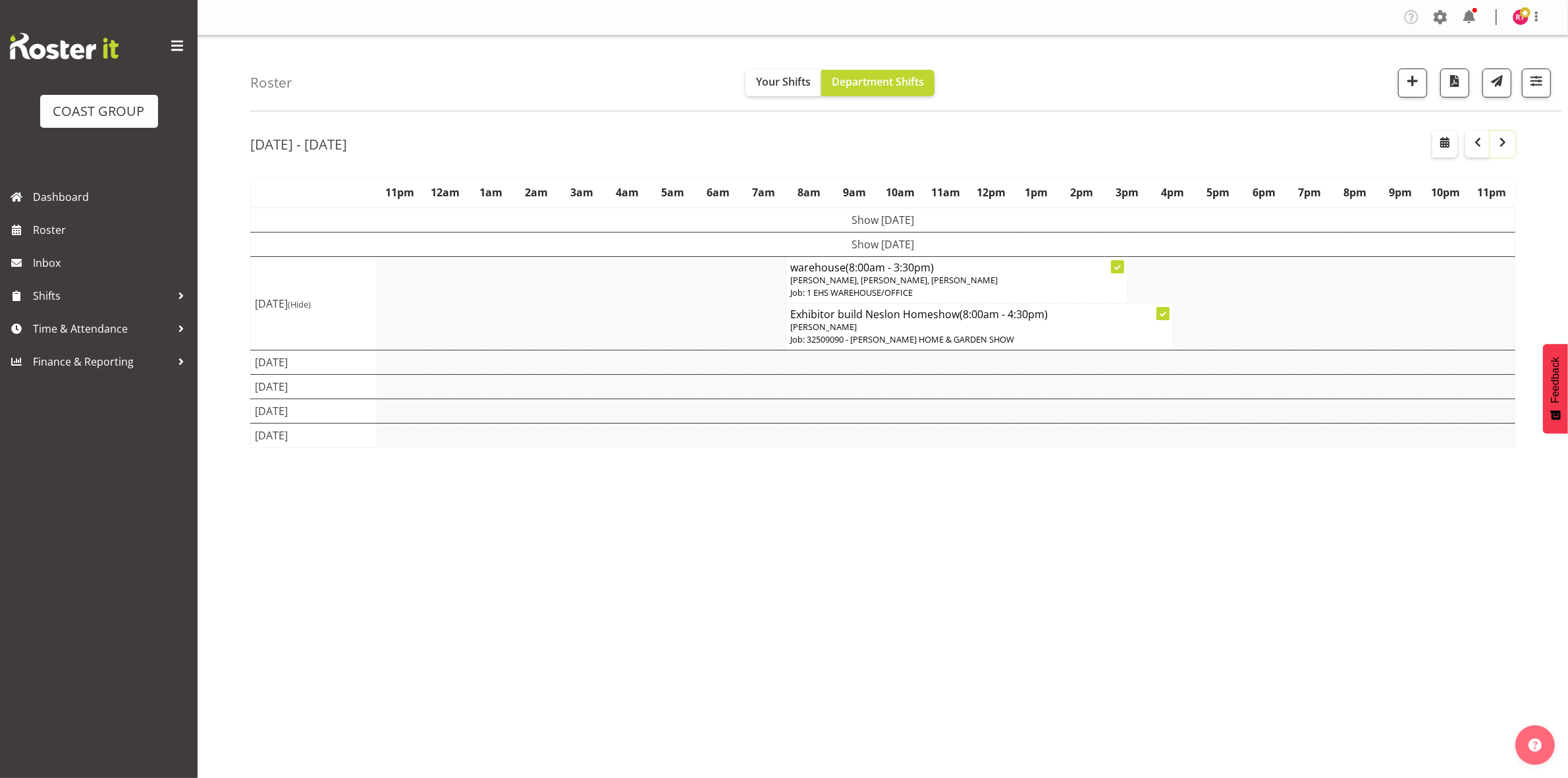
click at [1501, 150] on span "button" at bounding box center [1503, 142] width 16 height 16
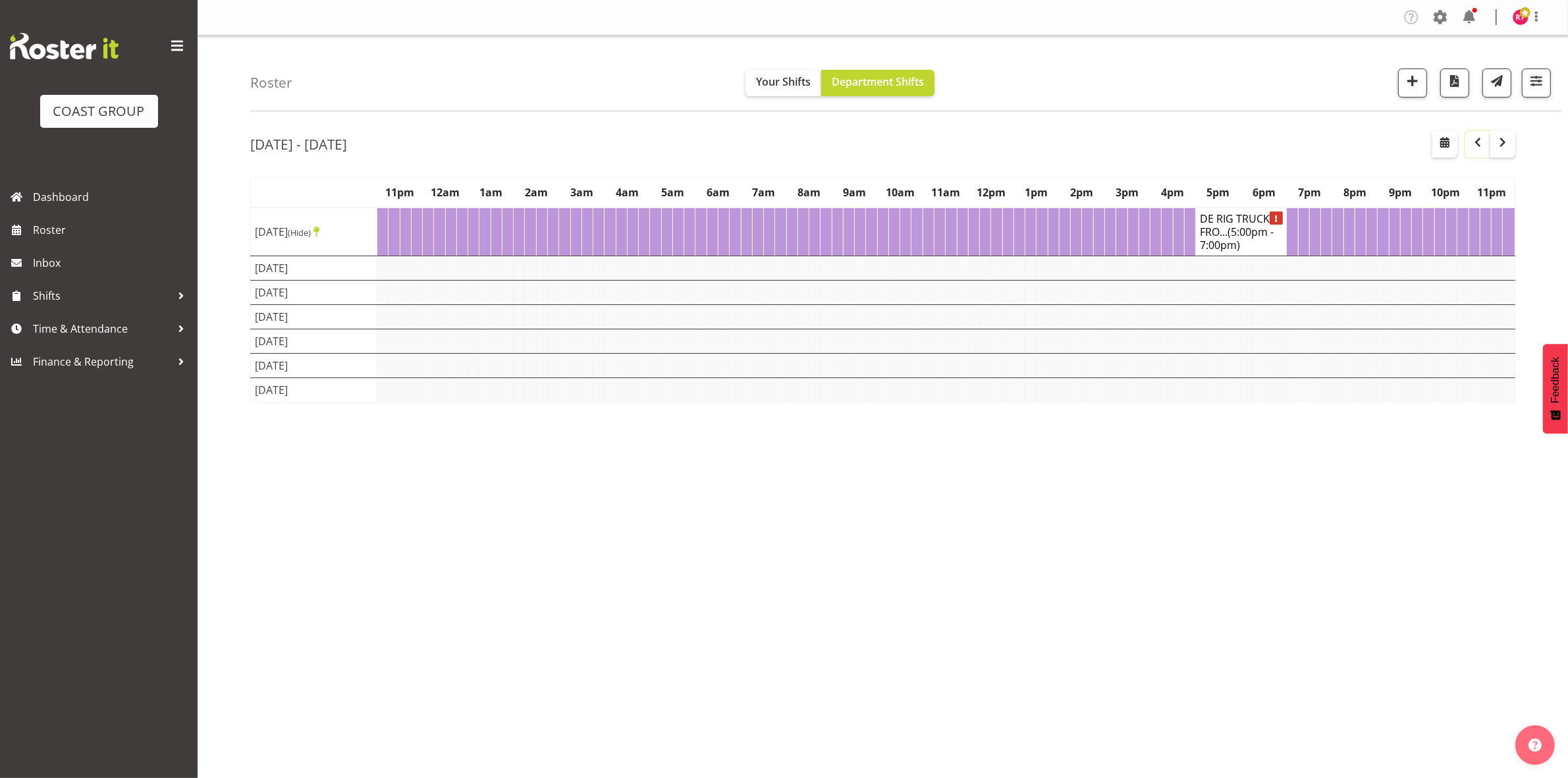
click at [1473, 146] on span "button" at bounding box center [1478, 142] width 16 height 16
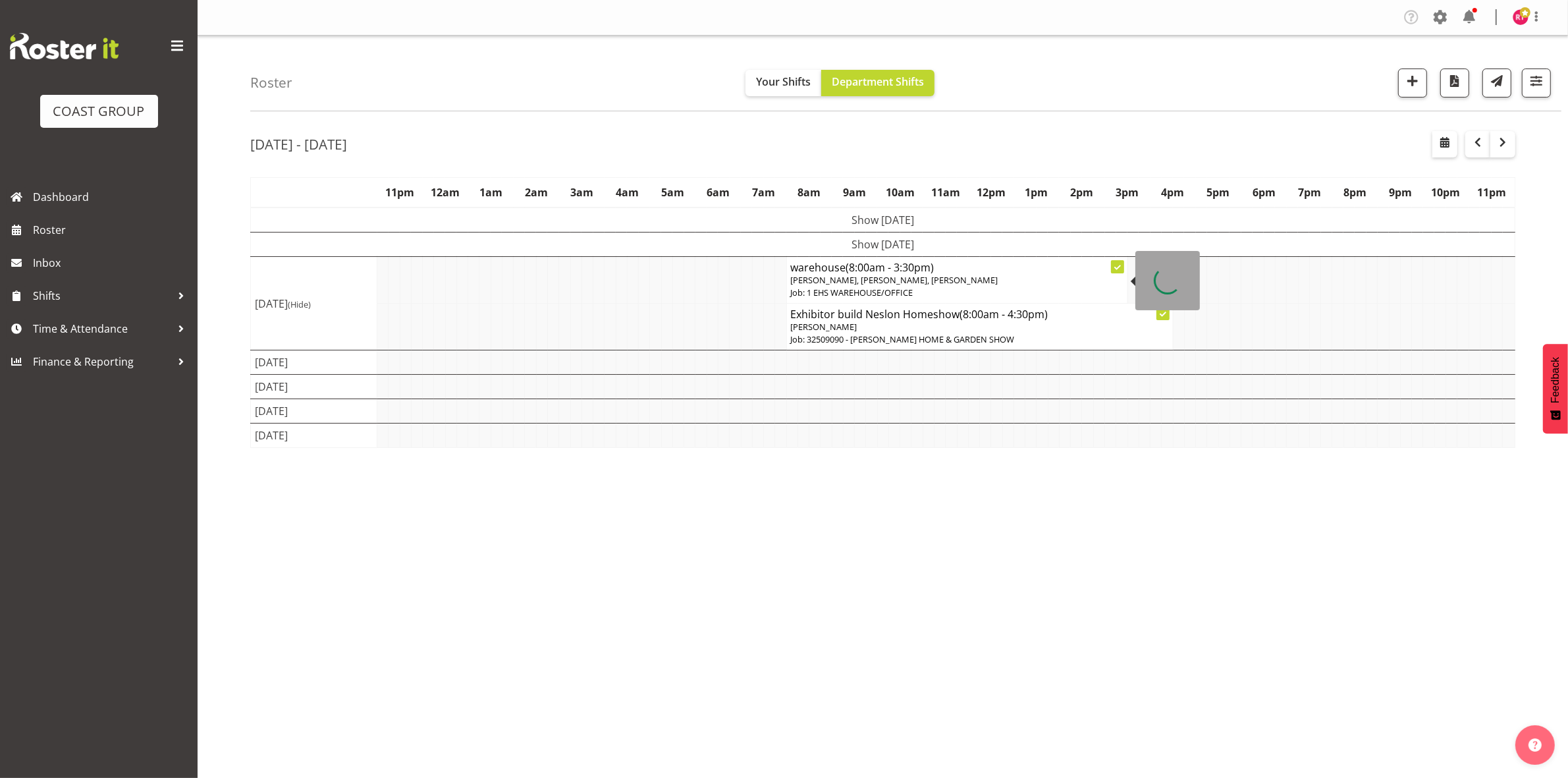
click at [871, 288] on p "Job: 1 EHS WAREHOUSE/OFFICE" at bounding box center [957, 293] width 333 height 12
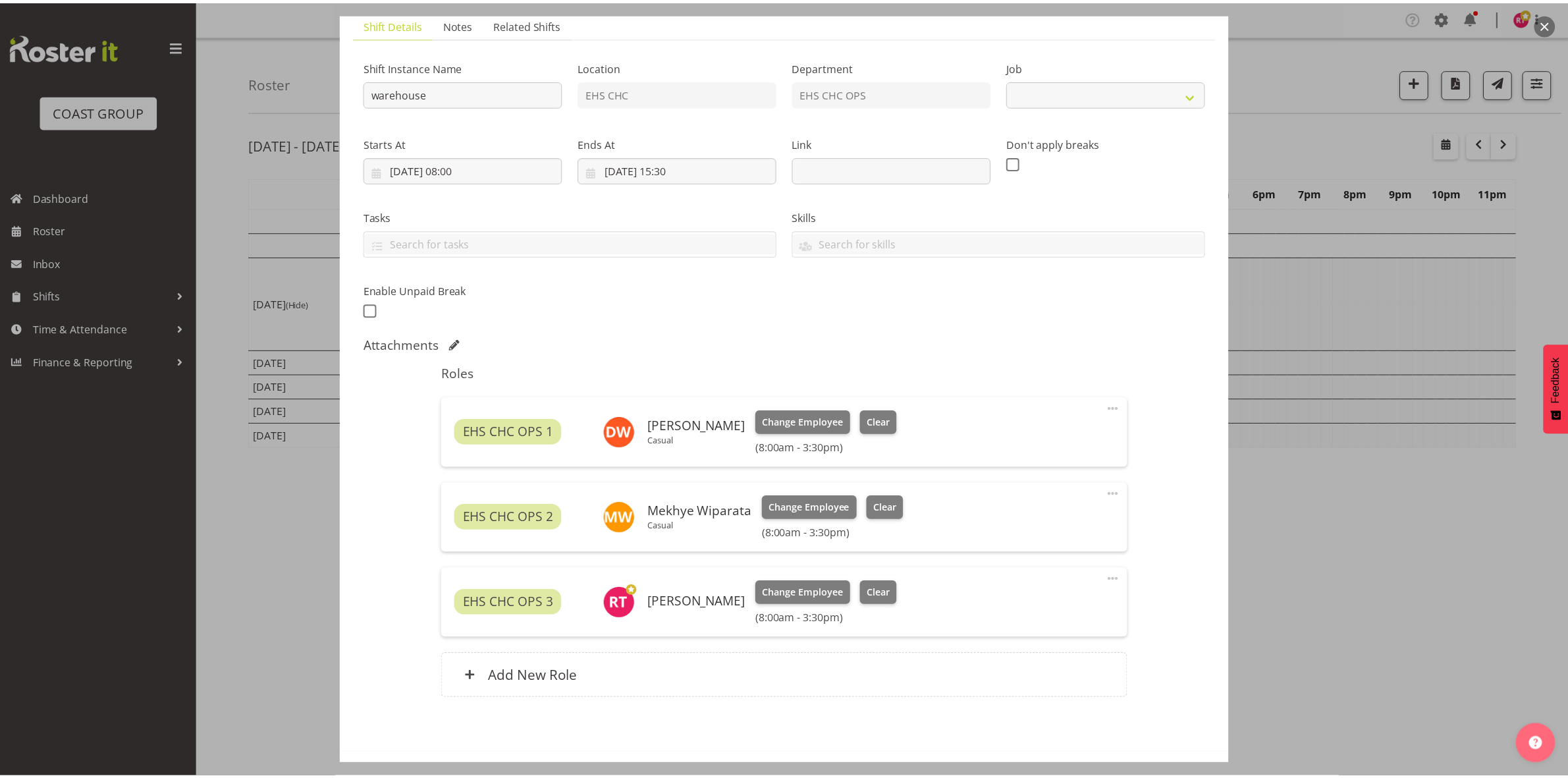
scroll to position [147, 0]
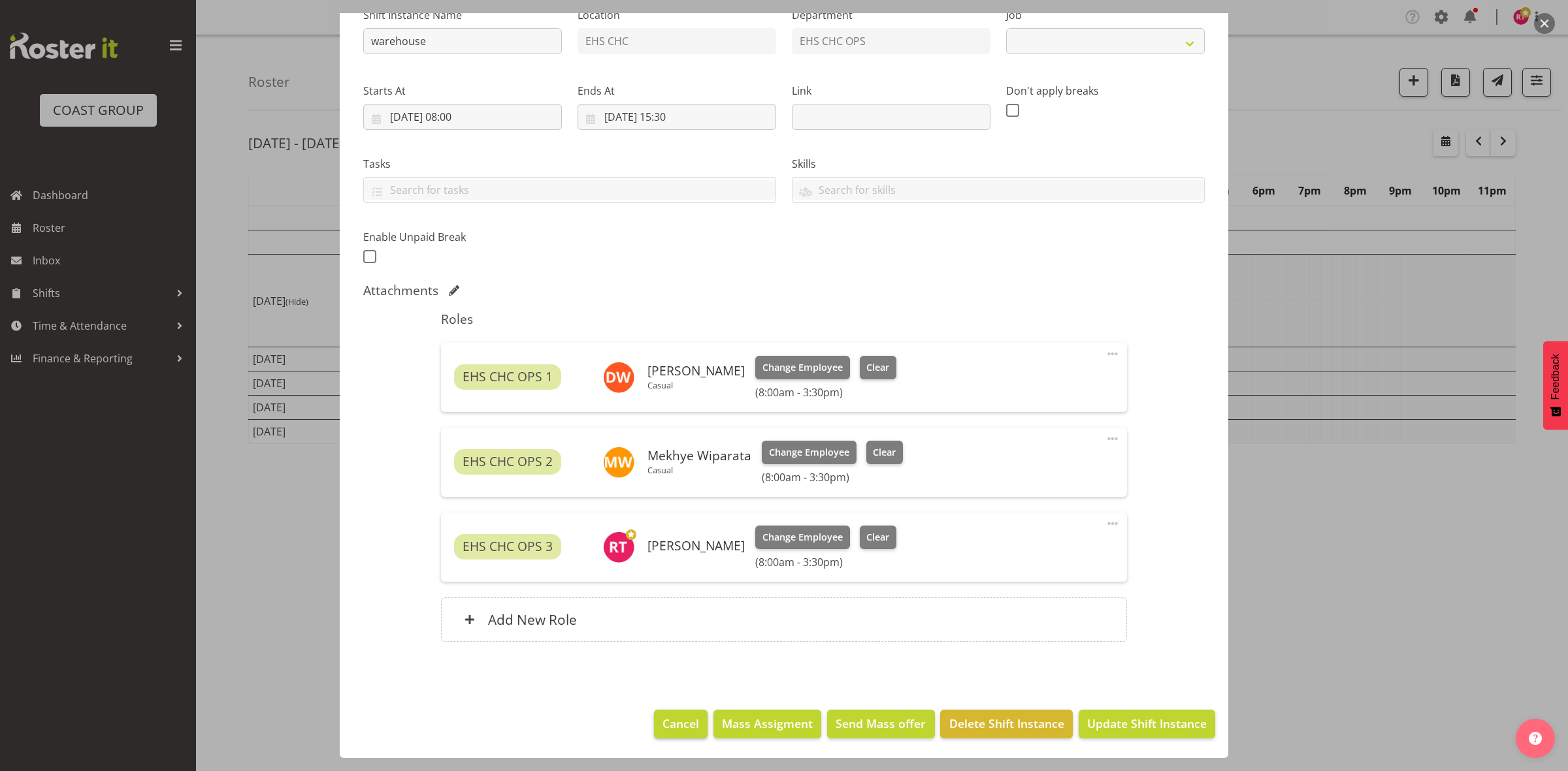
select select "69"
click at [672, 717] on span "Cancel" at bounding box center [680, 724] width 37 height 17
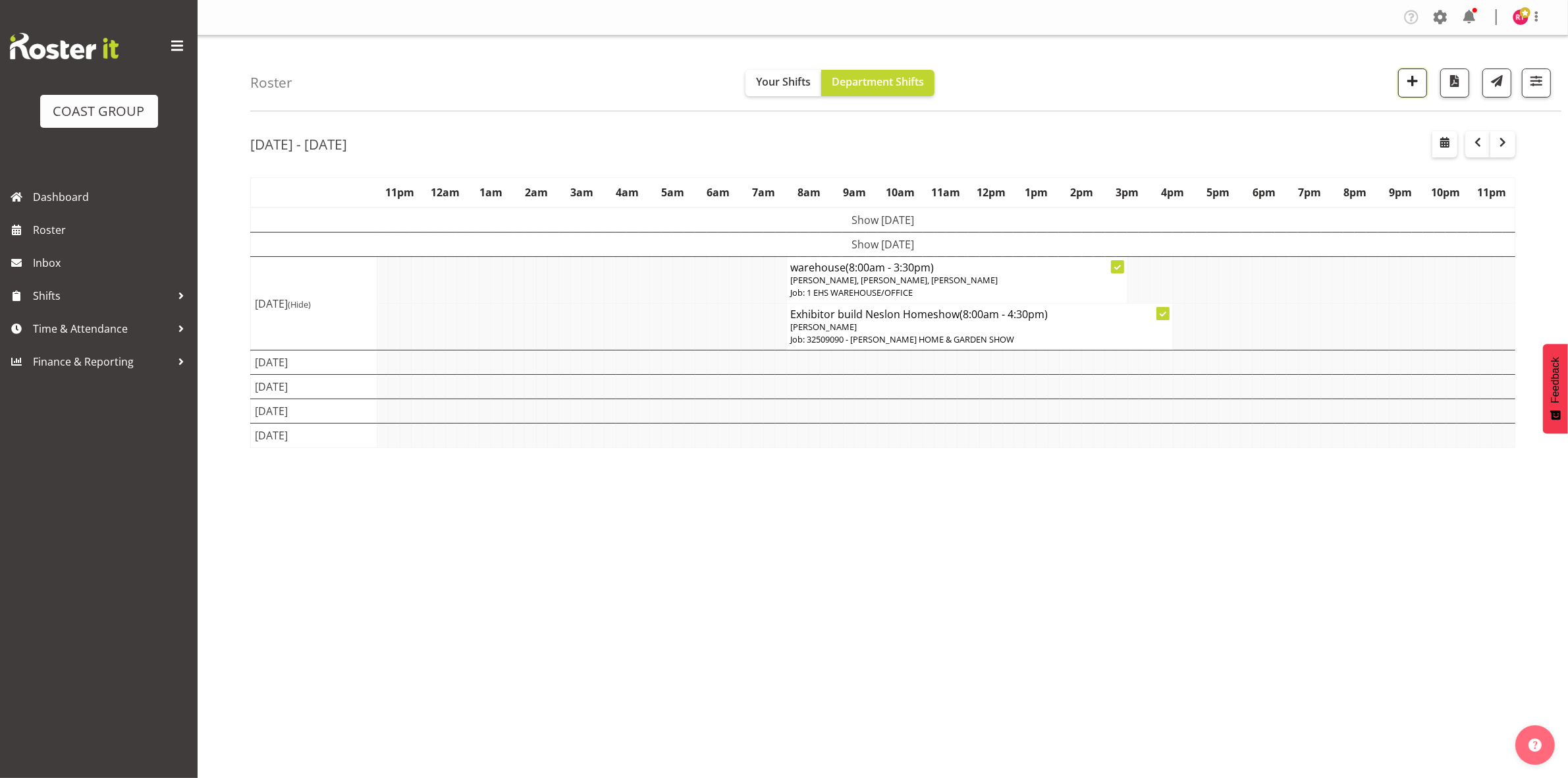
click at [1410, 76] on span "button" at bounding box center [1413, 81] width 17 height 17
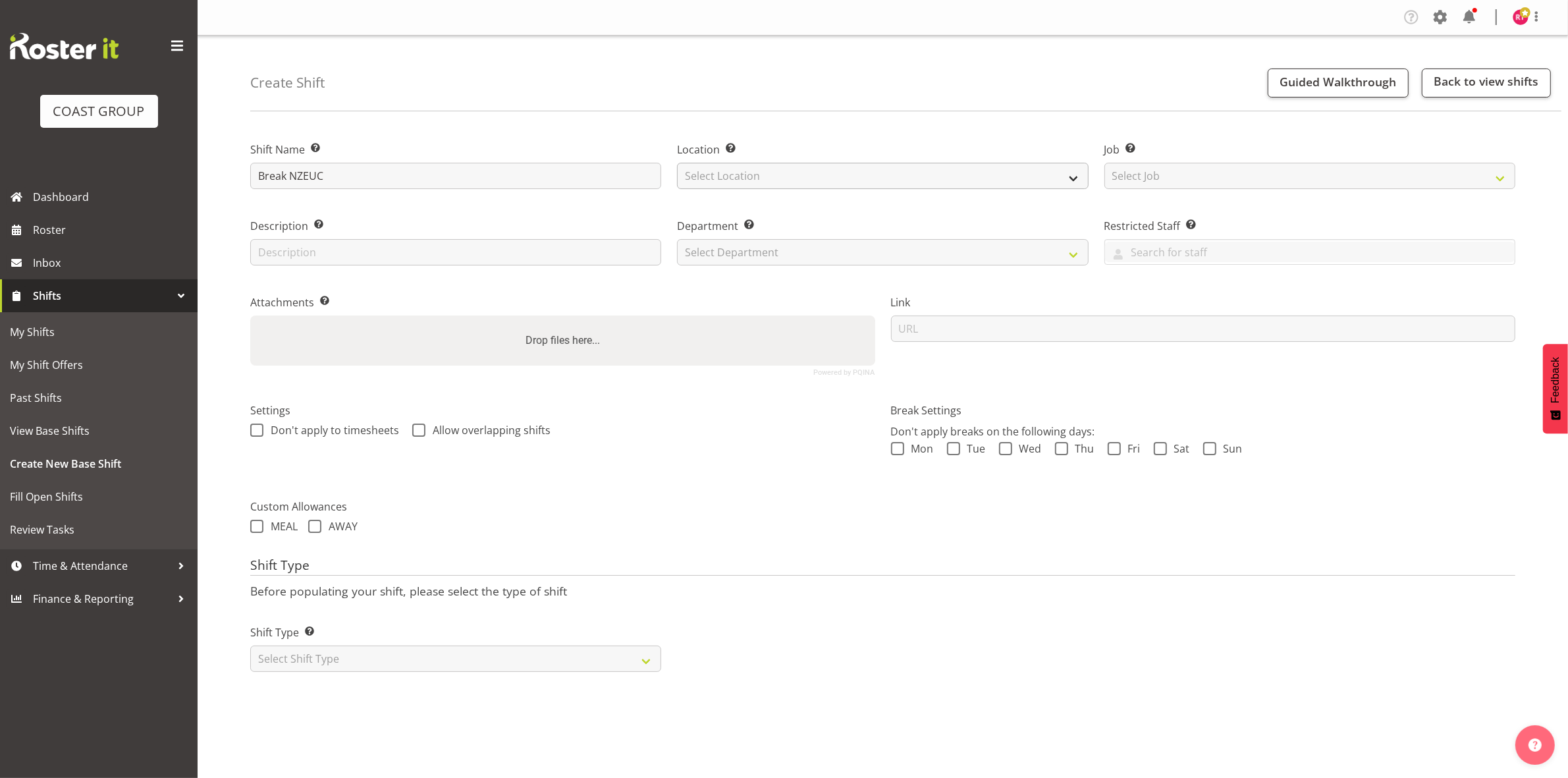
type input "Break NZEUC"
drag, startPoint x: 785, startPoint y: 173, endPoint x: 794, endPoint y: 175, distance: 9.2
click at [788, 173] on select "Select Location EHS CHC" at bounding box center [882, 176] width 411 height 26
select select "107"
click at [677, 163] on select "Select Location EHS CHC" at bounding box center [882, 176] width 411 height 26
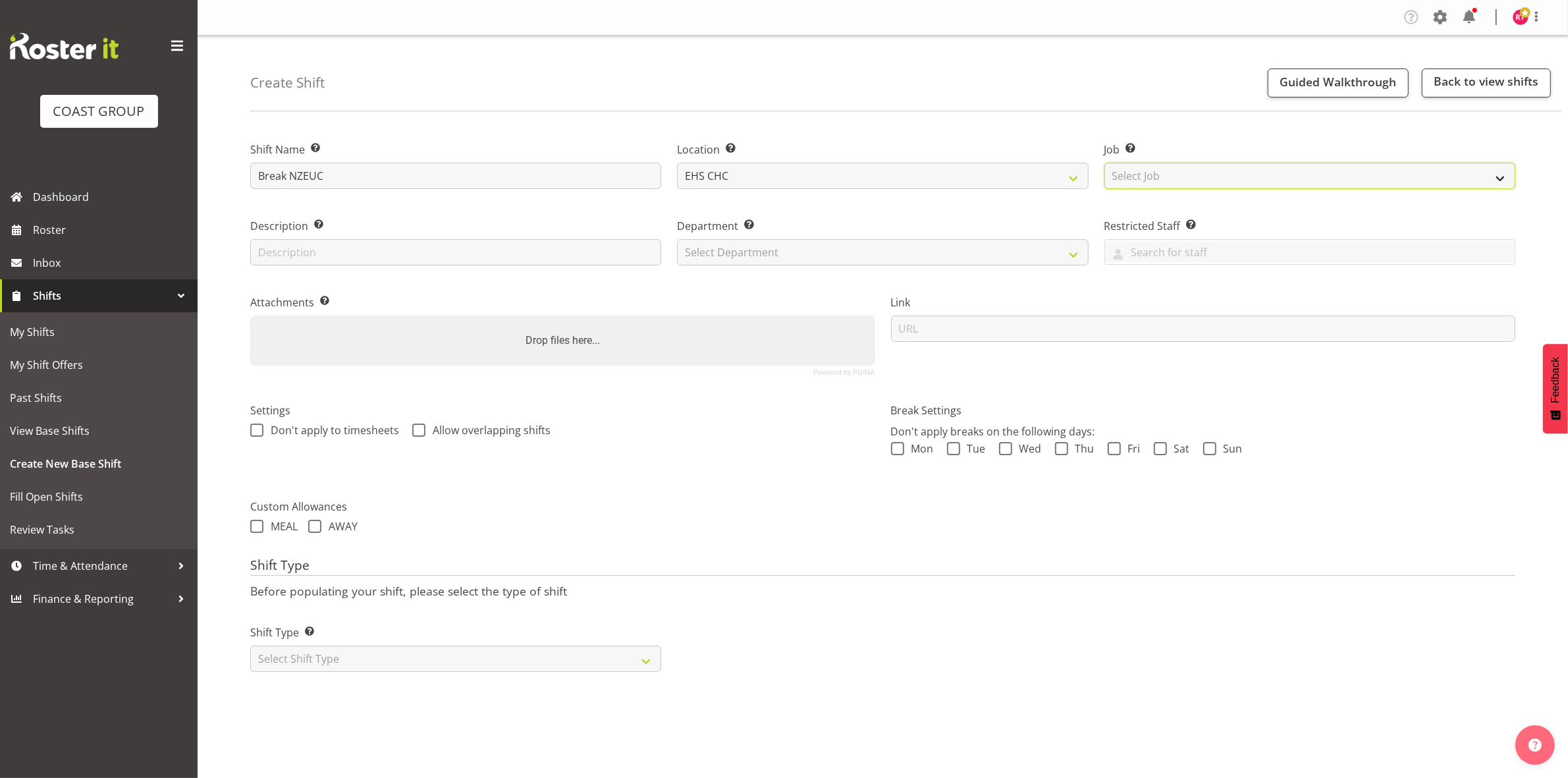
click at [1228, 178] on select "Select Job Create new job 1 Carlton Events 1 Carlton Hamilton 1 Carlton Welling…" at bounding box center [1309, 176] width 411 height 26
select select "9204"
click at [1104, 163] on select "Select Job Create new job 1 Carlton Events 1 Carlton Hamilton 1 Carlton Welling…" at bounding box center [1309, 176] width 411 height 26
click at [923, 259] on select "Select Department EHS CHC OPS" at bounding box center [882, 252] width 411 height 26
select select "41"
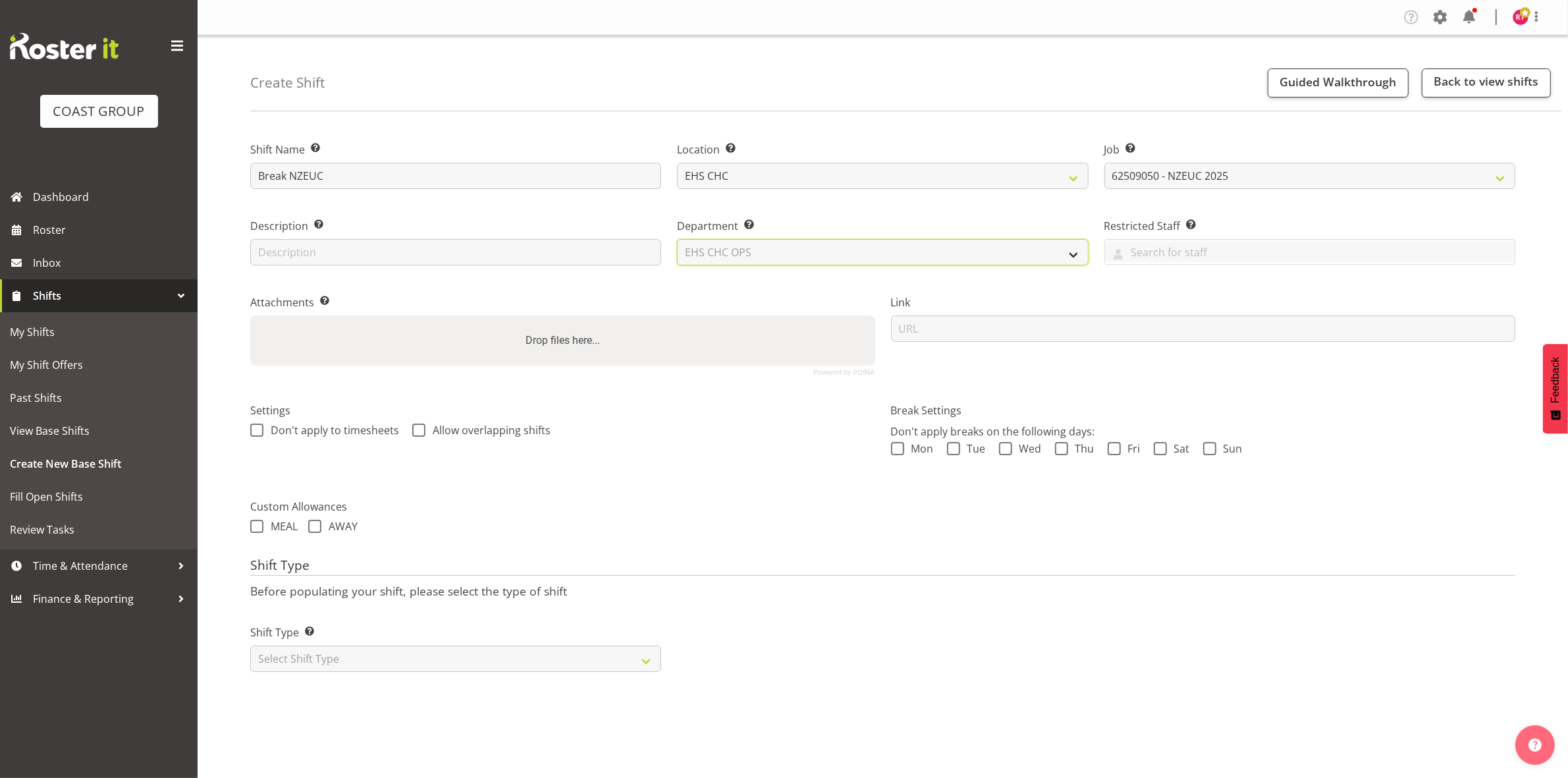
click at [677, 239] on select "Select Department EHS CHC OPS" at bounding box center [882, 252] width 411 height 26
click at [381, 666] on select "Select Shift Type One Off Shift Recurring Shift Rotating Shift" at bounding box center [455, 659] width 411 height 26
select select "one_off"
click at [250, 647] on select "Select Shift Type One Off Shift Recurring Shift Rotating Shift" at bounding box center [455, 659] width 411 height 26
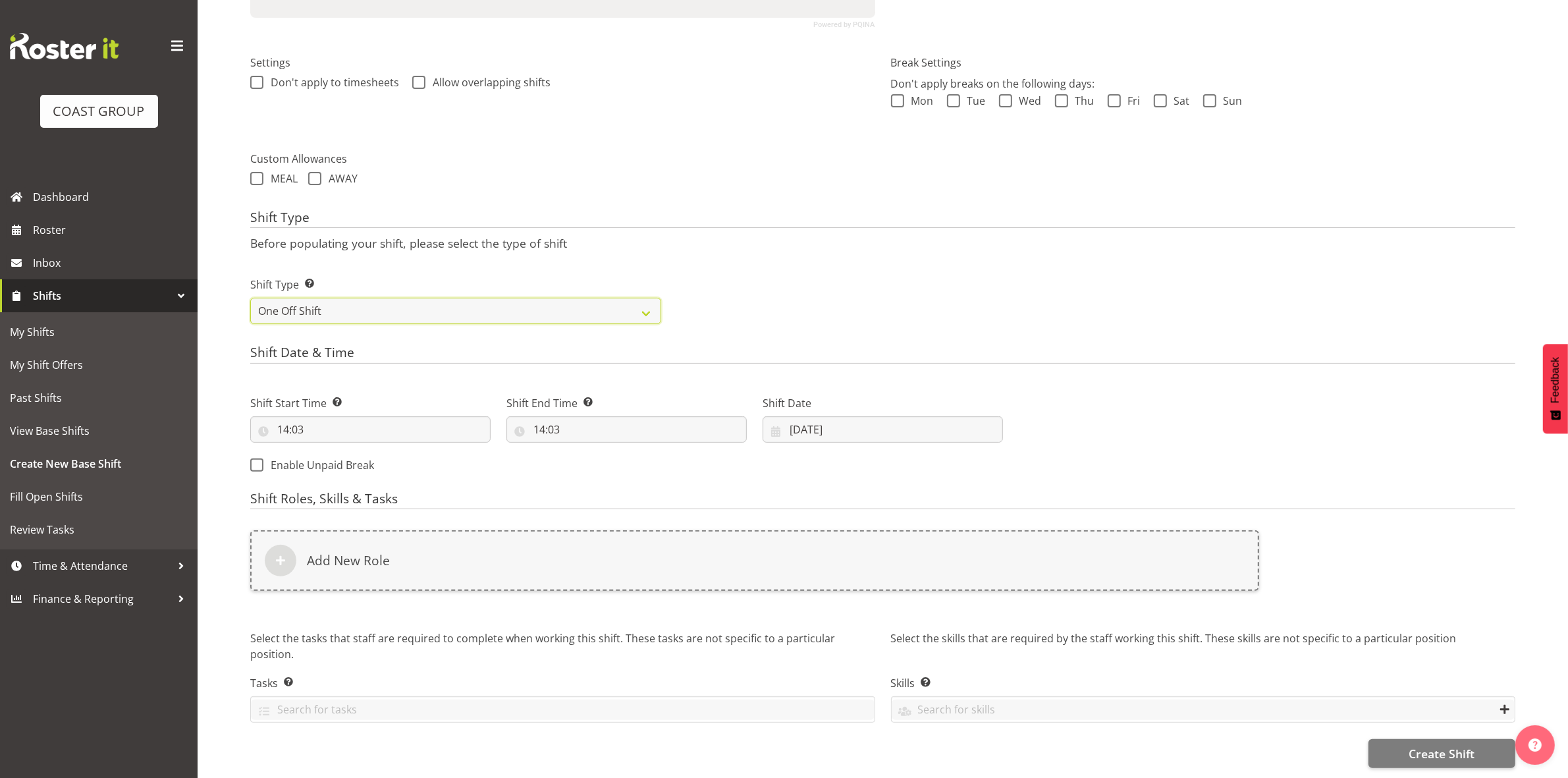
scroll to position [361, 0]
click at [283, 419] on input "14:03" at bounding box center [370, 429] width 240 height 26
click at [334, 451] on select "00 01 02 03 04 05 06 07 08 09 10 11 12 13 14 15 16 17 18 19 20 21 22 23" at bounding box center [340, 464] width 29 height 26
select select "15"
click at [325, 451] on select "00 01 02 03 04 05 06 07 08 09 10 11 12 13 14 15 16 17 18 19 20 21 22 23" at bounding box center [340, 464] width 29 height 26
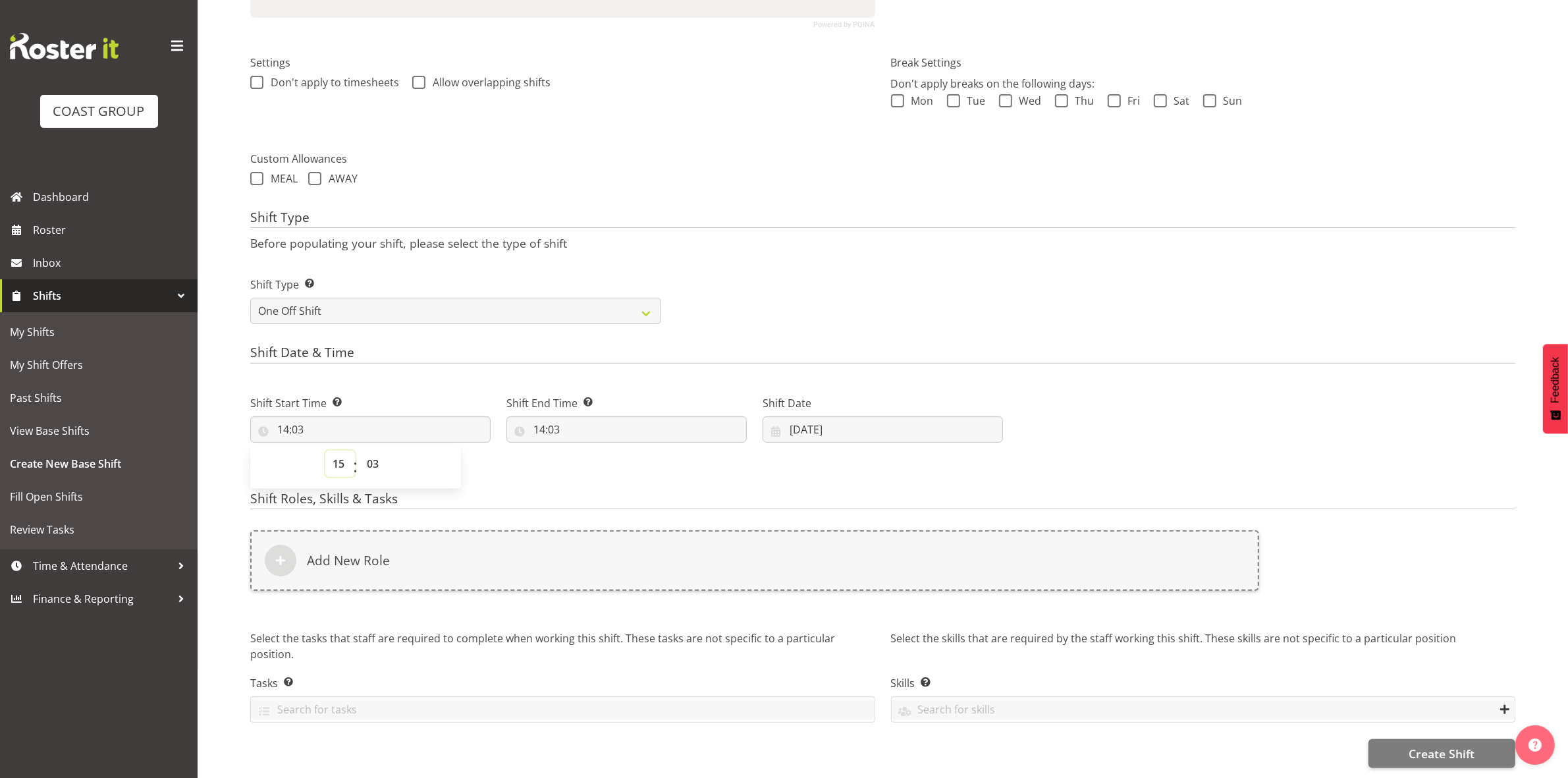
type input "15:03"
drag, startPoint x: 374, startPoint y: 455, endPoint x: 375, endPoint y: 446, distance: 9.1
click at [374, 455] on select "00 01 02 03 04 05 06 07 08 09 10 11 12 13 14 15 16 17 18 19 20 21 22 23 24 25 2…" at bounding box center [374, 464] width 29 height 26
select select "30"
click at [360, 451] on select "00 01 02 03 04 05 06 07 08 09 10 11 12 13 14 15 16 17 18 19 20 21 22 23 24 25 2…" at bounding box center [374, 464] width 29 height 26
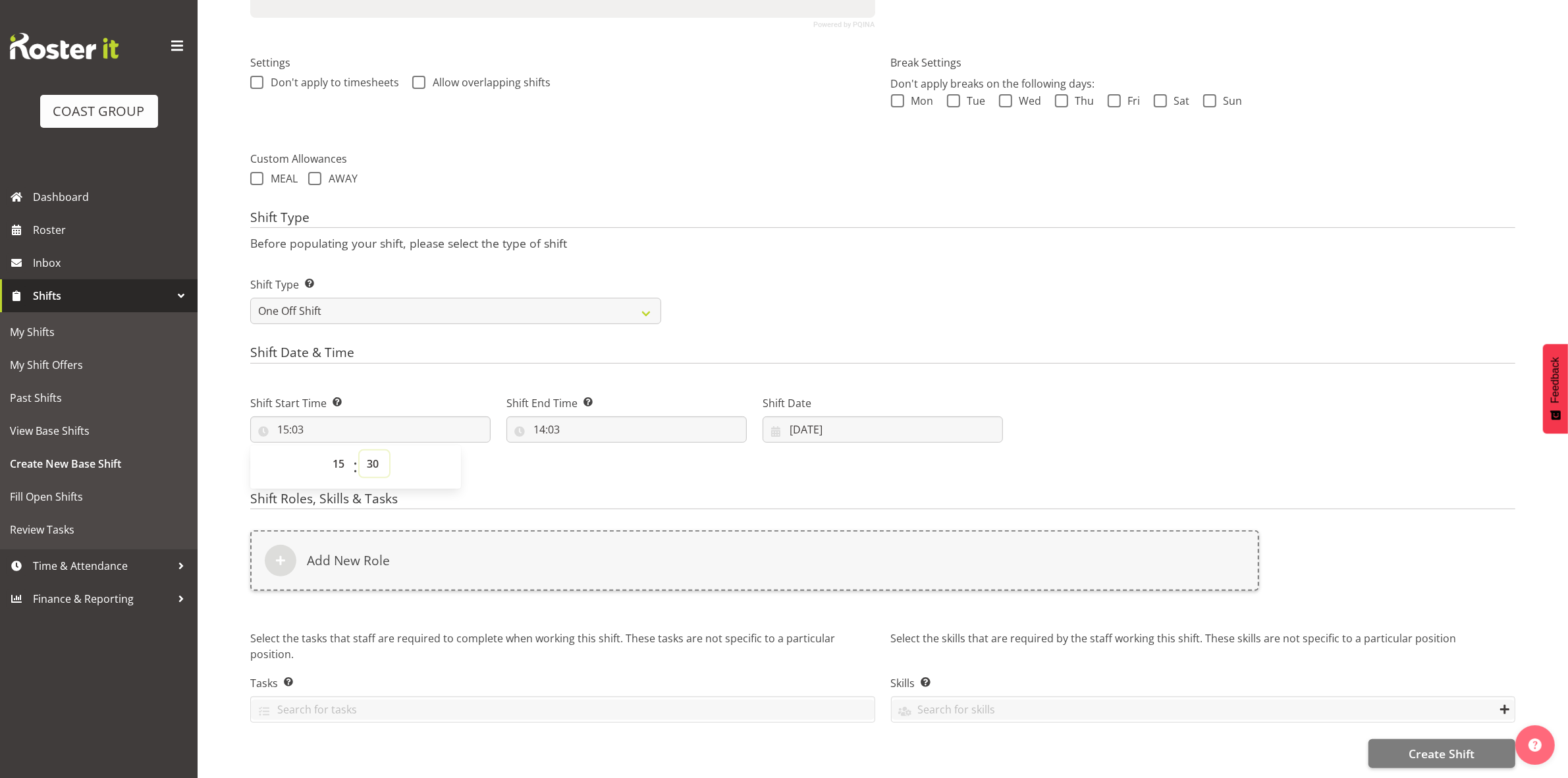
type input "15:30"
click at [466, 351] on h4 "Shift Date & Time" at bounding box center [882, 354] width 1265 height 18
click at [542, 416] on input "14:03" at bounding box center [627, 429] width 240 height 26
click at [610, 459] on span ":" at bounding box center [611, 467] width 4 height 33
click at [599, 452] on select "00 01 02 03 04 05 06 07 08 09 10 11 12 13 14 15 16 17 18 19 20 21 22 23" at bounding box center [596, 464] width 29 height 26
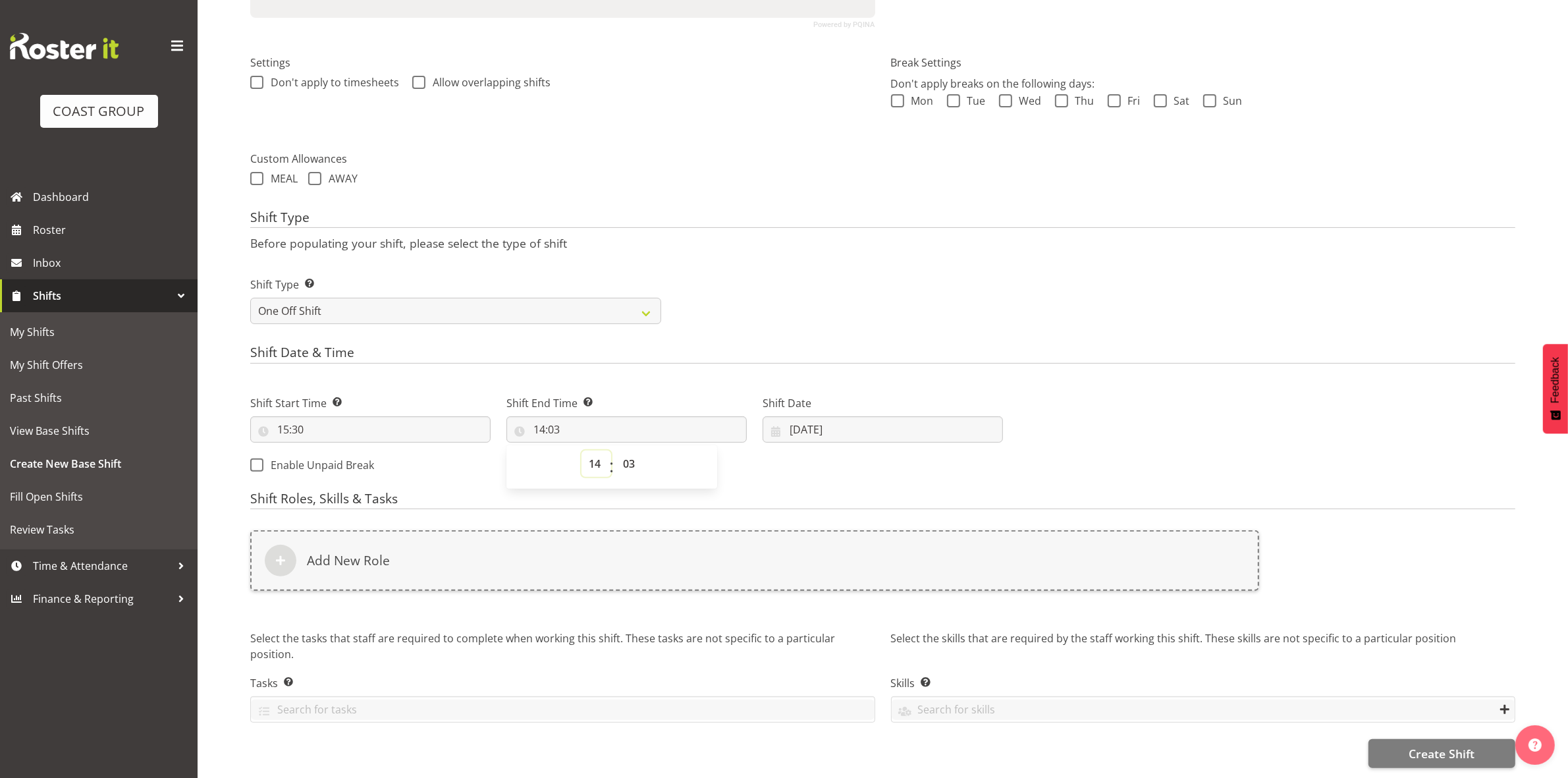
select select "19"
click at [581, 451] on select "00 01 02 03 04 05 06 07 08 09 10 11 12 13 14 15 16 17 18 19 20 21 22 23" at bounding box center [596, 464] width 29 height 26
type input "19:03"
click at [623, 453] on select "00 01 02 03 04 05 06 07 08 09 10 11 12 13 14 15 16 17 18 19 20 21 22 23 24 25 2…" at bounding box center [630, 464] width 29 height 26
select select "30"
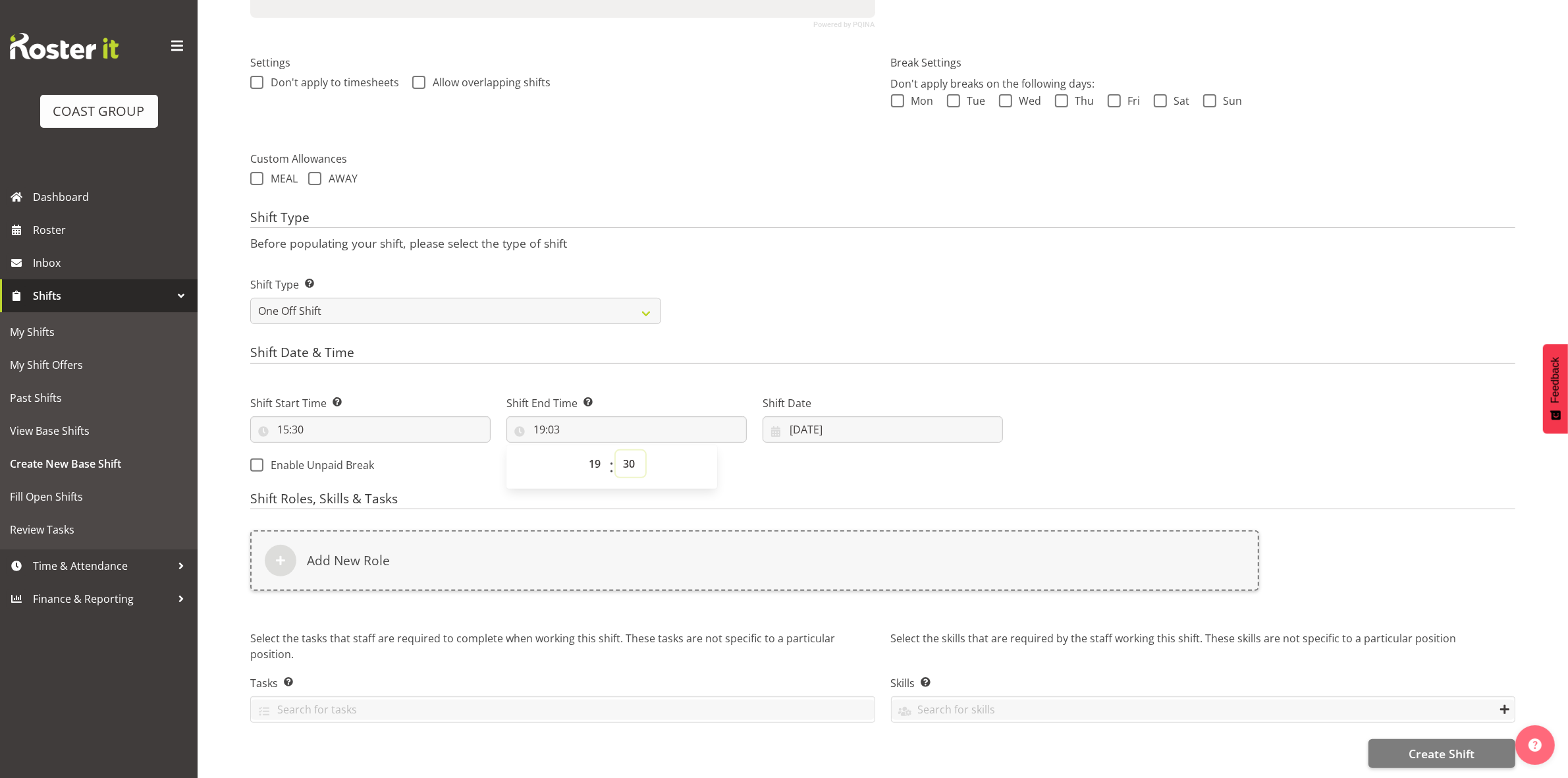
click at [616, 451] on select "00 01 02 03 04 05 06 07 08 09 10 11 12 13 14 15 16 17 18 19 20 21 22 23 24 25 2…" at bounding box center [630, 464] width 29 height 26
type input "19:30"
click at [703, 345] on h4 "Shift Date & Time" at bounding box center [882, 354] width 1265 height 18
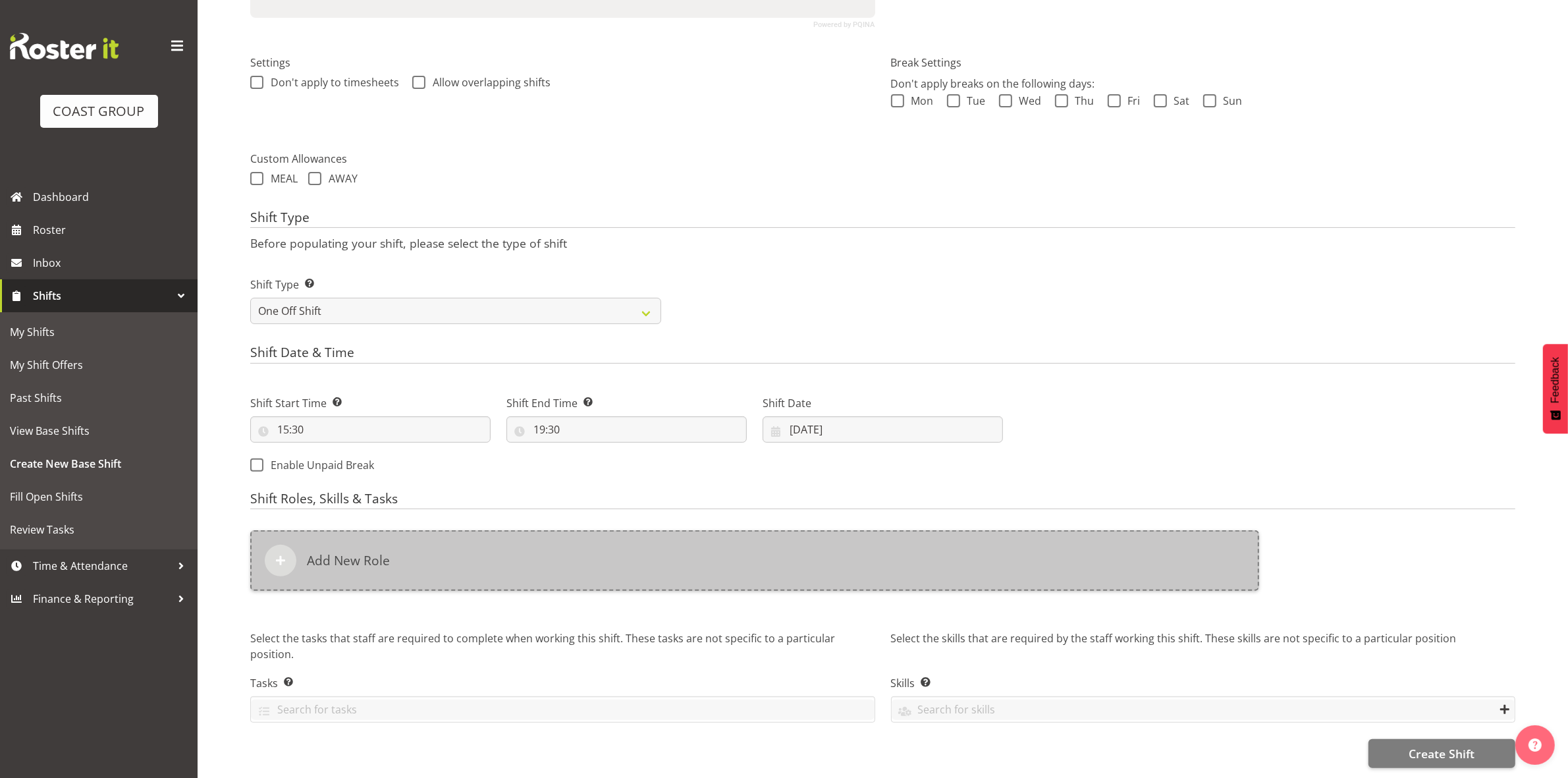
click at [544, 556] on div "Add New Role" at bounding box center [754, 561] width 1009 height 61
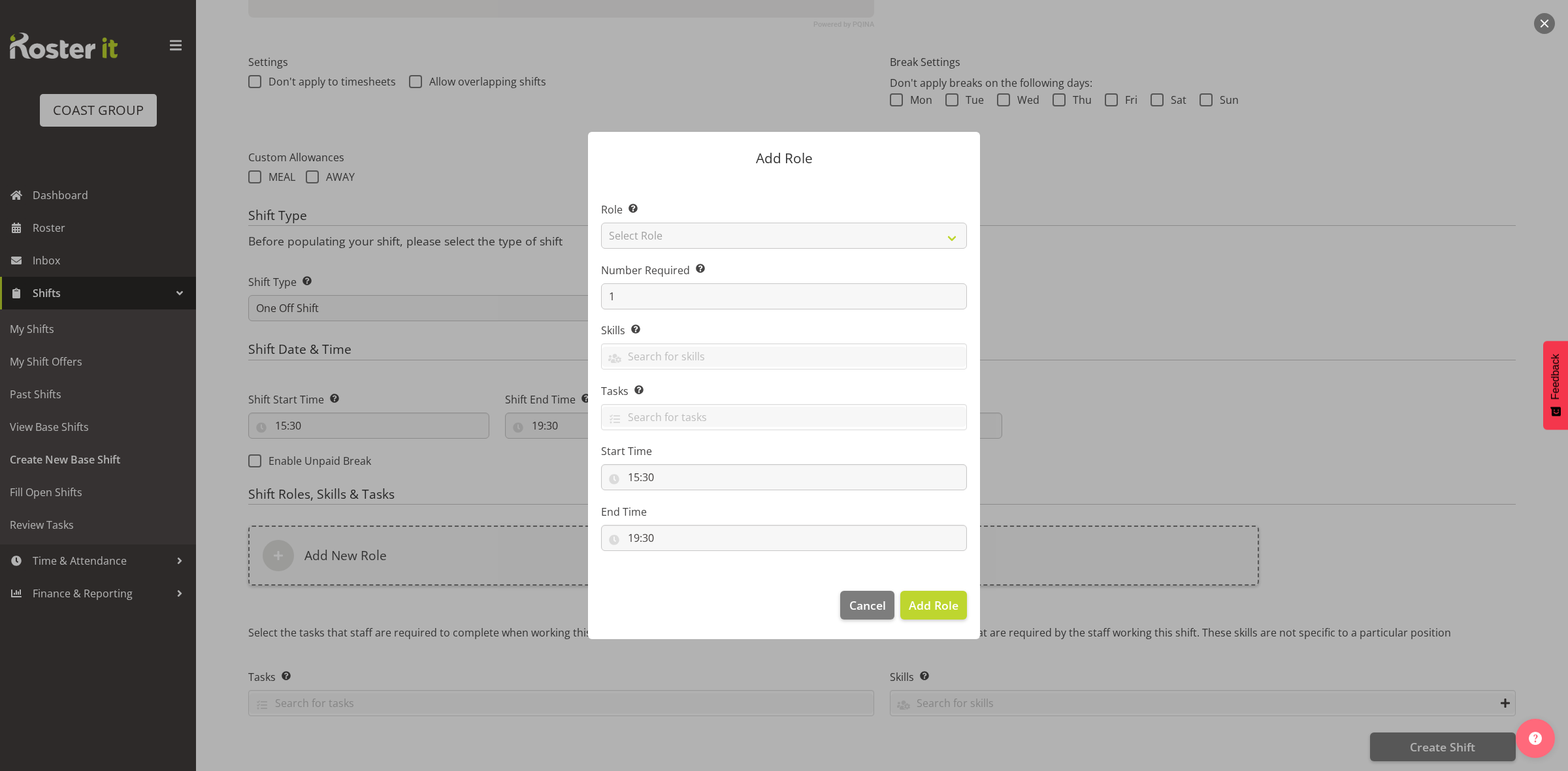
click at [674, 233] on section "Role Select the role you wish to add to the shift. Select Role ACCOUNT MANAGER …" at bounding box center [783, 378] width 392 height 400
click at [674, 233] on select "Select Role ACCOUNT MANAGER ACCOUNT MANAGER DW ACCOUNTS AKL DIANNA VEHICLES AKL…" at bounding box center [784, 236] width 365 height 26
select select "192"
click at [601, 223] on select "Select Role ACCOUNT MANAGER ACCOUNT MANAGER DW ACCOUNTS AKL DIANNA VEHICLES AKL…" at bounding box center [784, 236] width 365 height 26
click at [664, 304] on input "1" at bounding box center [784, 297] width 365 height 26
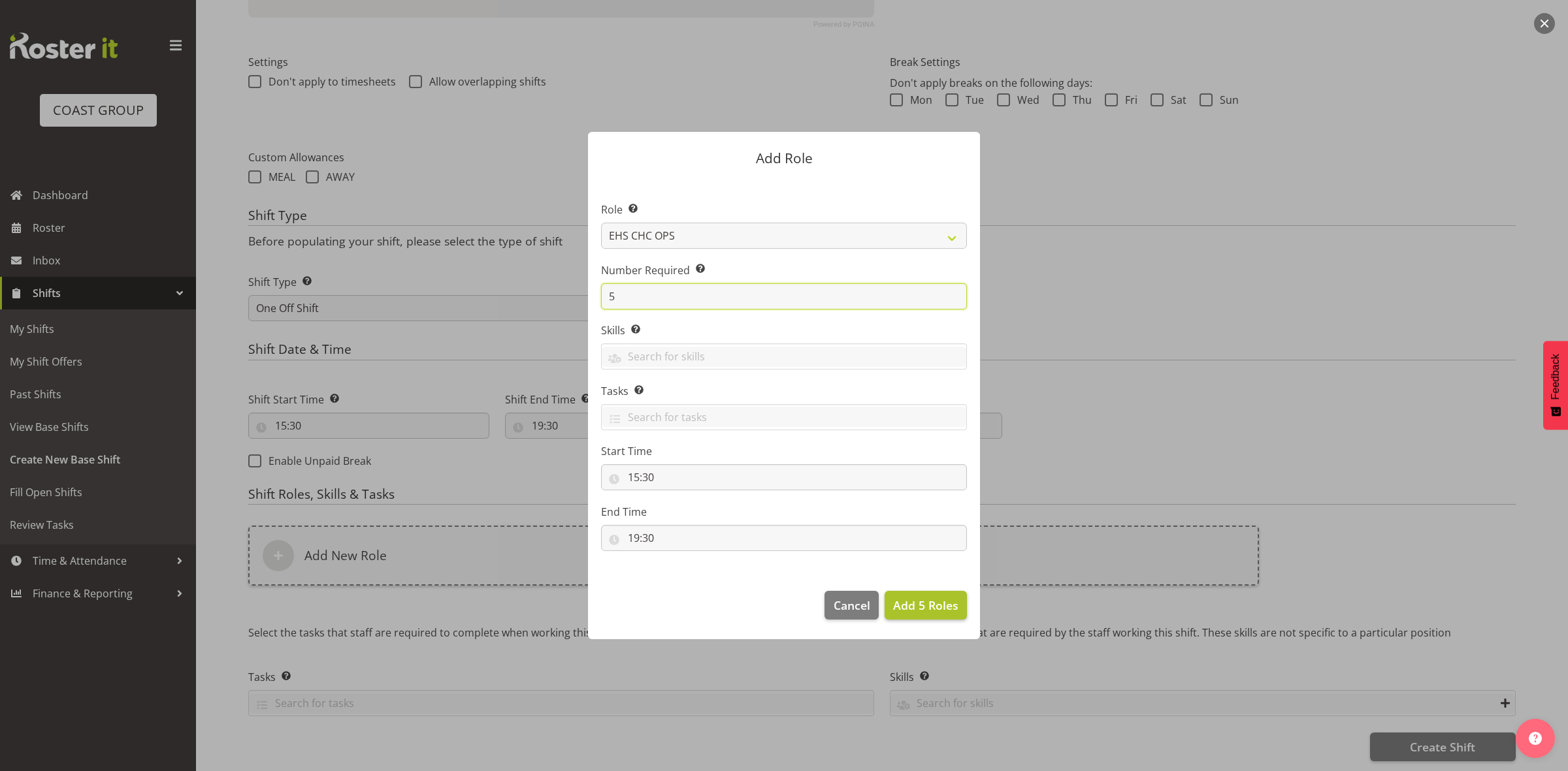
type input "5"
click at [916, 610] on span "Add 5 Roles" at bounding box center [926, 605] width 65 height 15
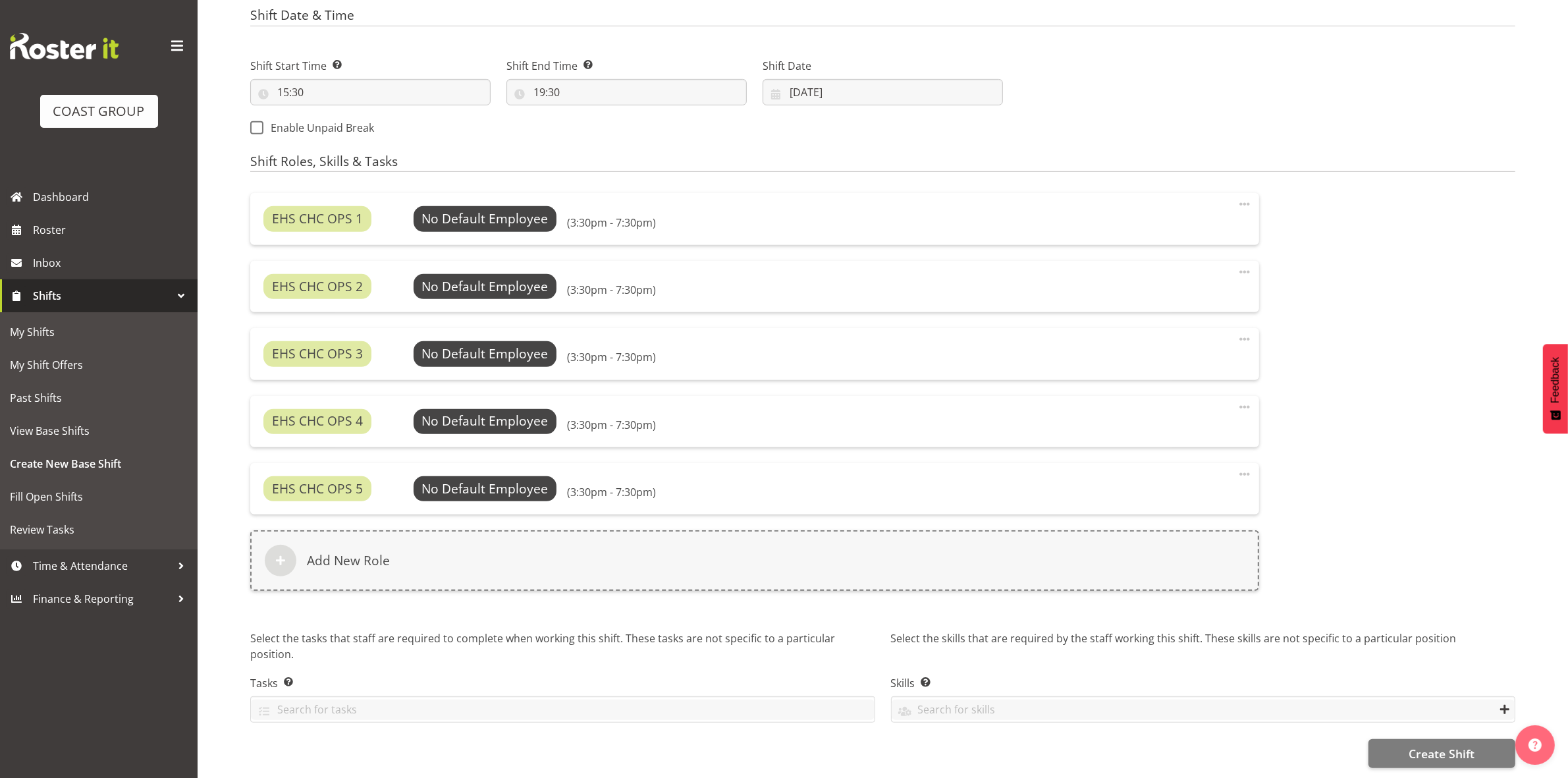
scroll to position [690, 0]
click at [1407, 739] on button "Create Shift" at bounding box center [1442, 754] width 147 height 29
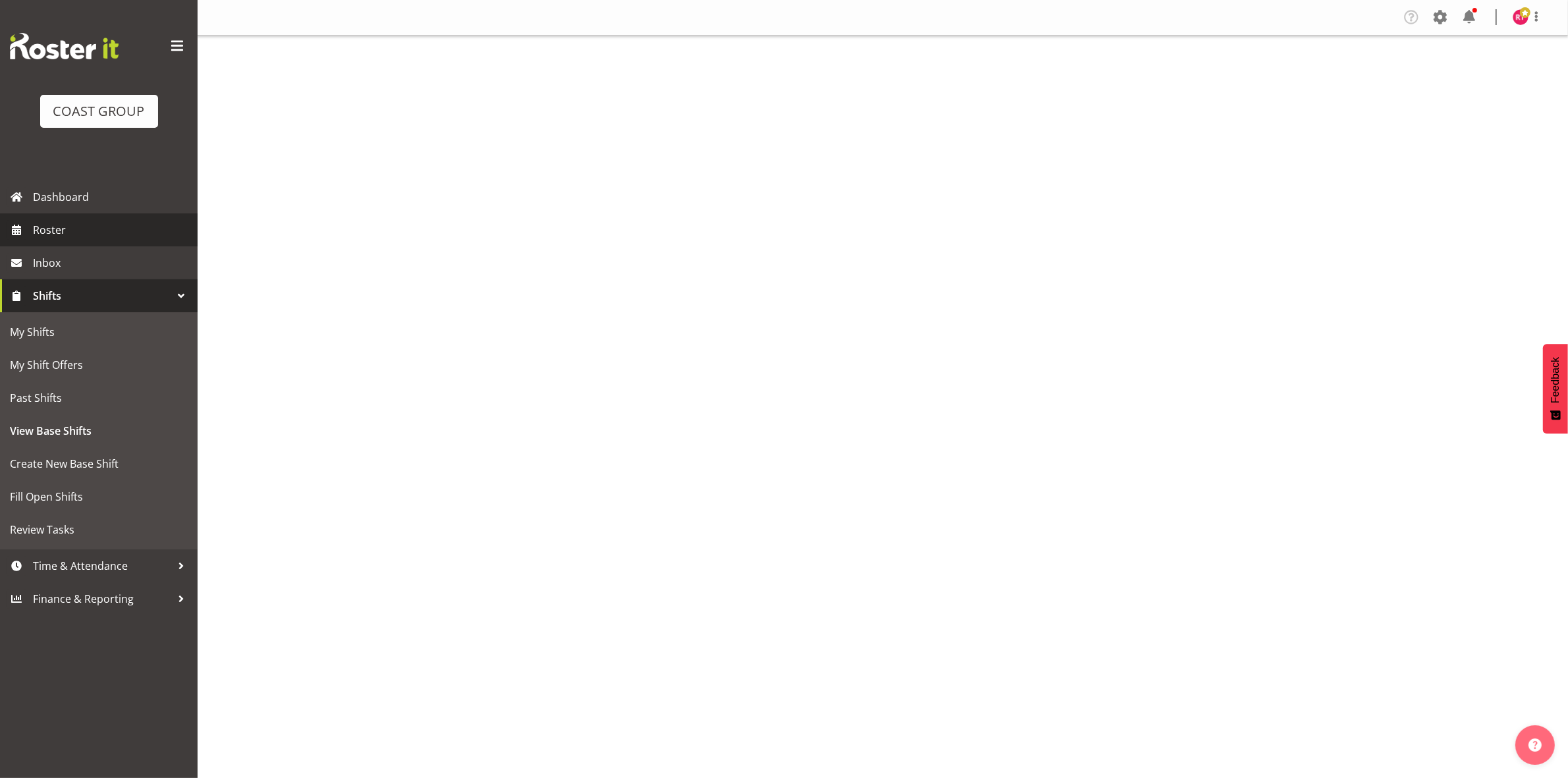
drag, startPoint x: 0, startPoint y: 0, endPoint x: 65, endPoint y: 228, distance: 237.1
click at [65, 228] on span "Roster" at bounding box center [112, 229] width 158 height 20
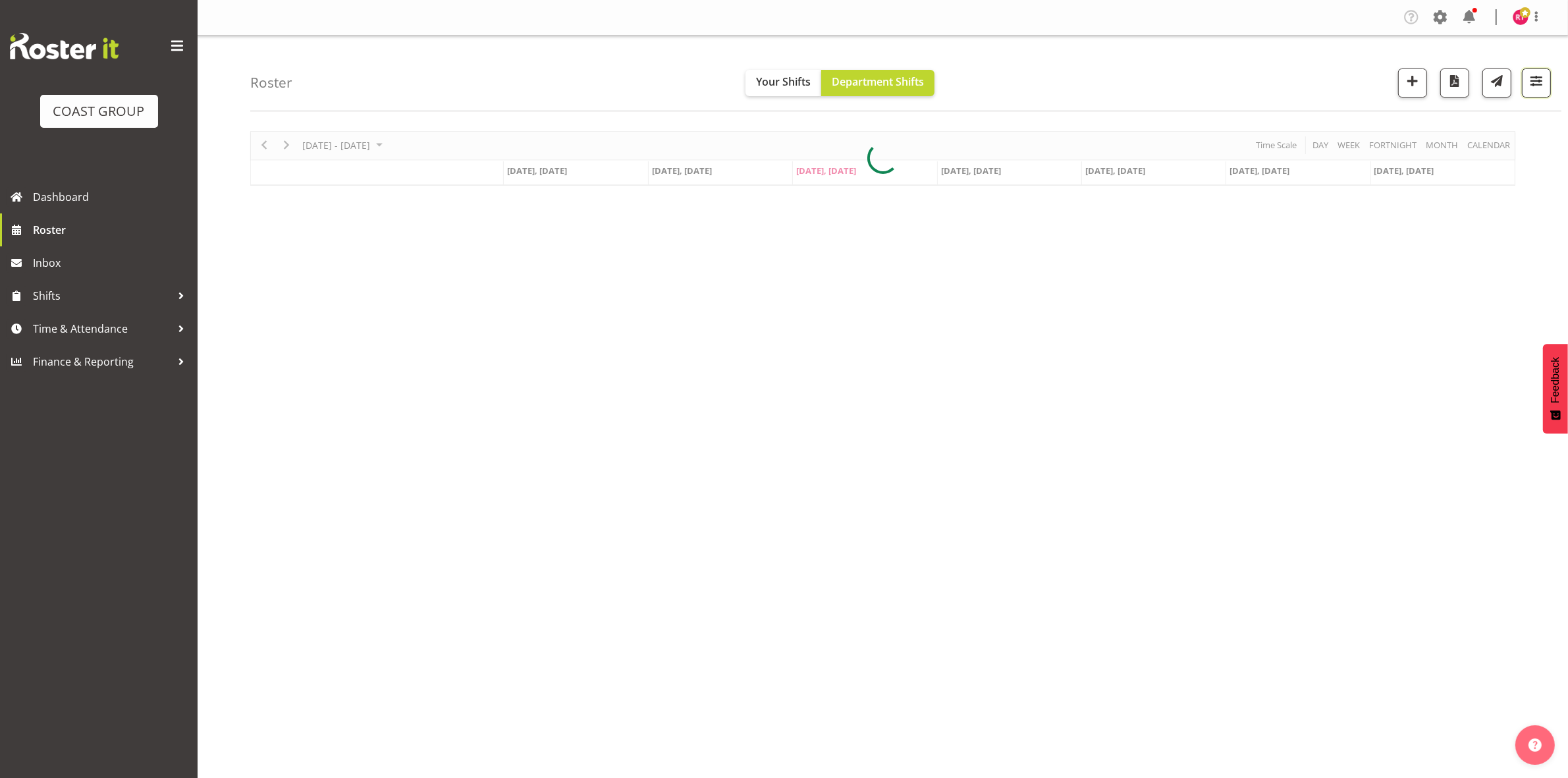
click at [1533, 90] on span "button" at bounding box center [1537, 81] width 17 height 17
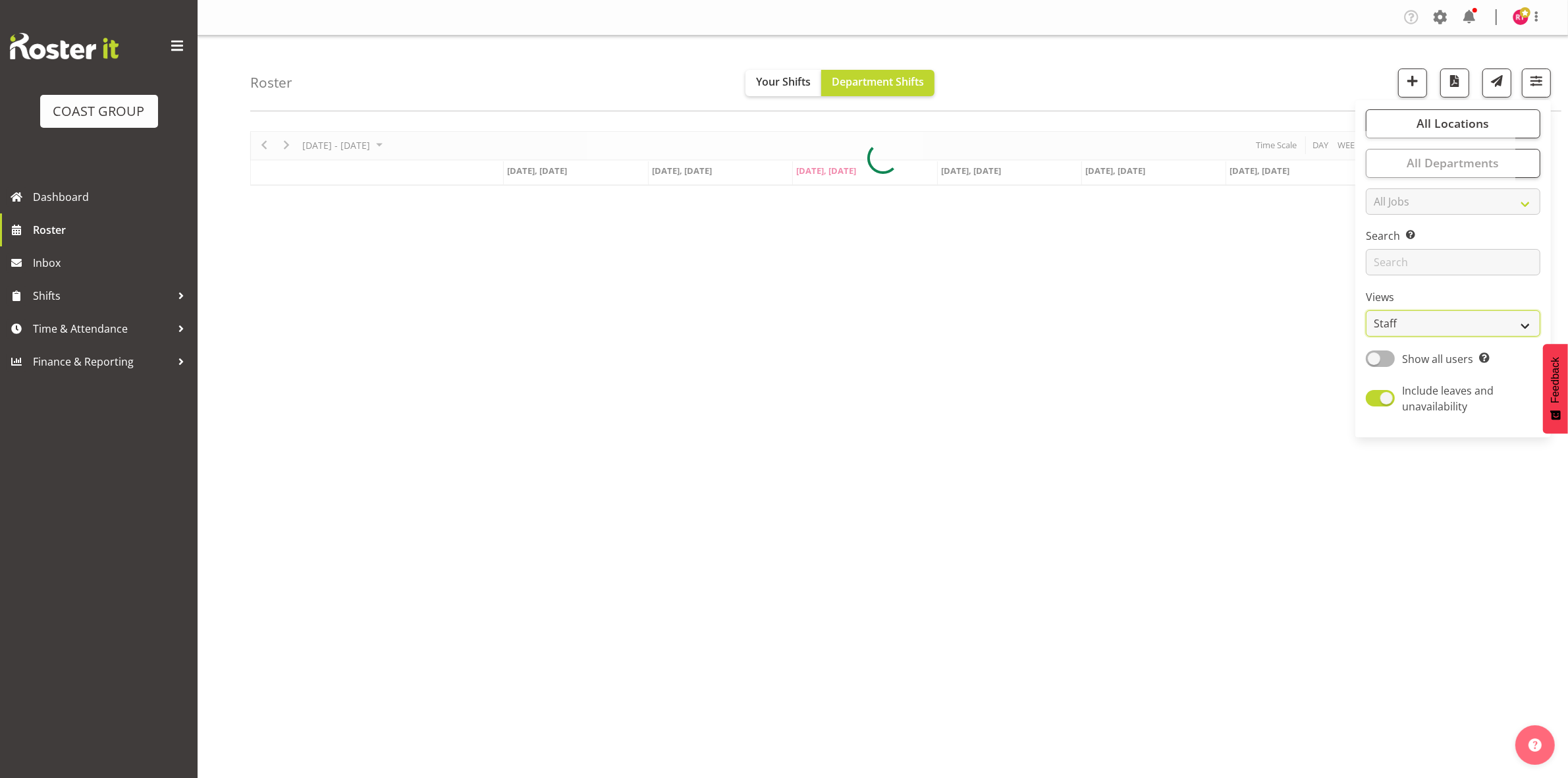
click at [1426, 319] on select "Staff Role Shift - Horizontal Shift - Vertical Staff - Location" at bounding box center [1453, 324] width 175 height 26
select select "shift"
click at [1366, 311] on select "Staff Role Shift - Horizontal Shift - Vertical Staff - Location" at bounding box center [1453, 324] width 175 height 26
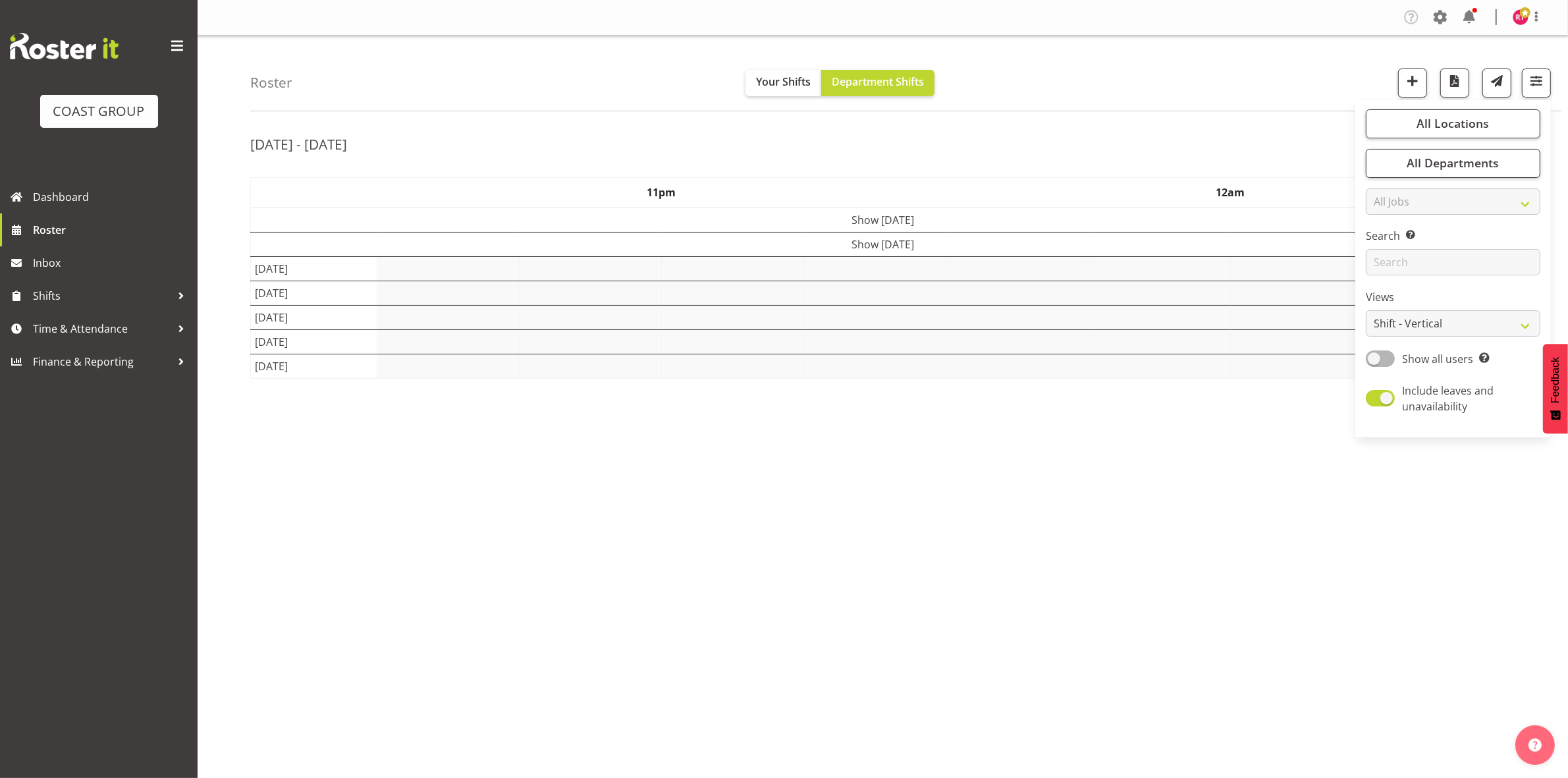
click at [1251, 106] on div "Roster Your Shifts Department Shifts All Locations Clear CARLTON EVENTS [PERSON…" at bounding box center [906, 74] width 1311 height 76
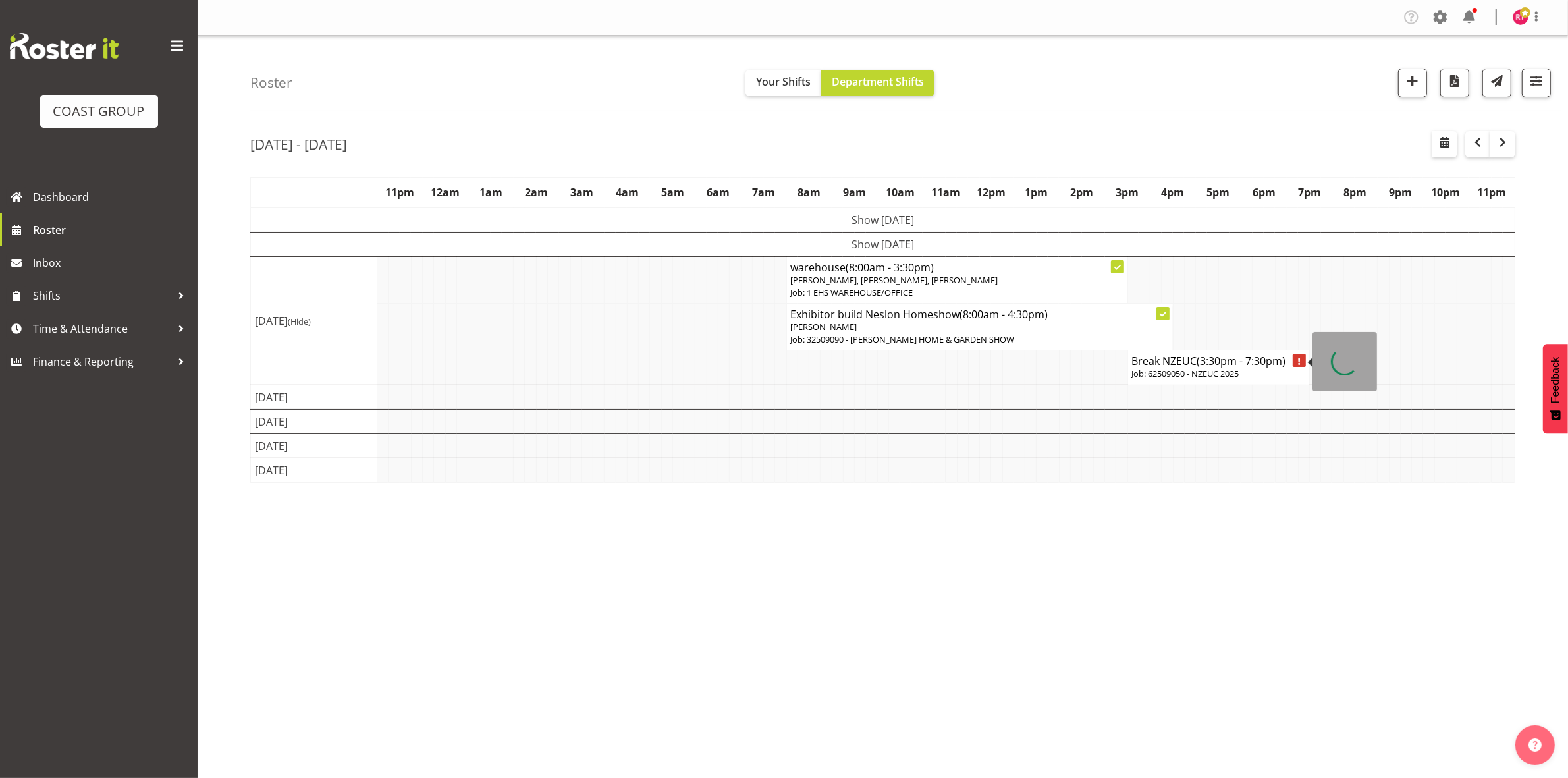
click at [1216, 363] on span "(3:30pm - 7:30pm)" at bounding box center [1241, 361] width 89 height 15
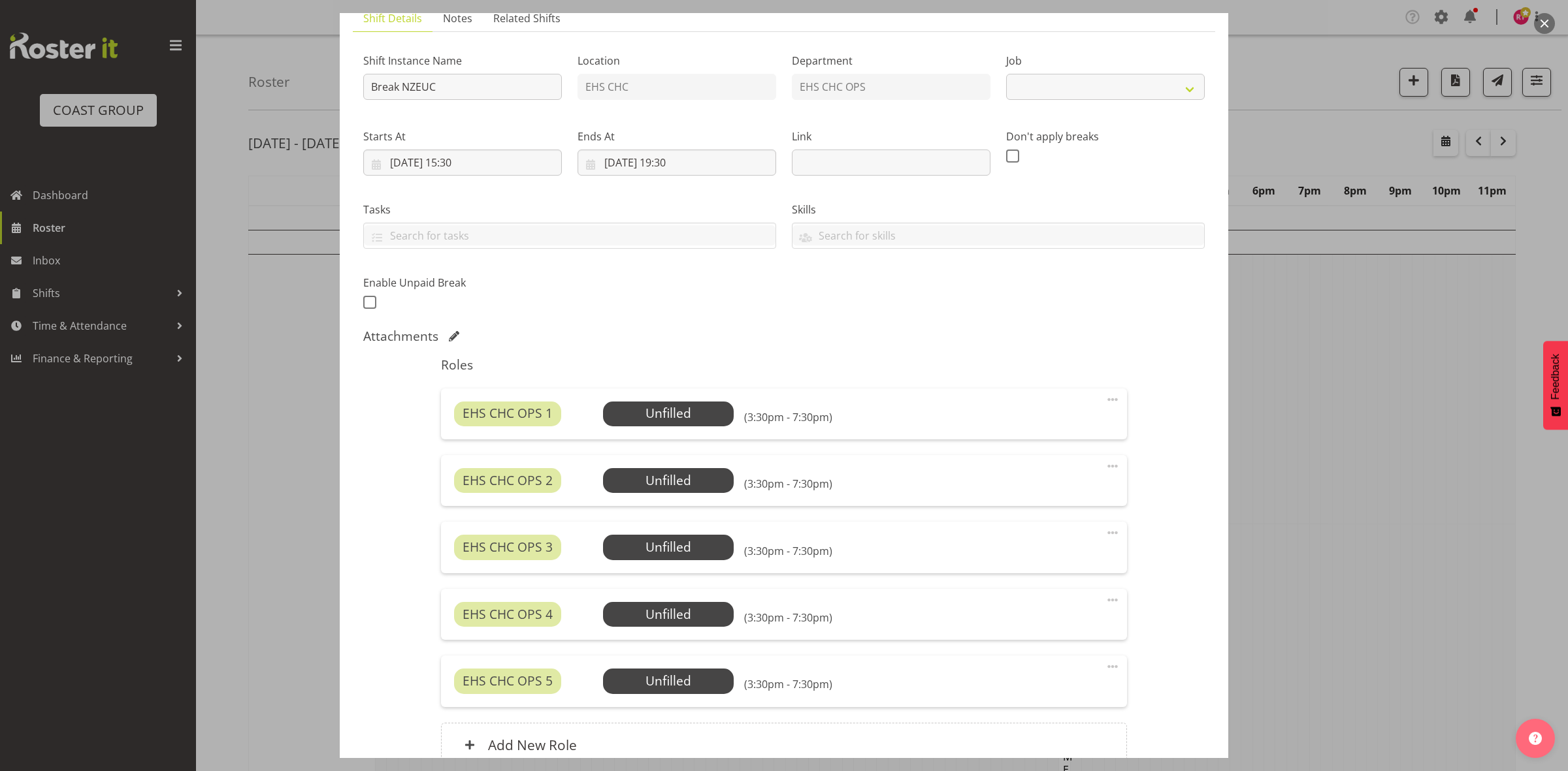
select select "9204"
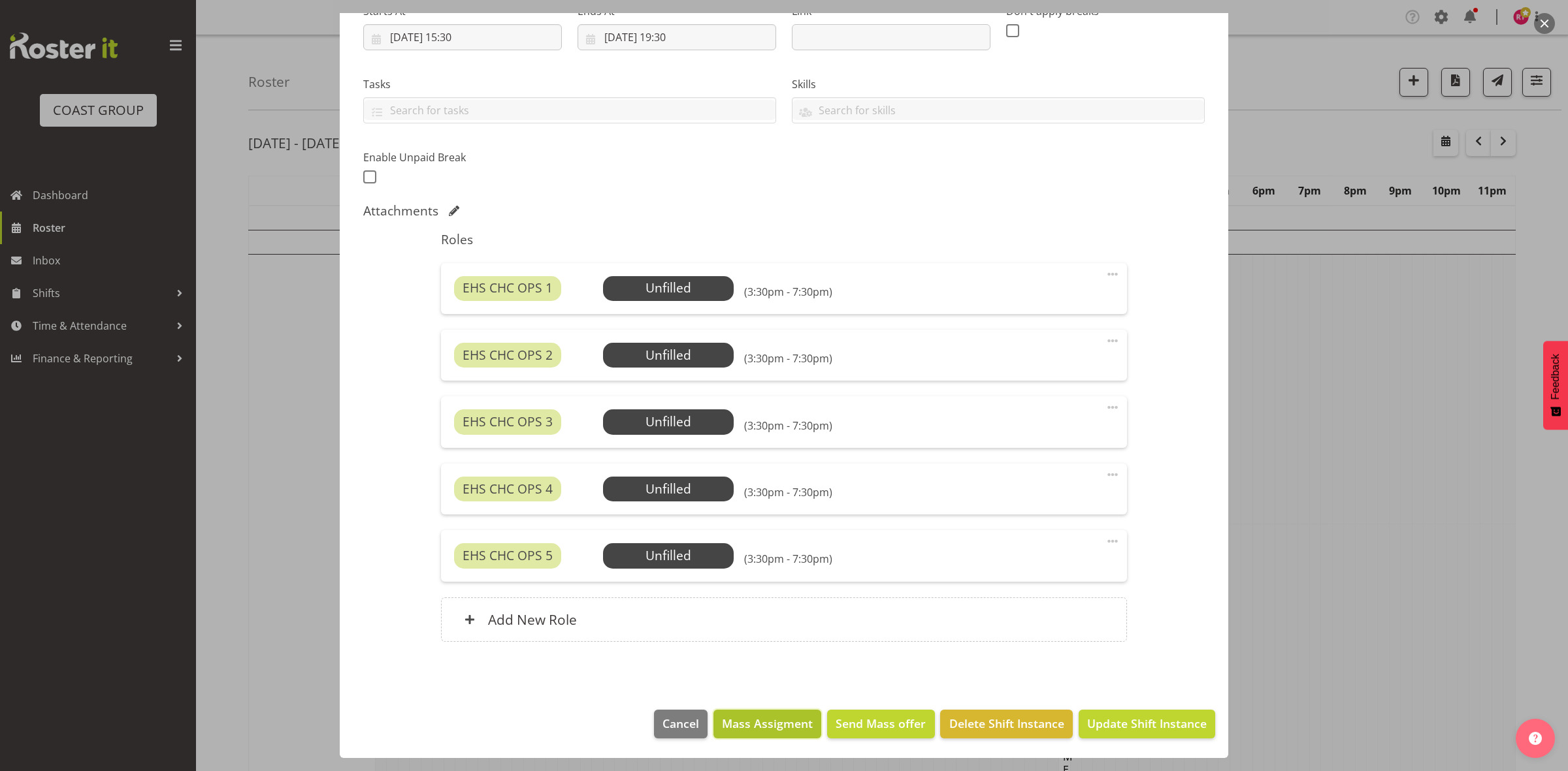
click at [759, 719] on span "Mass Assigment" at bounding box center [767, 724] width 91 height 17
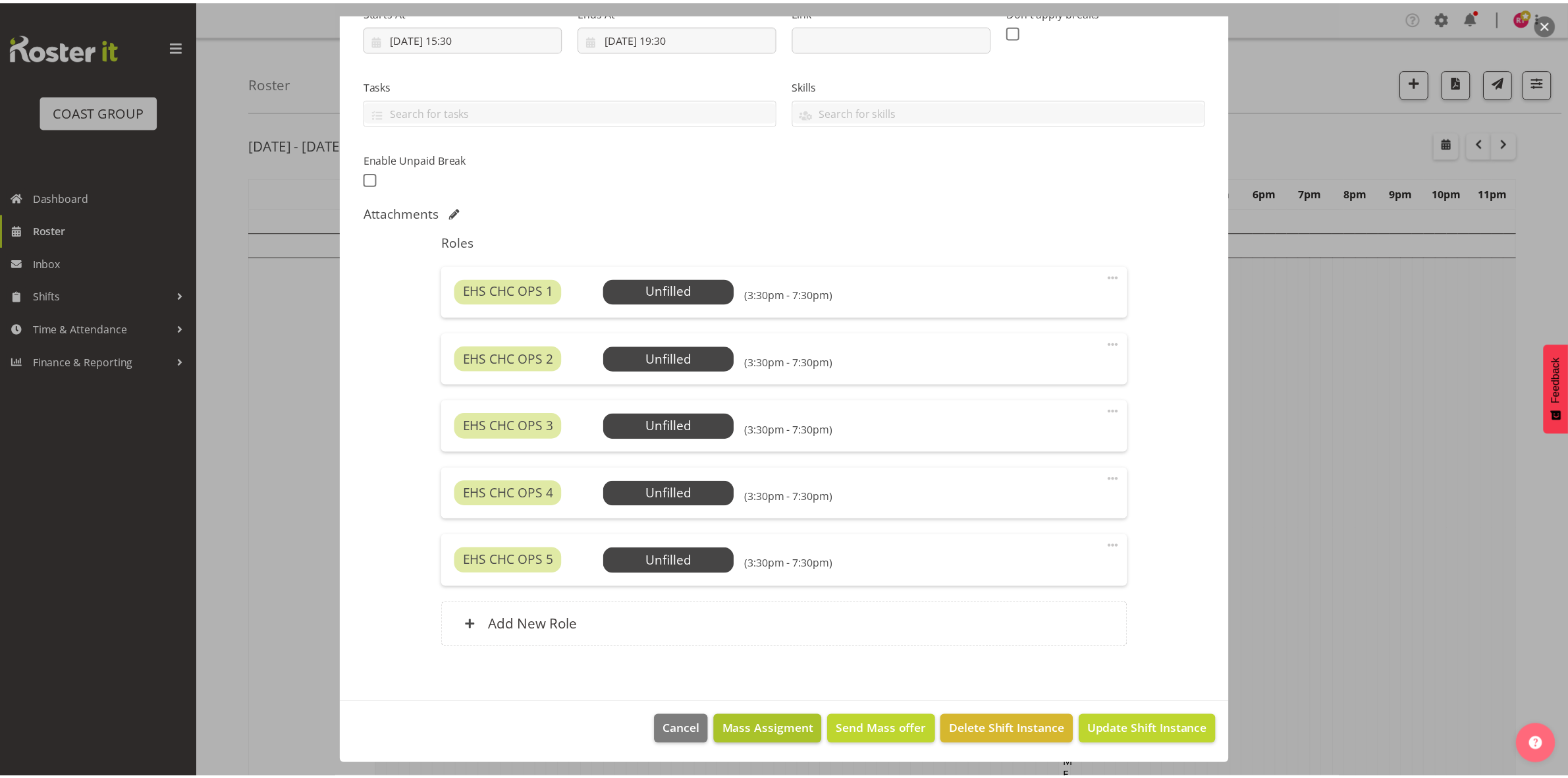
scroll to position [175, 0]
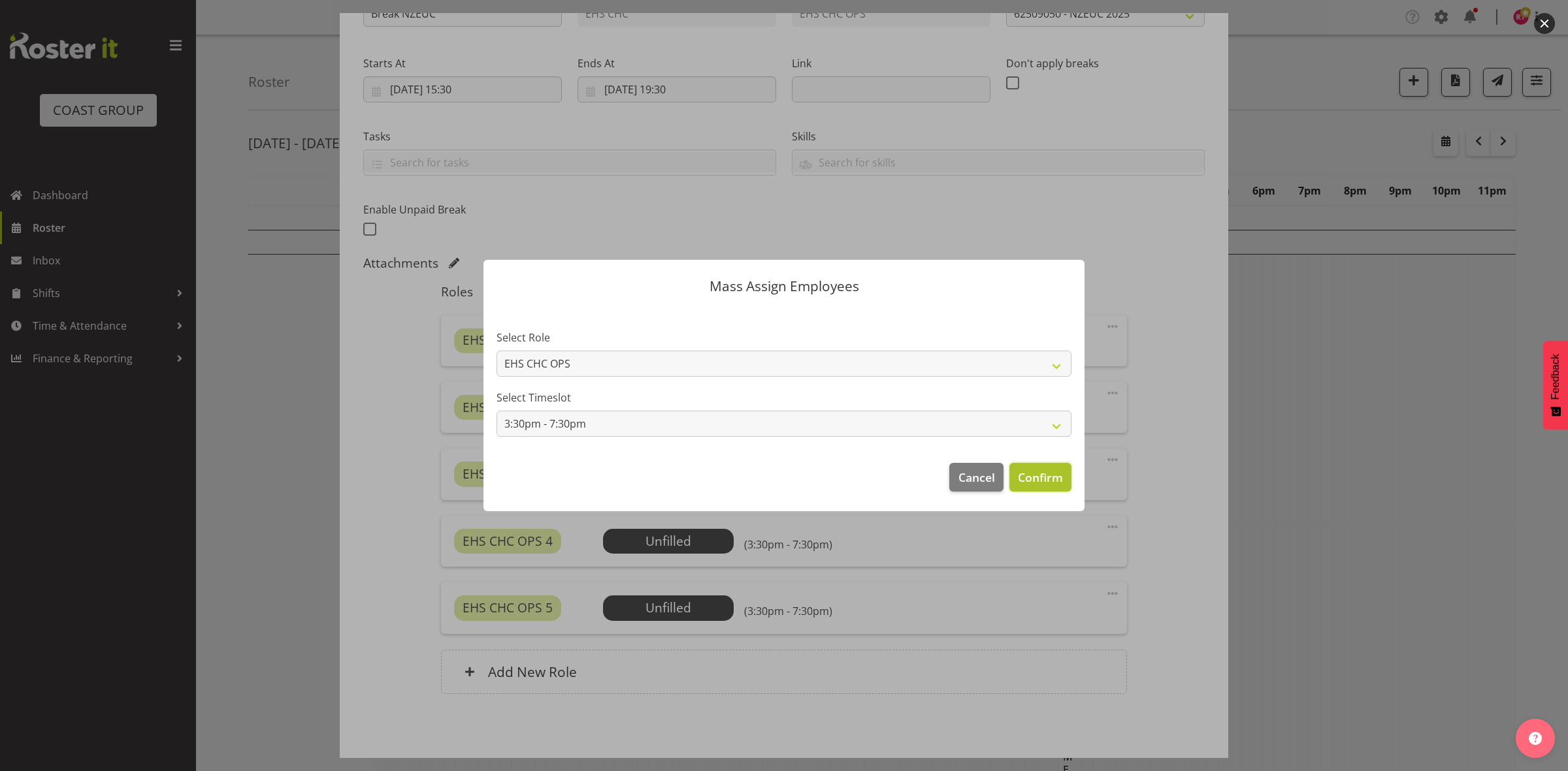
click at [1039, 469] on span "Confirm" at bounding box center [1040, 478] width 45 height 17
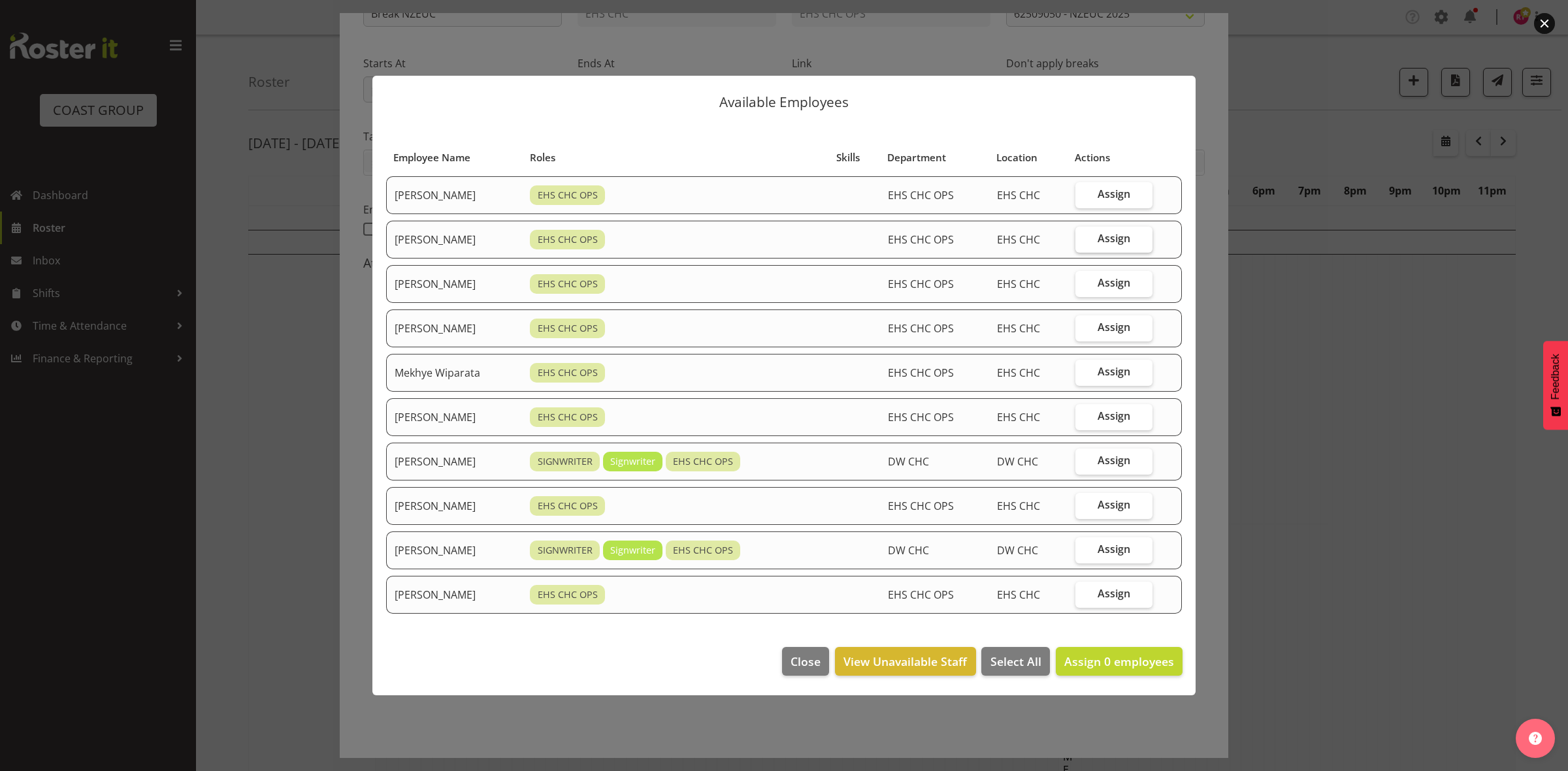
click at [1113, 238] on span "Assign" at bounding box center [1113, 238] width 33 height 13
click at [1083, 238] on input "Assign" at bounding box center [1079, 238] width 9 height 9
checkbox input "true"
click at [1124, 280] on span "Assign" at bounding box center [1113, 282] width 33 height 13
click at [1083, 280] on input "Assign" at bounding box center [1079, 283] width 9 height 9
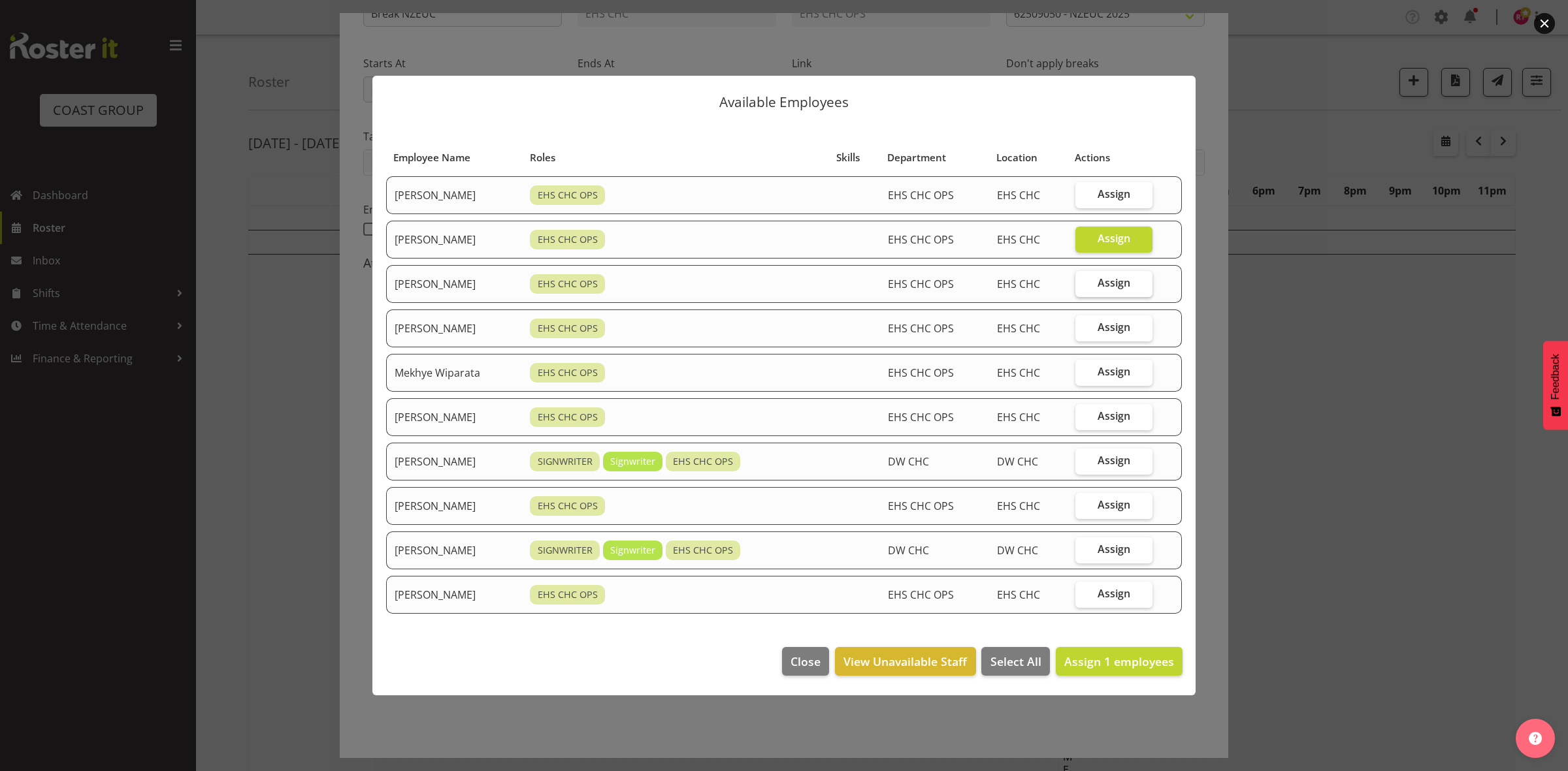
checkbox input "true"
click at [1125, 369] on span "Assign" at bounding box center [1113, 371] width 33 height 13
click at [1083, 369] on input "Assign" at bounding box center [1079, 372] width 9 height 9
checkbox input "true"
click at [1130, 413] on span "Assign" at bounding box center [1113, 415] width 33 height 13
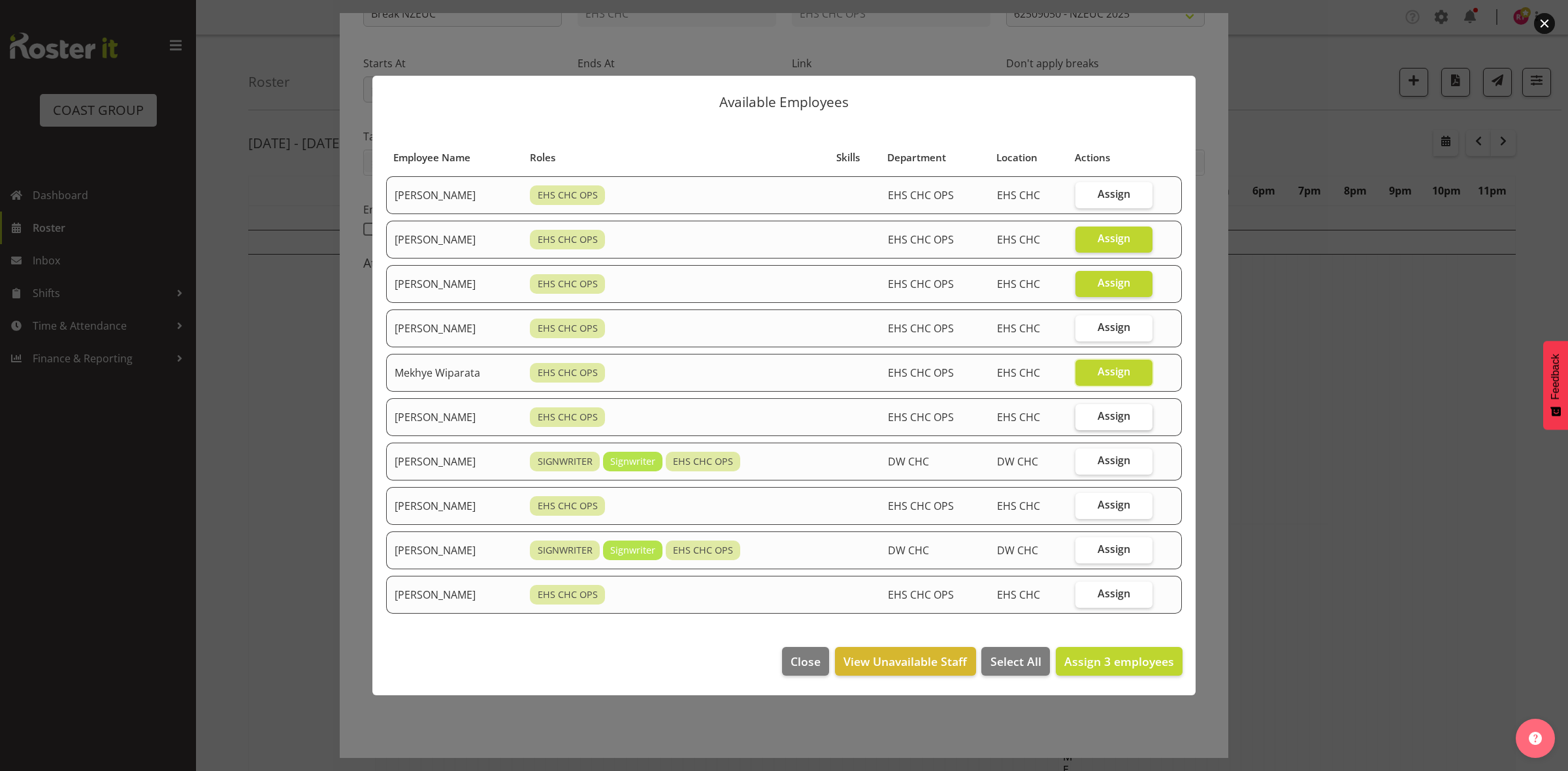
click at [1083, 413] on input "Assign" at bounding box center [1079, 417] width 9 height 9
checkbox input "true"
click at [1127, 604] on label "Assign" at bounding box center [1113, 595] width 77 height 26
click at [1083, 599] on input "Assign" at bounding box center [1079, 594] width 9 height 9
checkbox input "true"
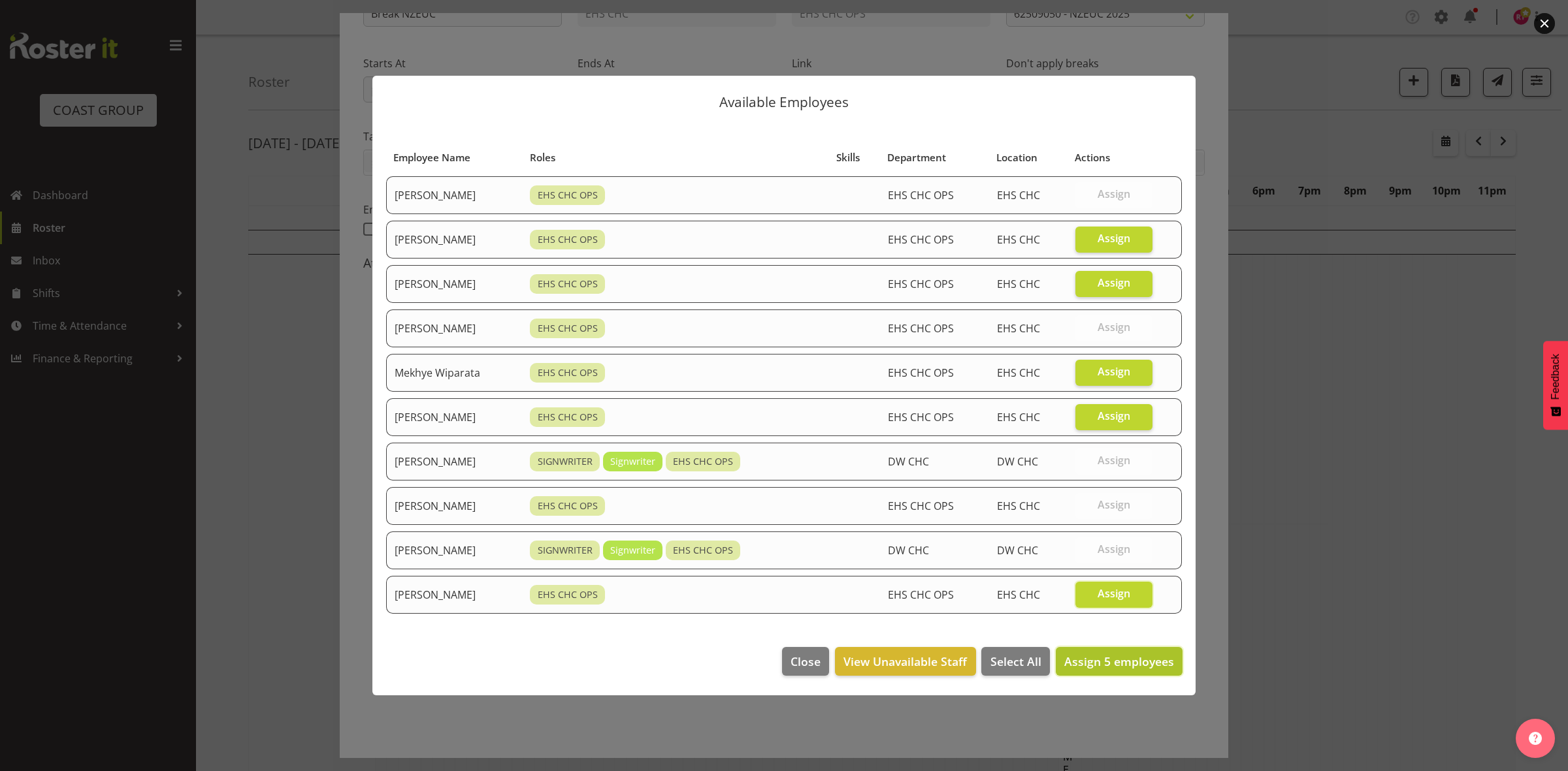
click at [1125, 659] on span "Assign 5 employees" at bounding box center [1119, 661] width 110 height 15
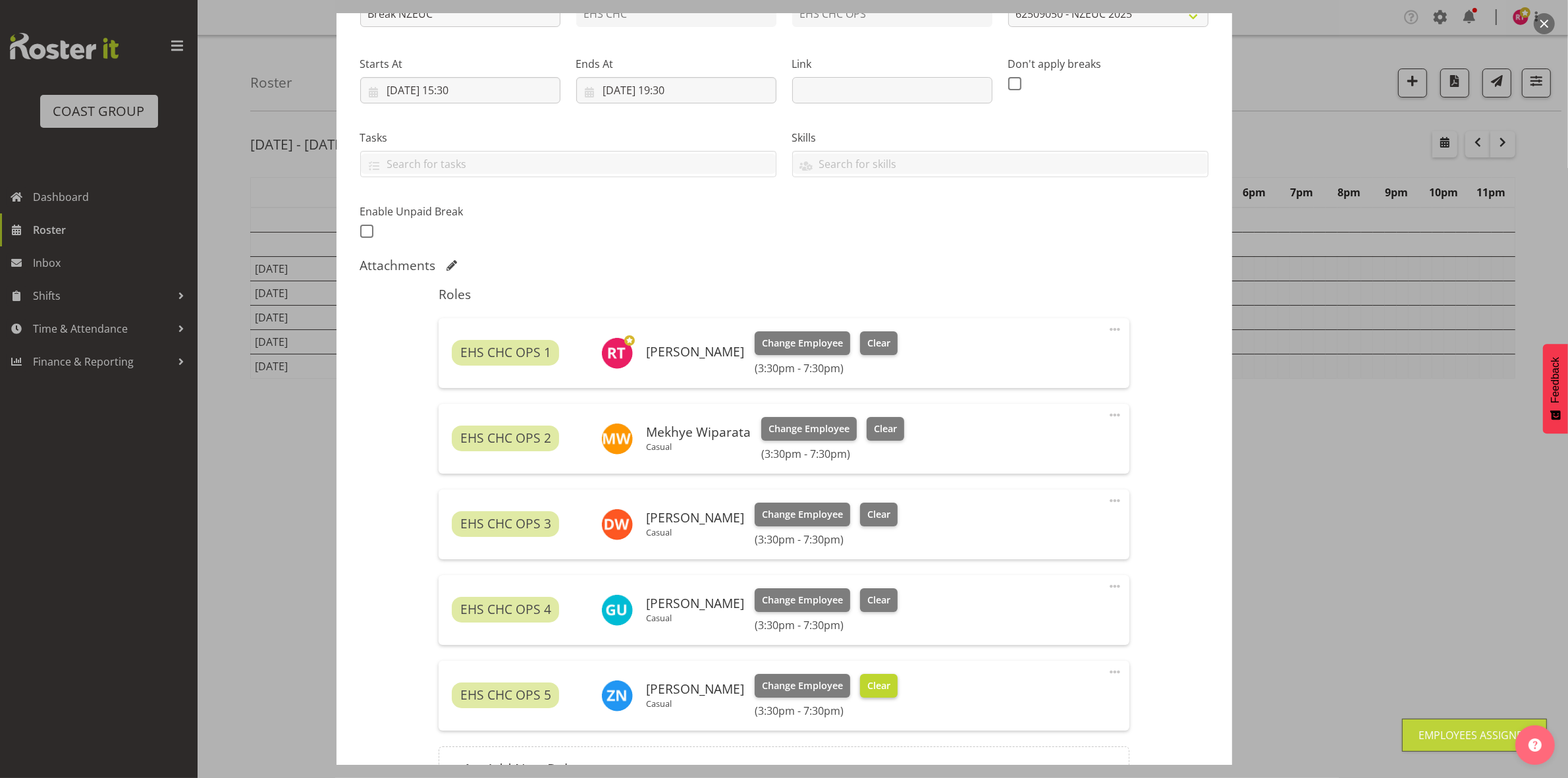
scroll to position [318, 0]
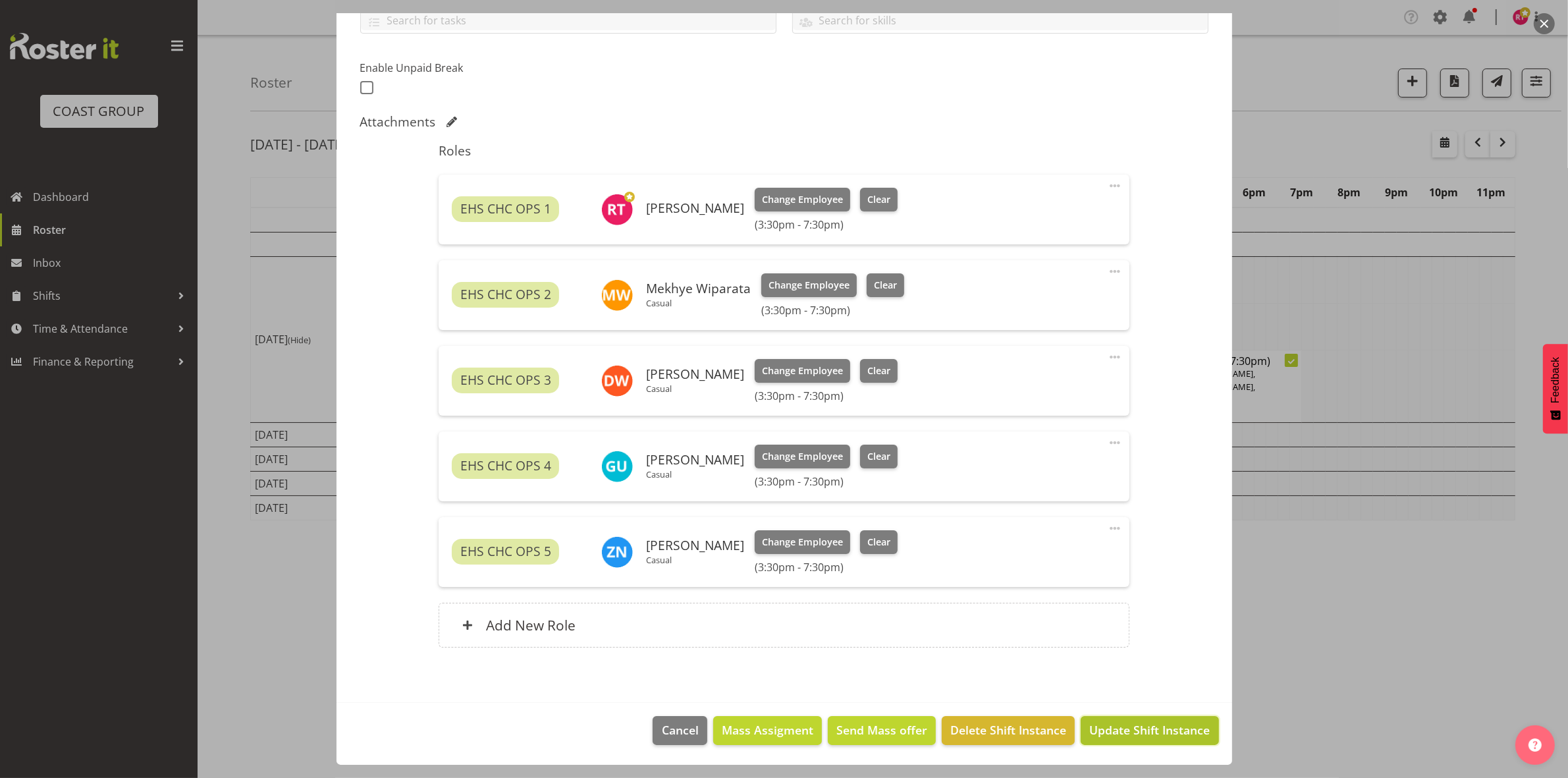
click at [1104, 725] on span "Update Shift Instance" at bounding box center [1149, 730] width 120 height 17
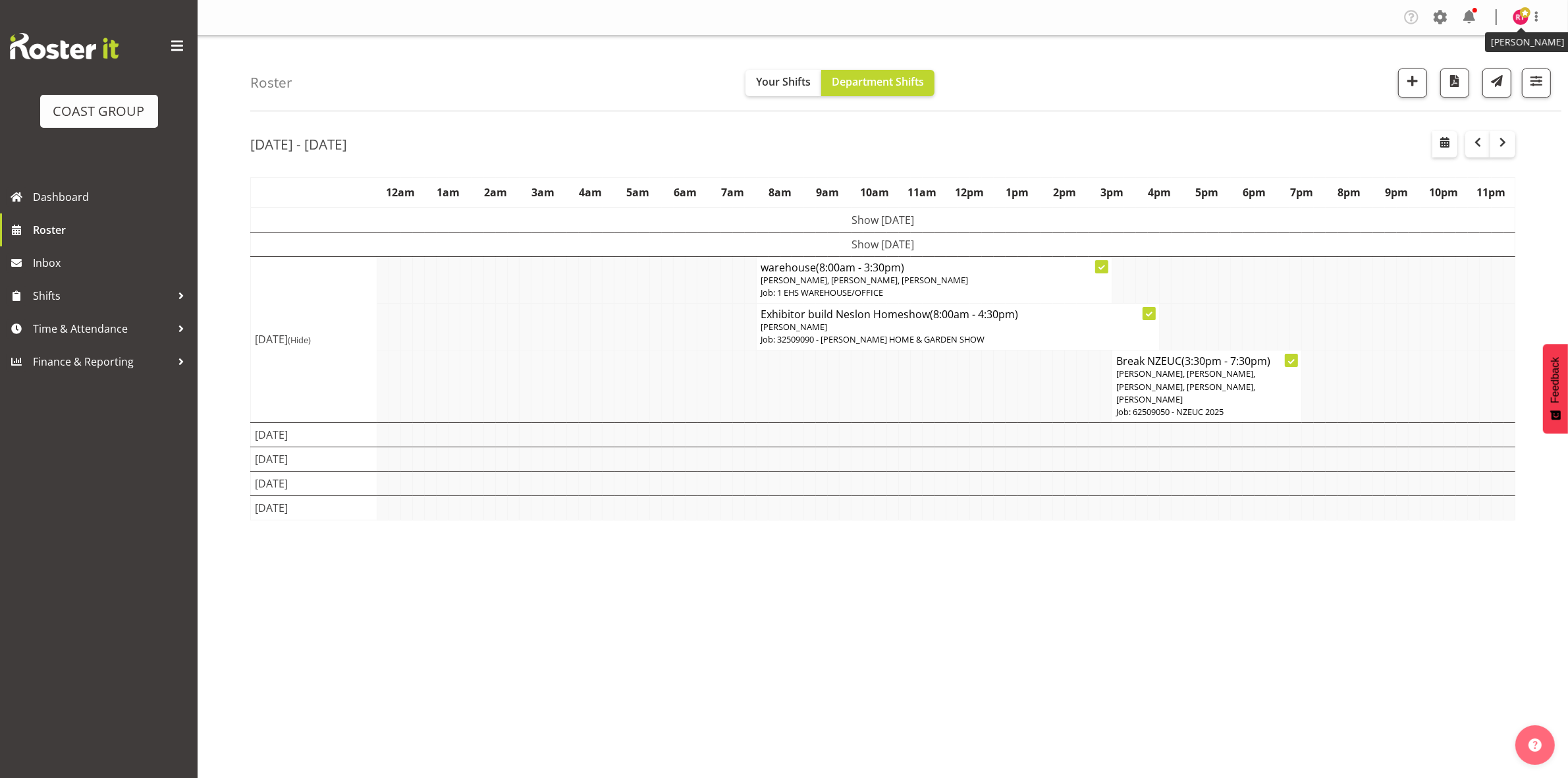
click at [1522, 16] on span at bounding box center [1526, 12] width 10 height 10
click at [93, 327] on span "Time & Attendance" at bounding box center [102, 329] width 138 height 20
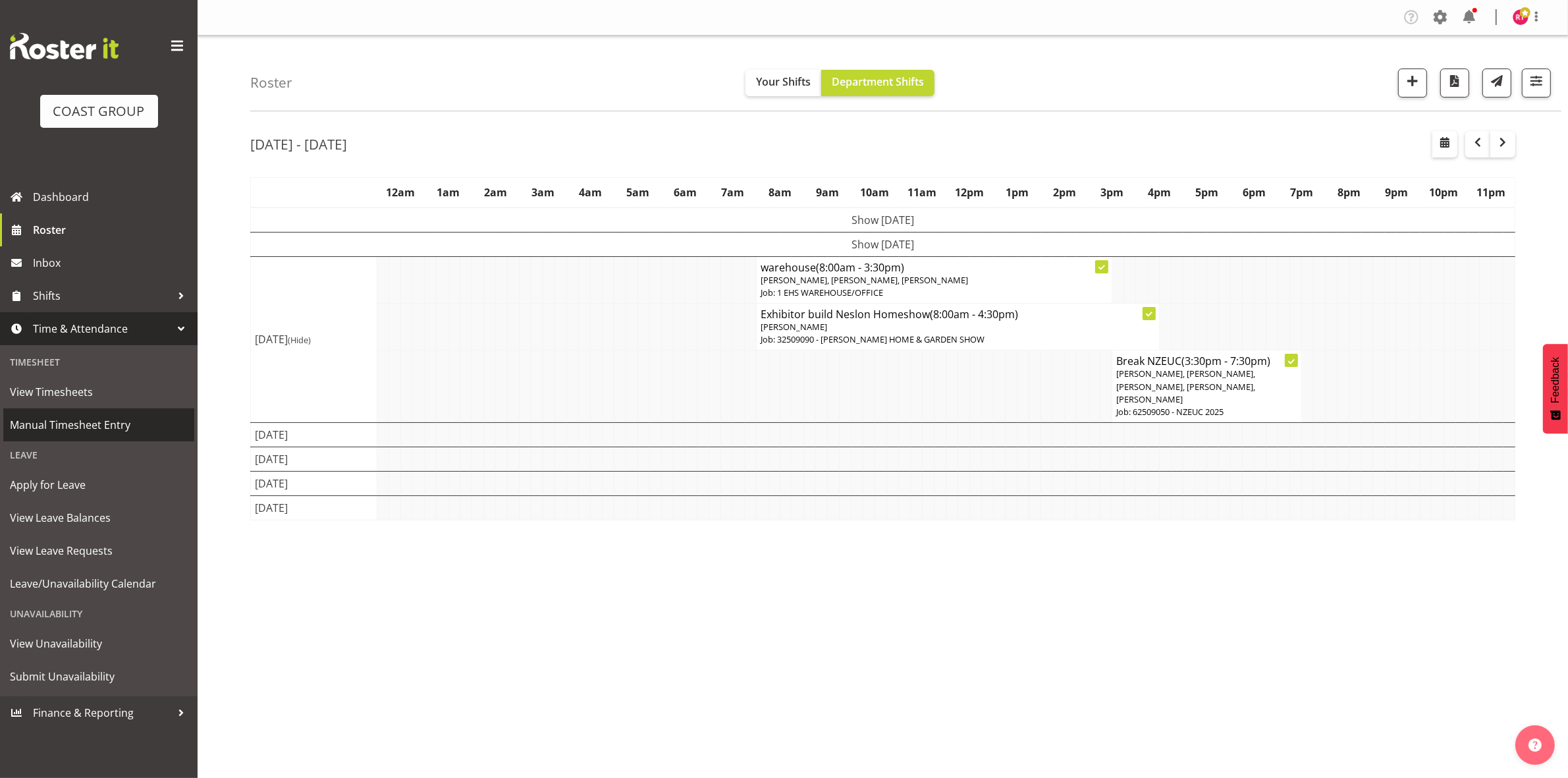
click at [90, 417] on span "Manual Timesheet Entry" at bounding box center [99, 425] width 178 height 20
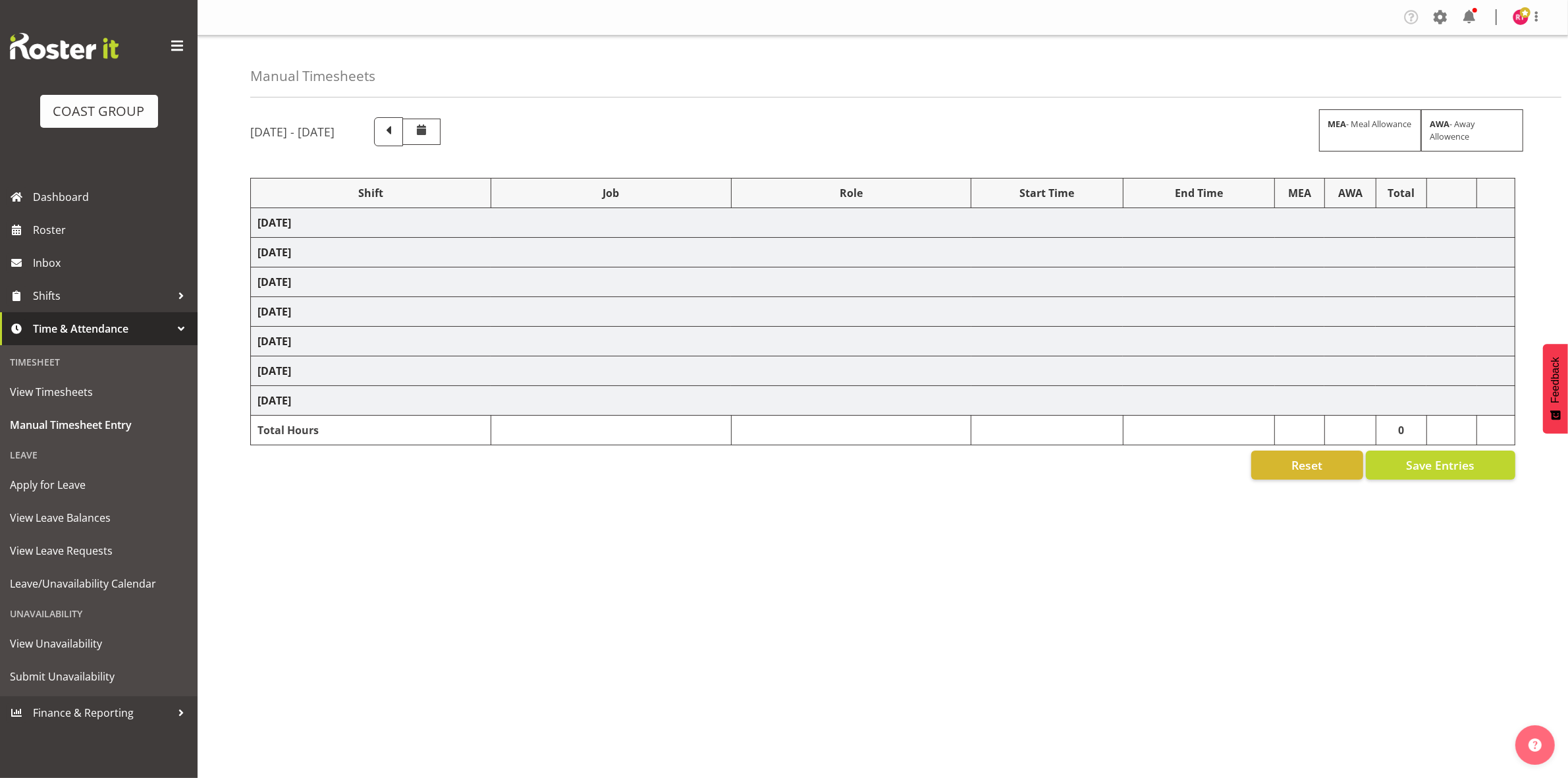
select select "82231"
select select "69"
select select "82234"
select select "9204"
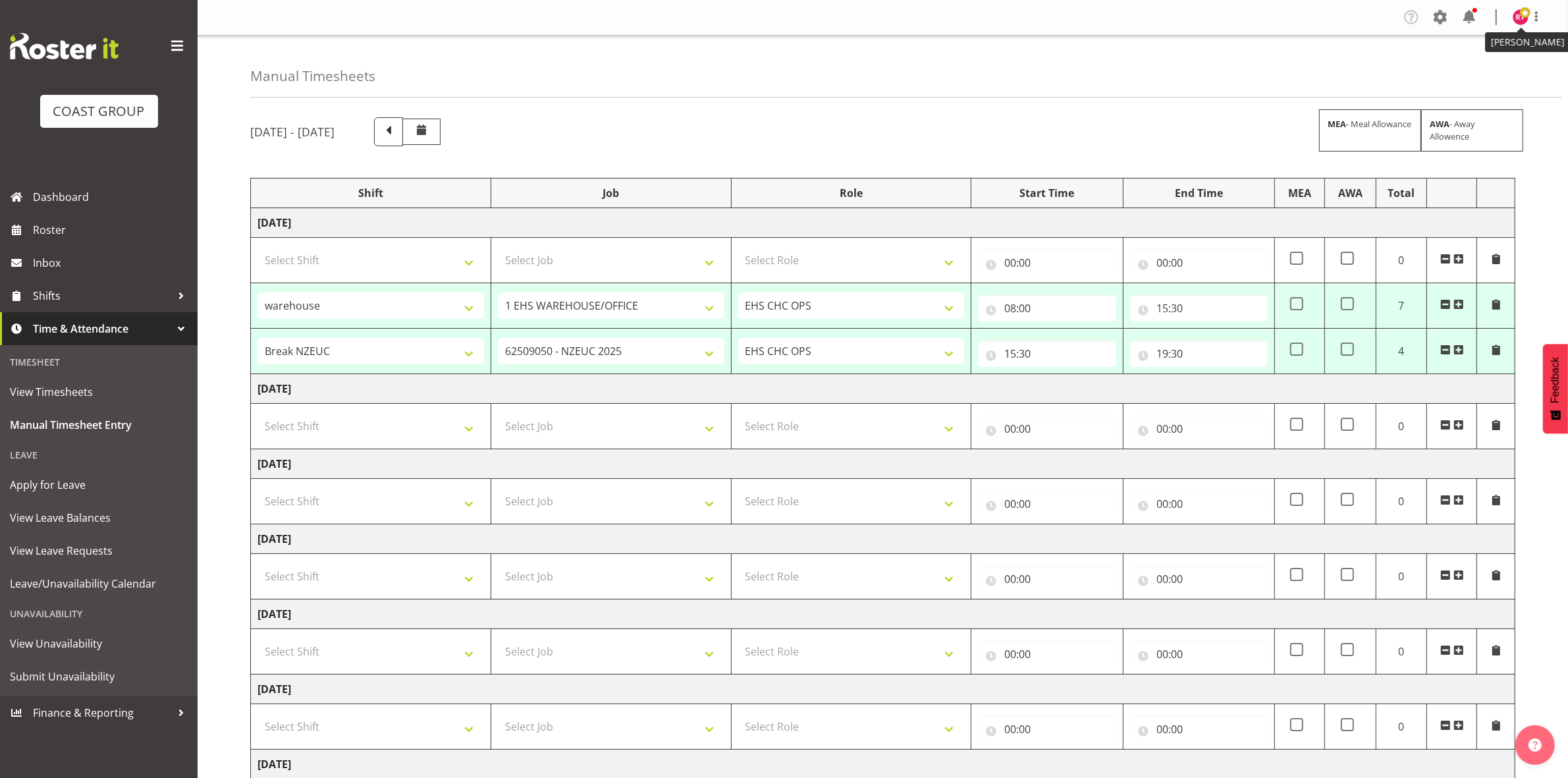
click at [1516, 21] on img at bounding box center [1520, 17] width 16 height 16
click at [1451, 65] on link "Log Out" at bounding box center [1482, 68] width 126 height 23
